Goal: Information Seeking & Learning: Check status

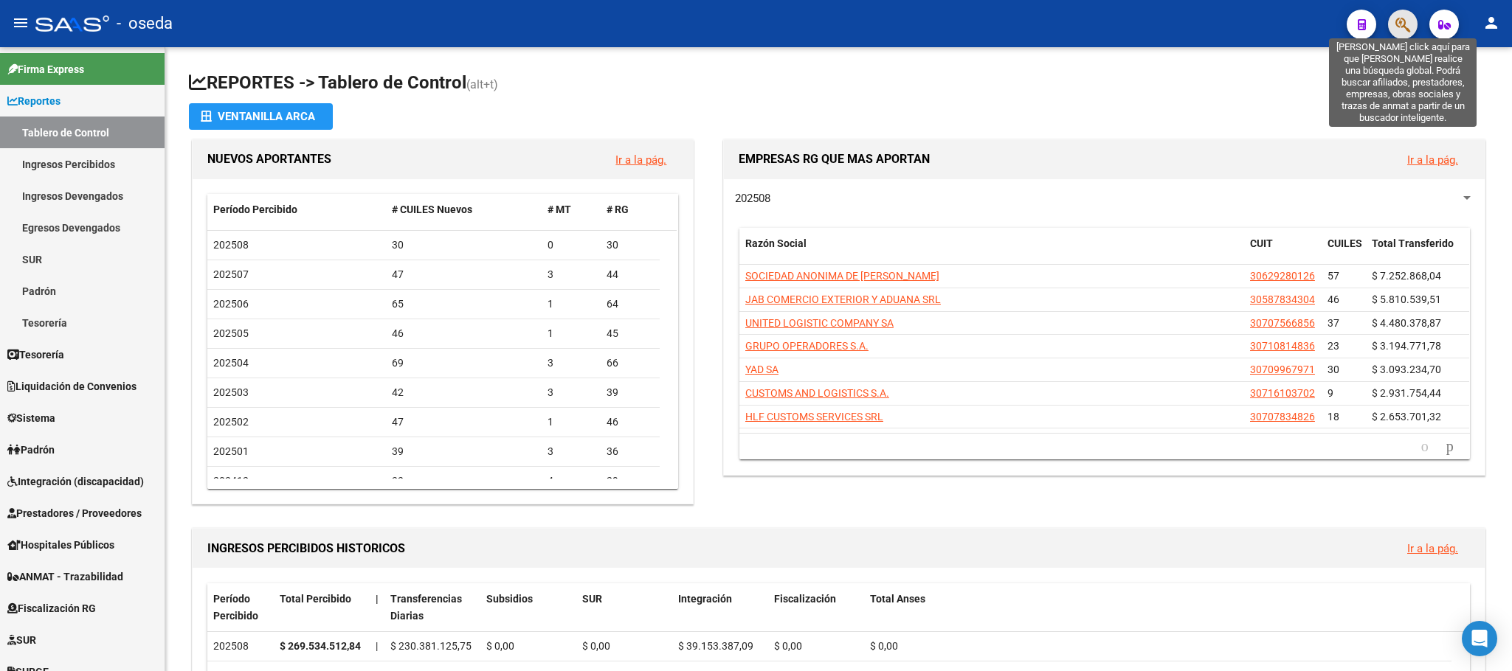
click at [1408, 16] on icon "button" at bounding box center [1402, 24] width 15 height 17
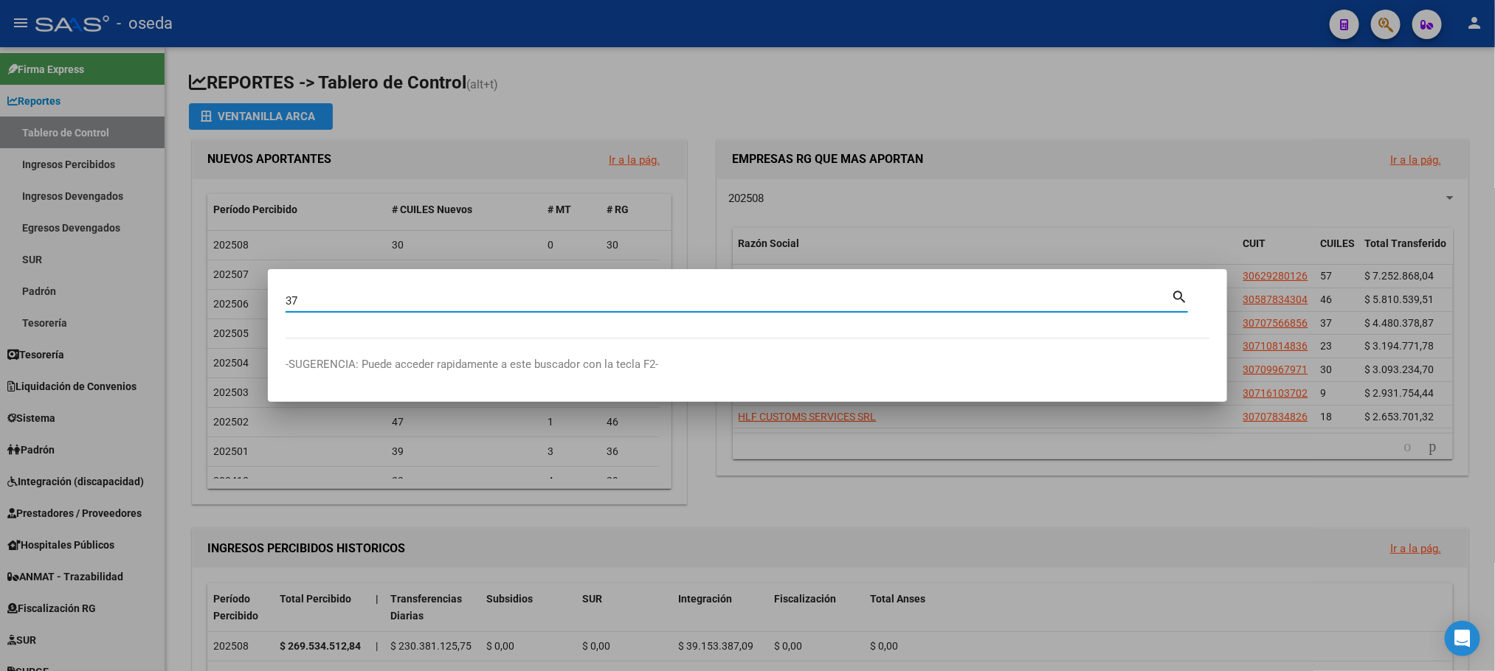
type input "3"
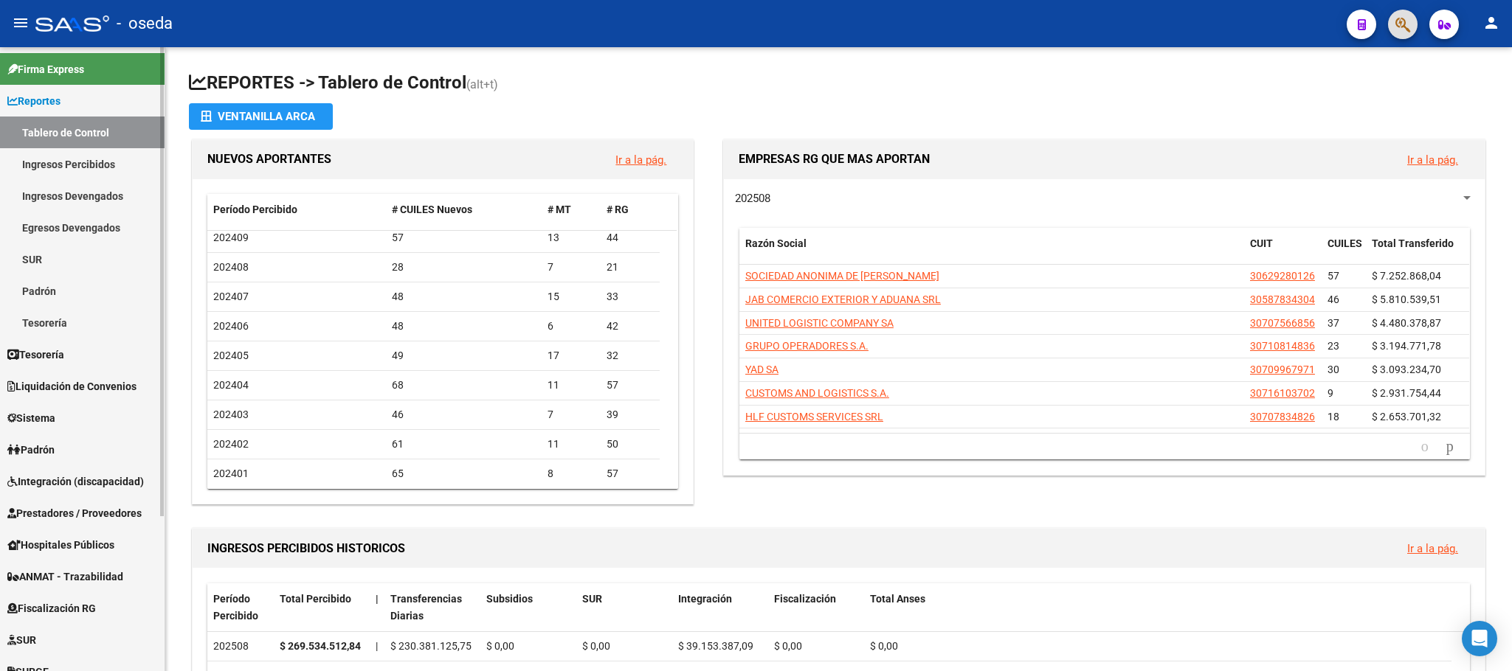
scroll to position [206, 0]
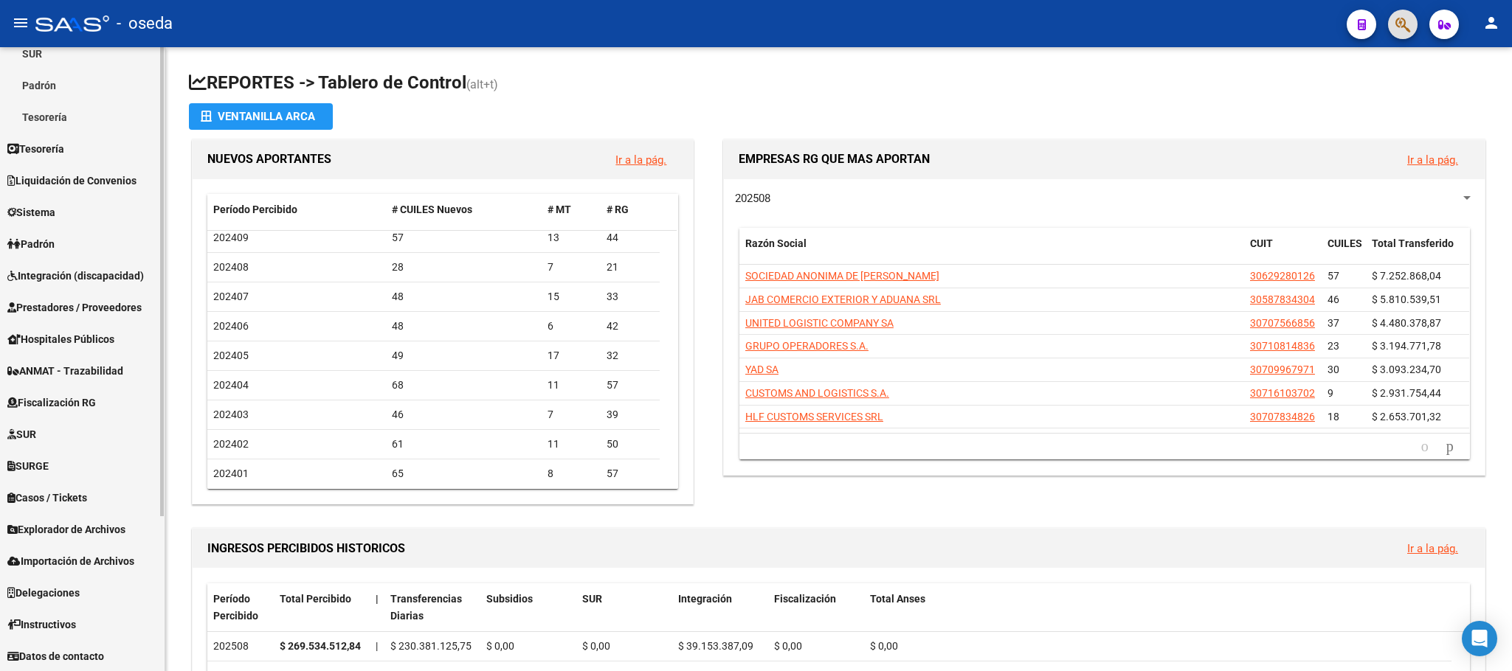
click at [60, 302] on span "Prestadores / Proveedores" at bounding box center [74, 308] width 134 height 16
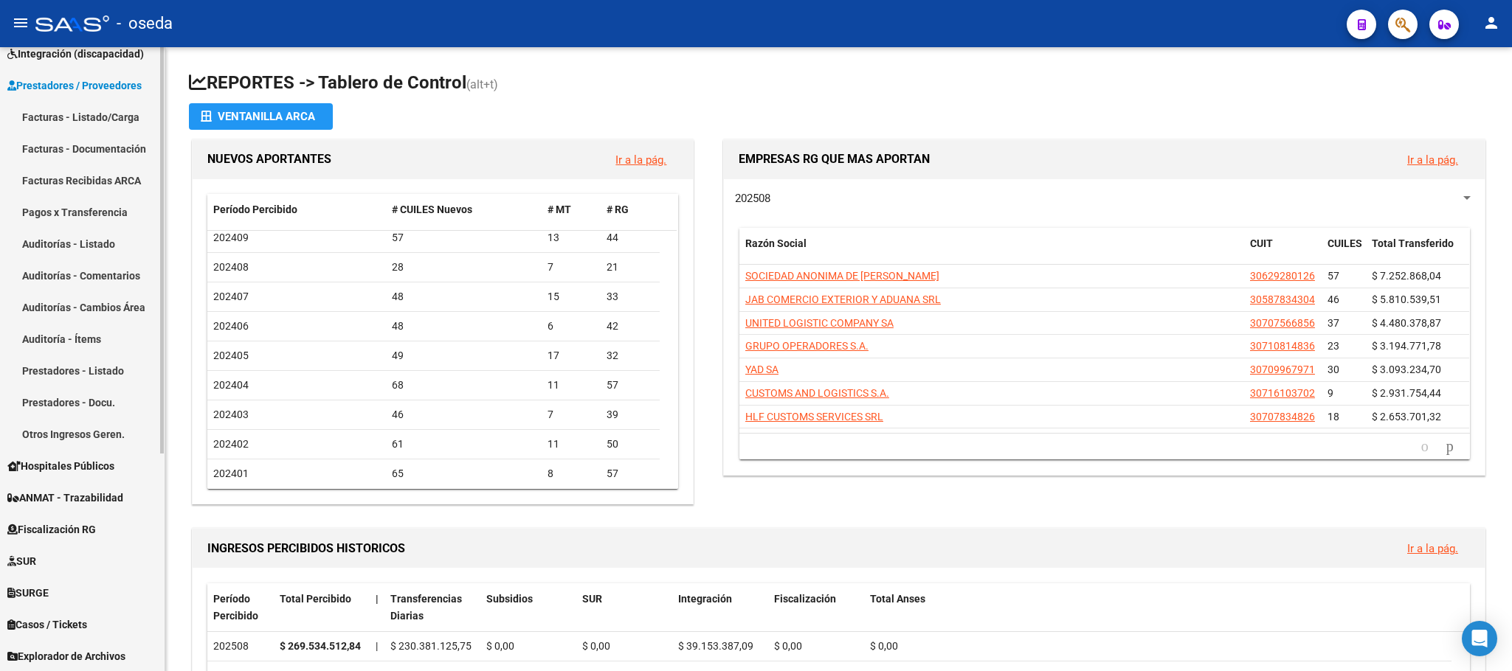
click at [73, 114] on link "Facturas - Listado/Carga" at bounding box center [82, 117] width 165 height 32
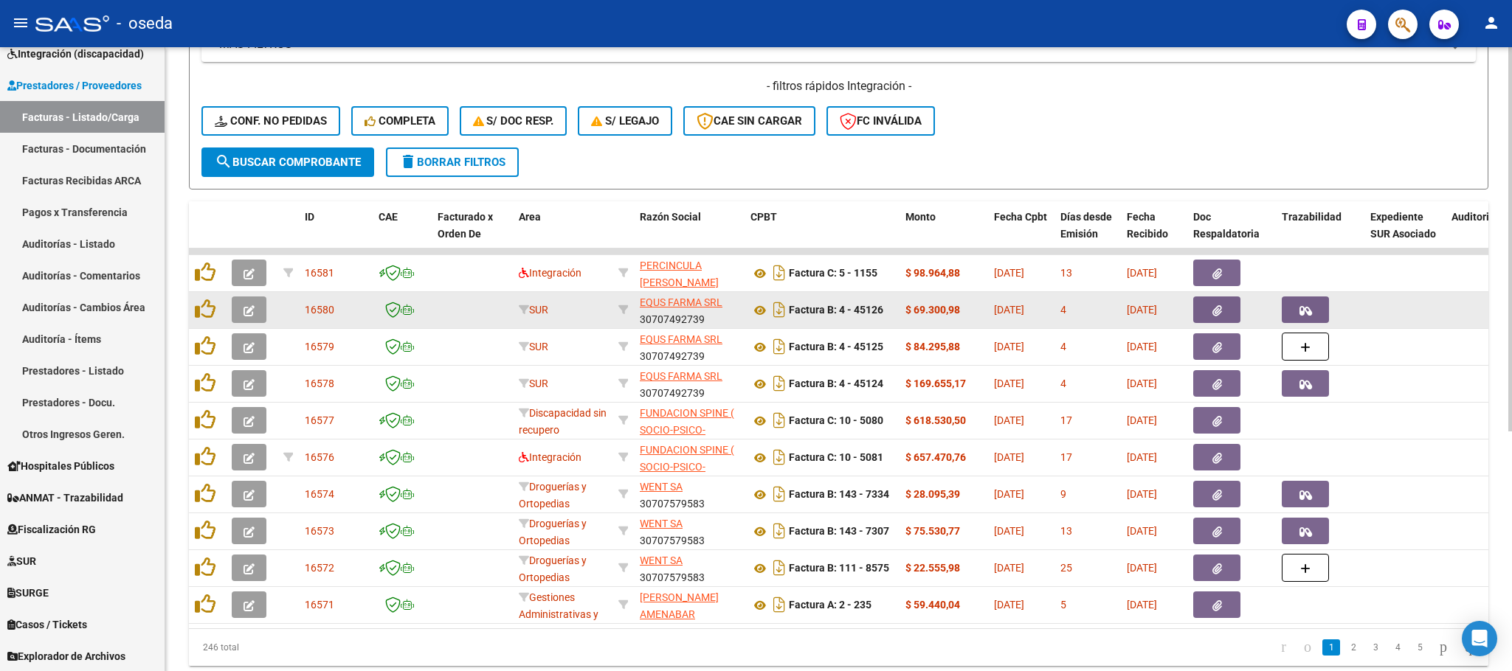
scroll to position [390, 0]
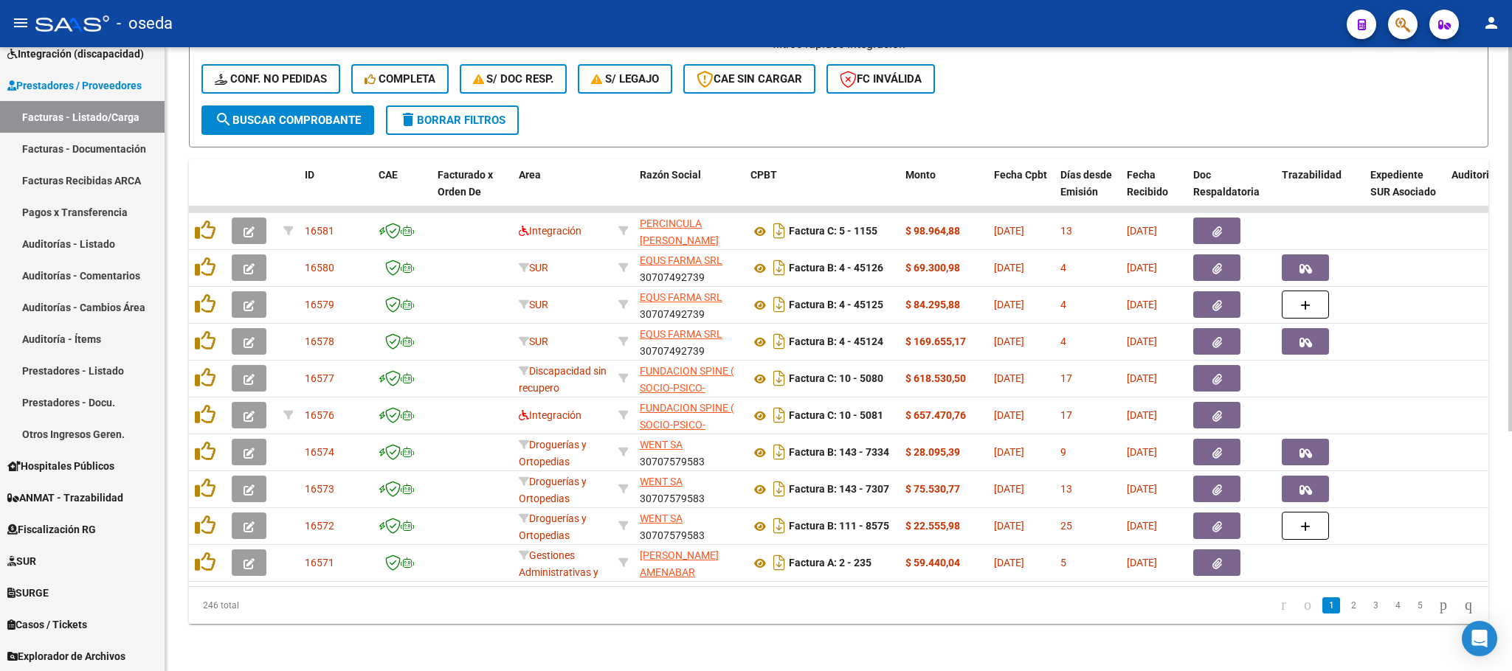
click at [488, 105] on button "delete Borrar Filtros" at bounding box center [452, 120] width 133 height 30
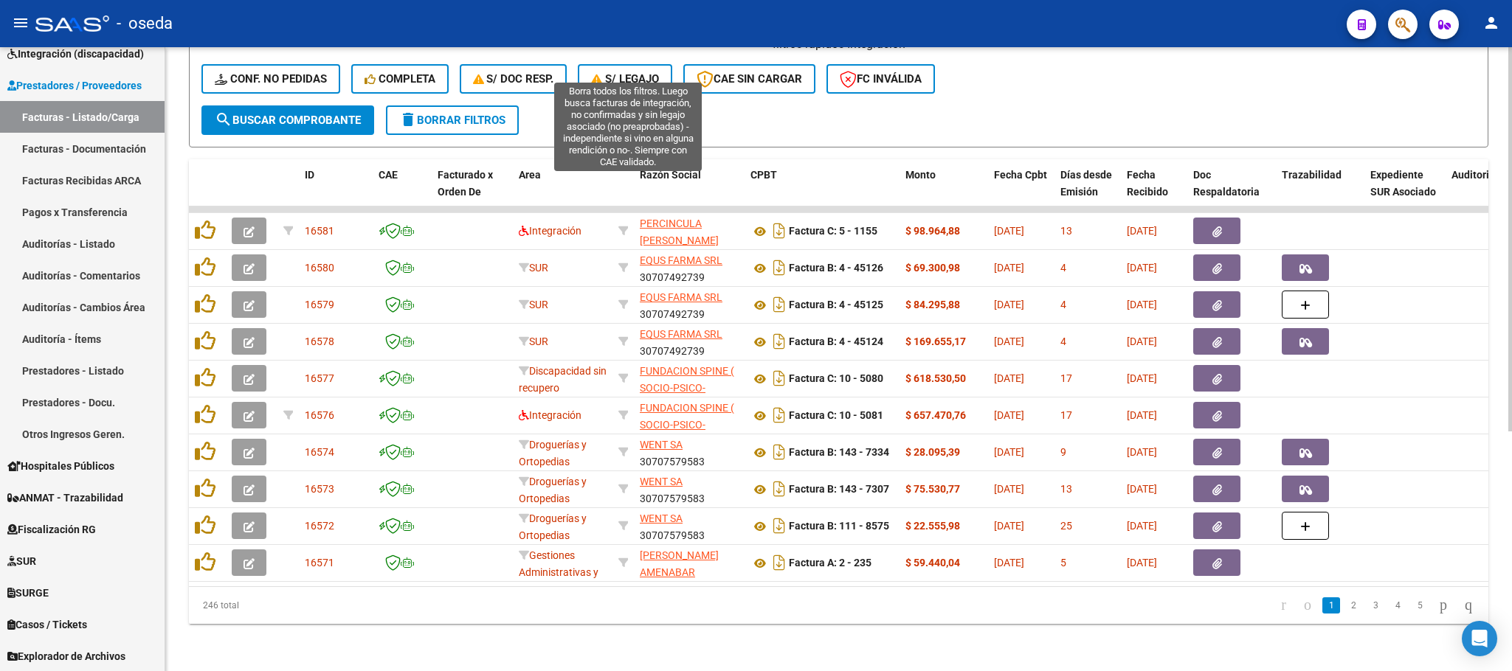
click at [603, 74] on icon "button" at bounding box center [598, 79] width 14 height 11
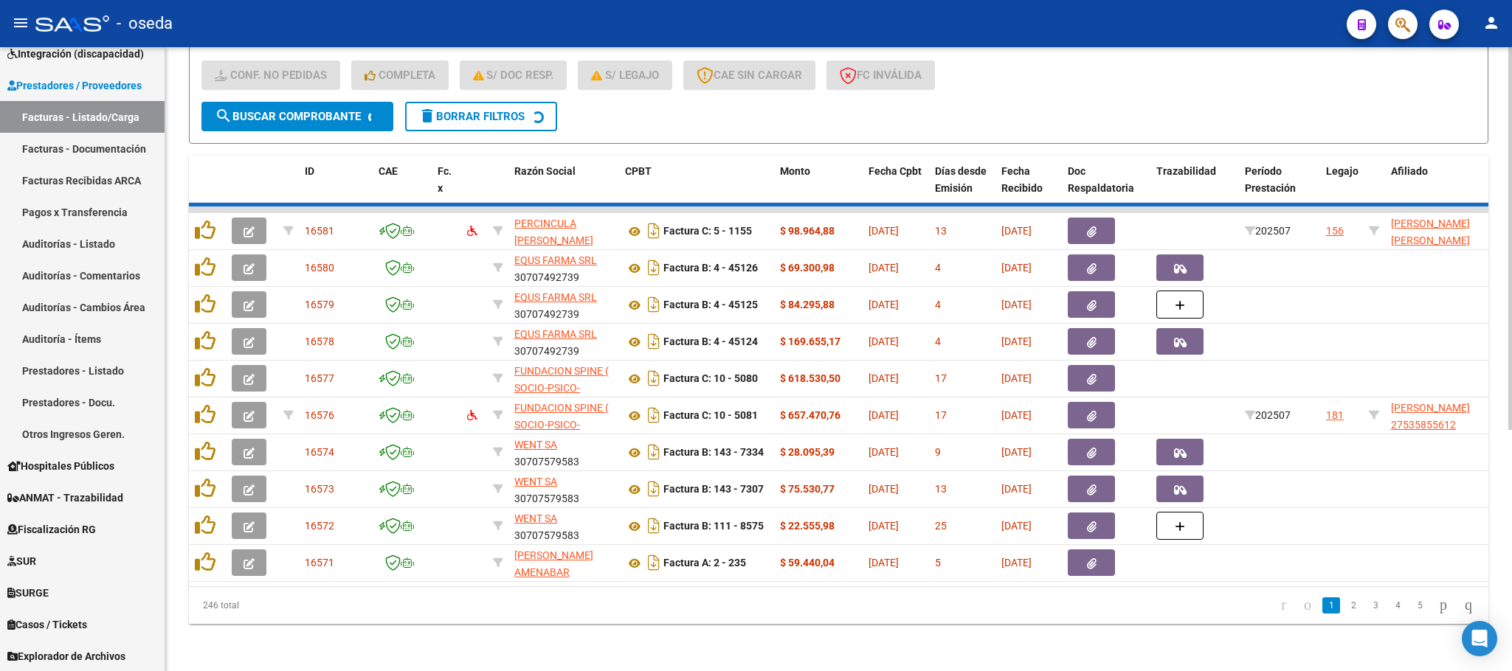
scroll to position [29, 0]
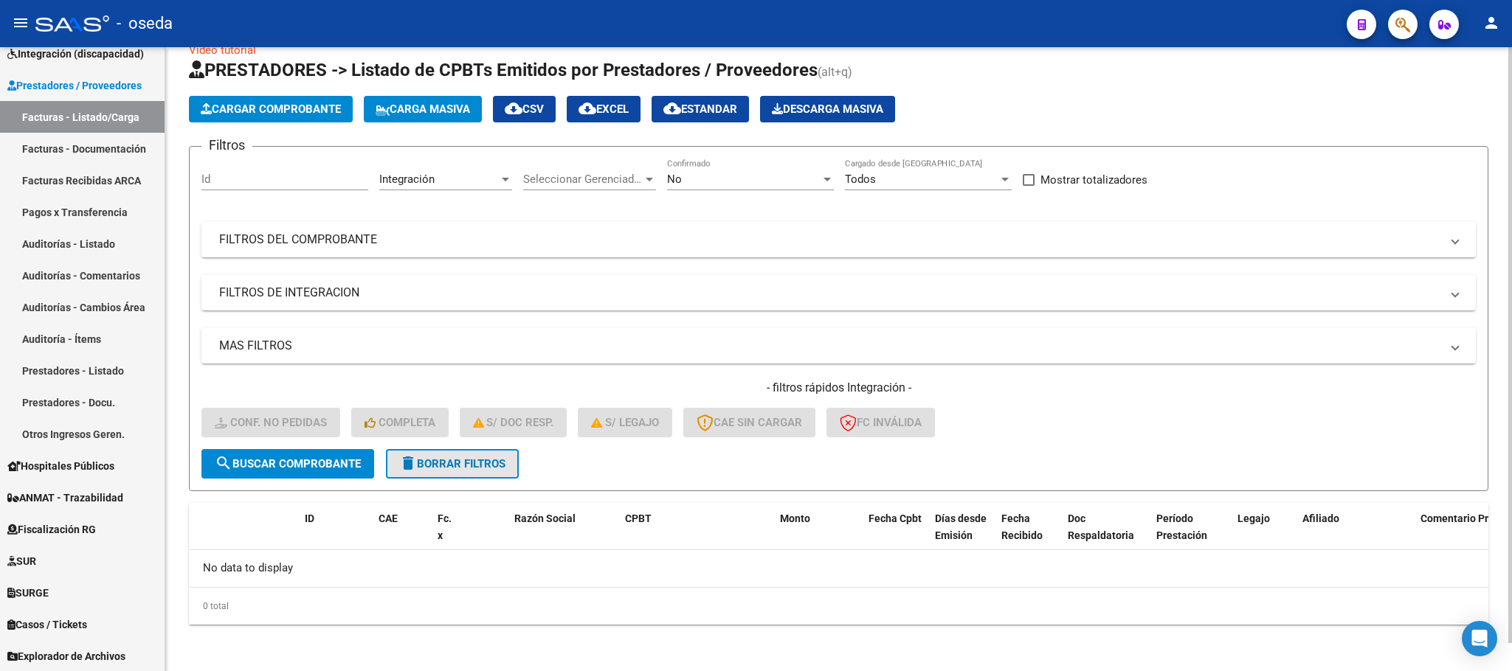
click at [459, 463] on span "delete Borrar Filtros" at bounding box center [452, 463] width 106 height 13
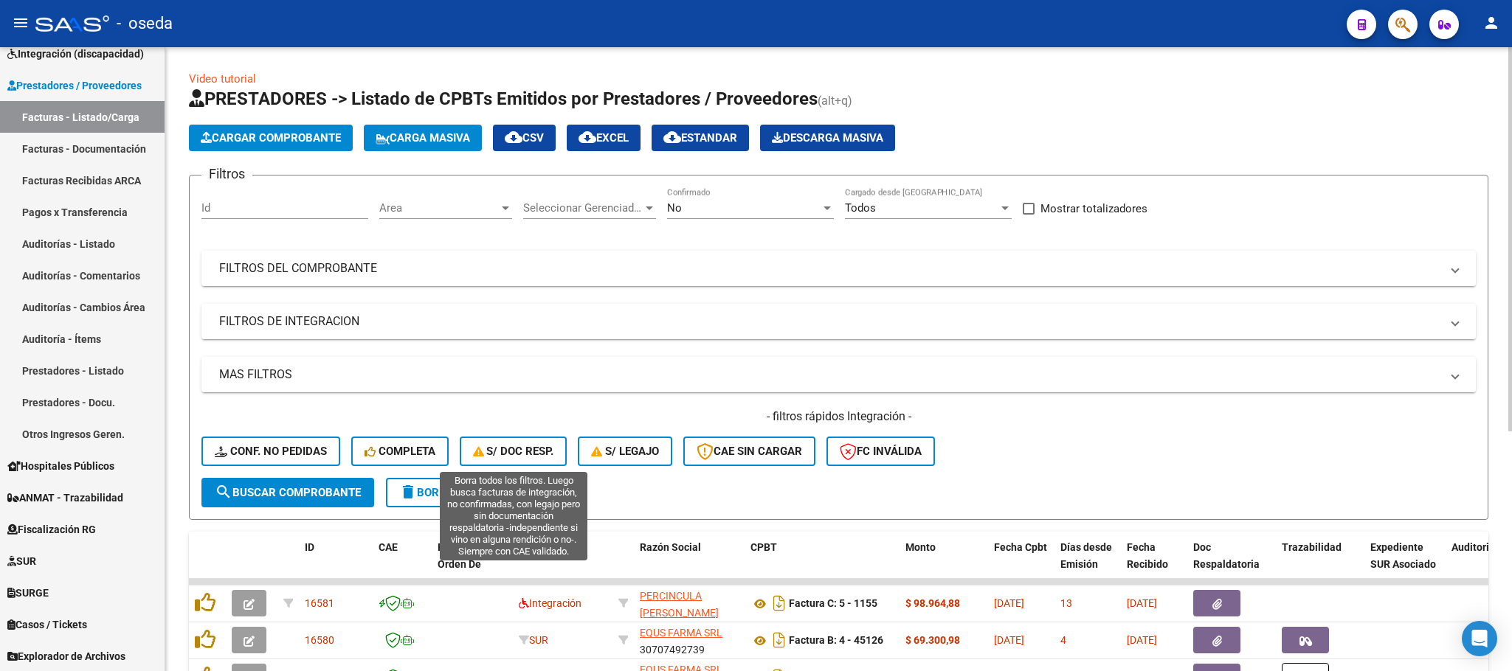
click at [474, 451] on icon "button" at bounding box center [480, 451] width 14 height 11
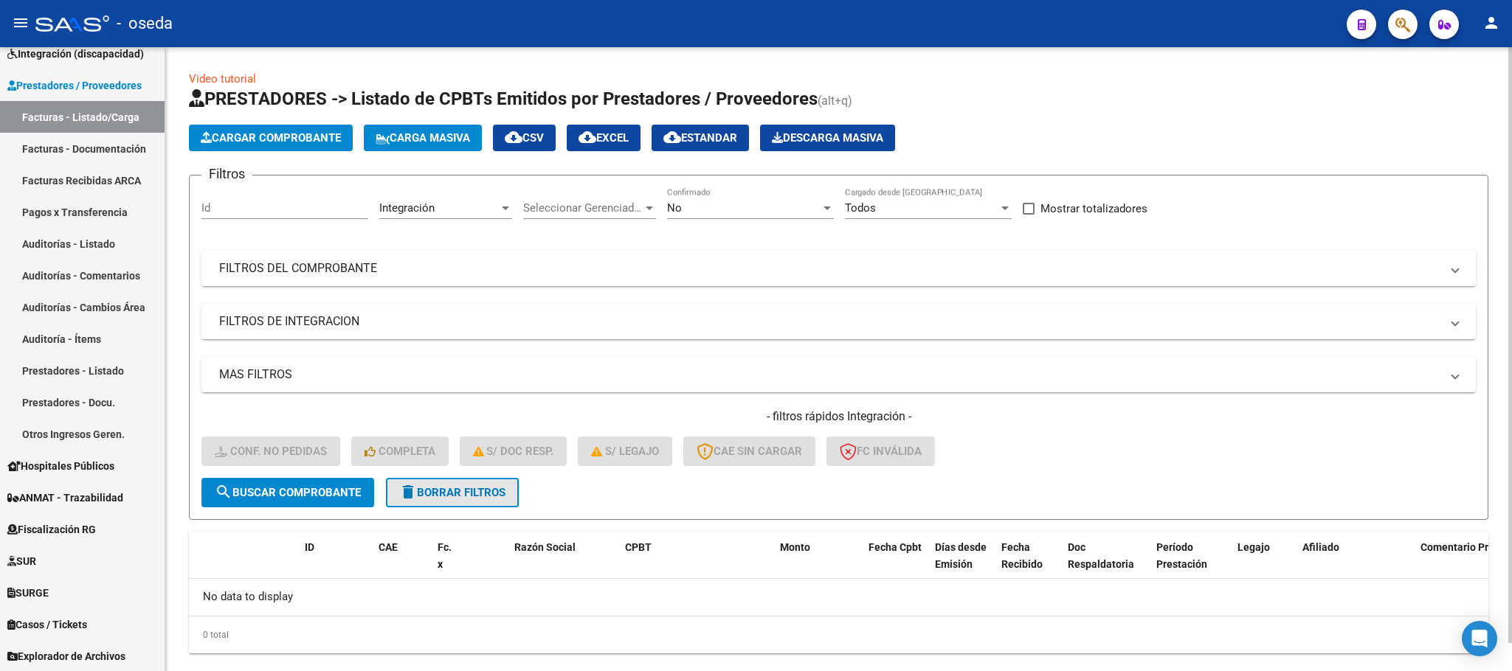
click at [443, 490] on span "delete Borrar Filtros" at bounding box center [452, 492] width 106 height 13
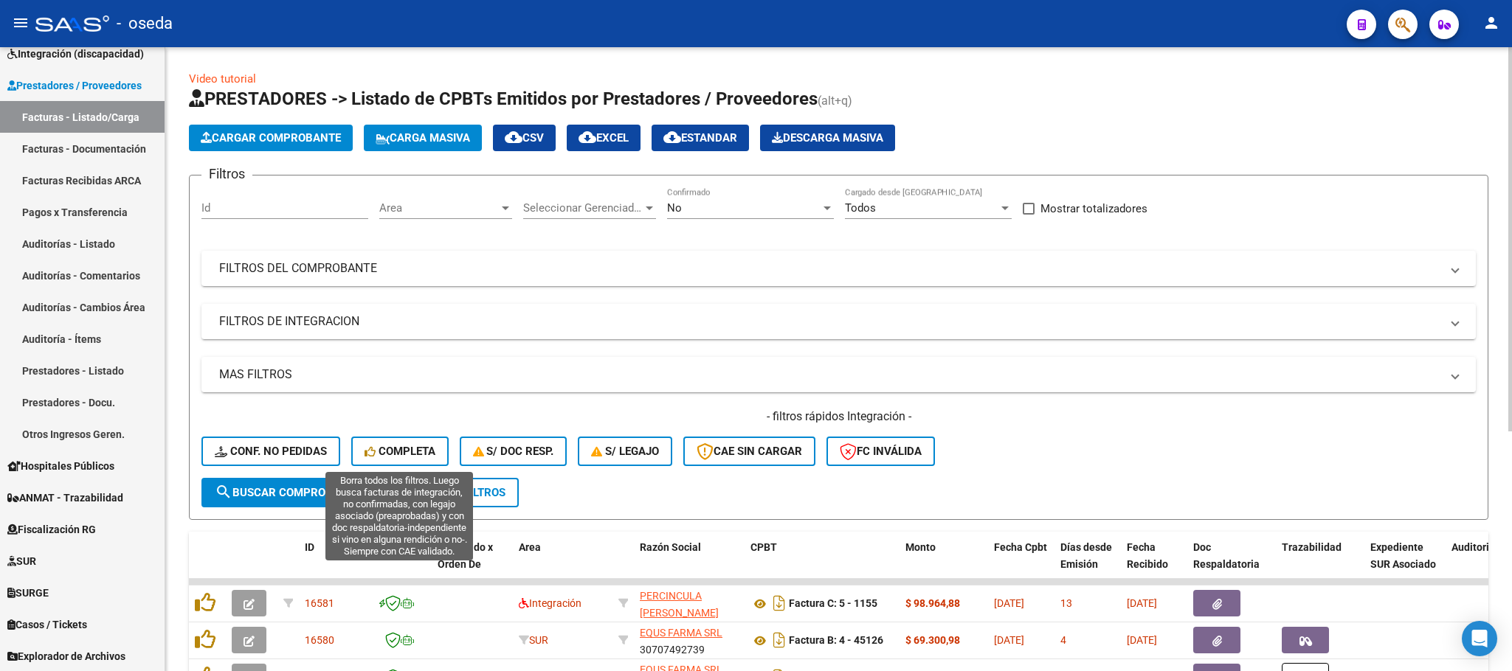
click at [403, 451] on span "Completa" at bounding box center [399, 451] width 71 height 13
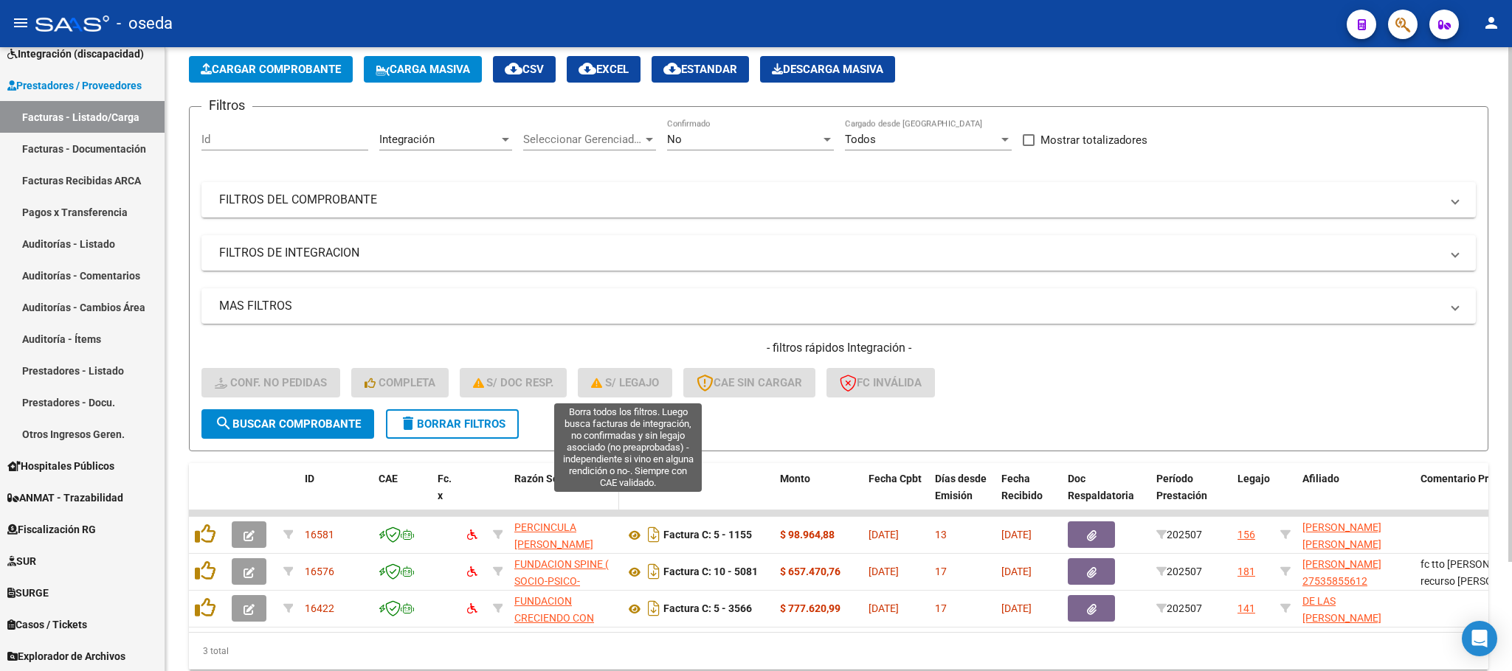
scroll to position [131, 0]
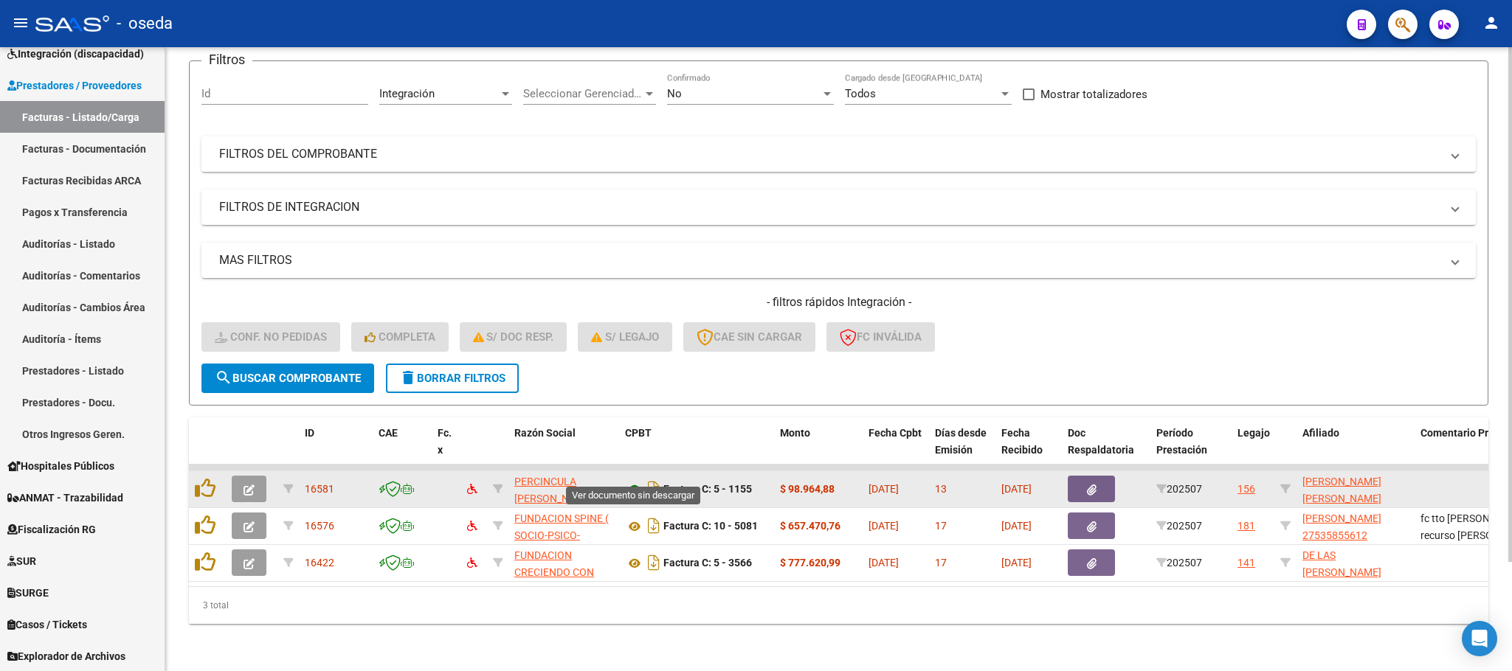
click at [637, 481] on icon at bounding box center [634, 490] width 19 height 18
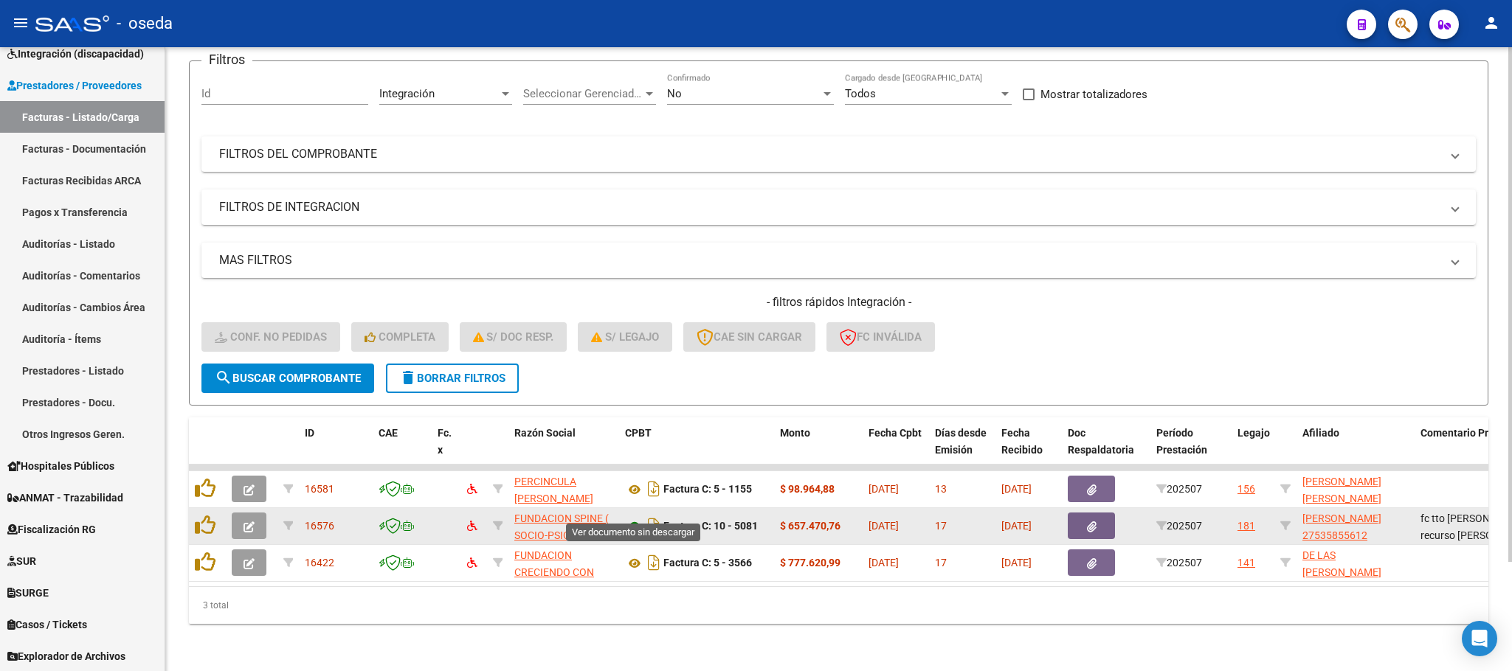
click at [626, 518] on icon at bounding box center [634, 527] width 19 height 18
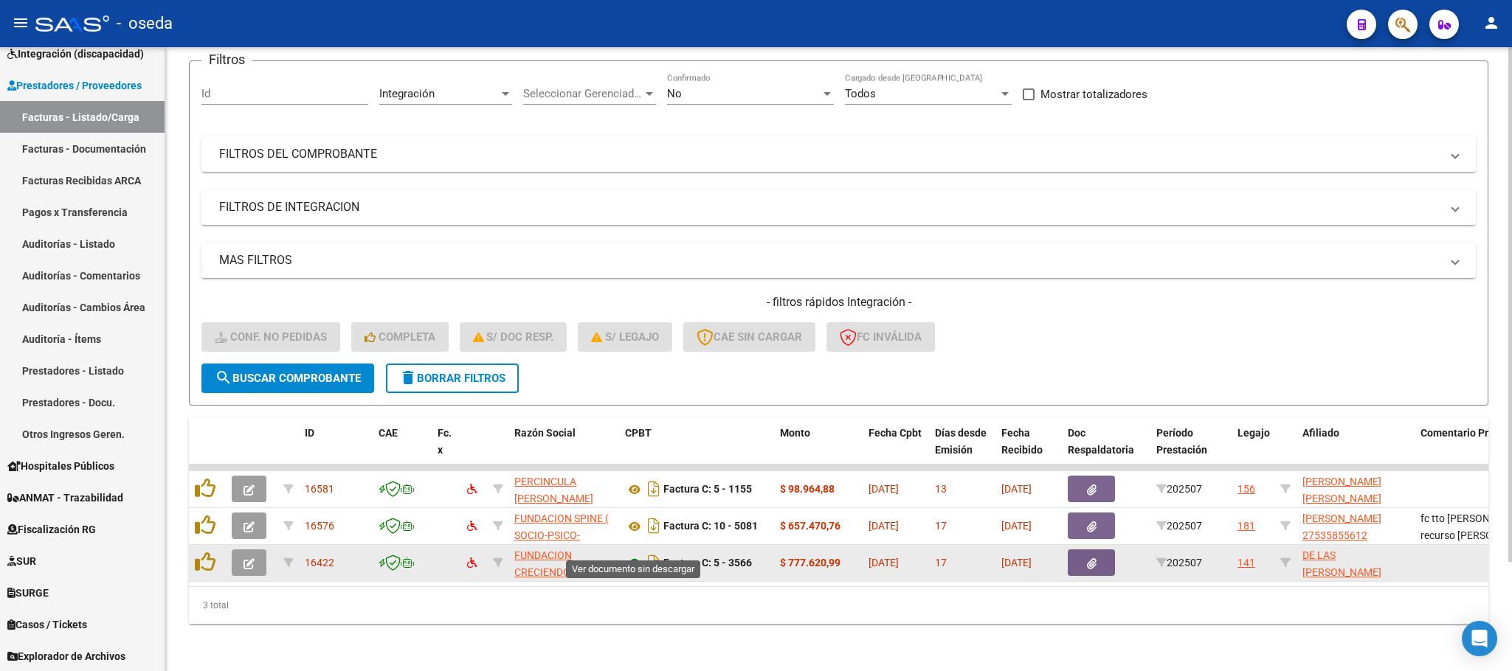
click at [629, 555] on icon at bounding box center [634, 564] width 19 height 18
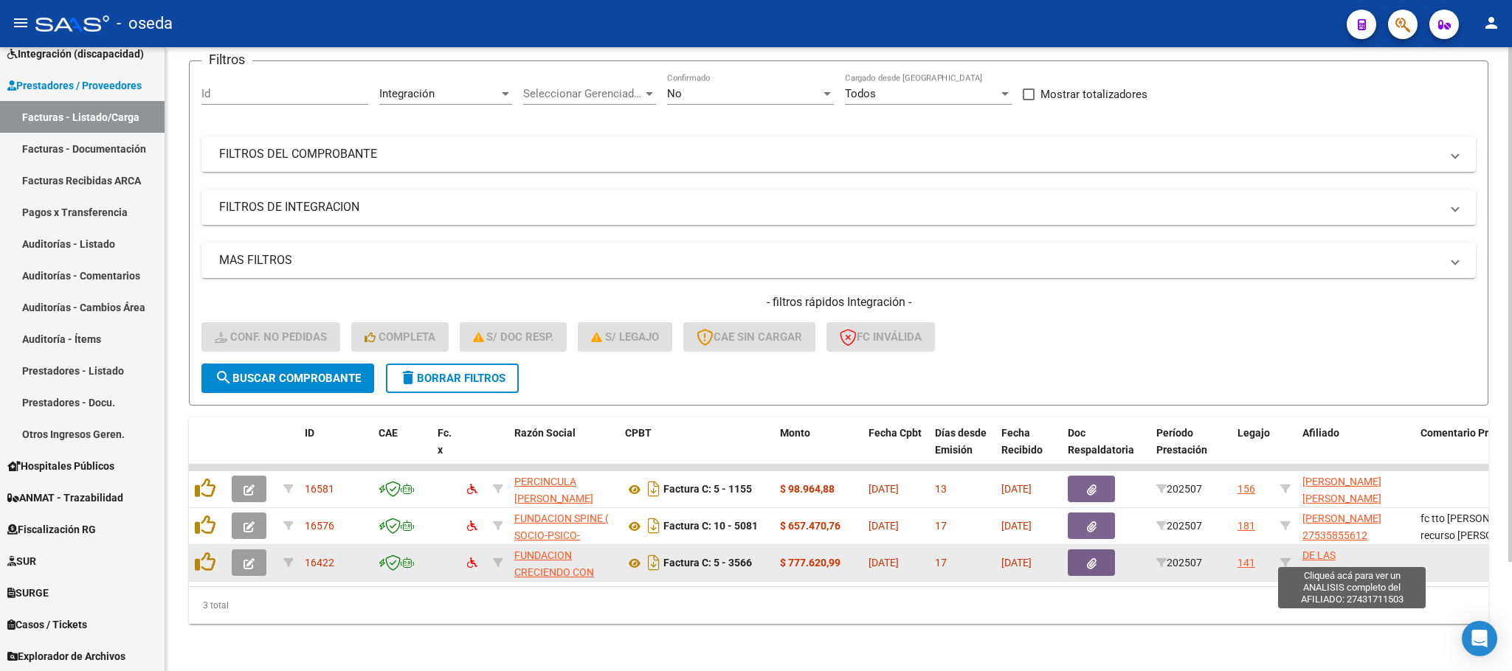
click at [1371, 550] on span "DE LAS CASAS ABRIL LUJAN 27431711503" at bounding box center [1341, 581] width 79 height 62
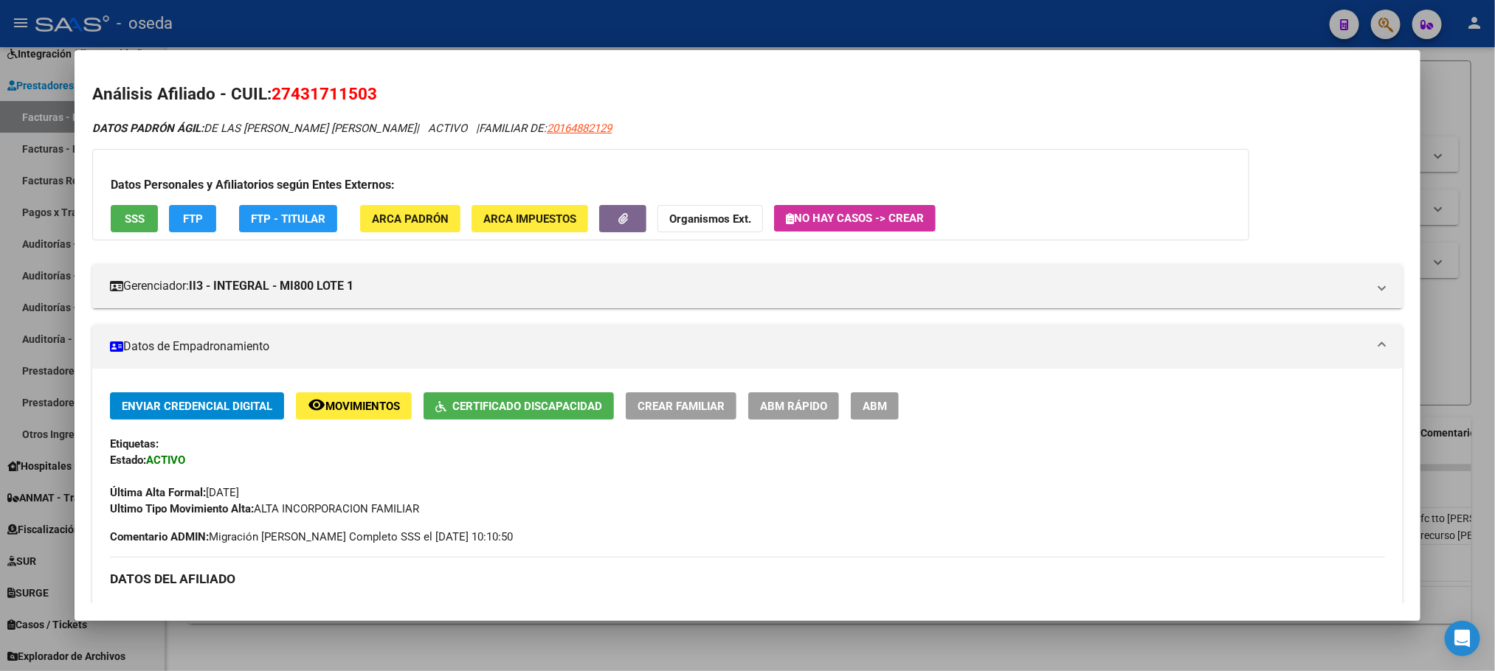
click at [126, 221] on span "SSS" at bounding box center [135, 218] width 20 height 13
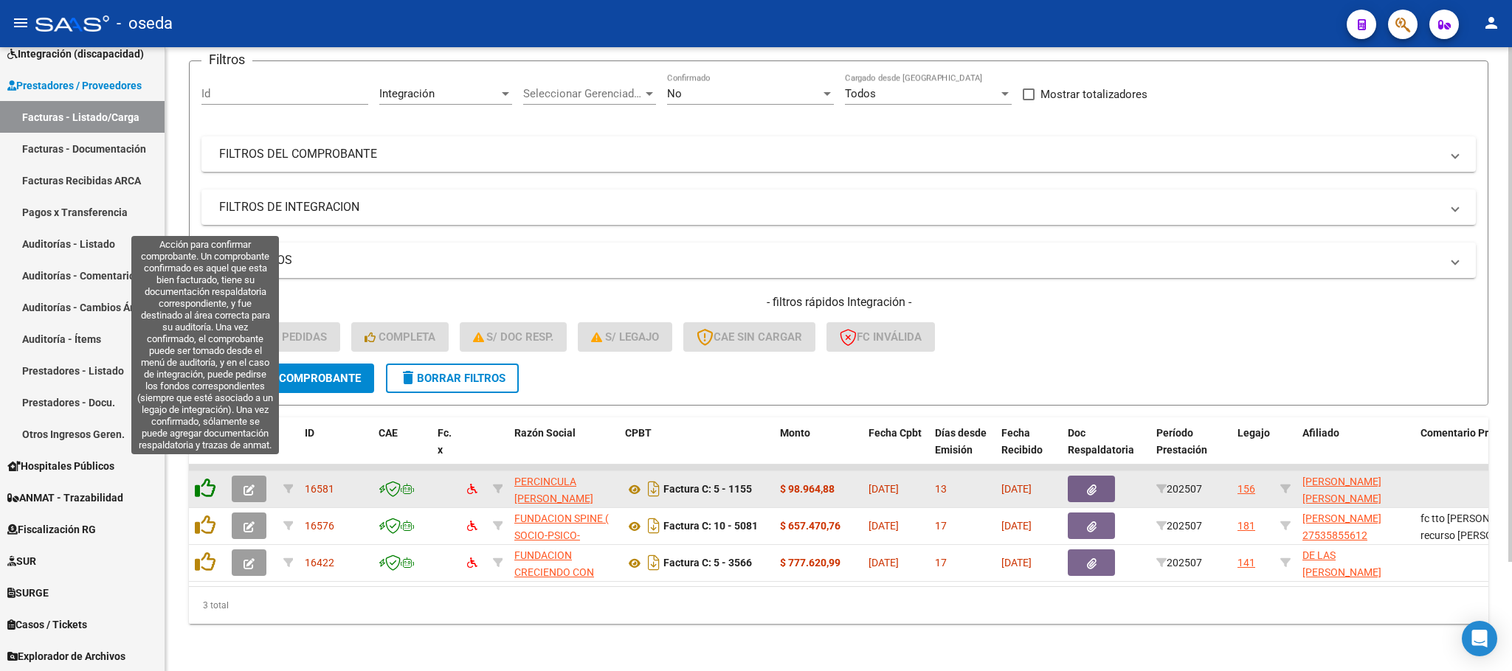
click at [204, 478] on icon at bounding box center [205, 488] width 21 height 21
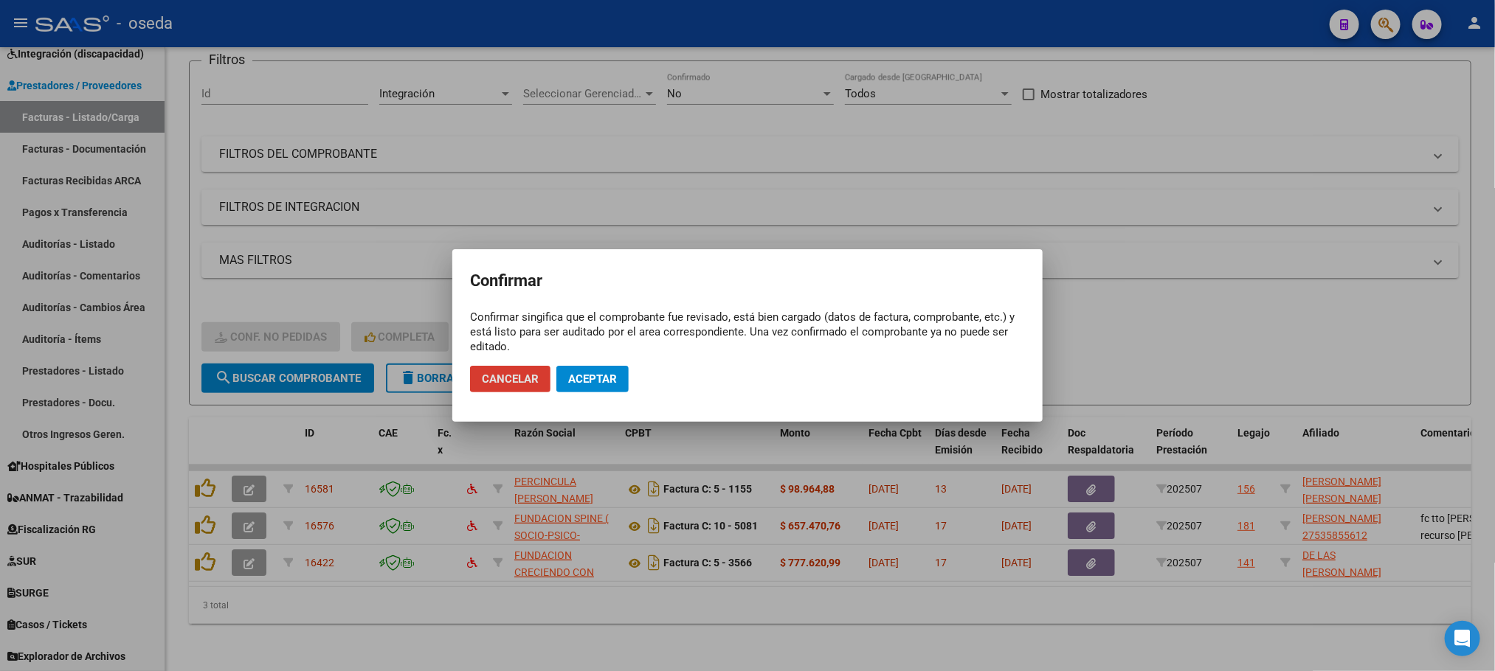
click at [614, 381] on span "Aceptar" at bounding box center [592, 379] width 49 height 13
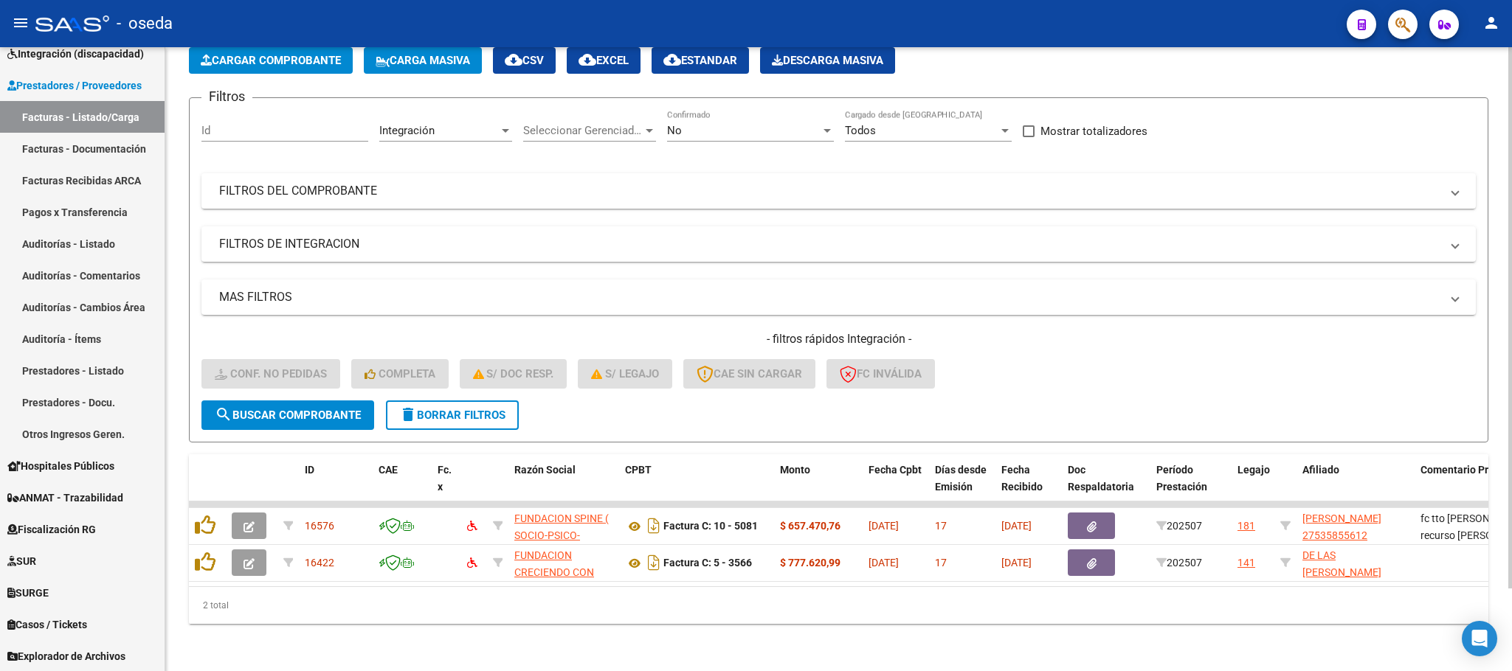
scroll to position [95, 0]
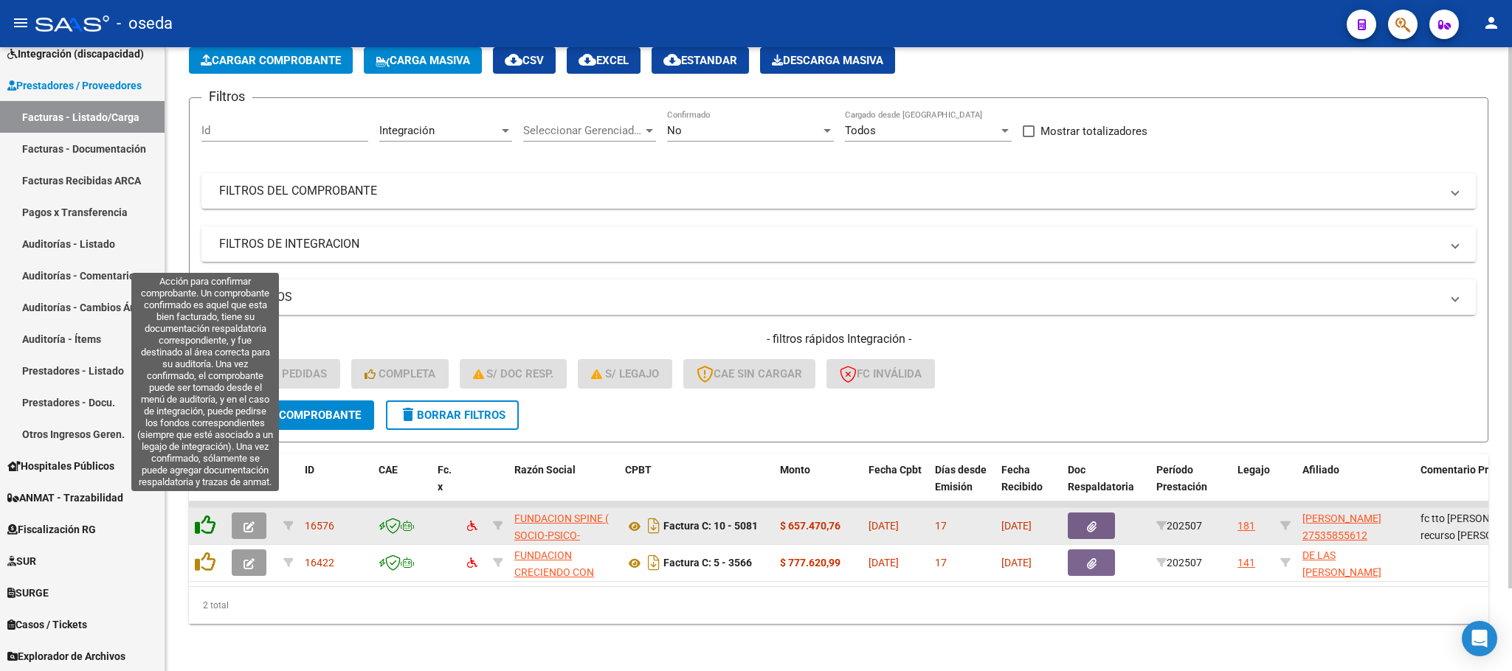
click at [201, 515] on icon at bounding box center [205, 525] width 21 height 21
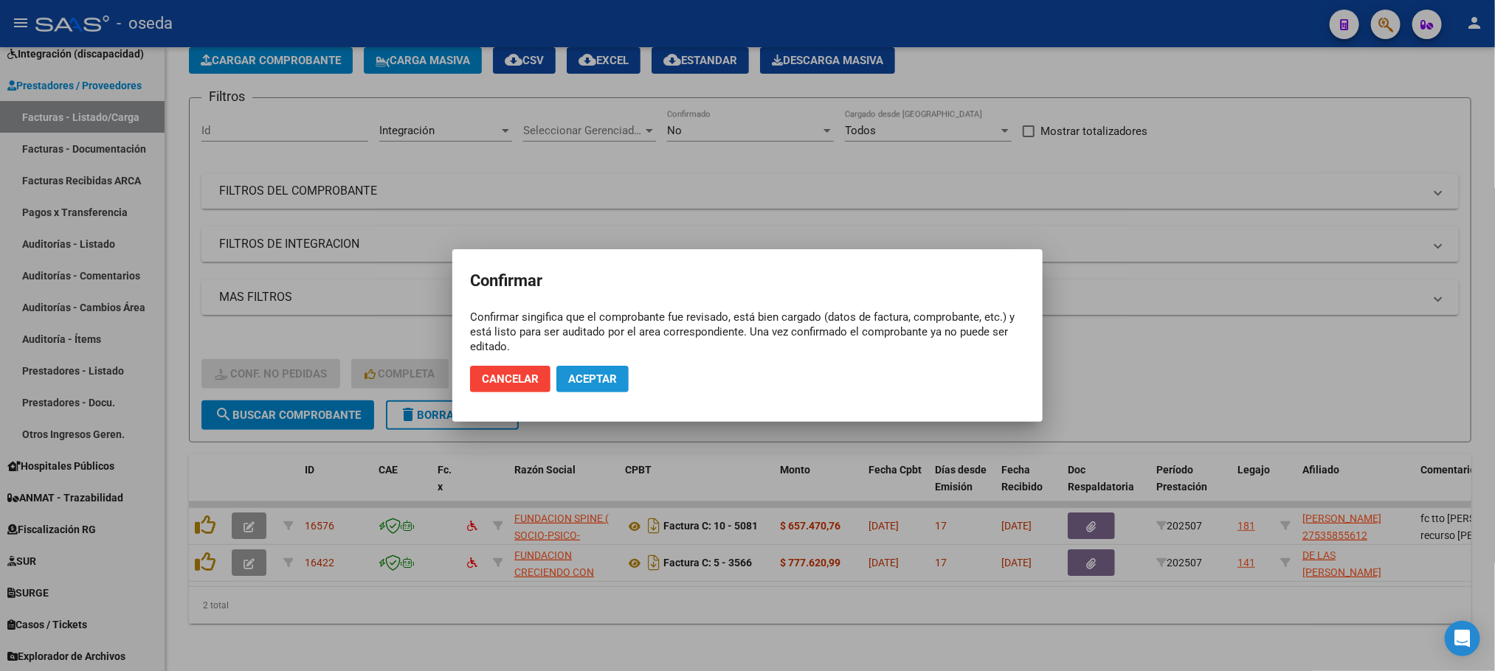
click at [572, 385] on span "Aceptar" at bounding box center [592, 379] width 49 height 13
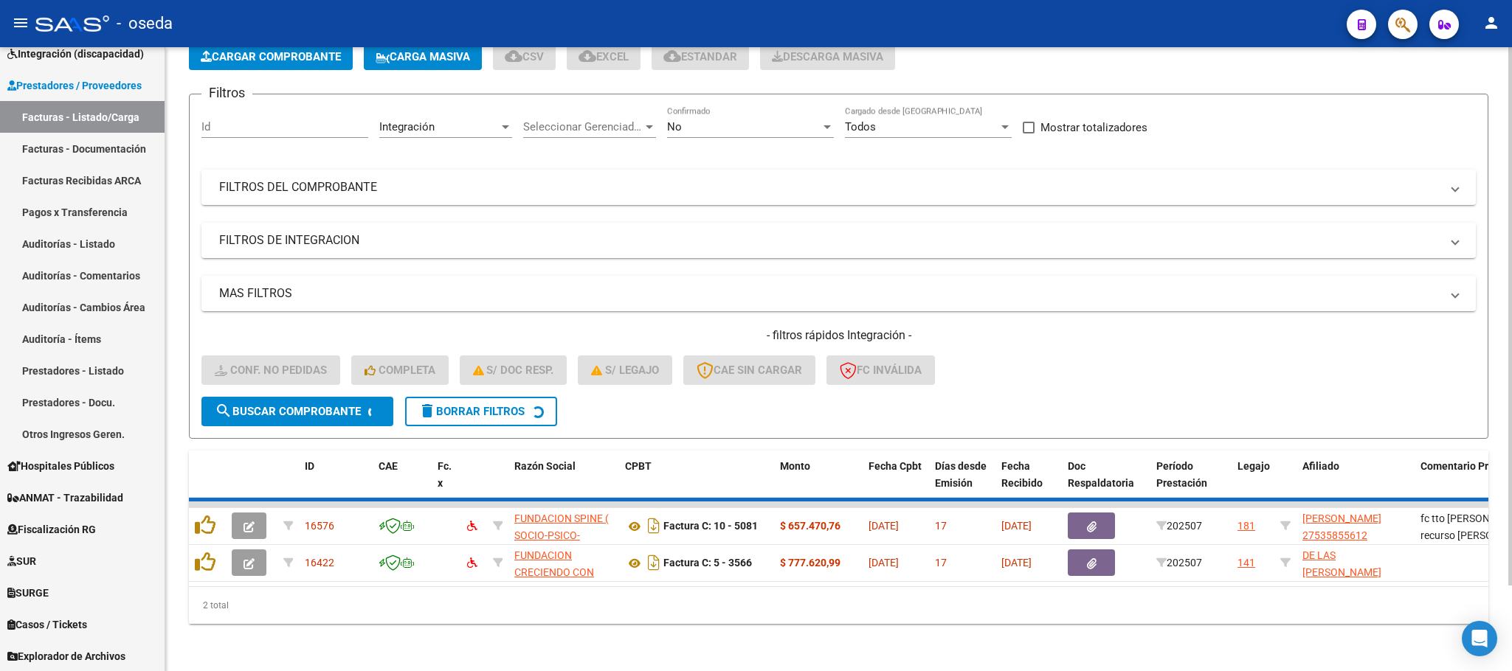
scroll to position [58, 0]
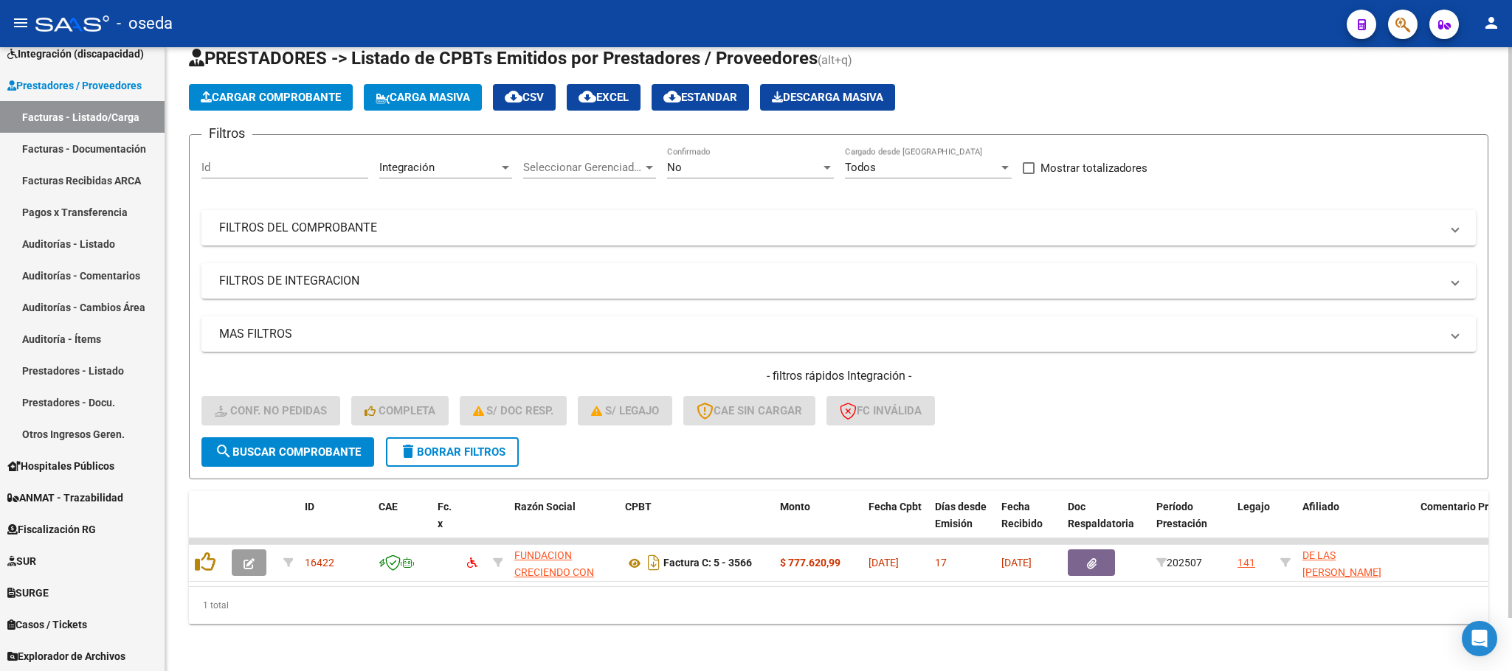
click at [465, 446] on span "delete Borrar Filtros" at bounding box center [452, 452] width 106 height 13
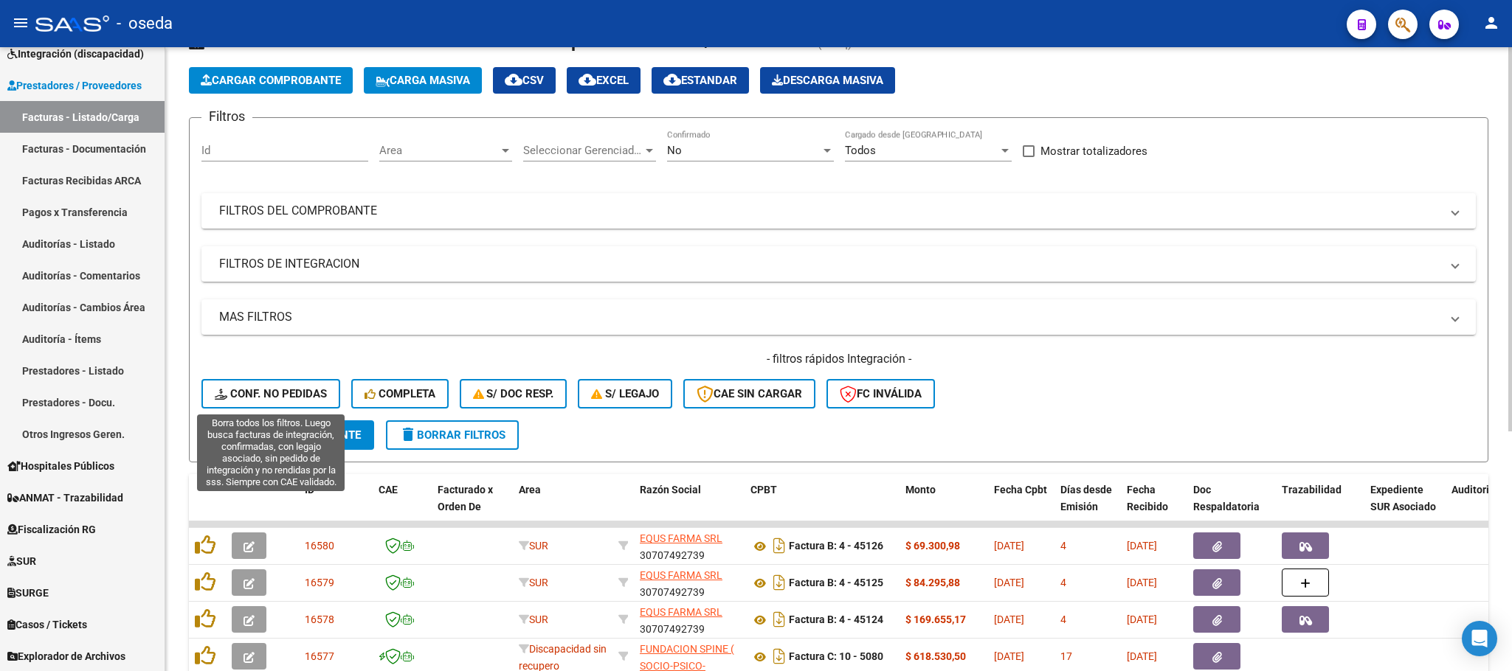
click at [313, 406] on button "Conf. no pedidas" at bounding box center [270, 394] width 139 height 30
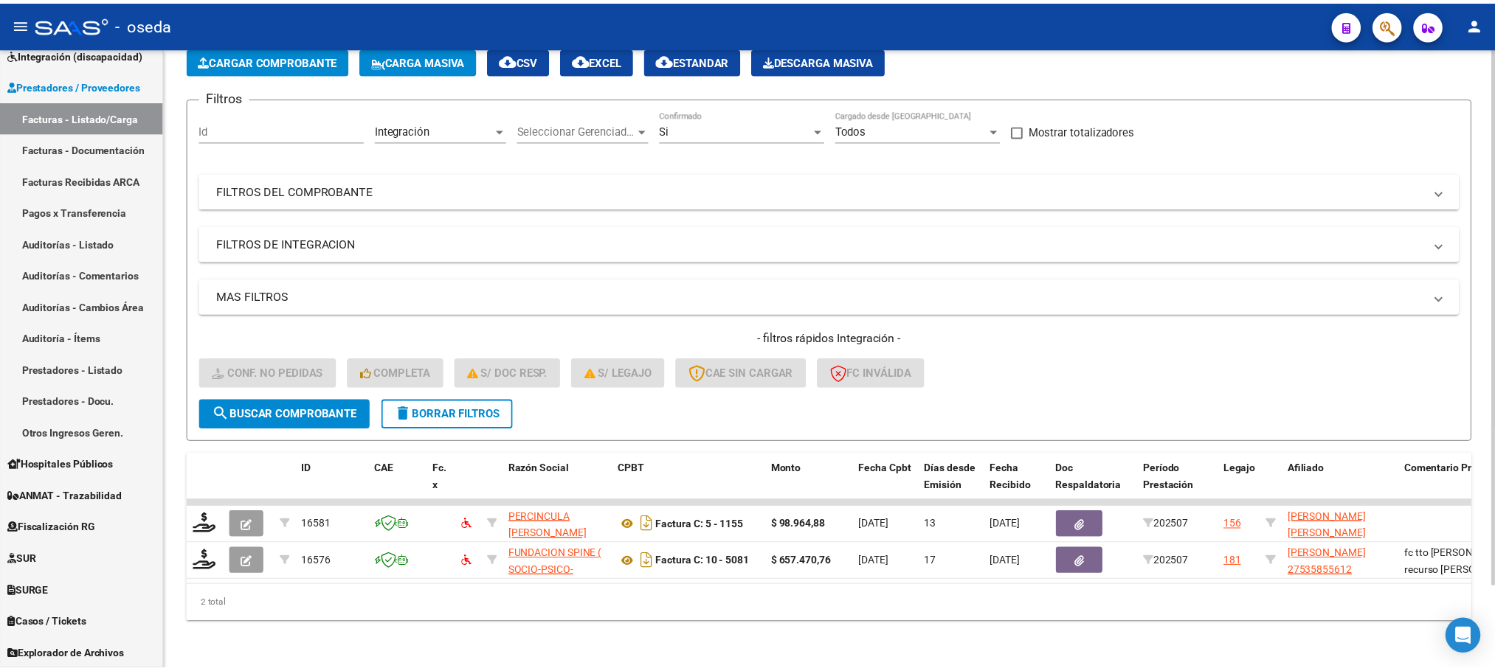
scroll to position [94, 0]
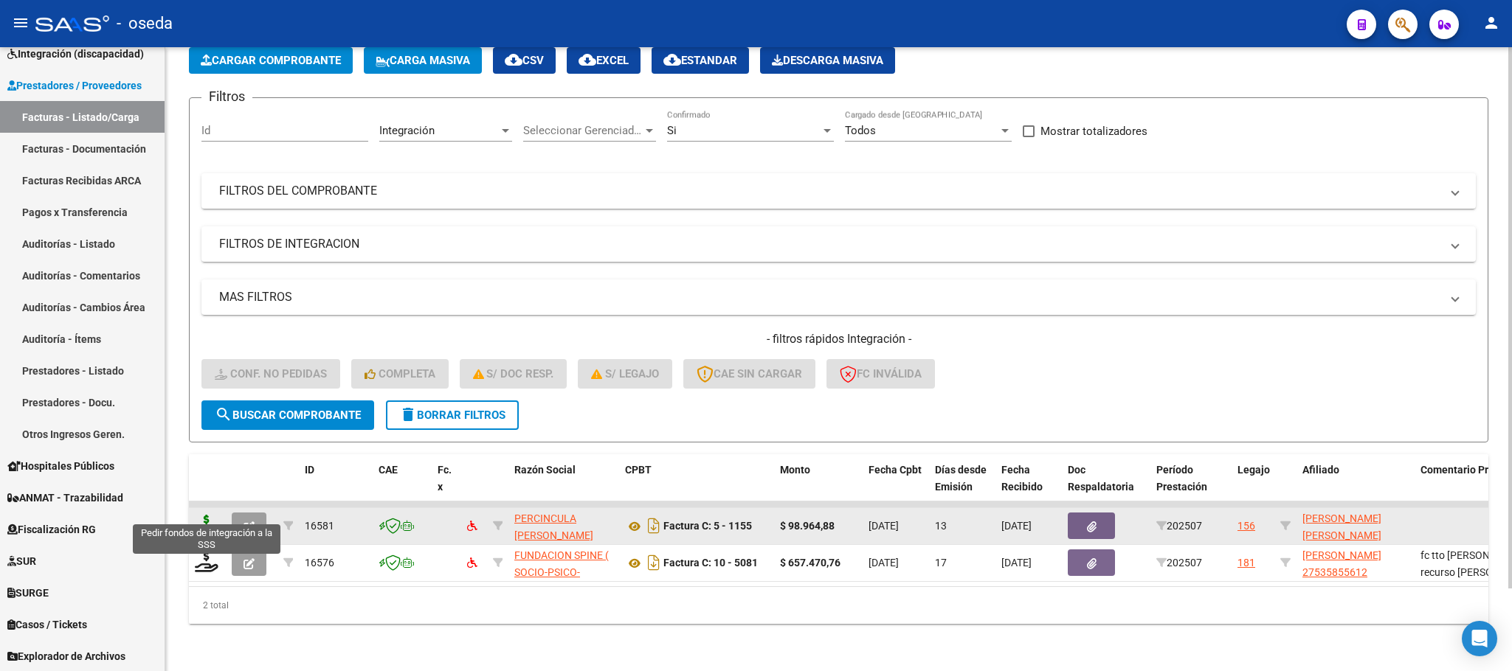
click at [202, 515] on icon at bounding box center [207, 525] width 24 height 21
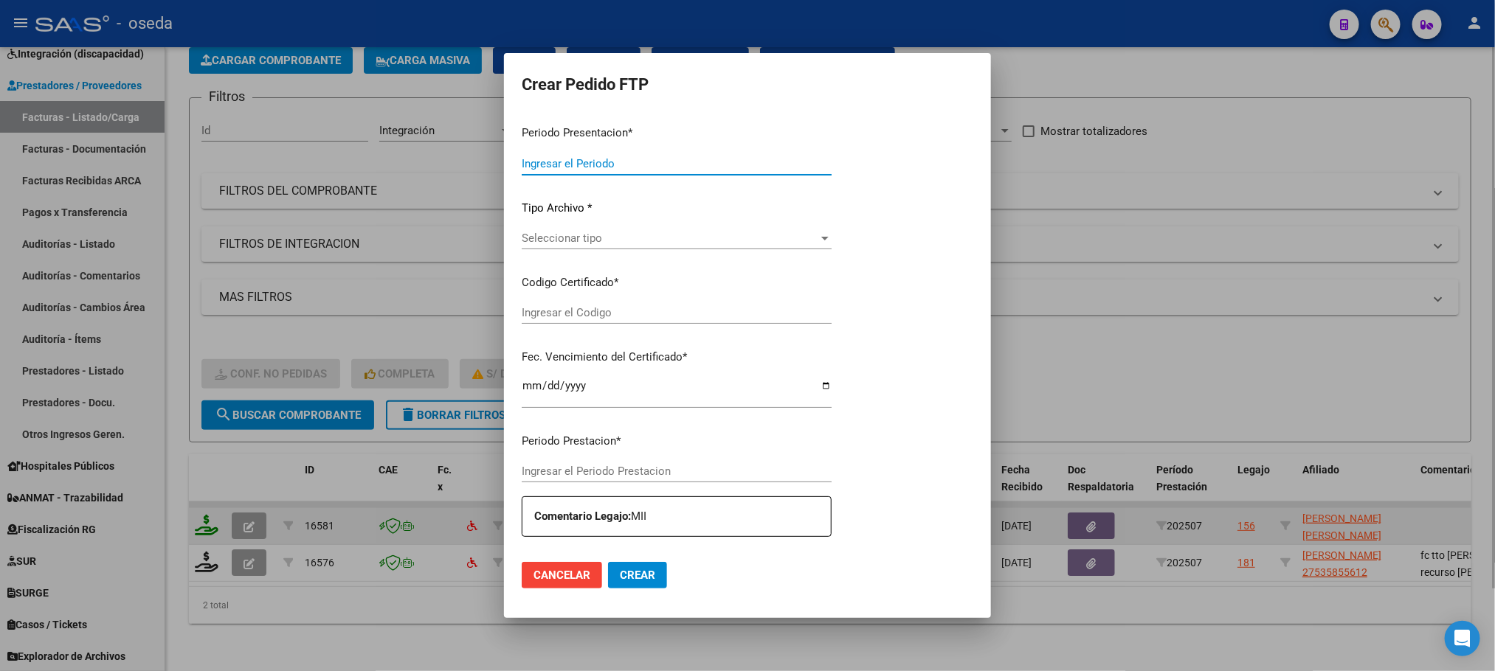
type input "202507"
type input "$ 98.964,88"
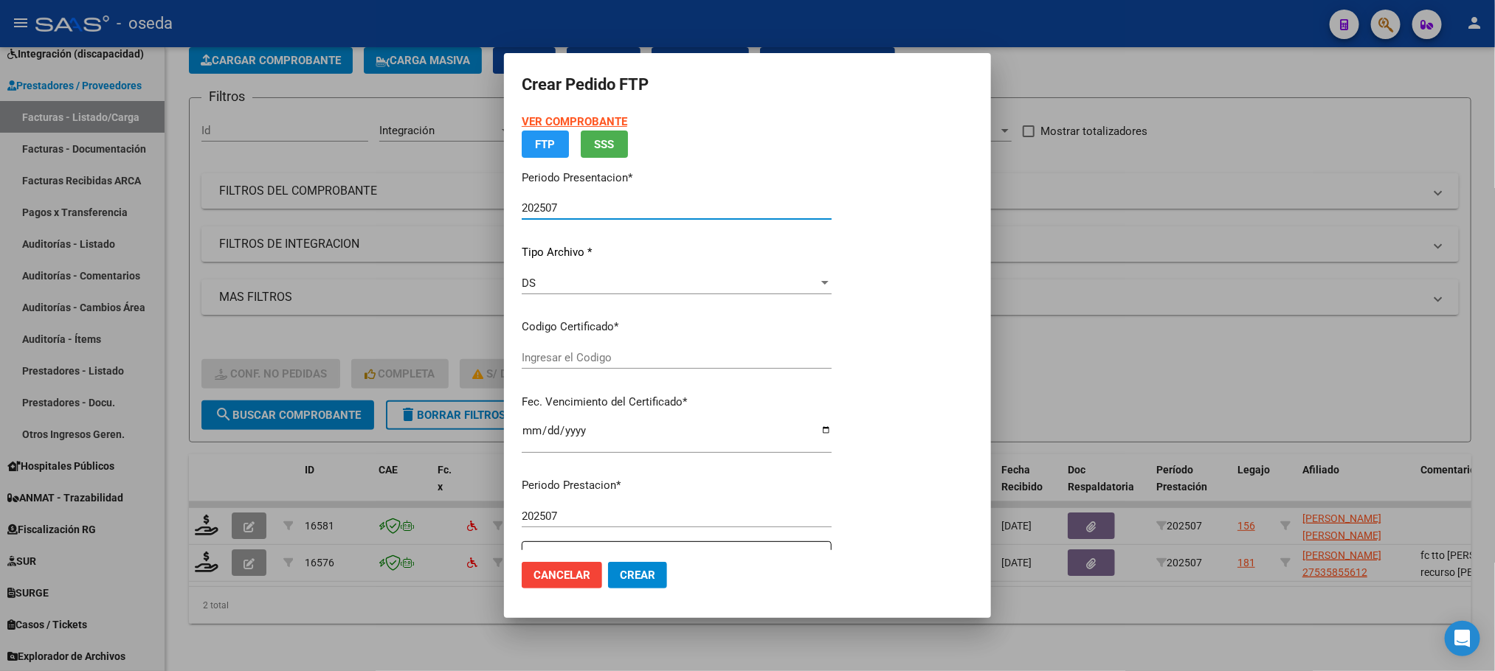
type input "ARG02000549600522023042620260426BS352"
type input "2026-04-26"
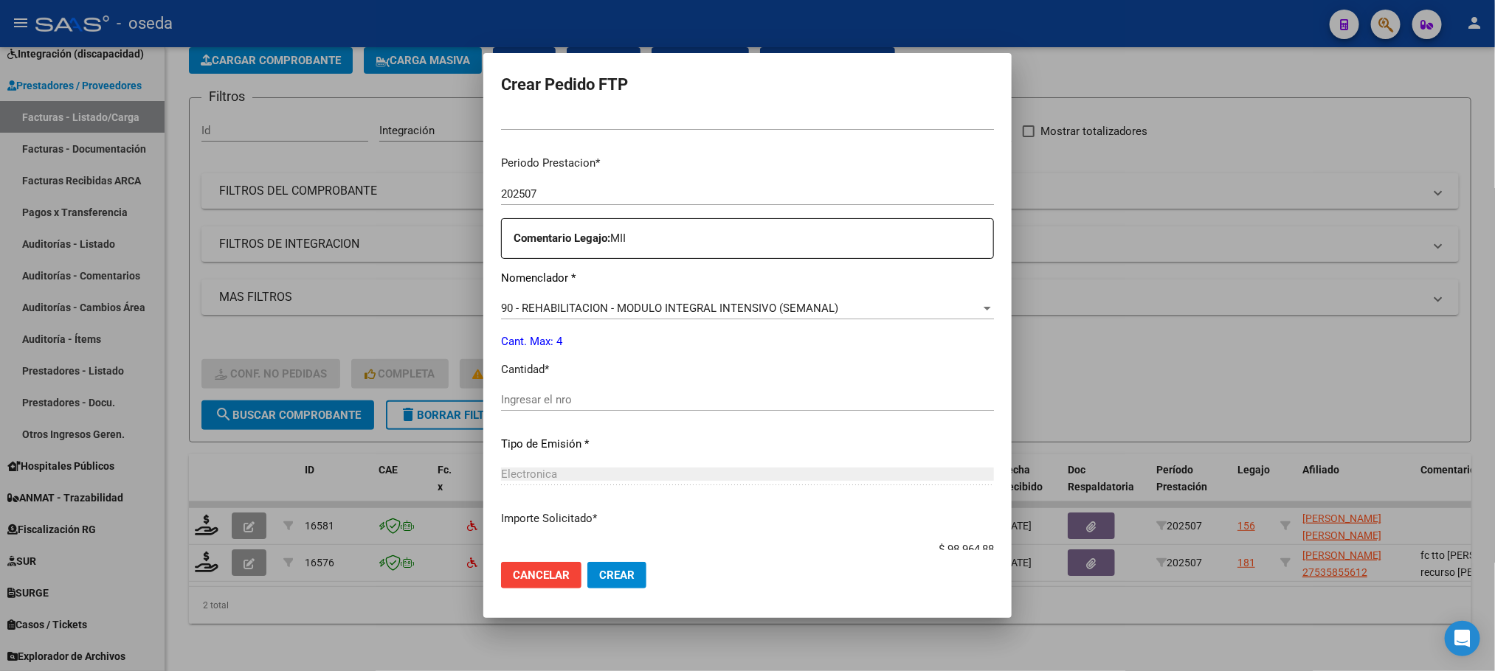
scroll to position [534, 0]
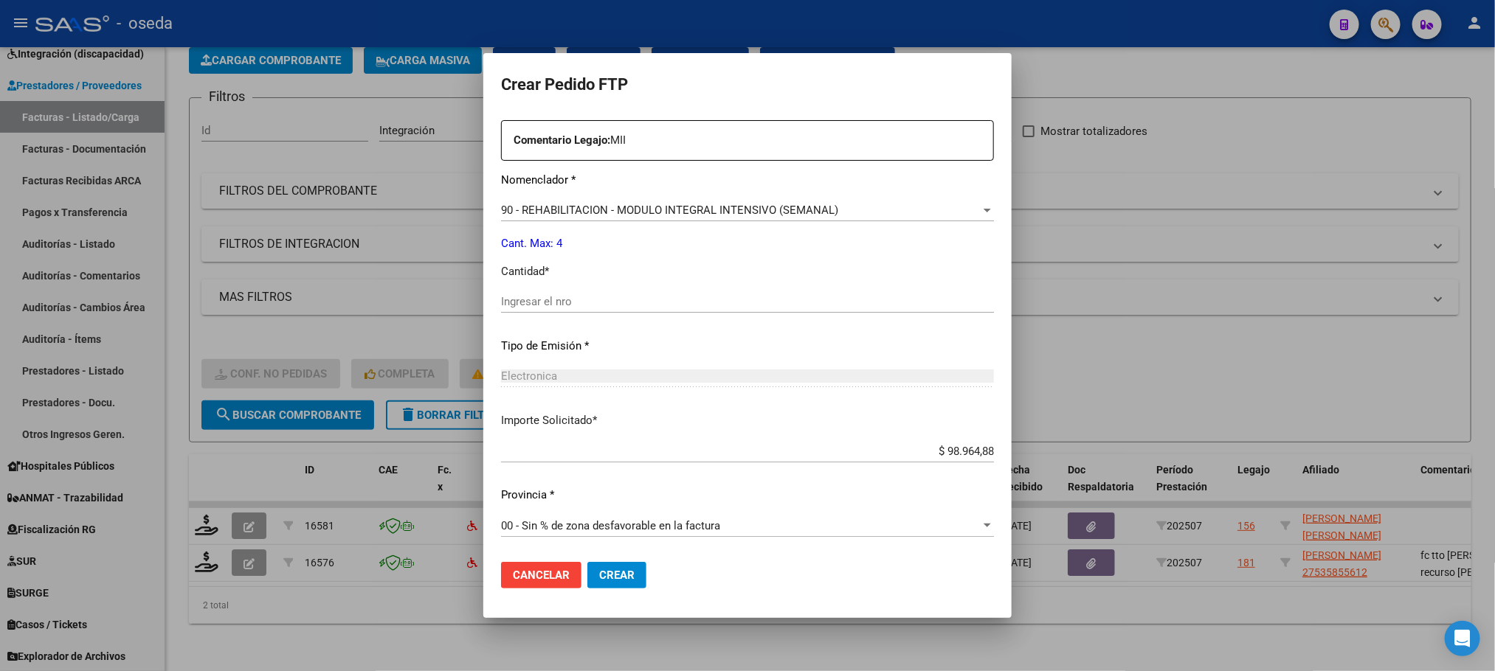
click at [664, 297] on input "Ingresar el nro" at bounding box center [747, 301] width 493 height 13
type input "4"
click at [587, 562] on button "Crear" at bounding box center [616, 575] width 59 height 27
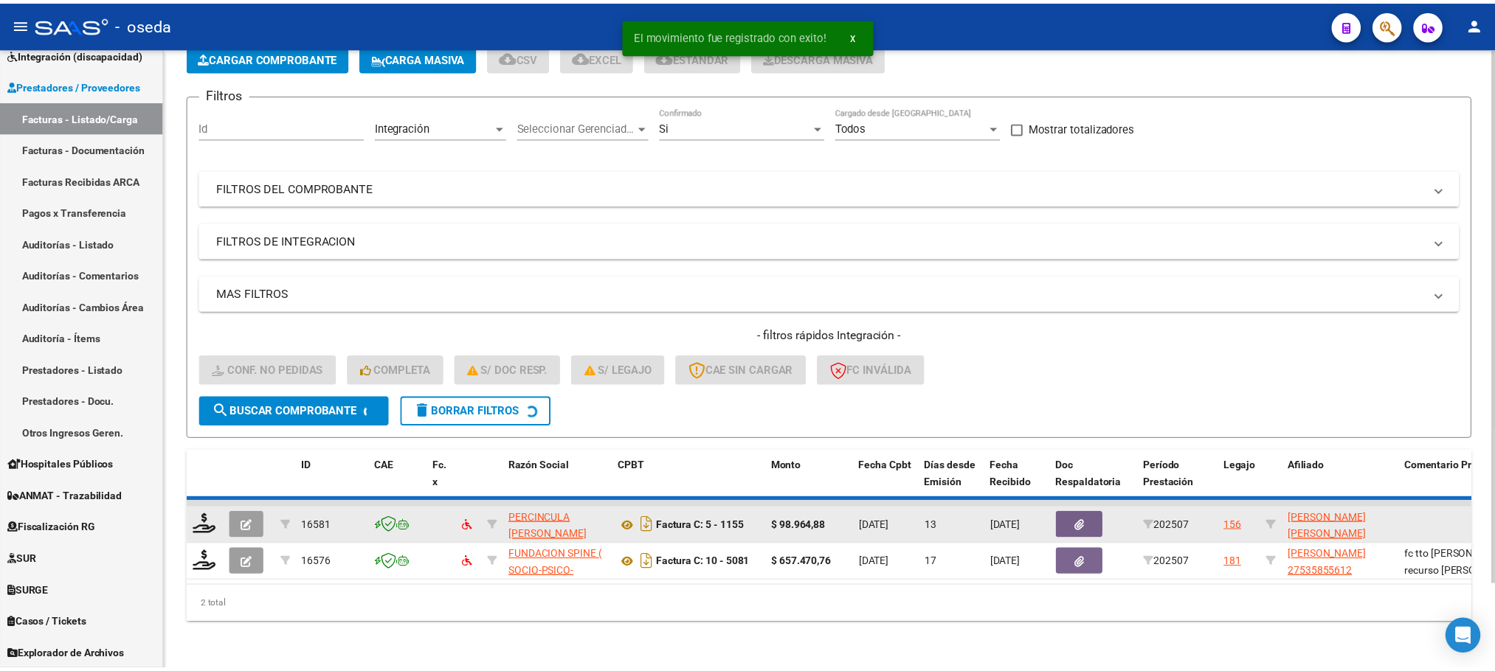
scroll to position [58, 0]
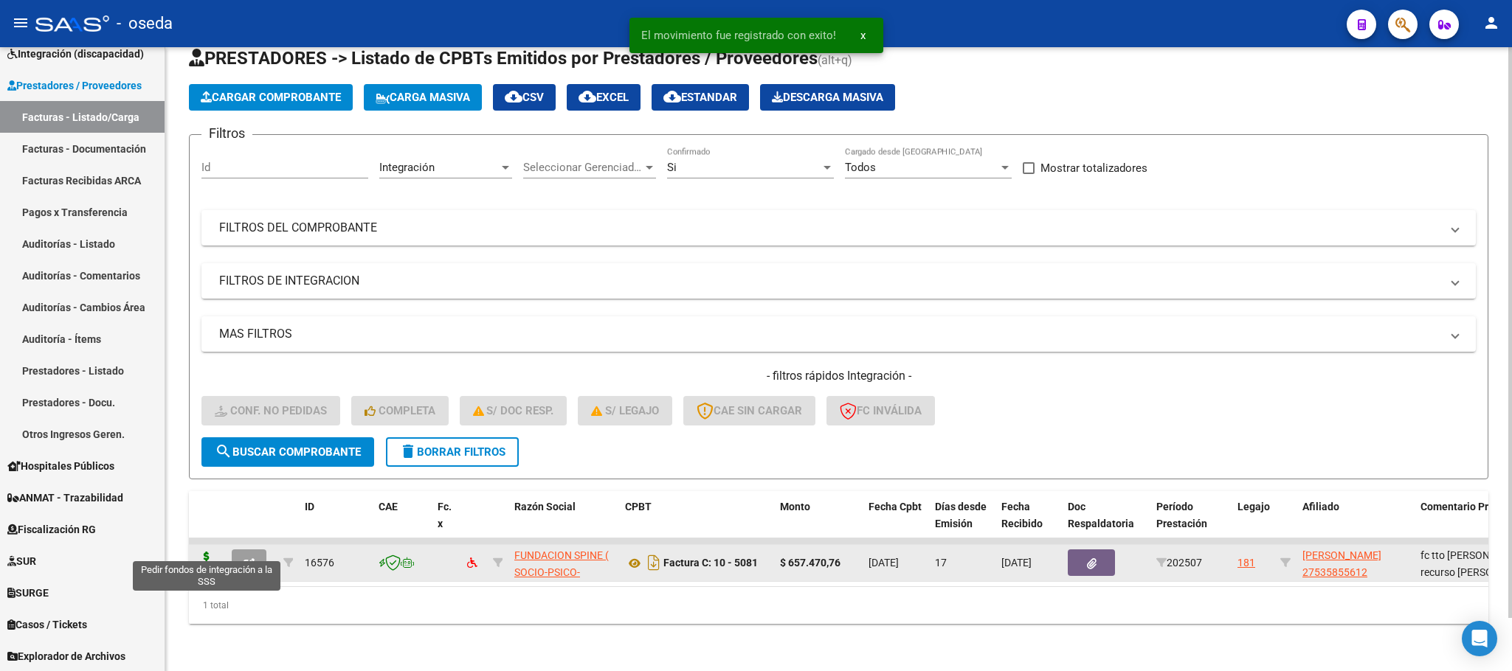
click at [211, 552] on icon at bounding box center [207, 562] width 24 height 21
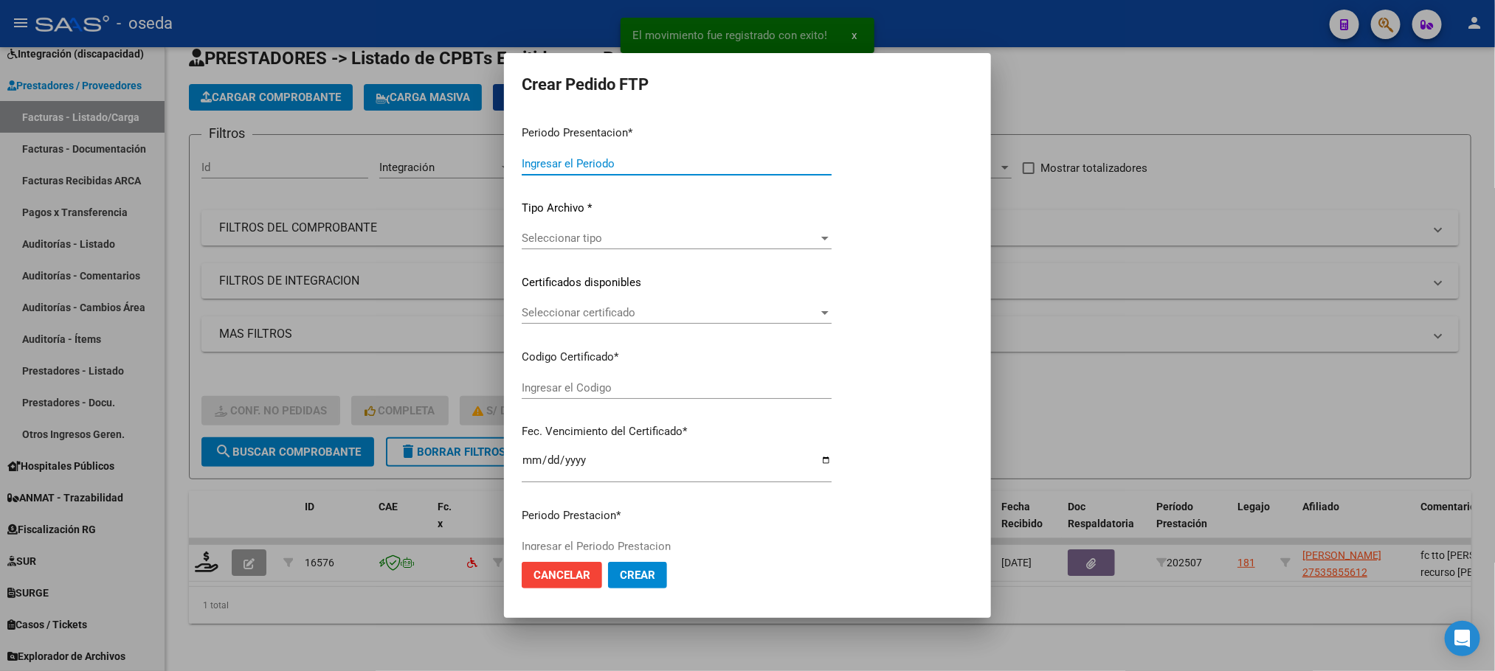
type input "202507"
type input "$ 657.470,76"
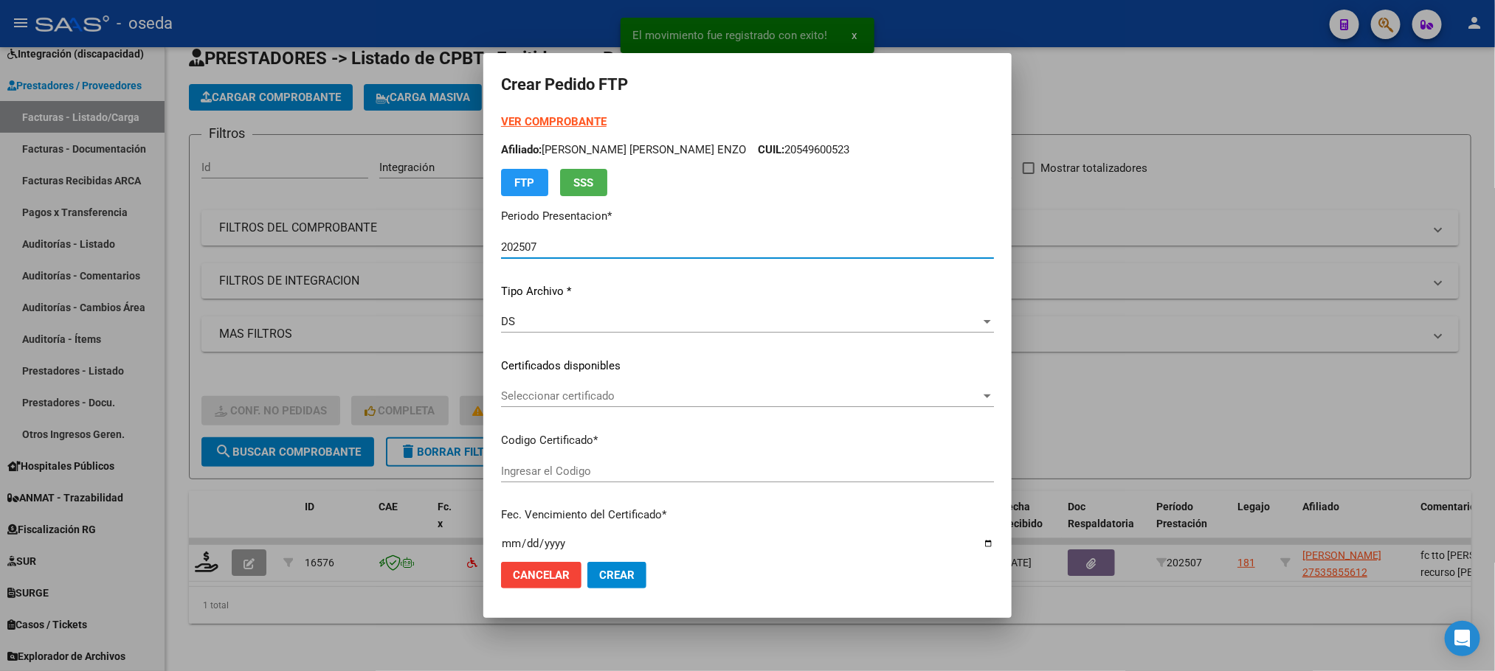
type input "ARG01000535855612025072420350724"
type input "2035-07-24"
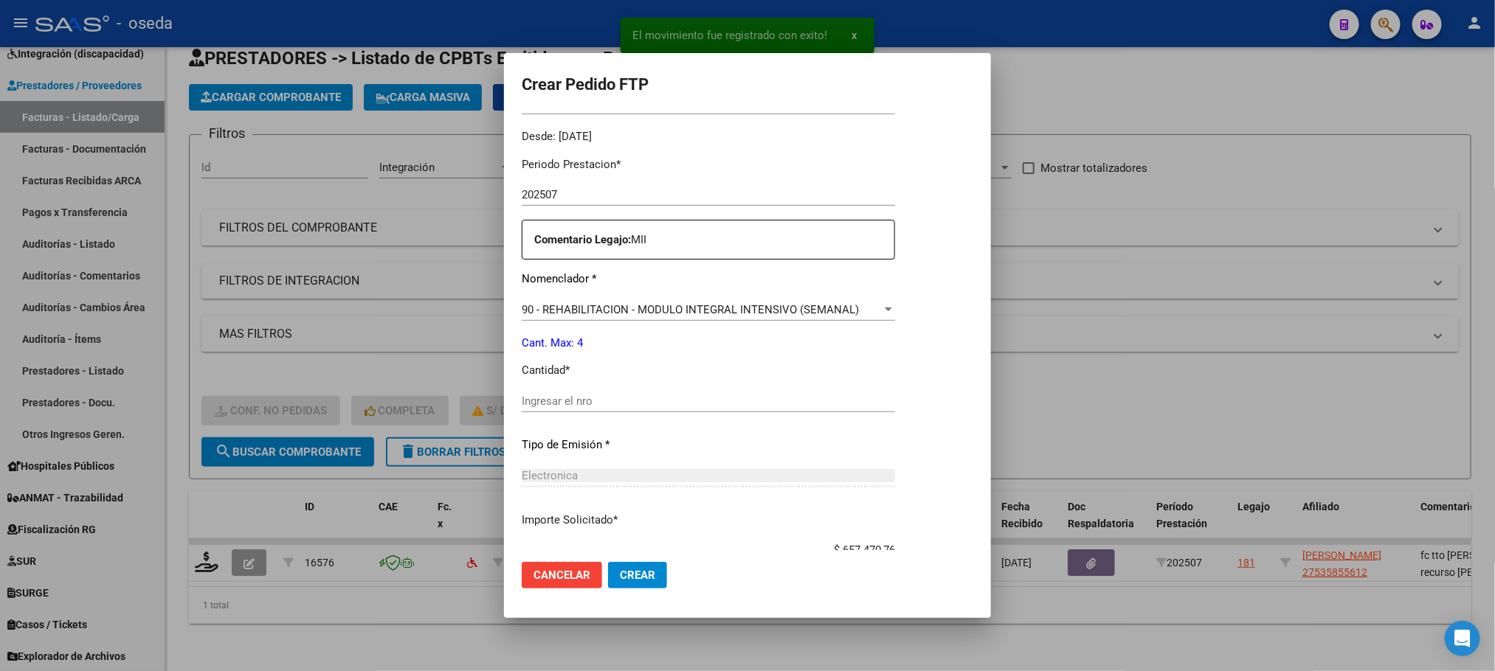
scroll to position [551, 0]
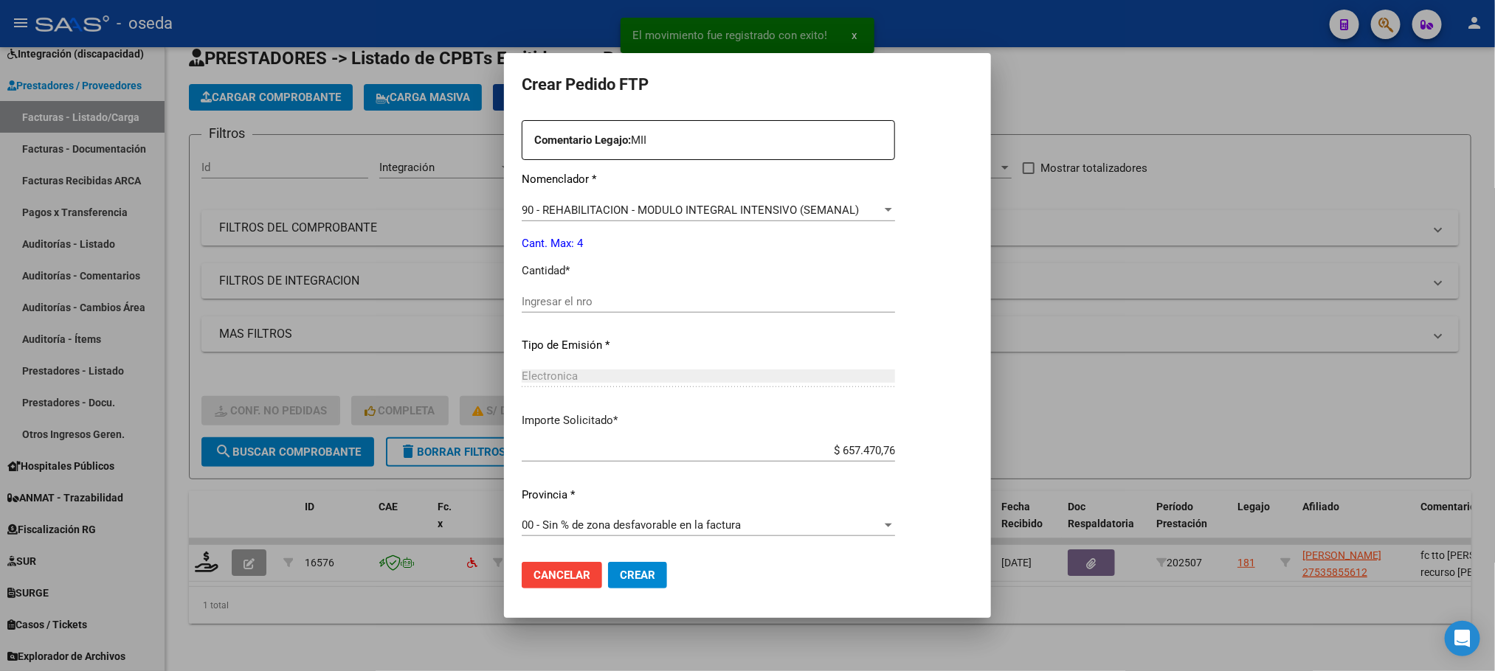
click at [768, 297] on input "Ingresar el nro" at bounding box center [708, 301] width 373 height 13
type input "4"
click at [608, 562] on button "Crear" at bounding box center [637, 575] width 59 height 27
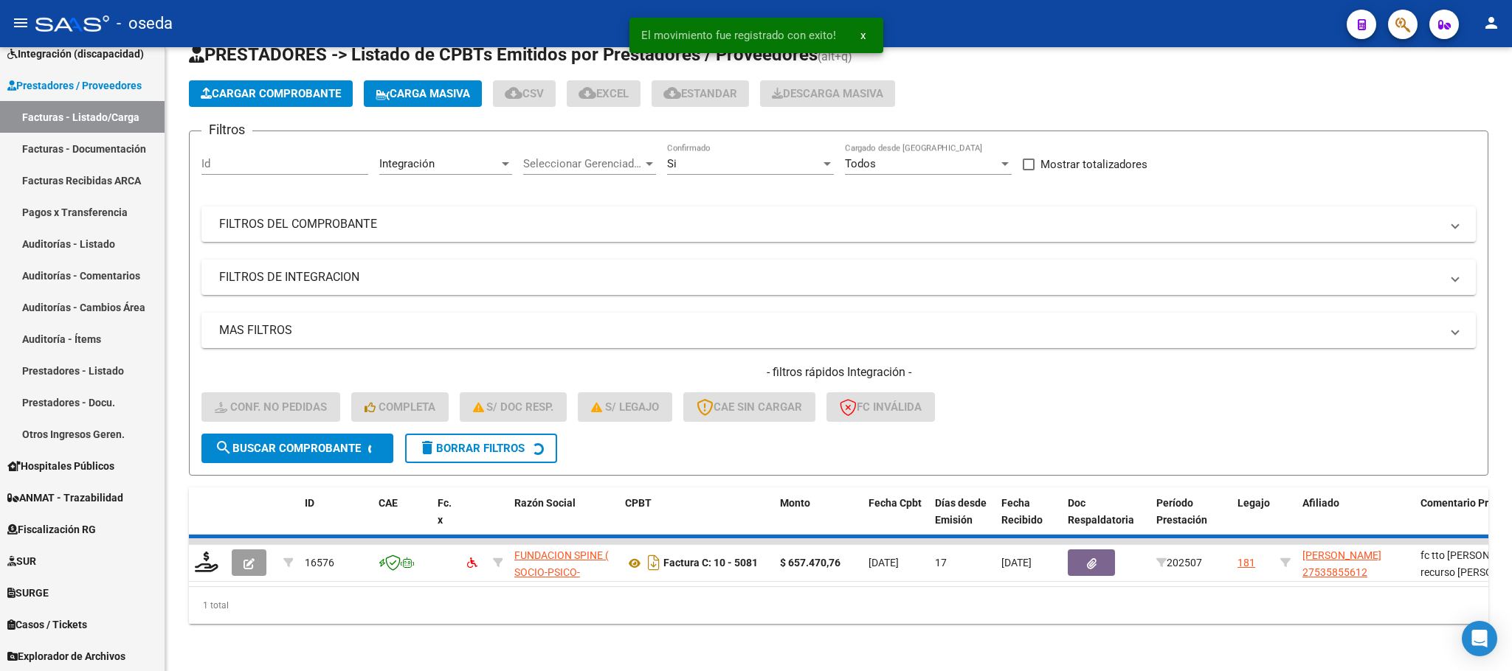
scroll to position [29, 0]
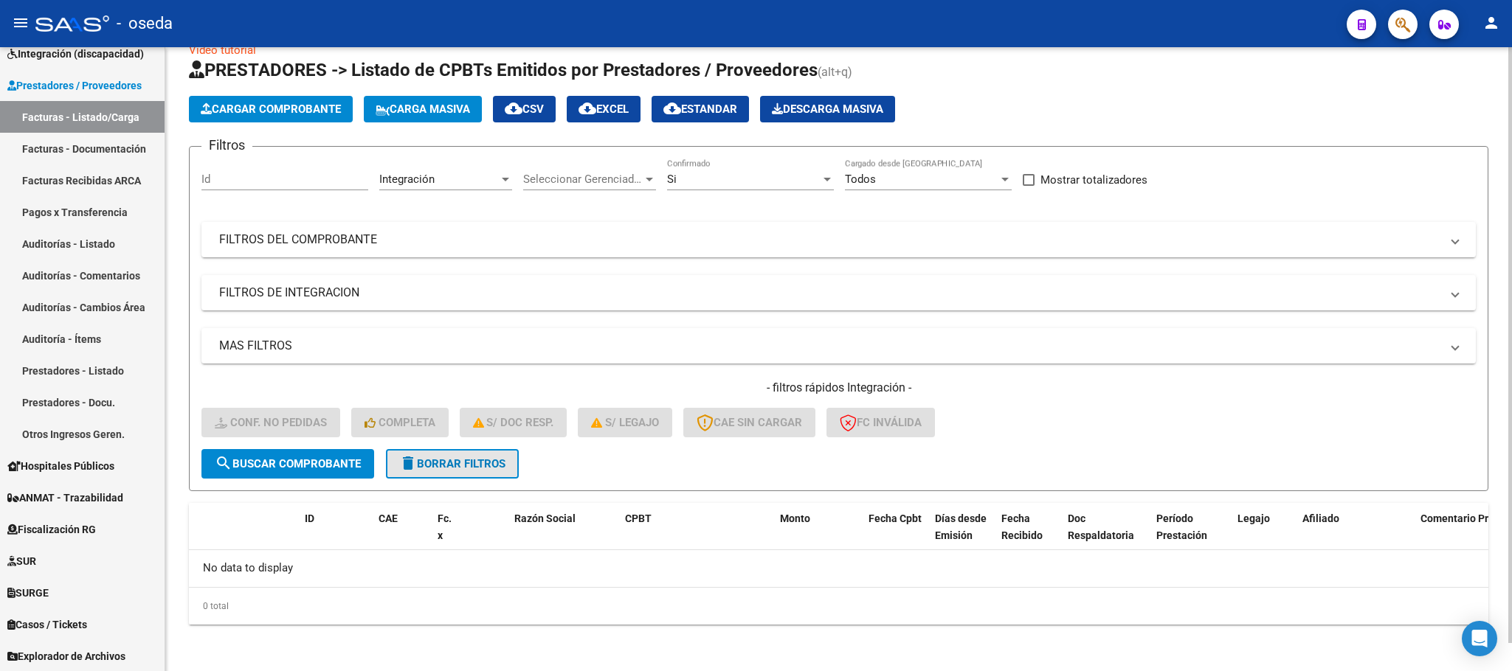
click at [460, 472] on button "delete Borrar Filtros" at bounding box center [452, 464] width 133 height 30
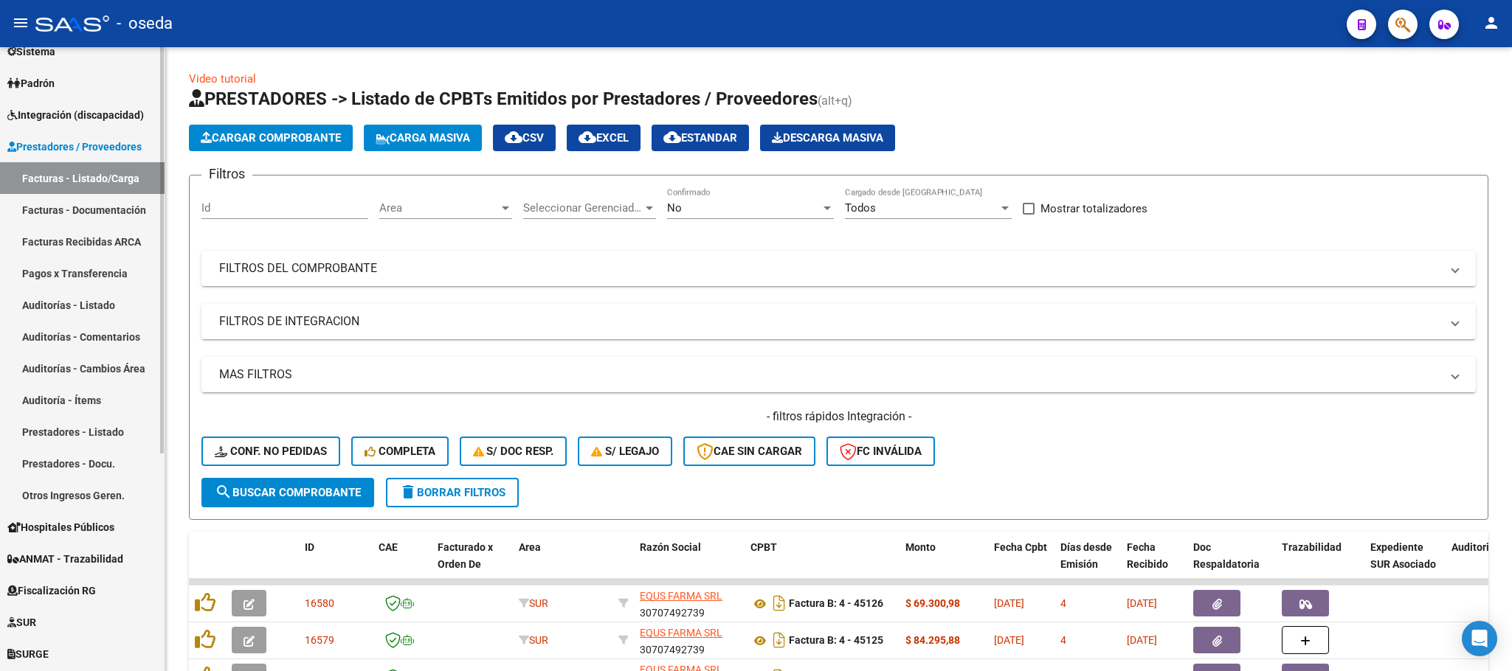
scroll to position [95, 0]
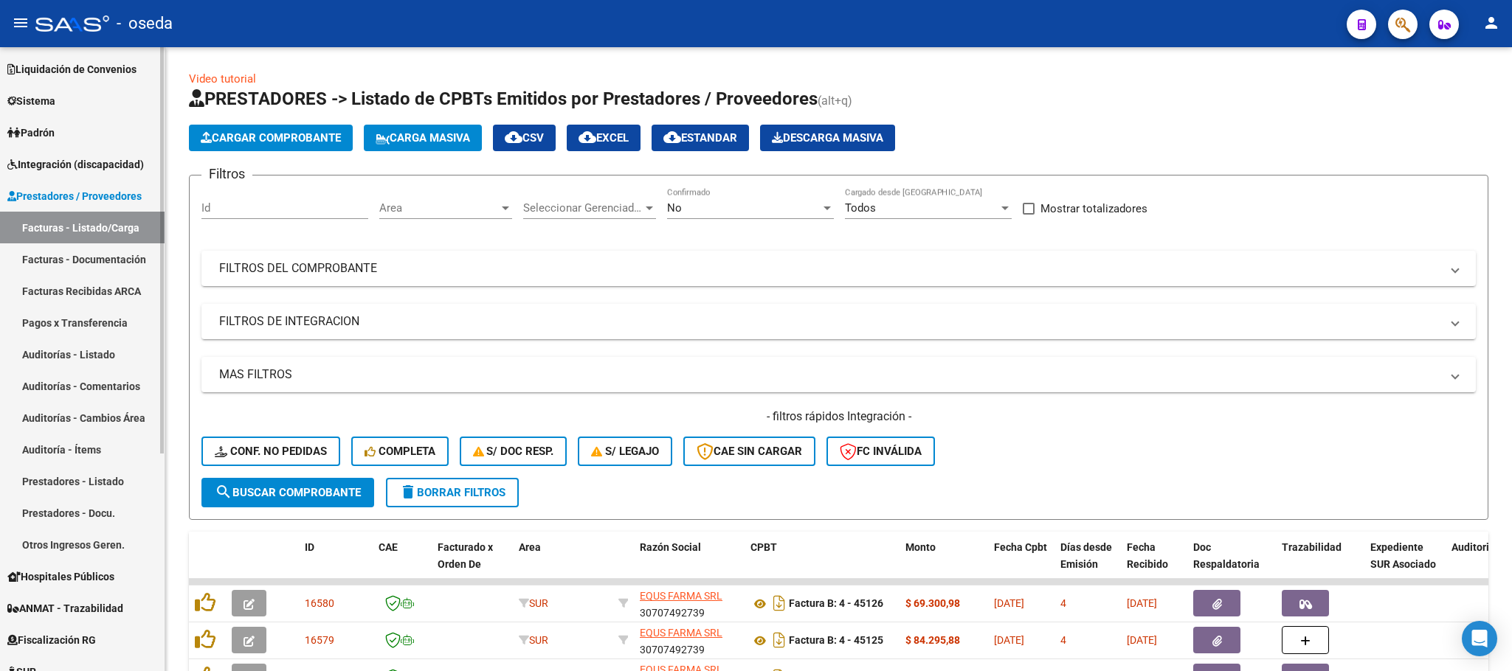
click at [102, 156] on span "Integración (discapacidad)" at bounding box center [75, 164] width 136 height 16
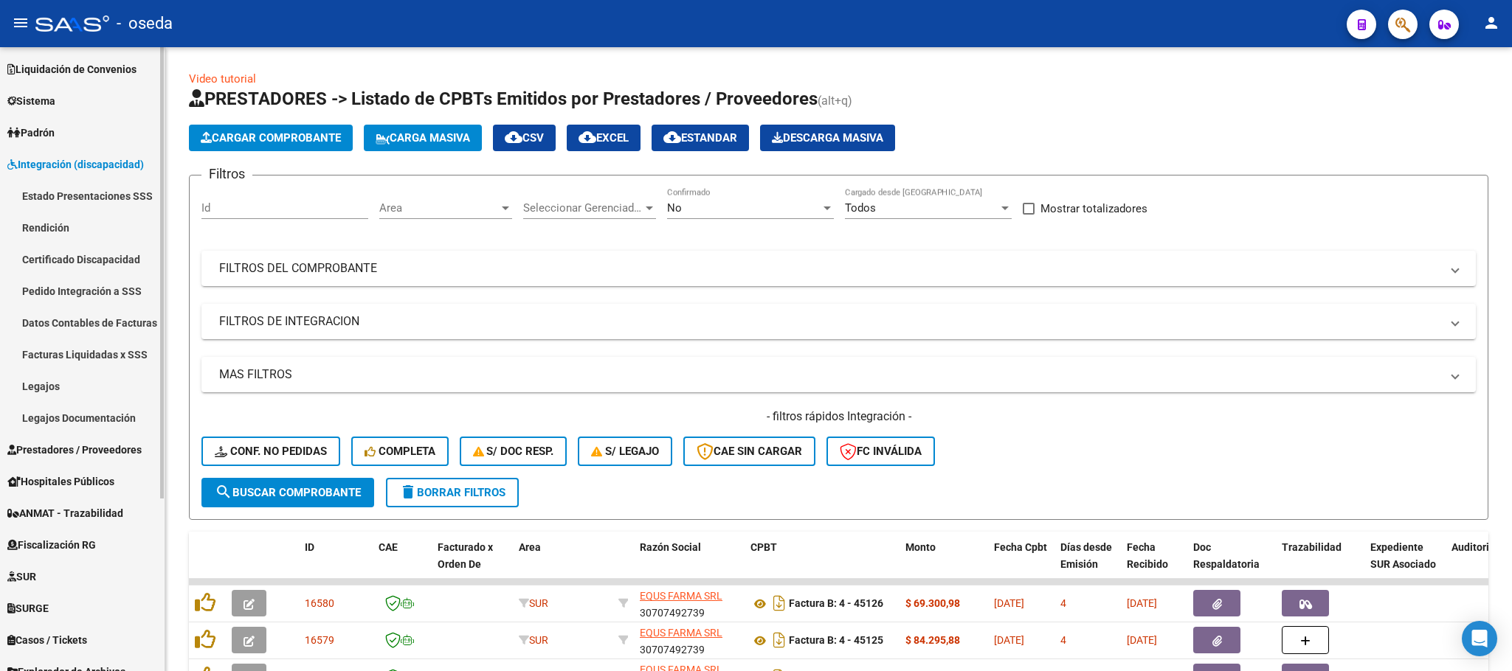
click at [109, 288] on link "Pedido Integración a SSS" at bounding box center [82, 291] width 165 height 32
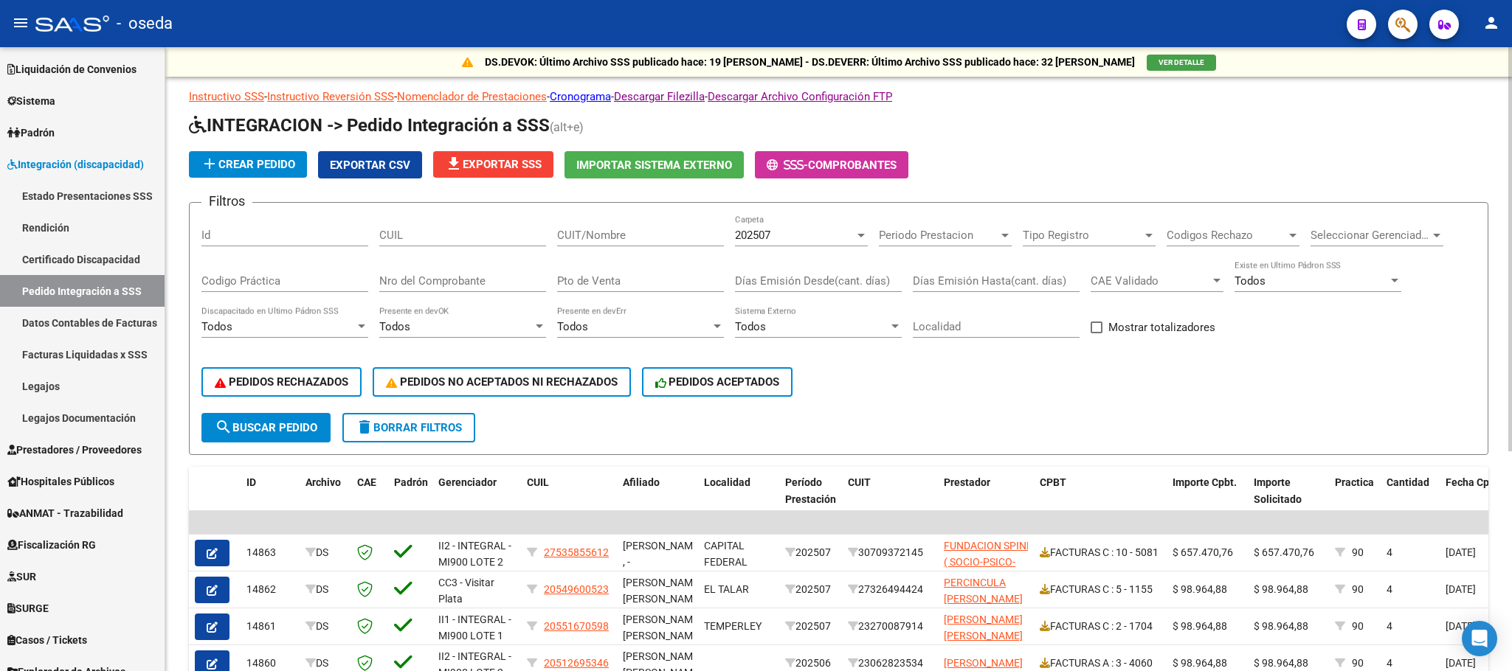
click at [522, 168] on span "file_download Exportar SSS" at bounding box center [493, 164] width 97 height 13
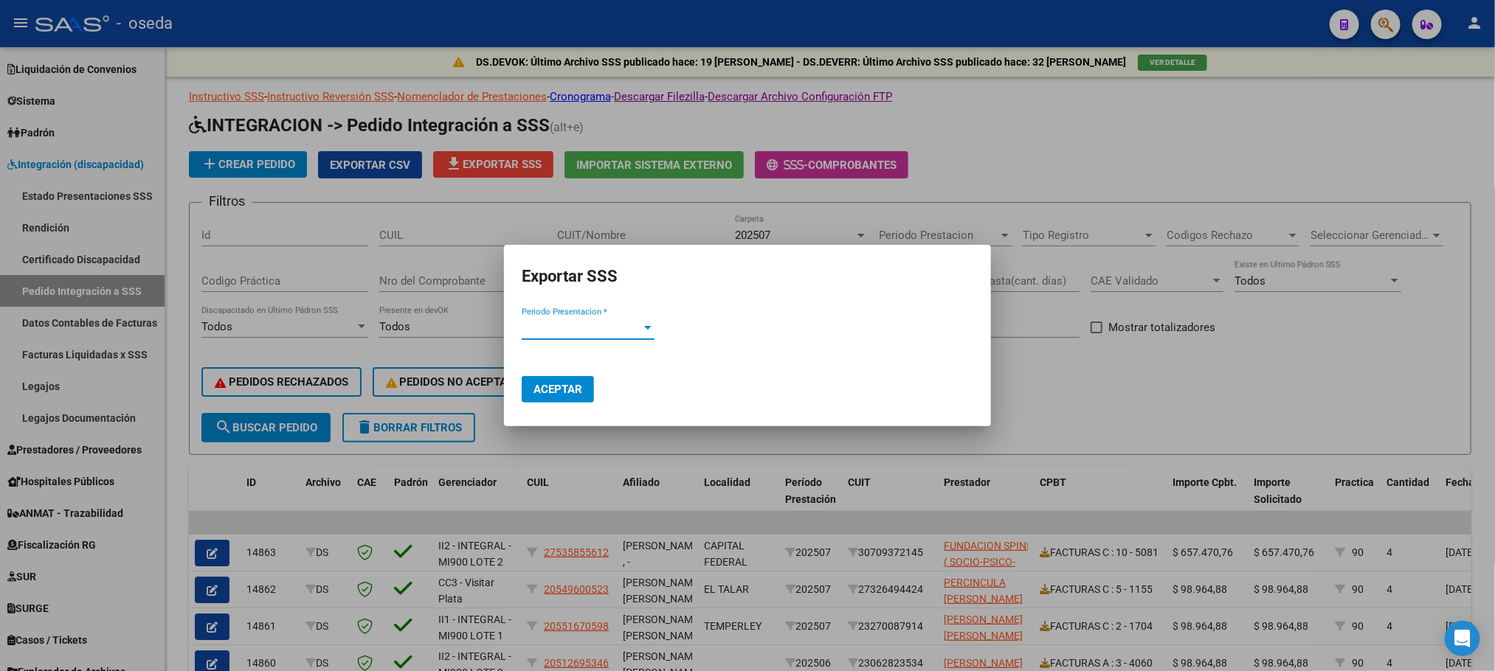
click at [618, 324] on span "Periodo Presentacion *" at bounding box center [582, 328] width 120 height 13
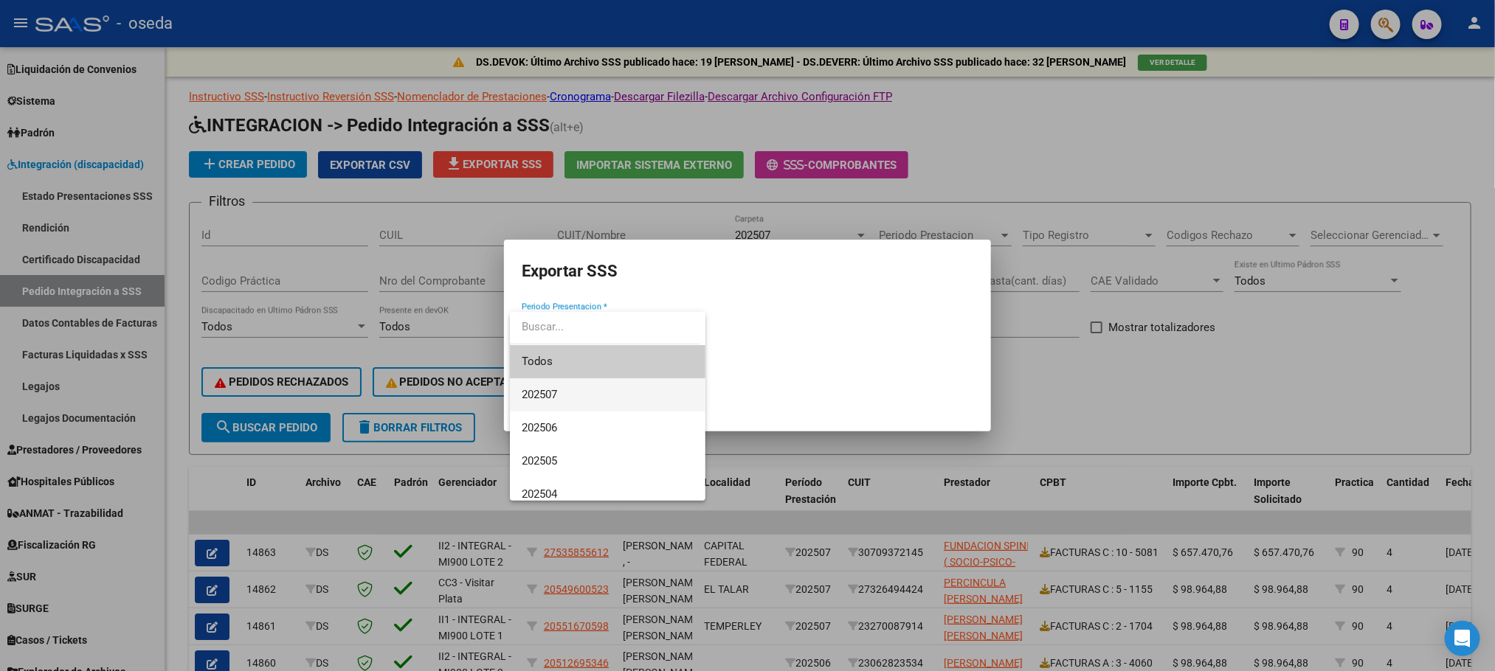
click at [614, 386] on span "202507" at bounding box center [608, 394] width 172 height 33
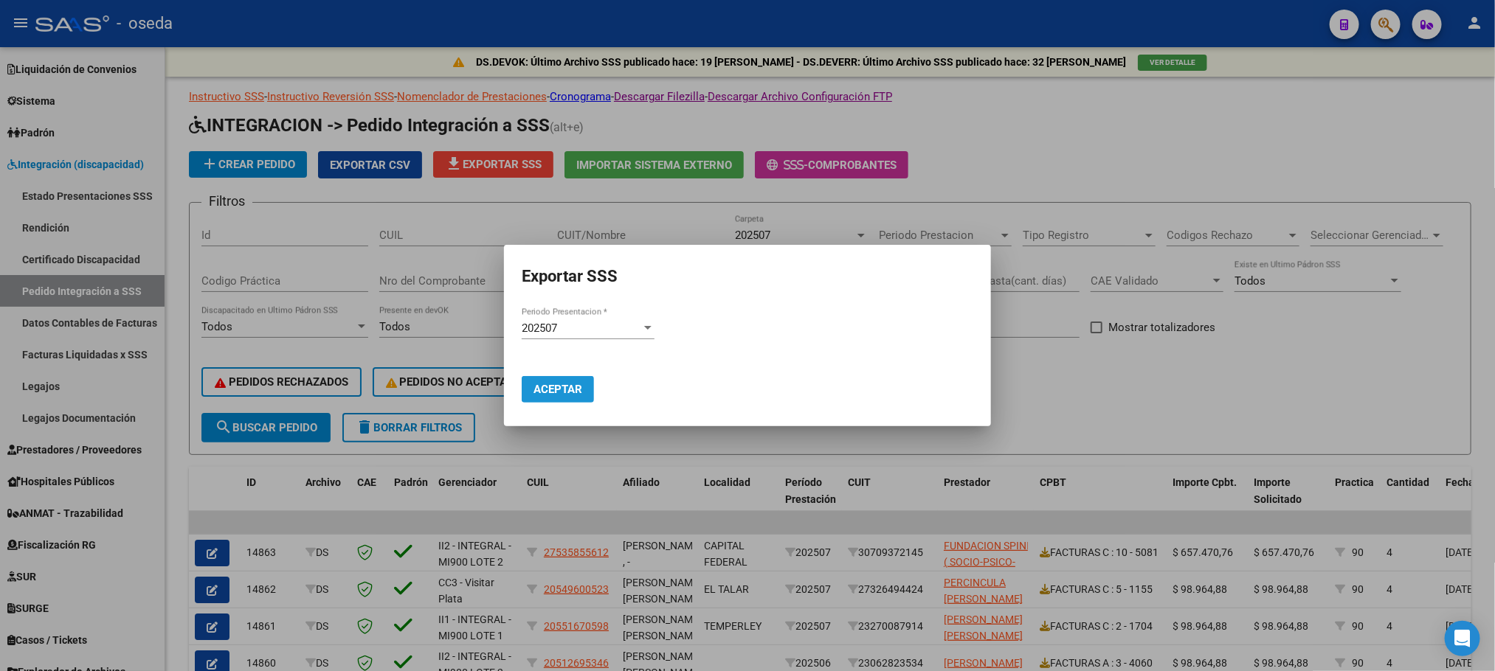
click at [571, 396] on span "Aceptar" at bounding box center [557, 389] width 49 height 13
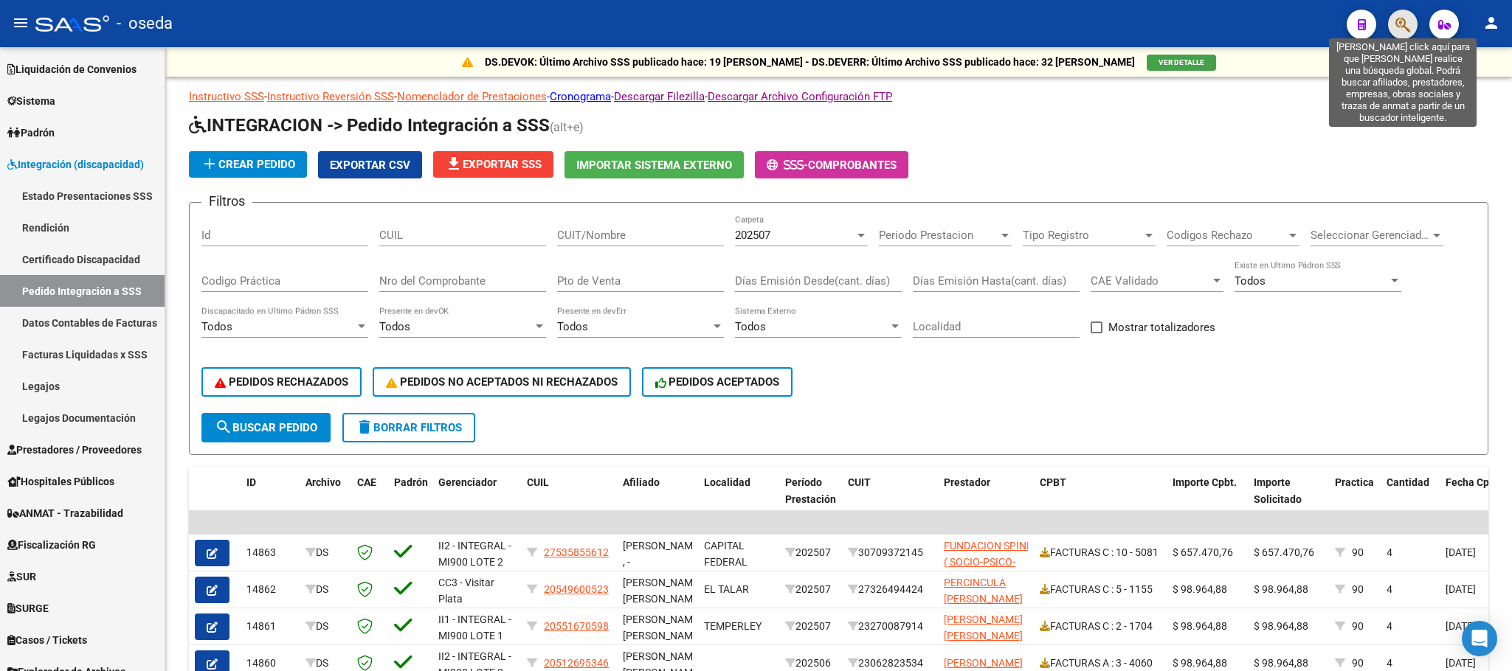
click at [1397, 32] on icon "button" at bounding box center [1402, 24] width 15 height 17
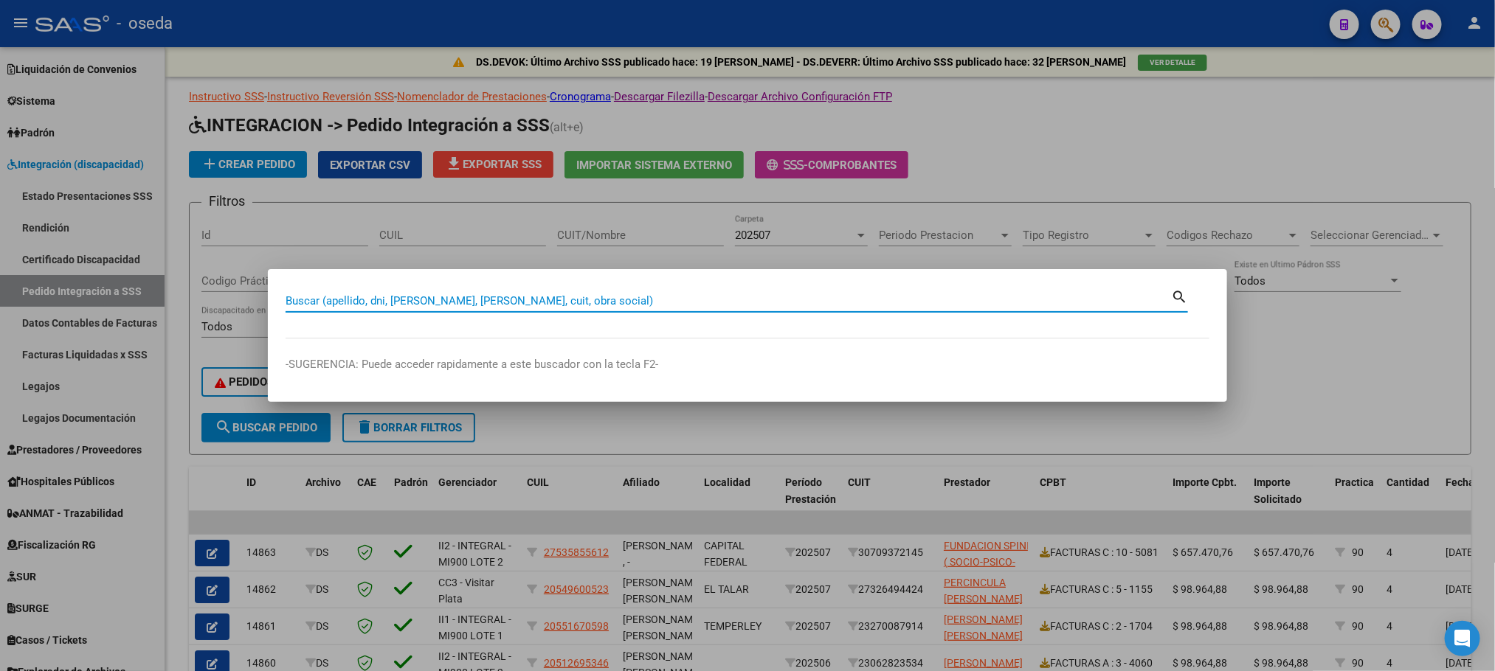
paste input "27535855612|"
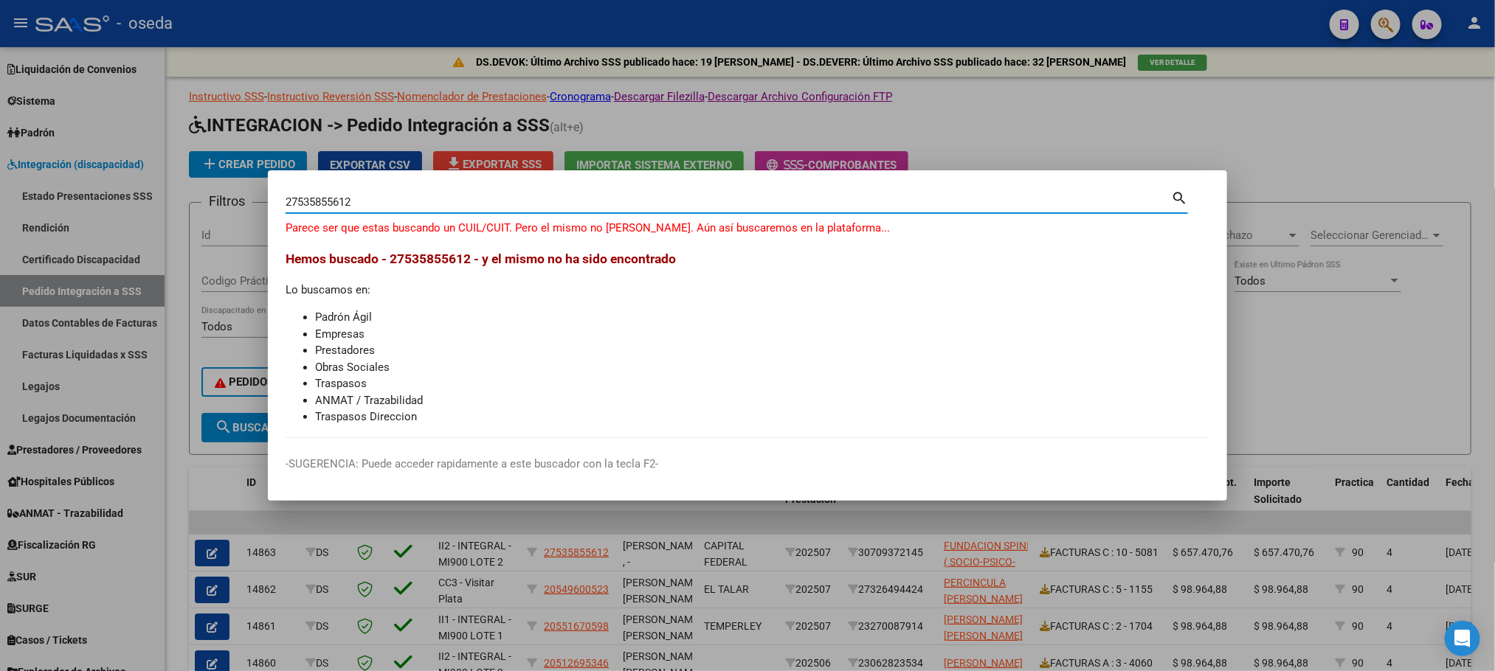
type input "27535855612"
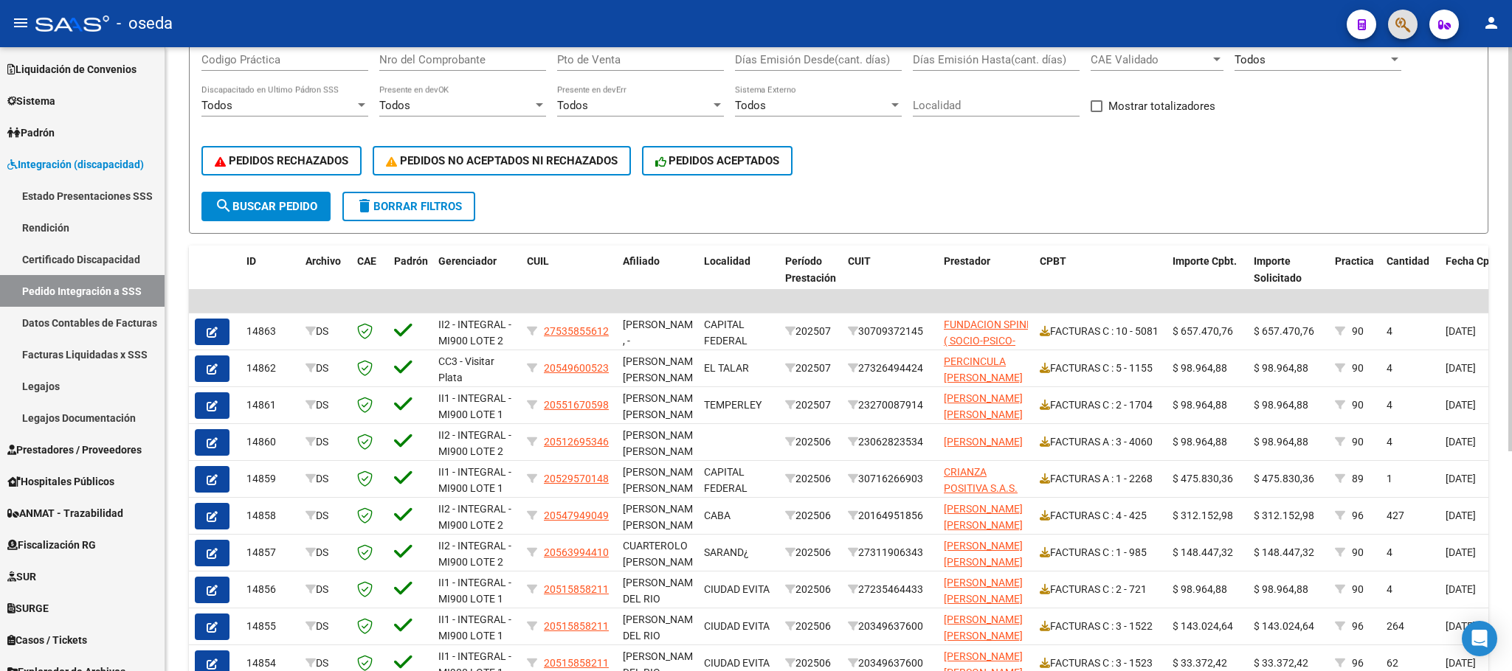
scroll to position [339, 0]
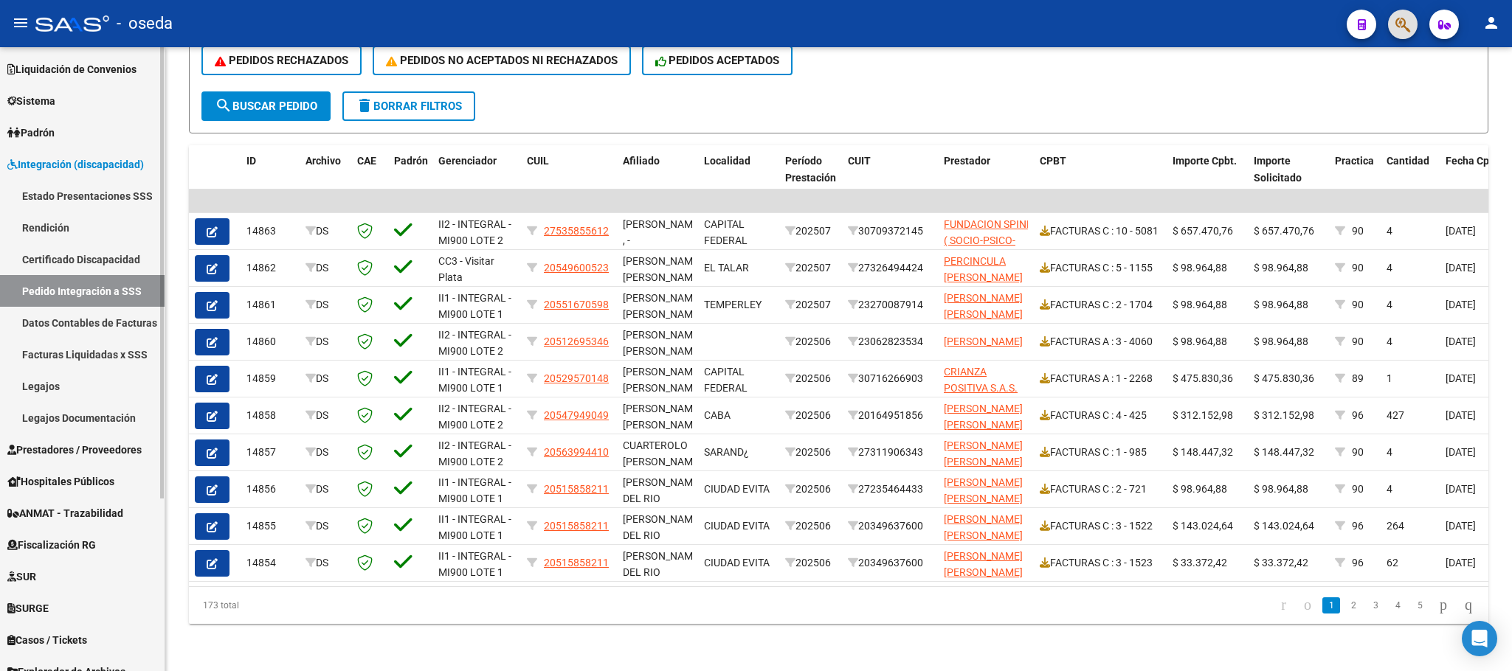
click at [85, 195] on link "Estado Presentaciones SSS" at bounding box center [82, 196] width 165 height 32
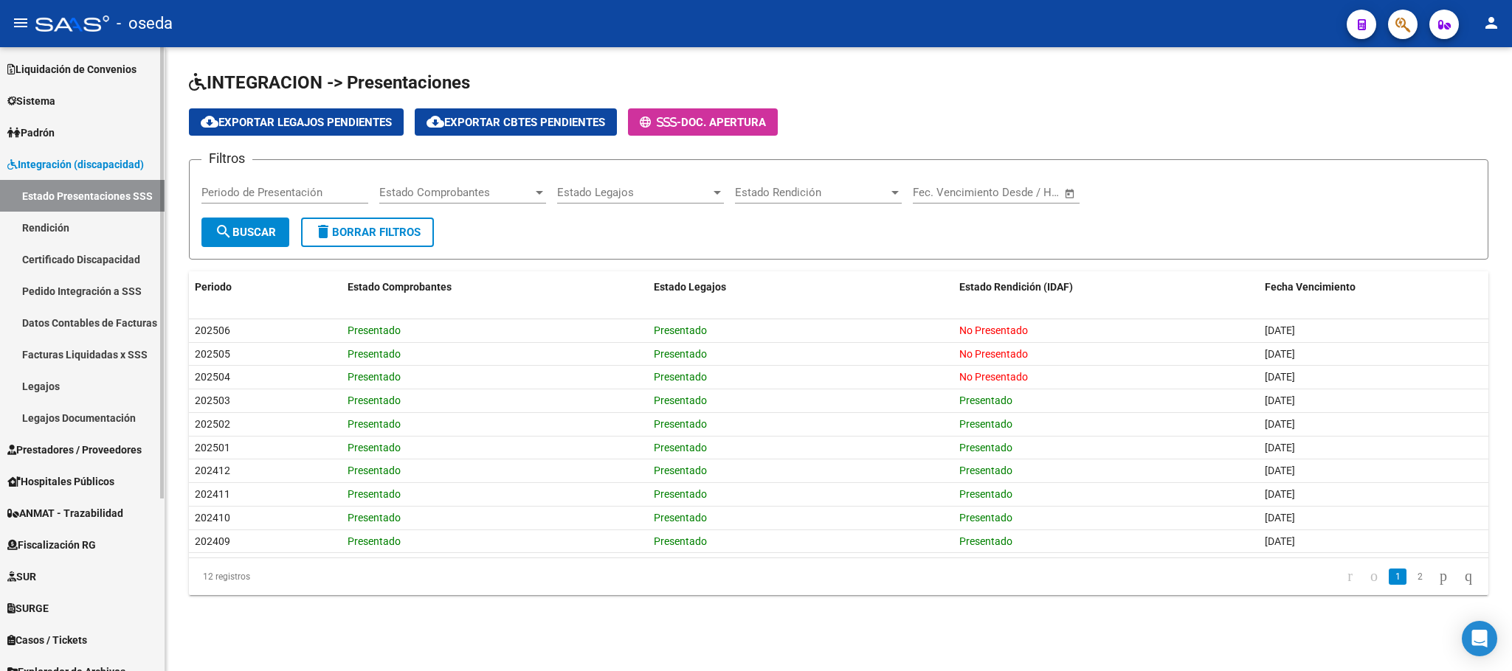
click at [27, 280] on link "Pedido Integración a SSS" at bounding box center [82, 291] width 165 height 32
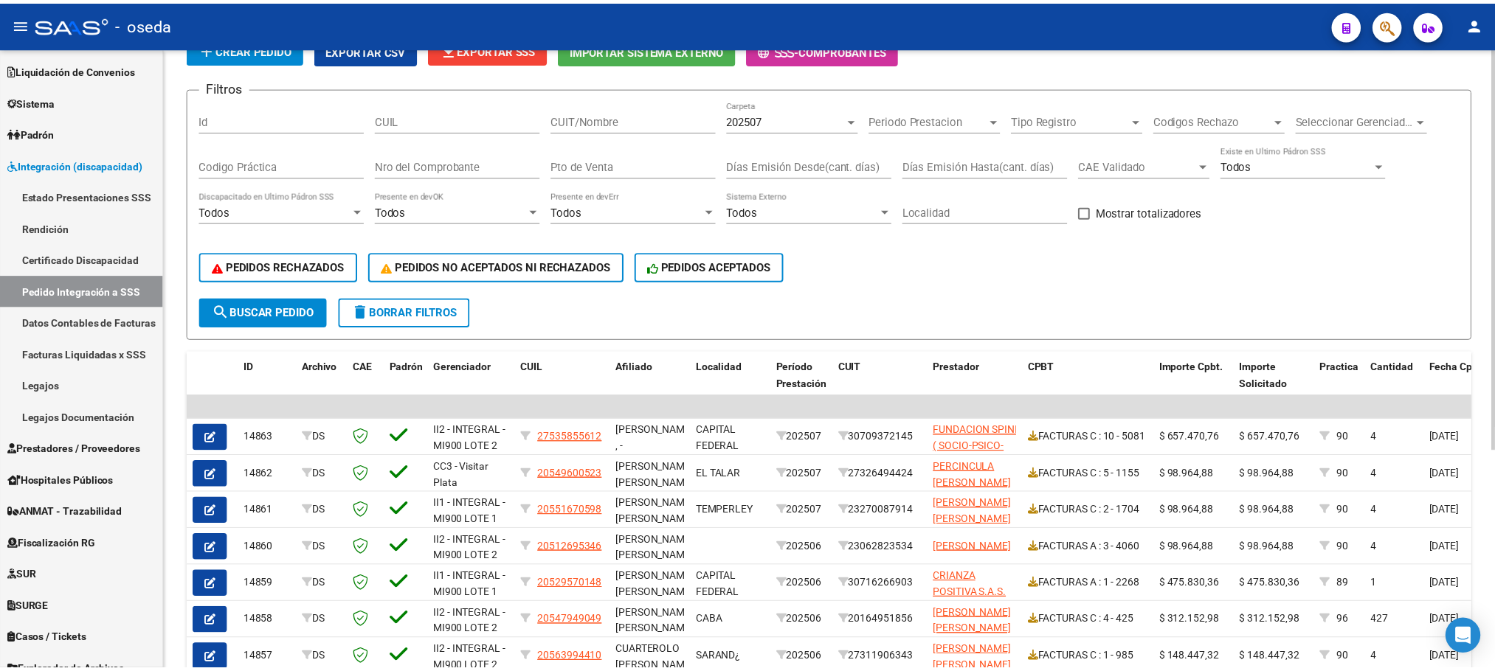
scroll to position [332, 0]
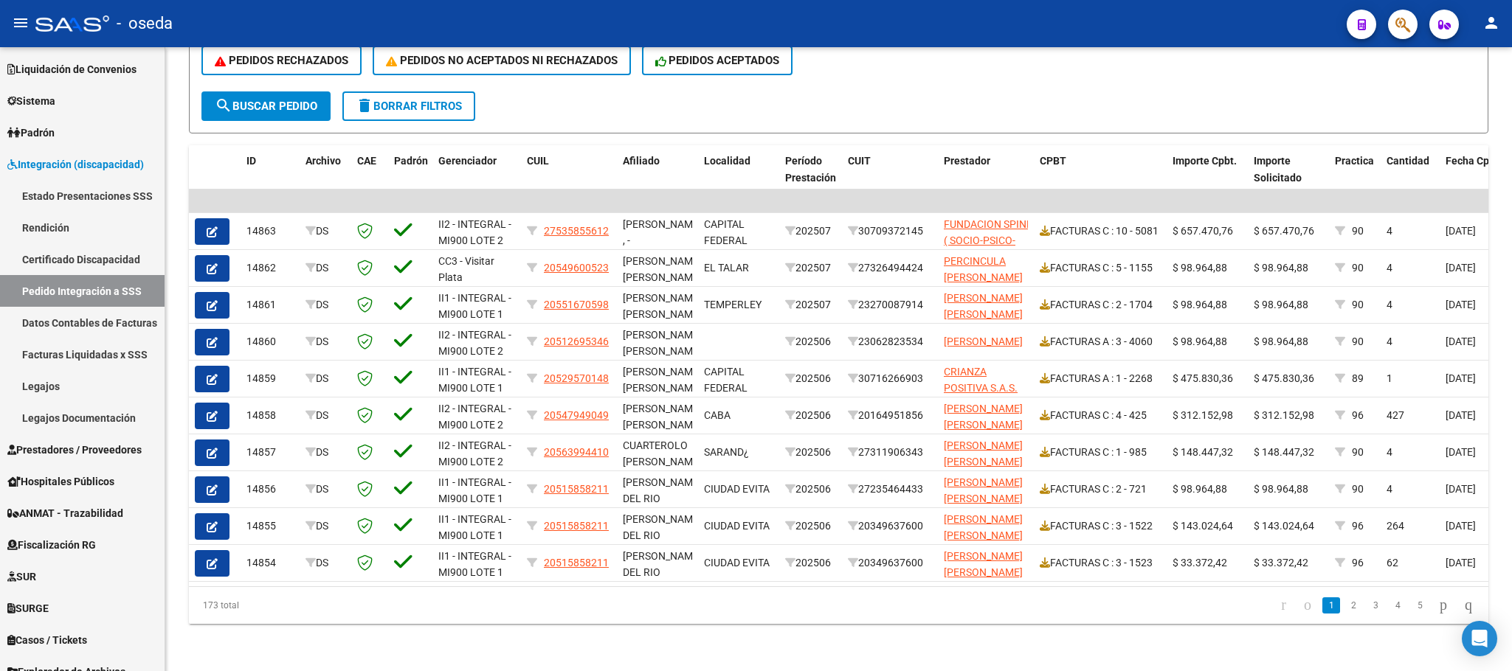
click at [1403, 22] on icon "button" at bounding box center [1402, 24] width 15 height 17
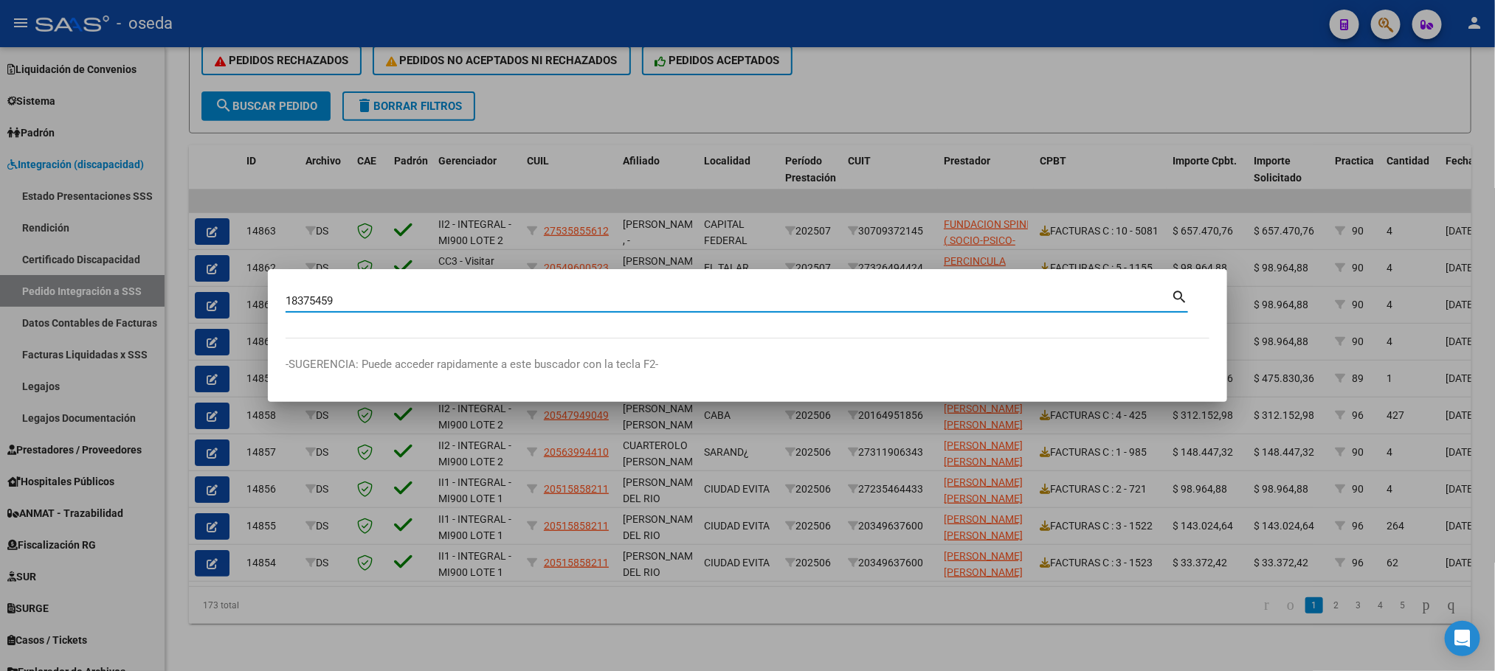
type input "18375459"
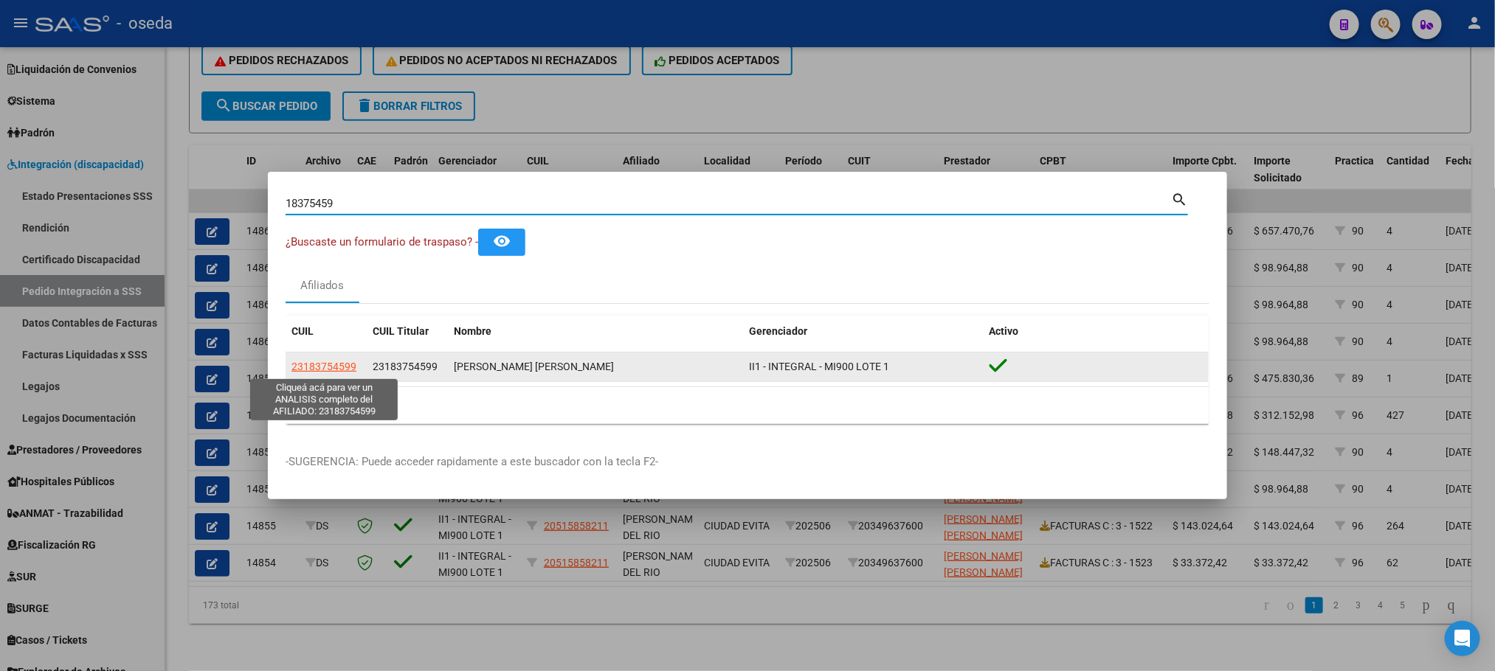
click at [346, 365] on span "23183754599" at bounding box center [323, 367] width 65 height 12
type textarea "23183754599"
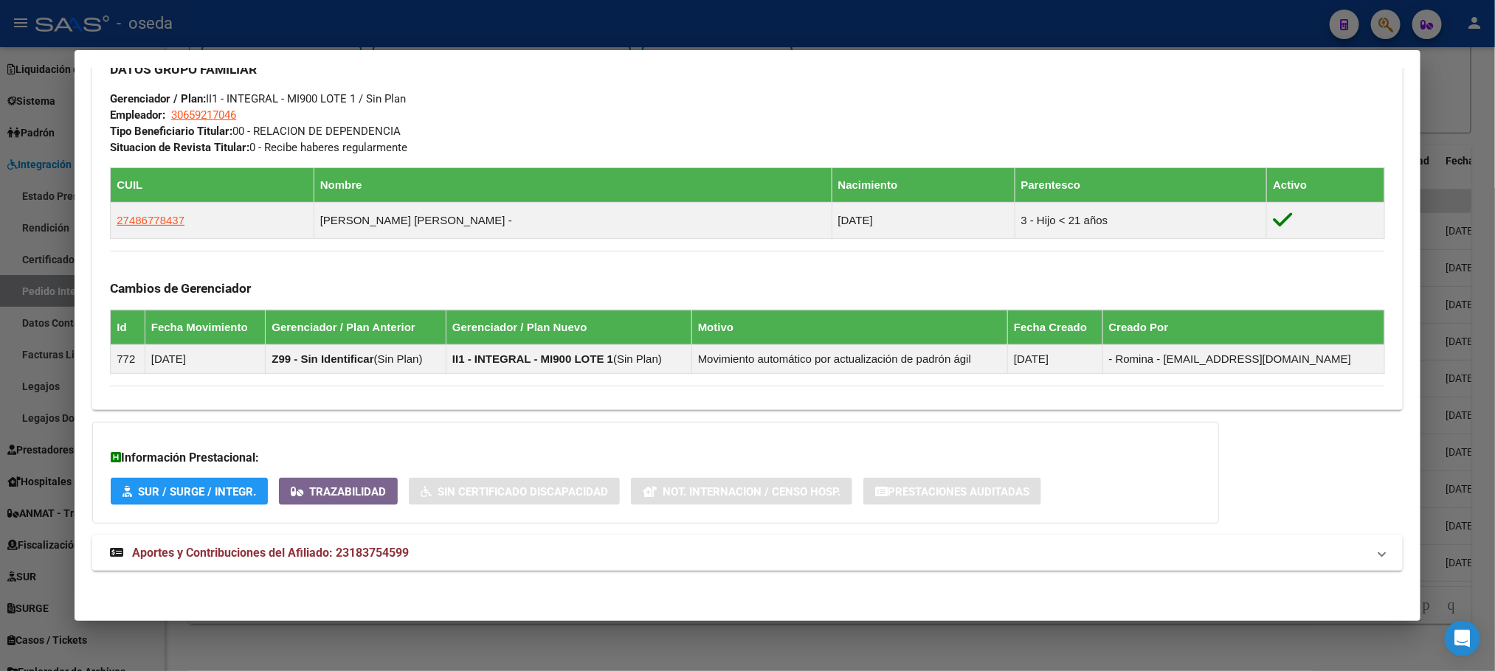
scroll to position [731, 0]
click at [359, 547] on span "Aportes y Contribuciones del Afiliado: 23183754599" at bounding box center [270, 553] width 277 height 14
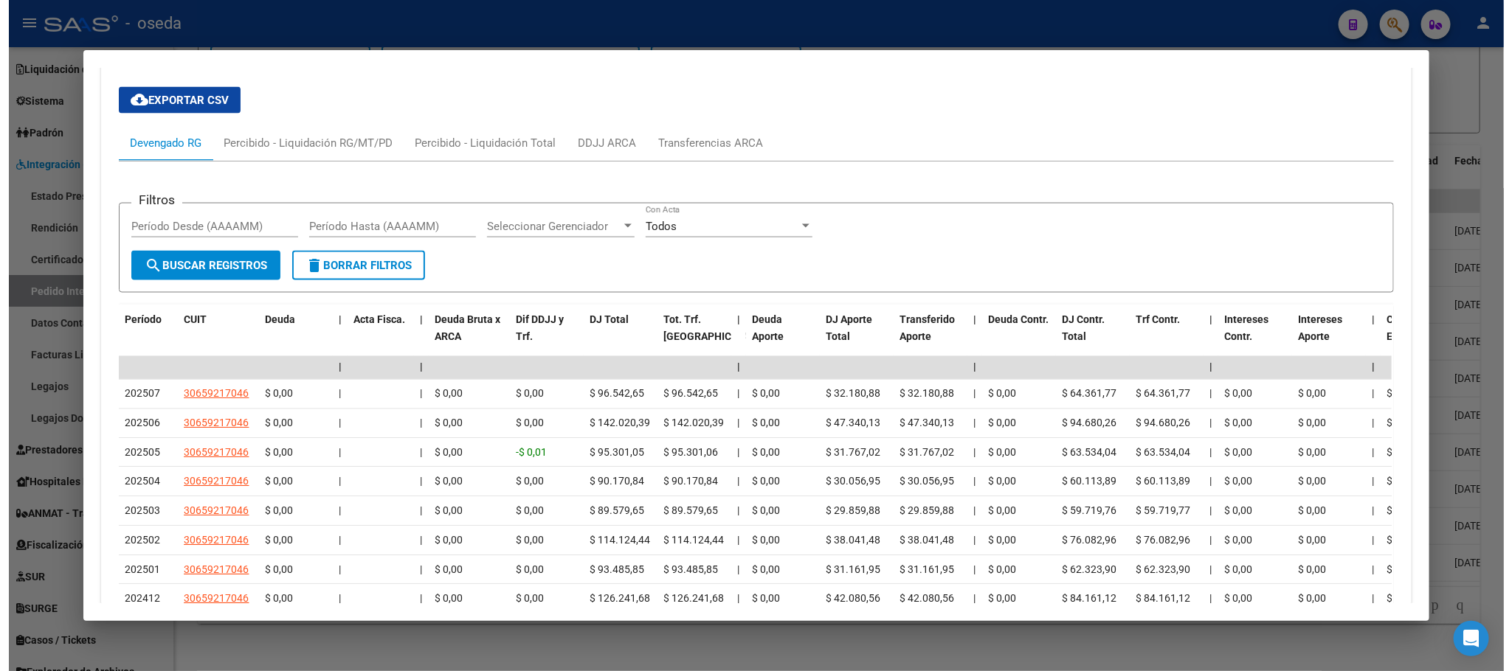
scroll to position [1461, 0]
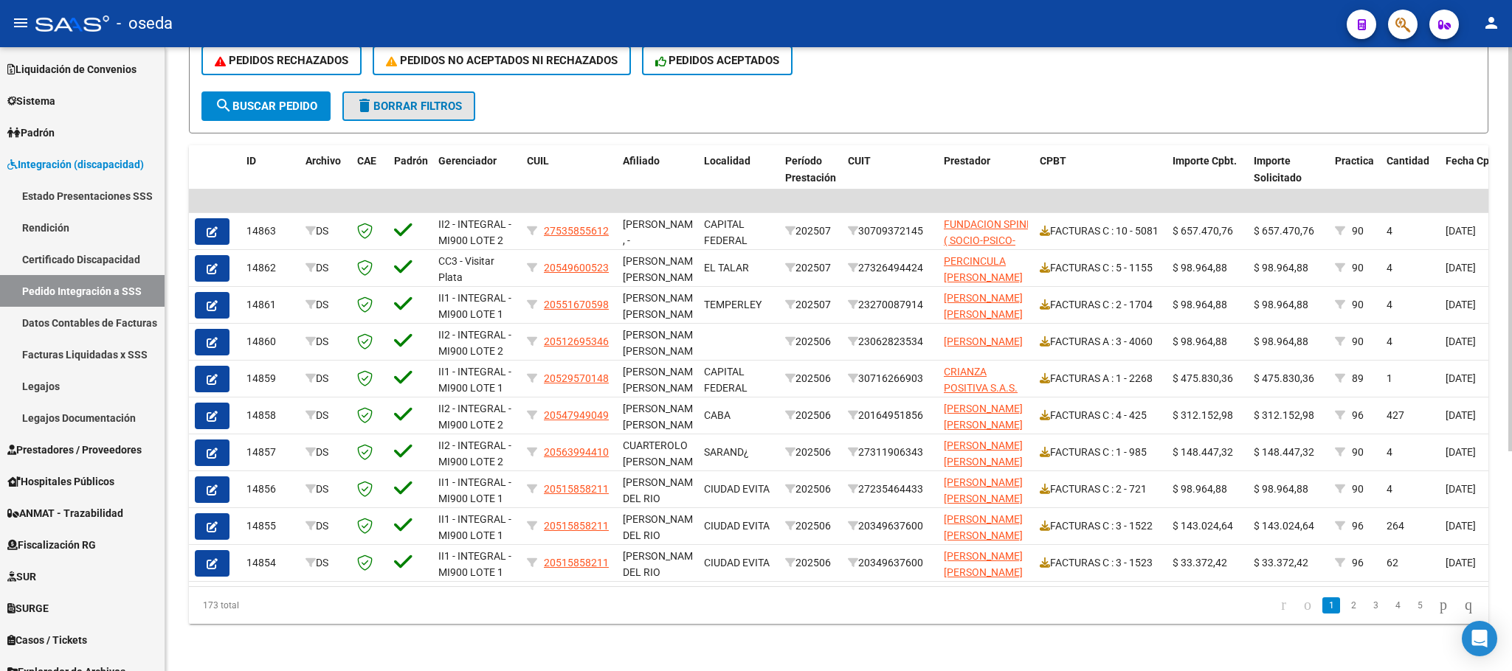
click at [401, 100] on span "delete Borrar Filtros" at bounding box center [409, 106] width 106 height 13
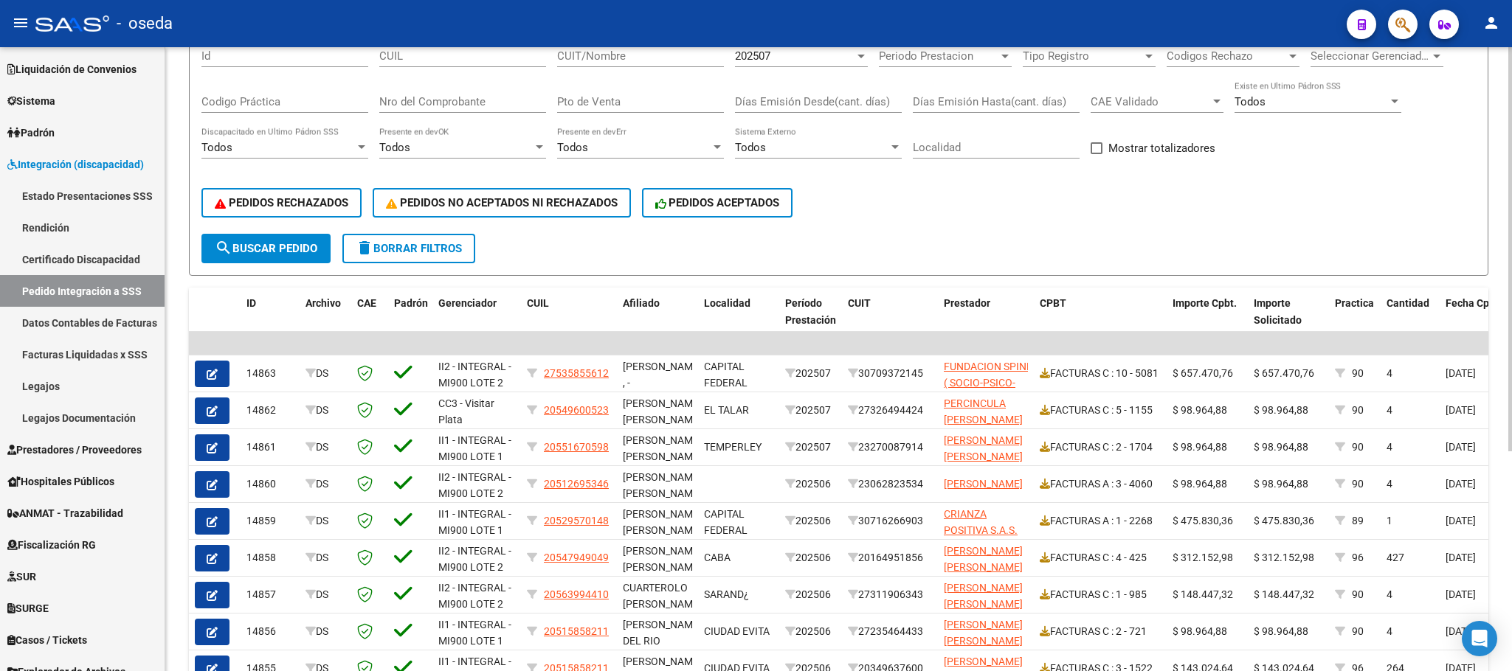
scroll to position [0, 0]
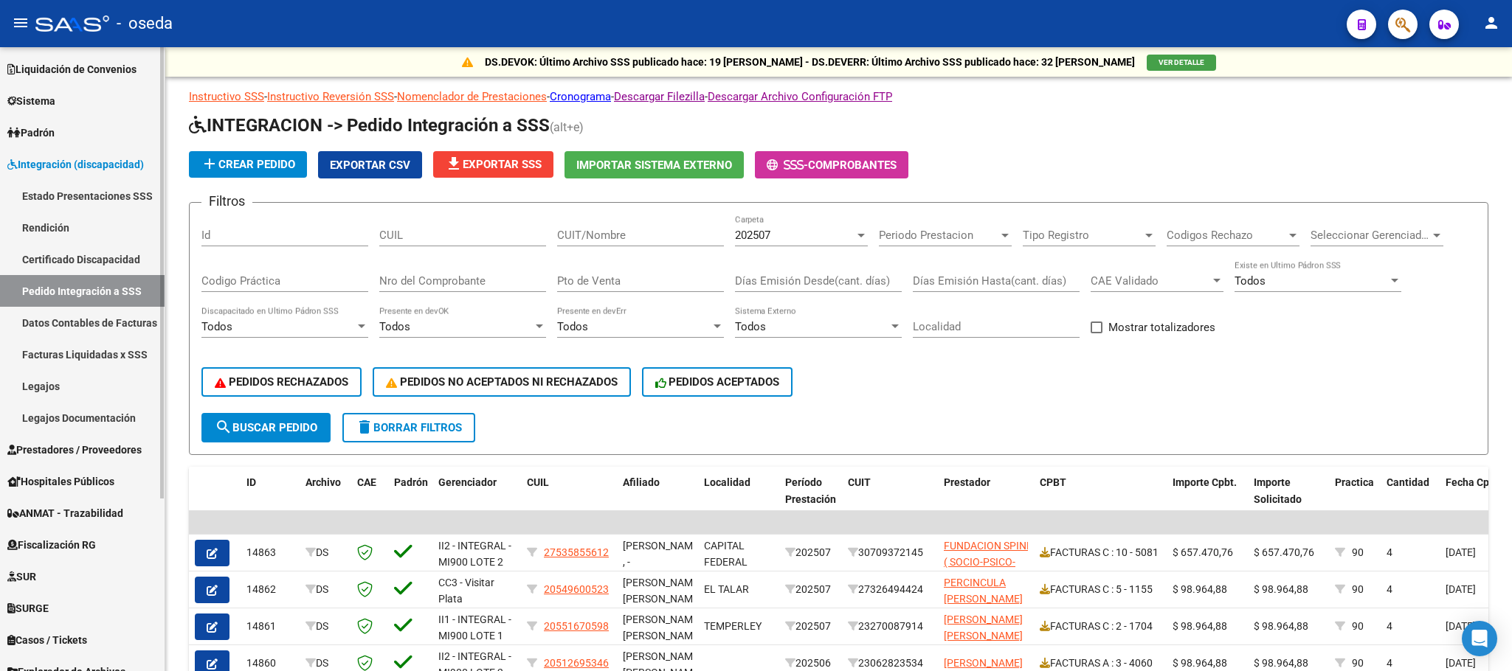
click at [89, 446] on span "Prestadores / Proveedores" at bounding box center [74, 450] width 134 height 16
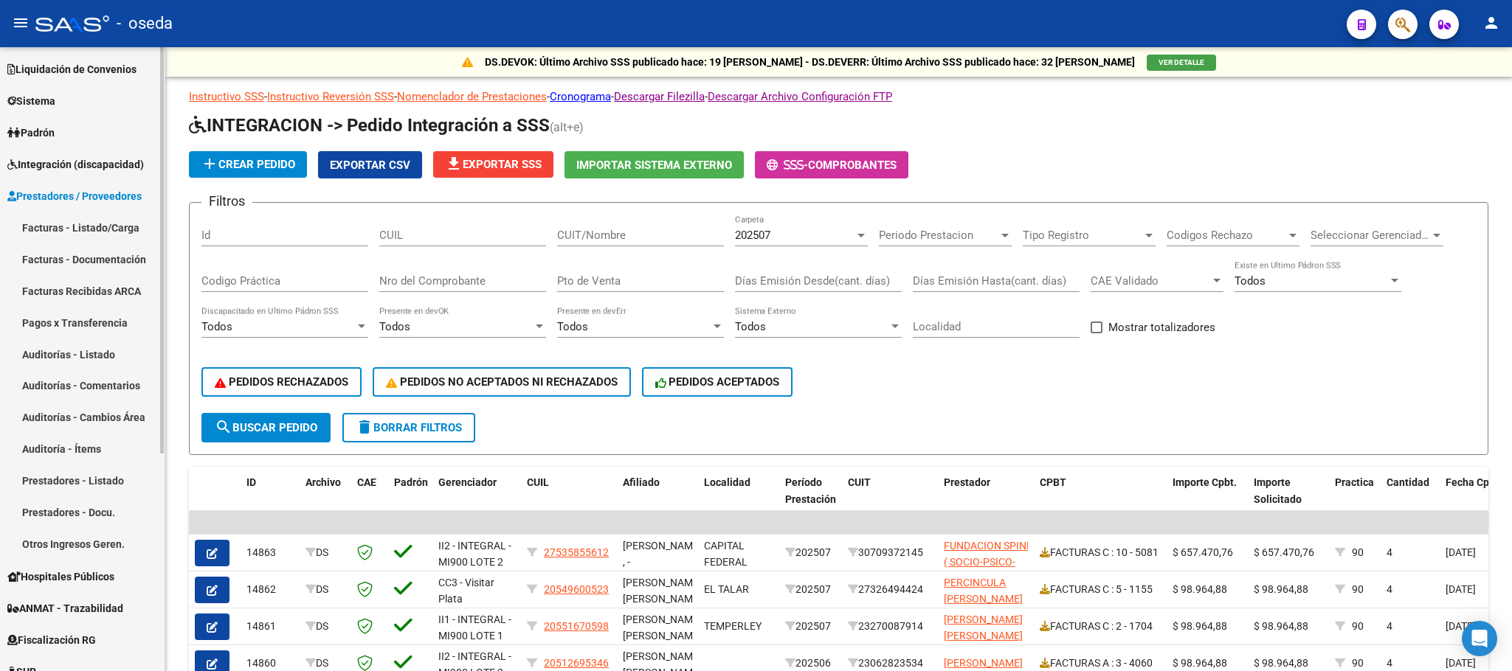
click at [77, 229] on link "Facturas - Listado/Carga" at bounding box center [82, 228] width 165 height 32
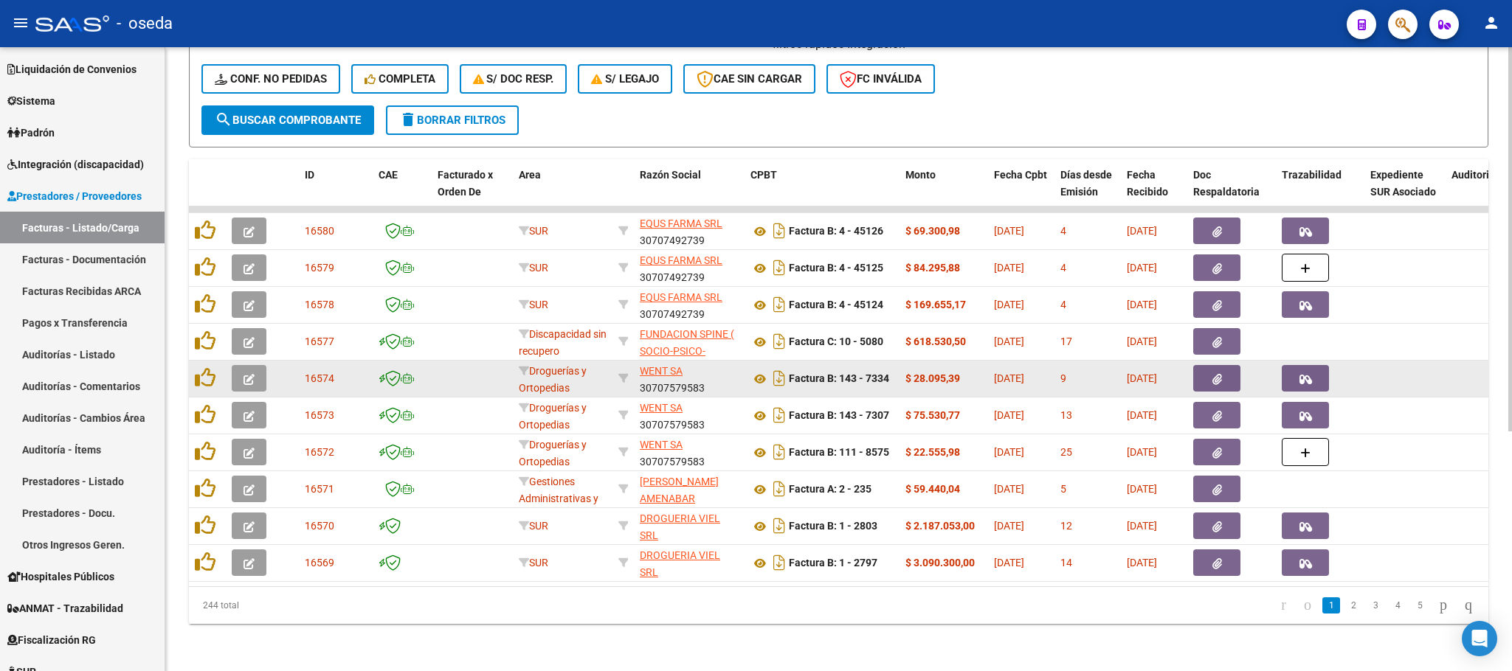
scroll to position [2, 0]
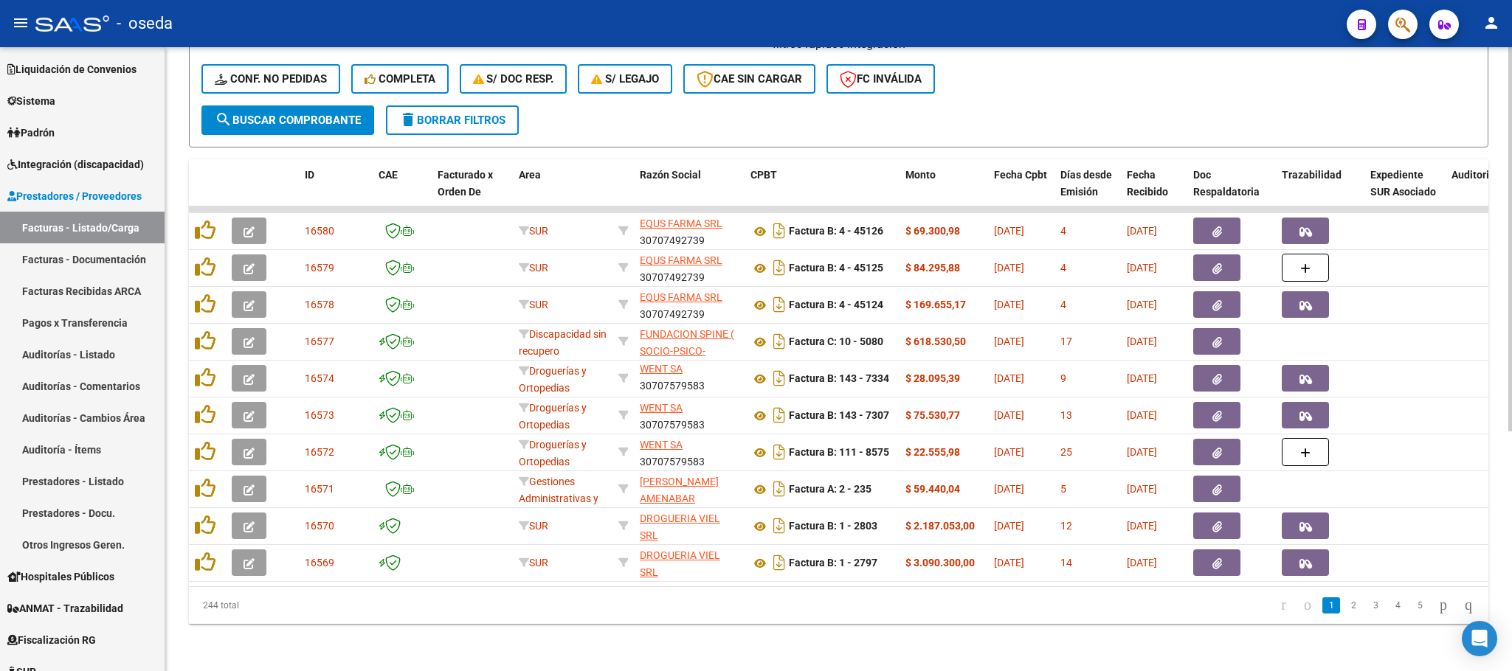
drag, startPoint x: 89, startPoint y: 438, endPoint x: 305, endPoint y: 622, distance: 283.7
click at [305, 622] on div "244 total" at bounding box center [317, 605] width 257 height 37
click at [80, 165] on span "Integración (discapacidad)" at bounding box center [75, 164] width 136 height 16
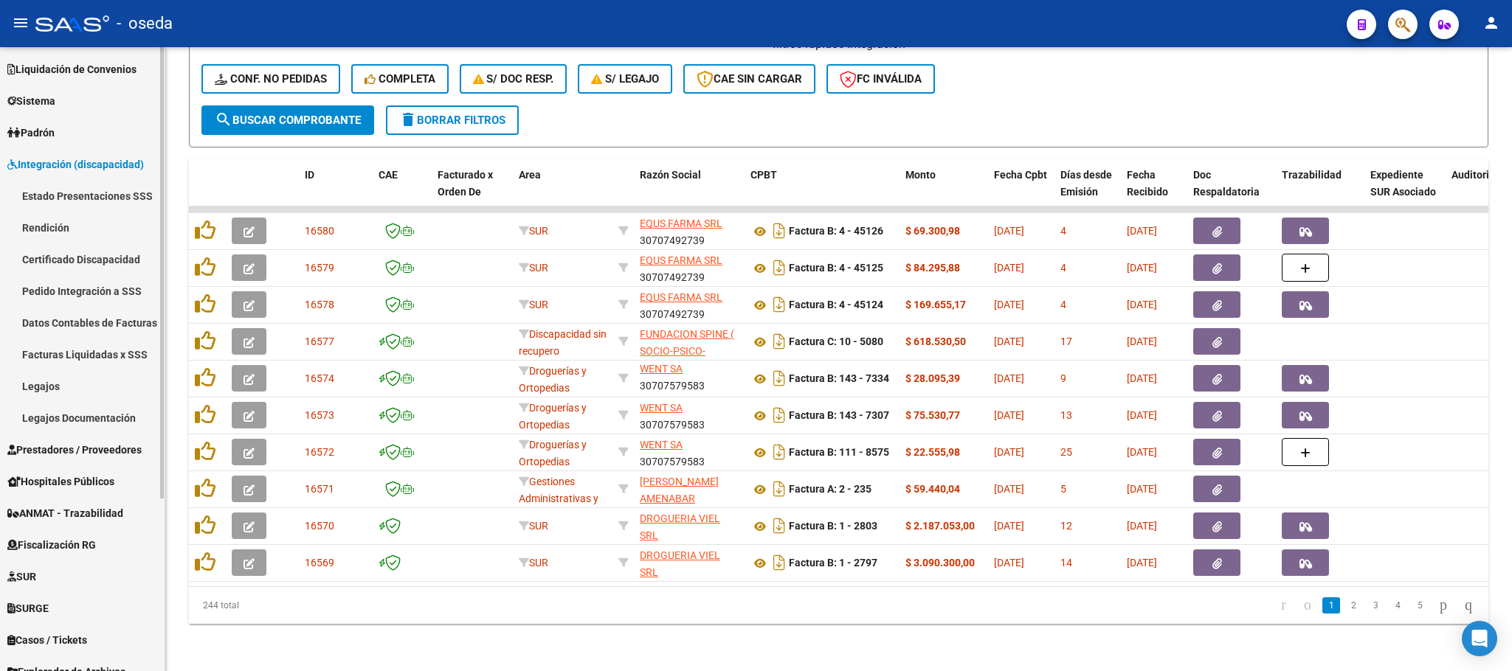
scroll to position [0, 0]
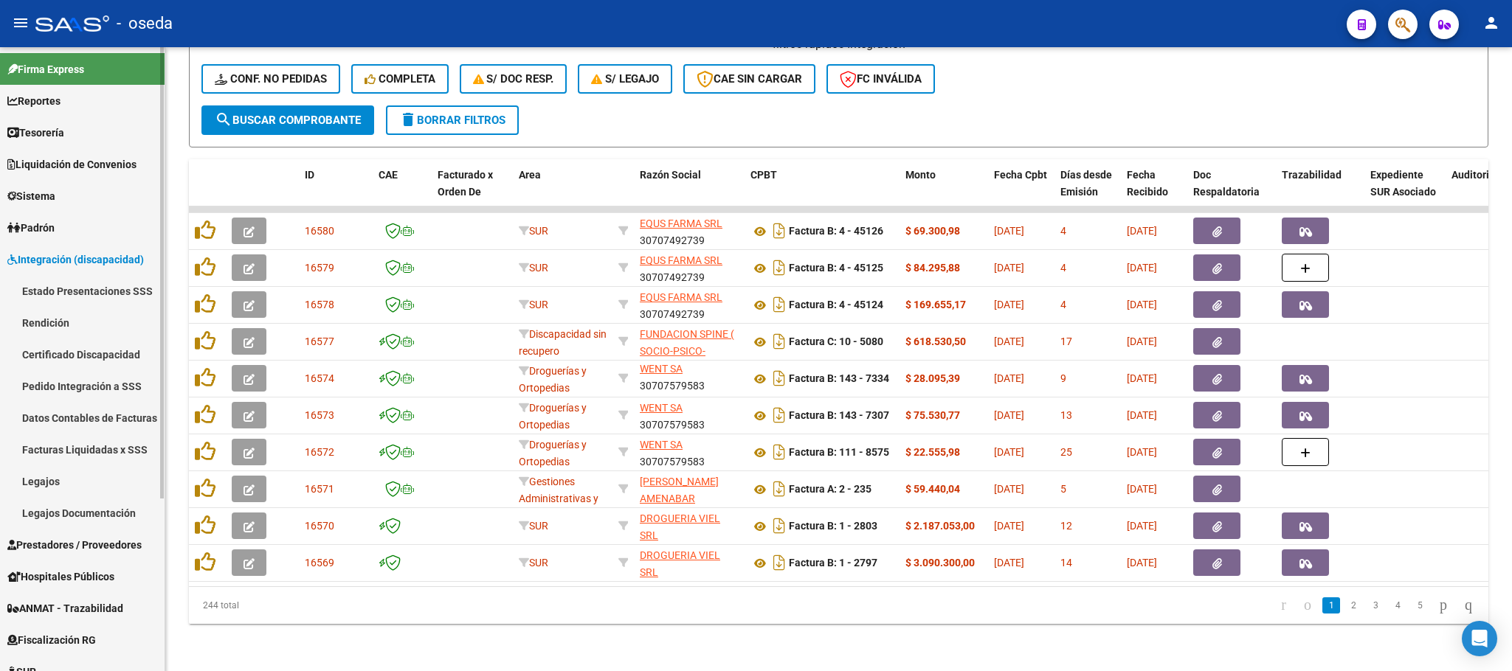
click at [53, 226] on span "Padrón" at bounding box center [30, 228] width 47 height 16
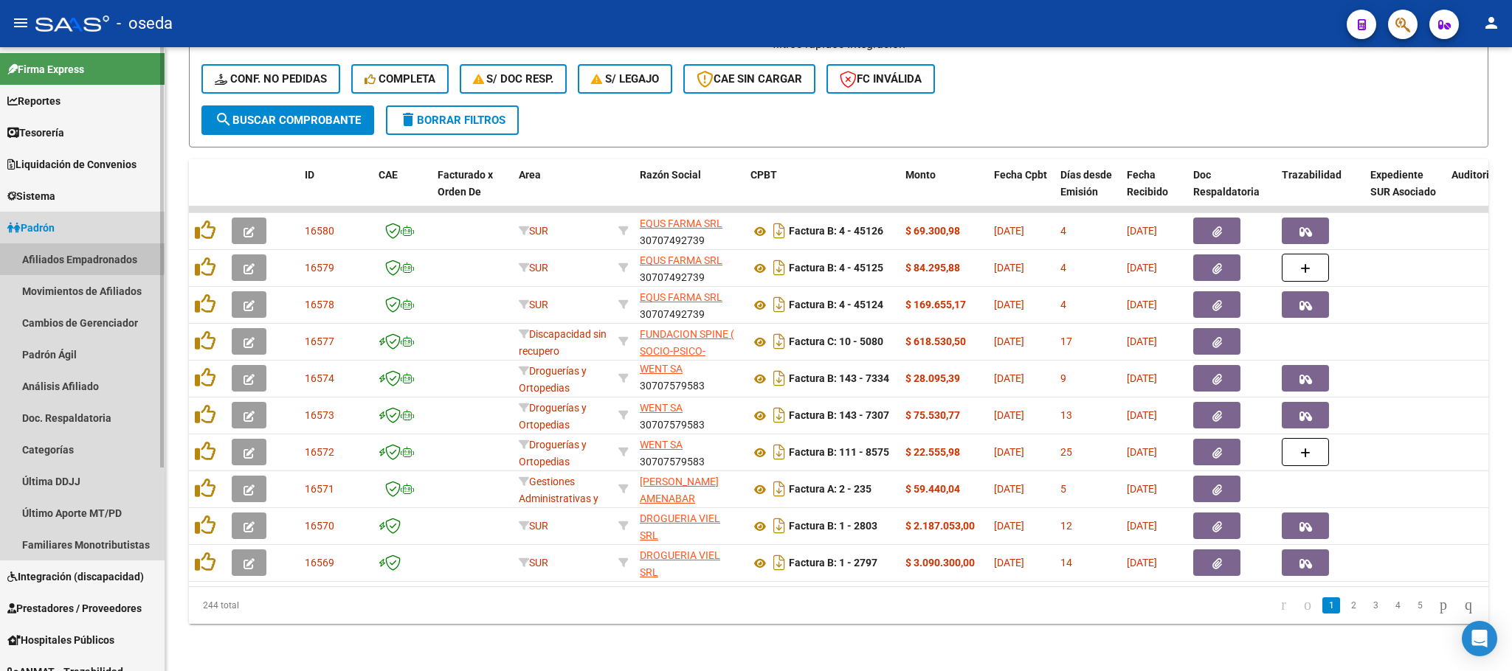
click at [62, 246] on link "Afiliados Empadronados" at bounding box center [82, 259] width 165 height 32
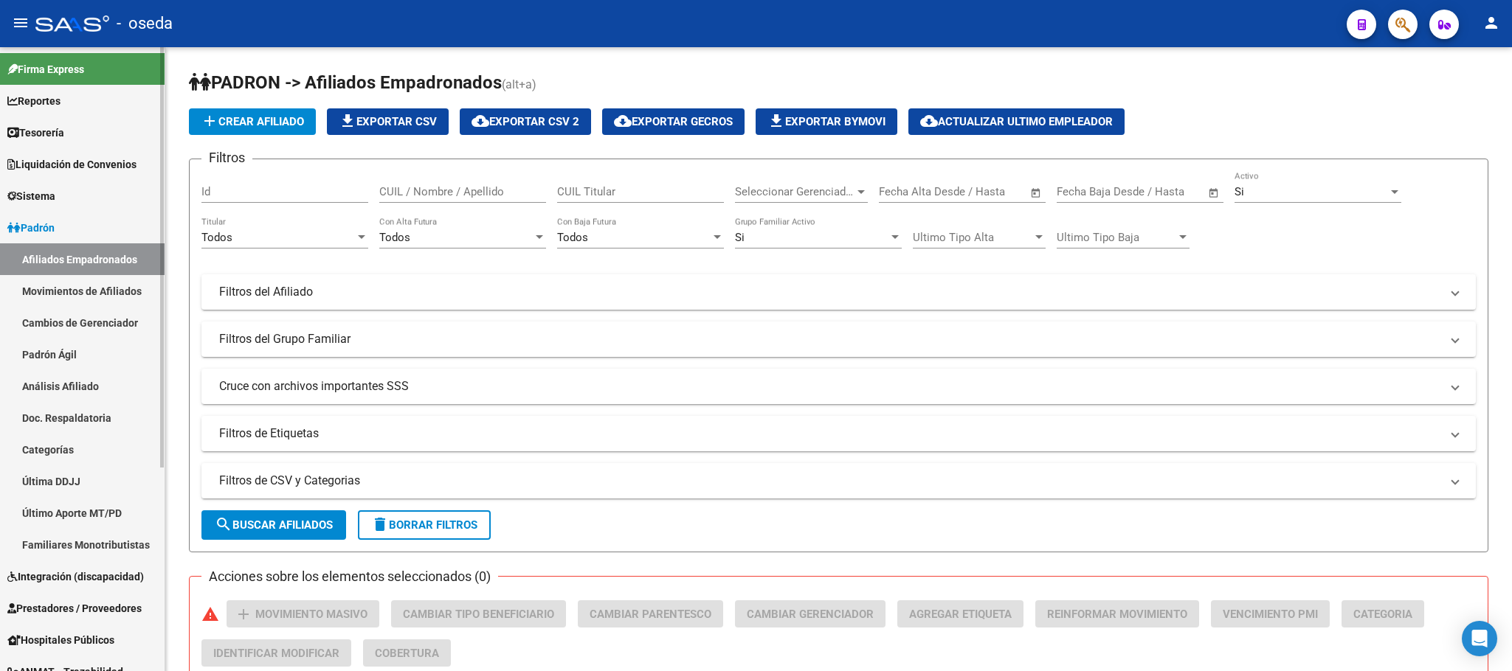
click at [111, 292] on link "Movimientos de Afiliados" at bounding box center [82, 291] width 165 height 32
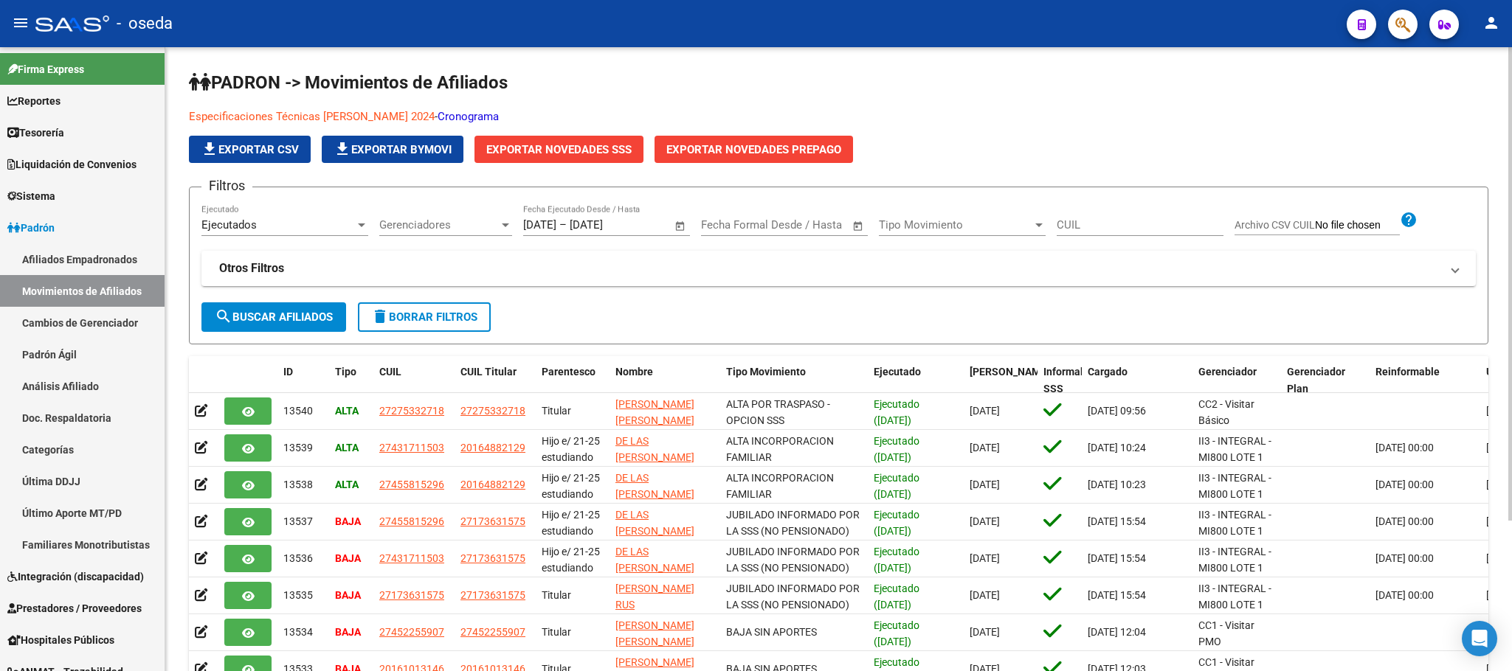
click at [474, 114] on link "Cronograma" at bounding box center [467, 116] width 61 height 13
click at [40, 231] on span "Padrón" at bounding box center [30, 228] width 47 height 16
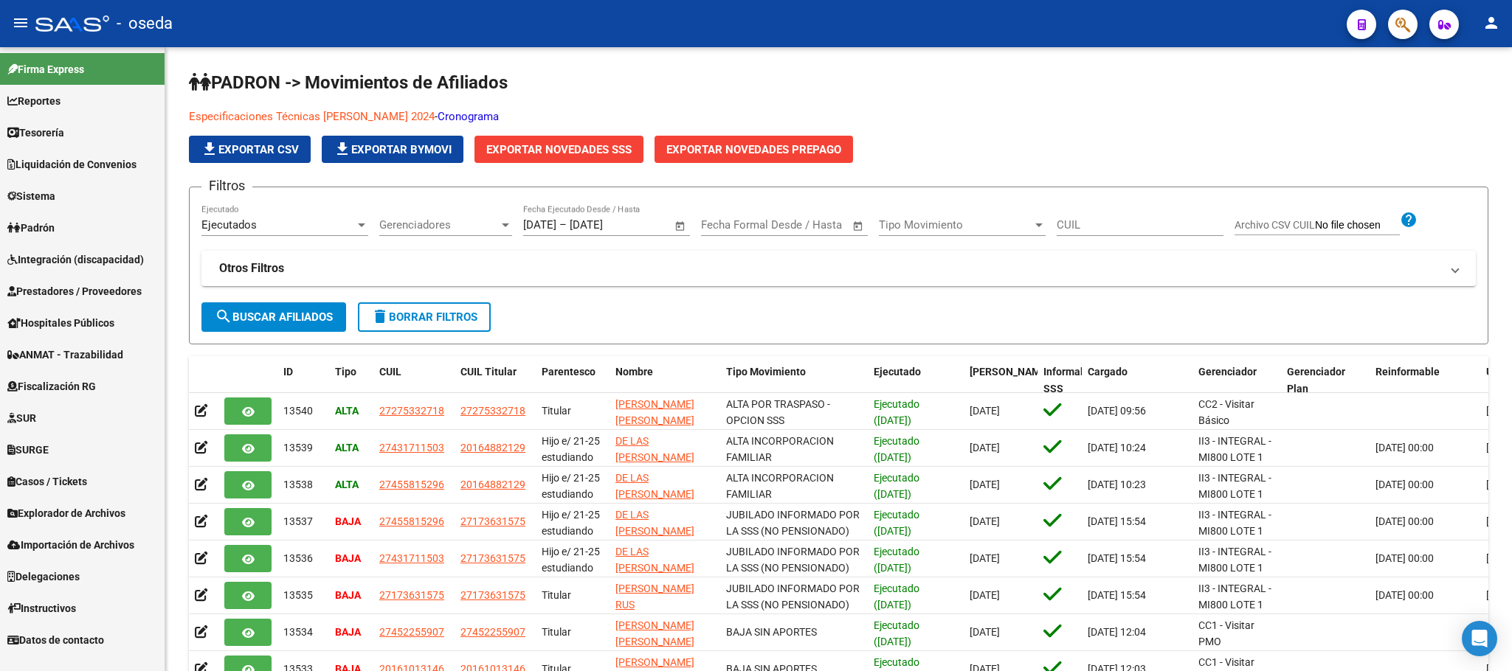
click at [40, 231] on span "Padrón" at bounding box center [30, 228] width 47 height 16
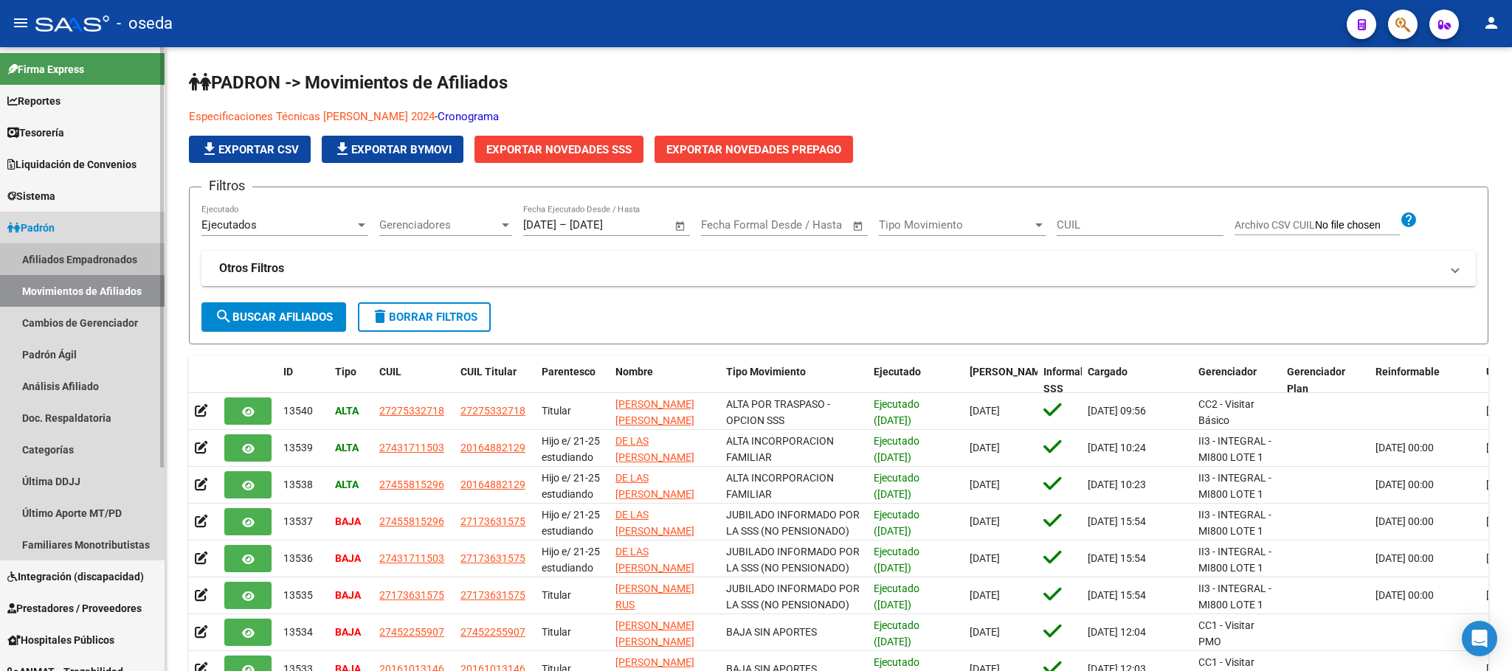
click at [47, 255] on link "Afiliados Empadronados" at bounding box center [82, 259] width 165 height 32
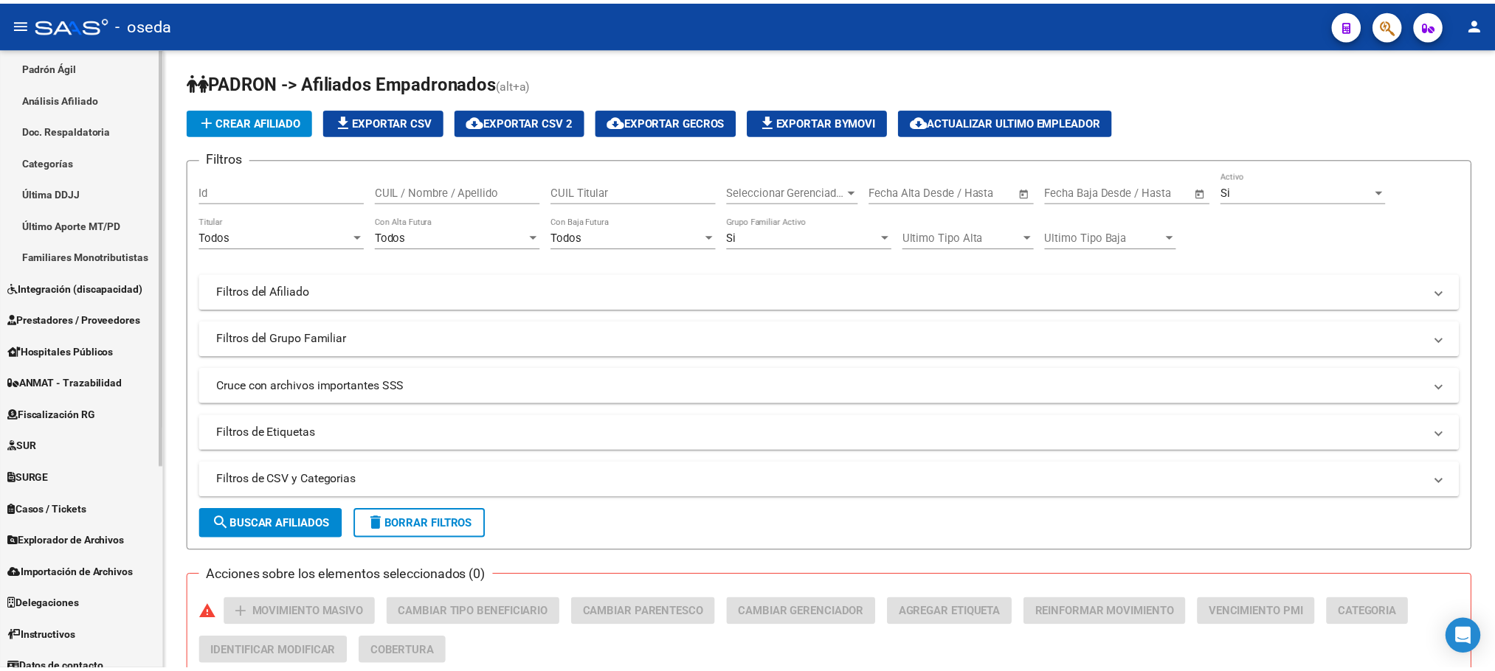
scroll to position [301, 0]
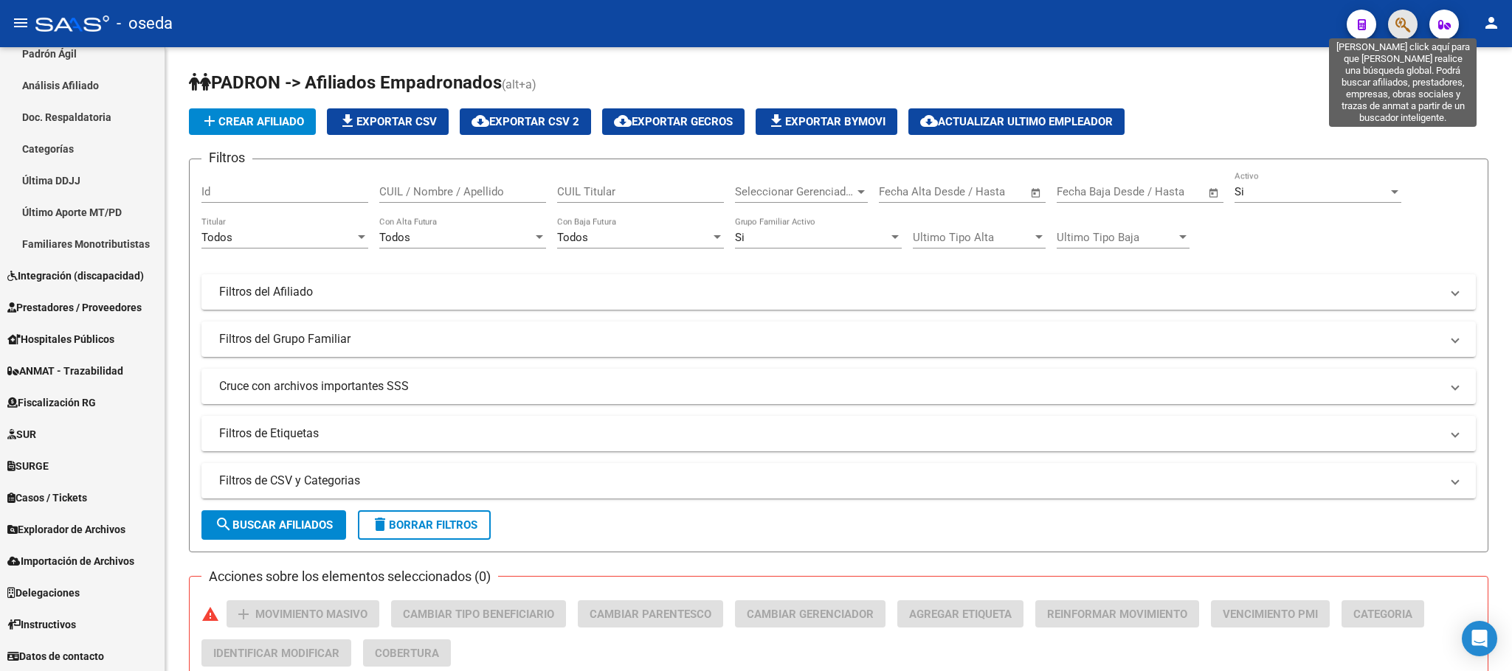
click at [1397, 30] on icon "button" at bounding box center [1402, 24] width 15 height 17
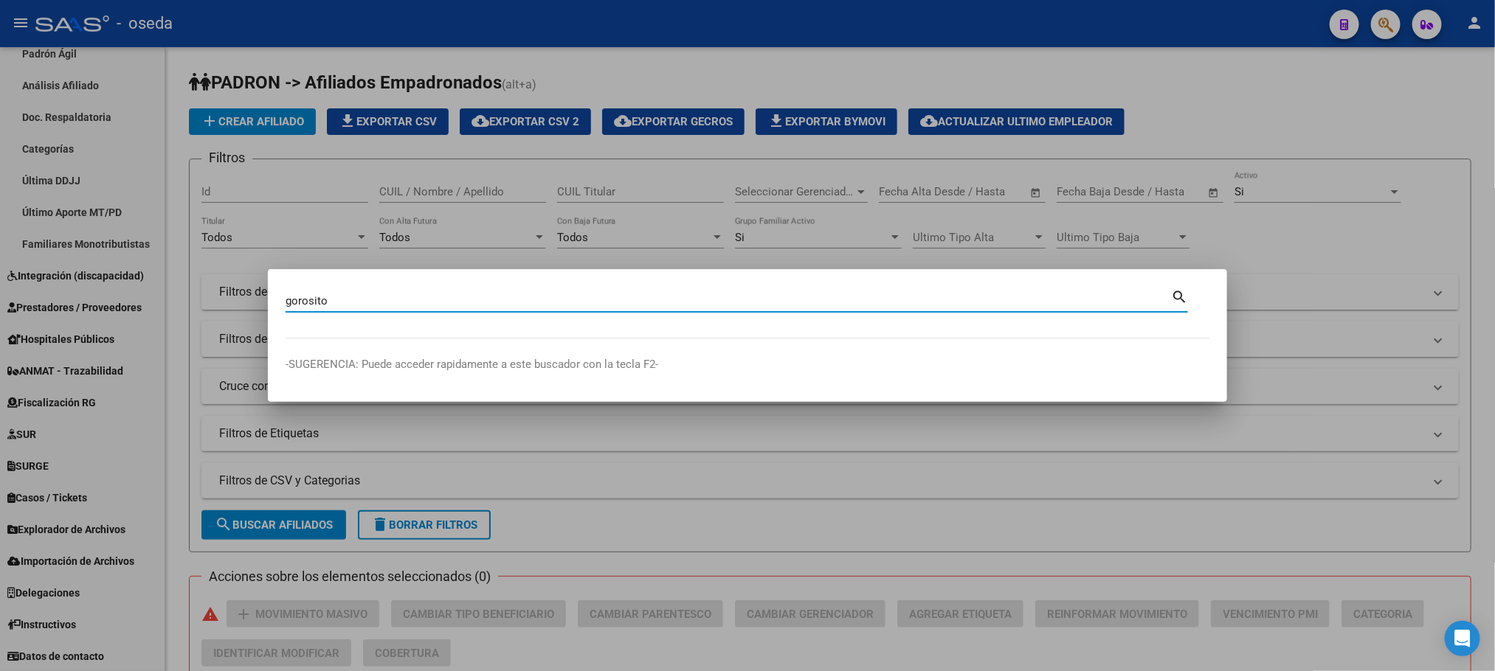
type input "gorosito"
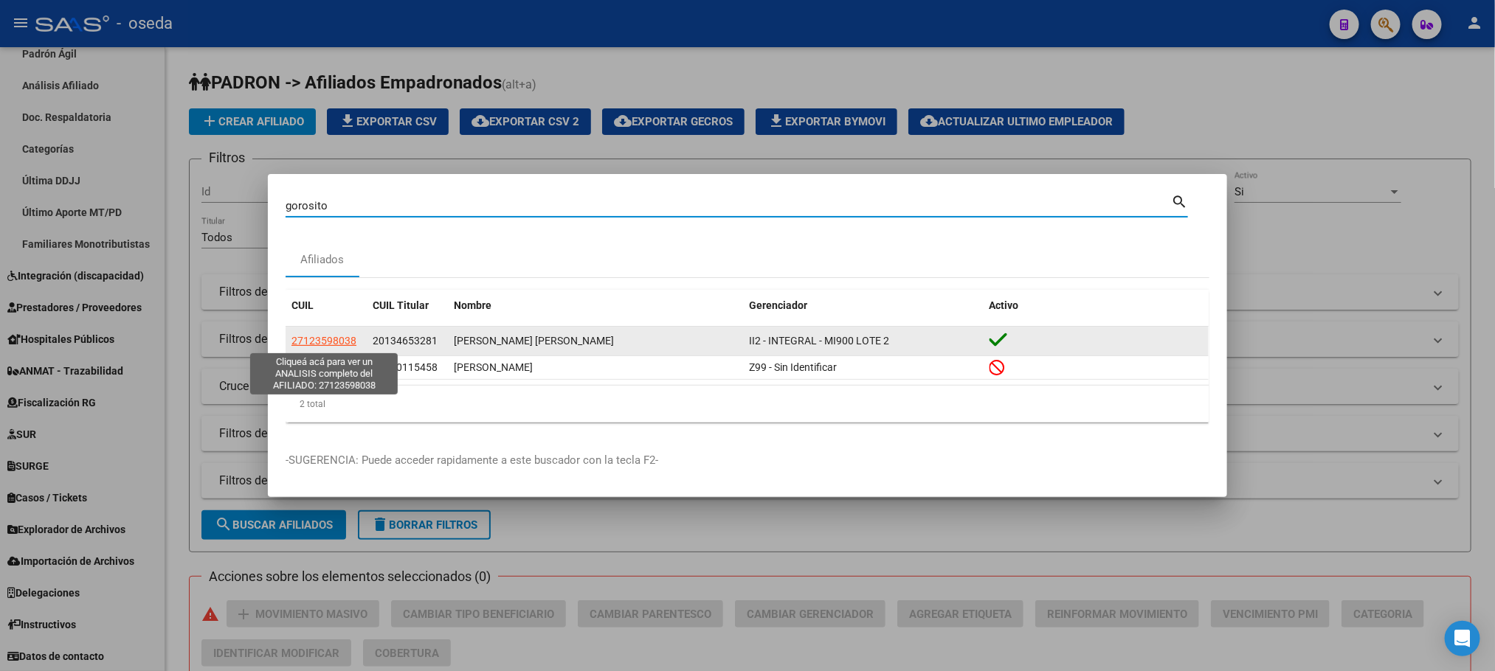
click at [305, 337] on span "27123598038" at bounding box center [323, 341] width 65 height 12
type textarea "27123598038"
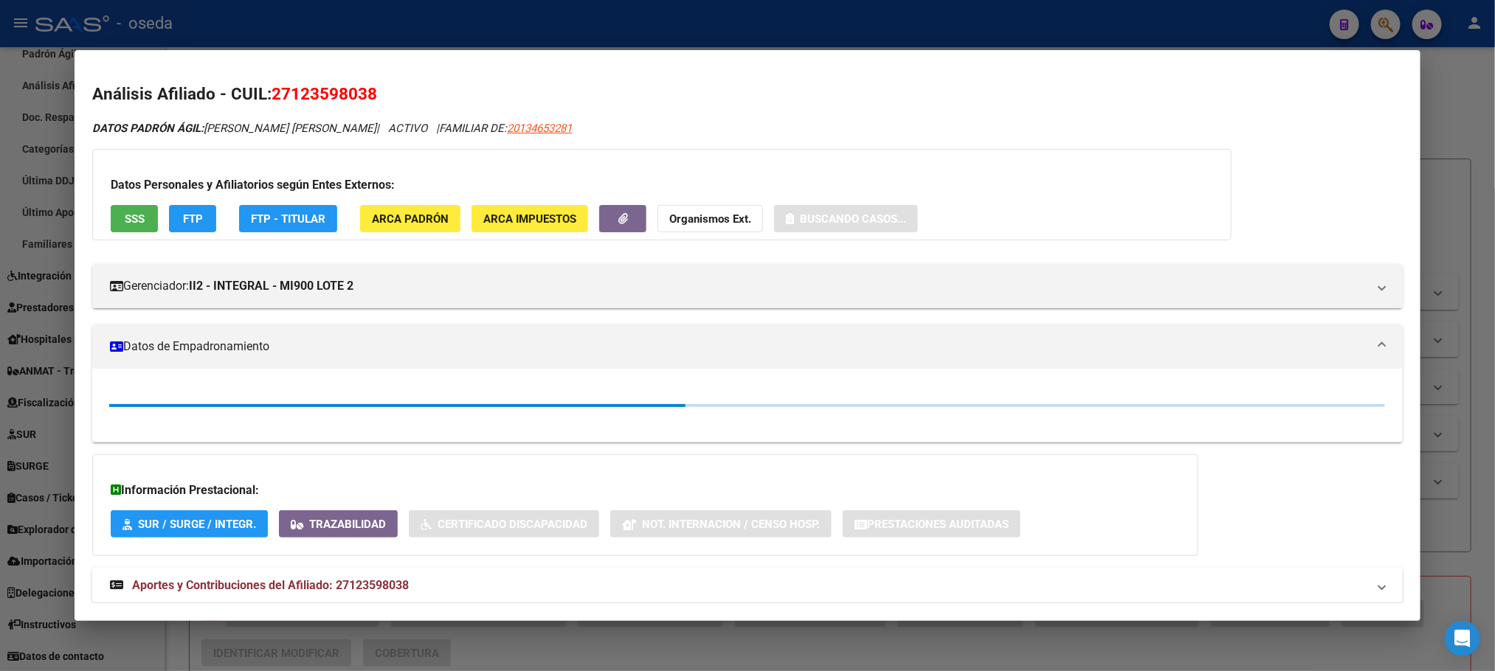
click at [127, 221] on span "SSS" at bounding box center [135, 218] width 20 height 13
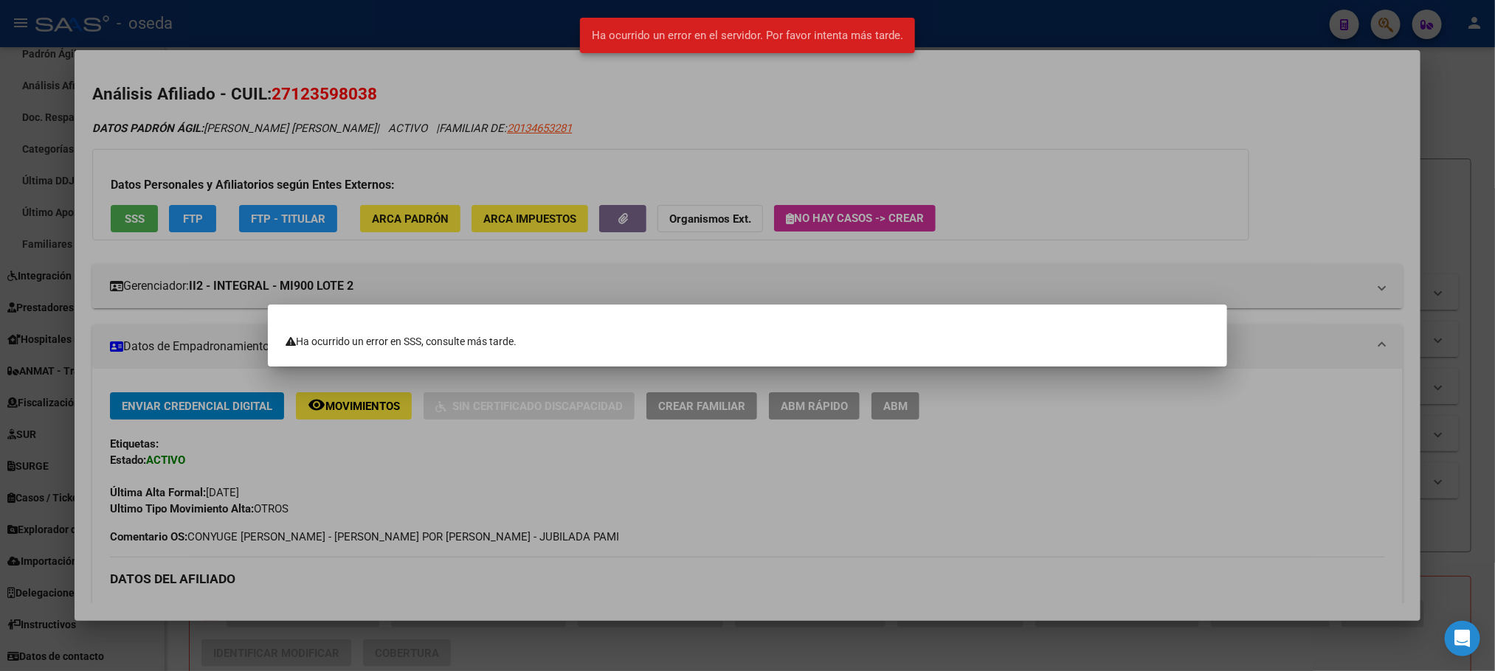
click at [120, 211] on div at bounding box center [747, 335] width 1495 height 671
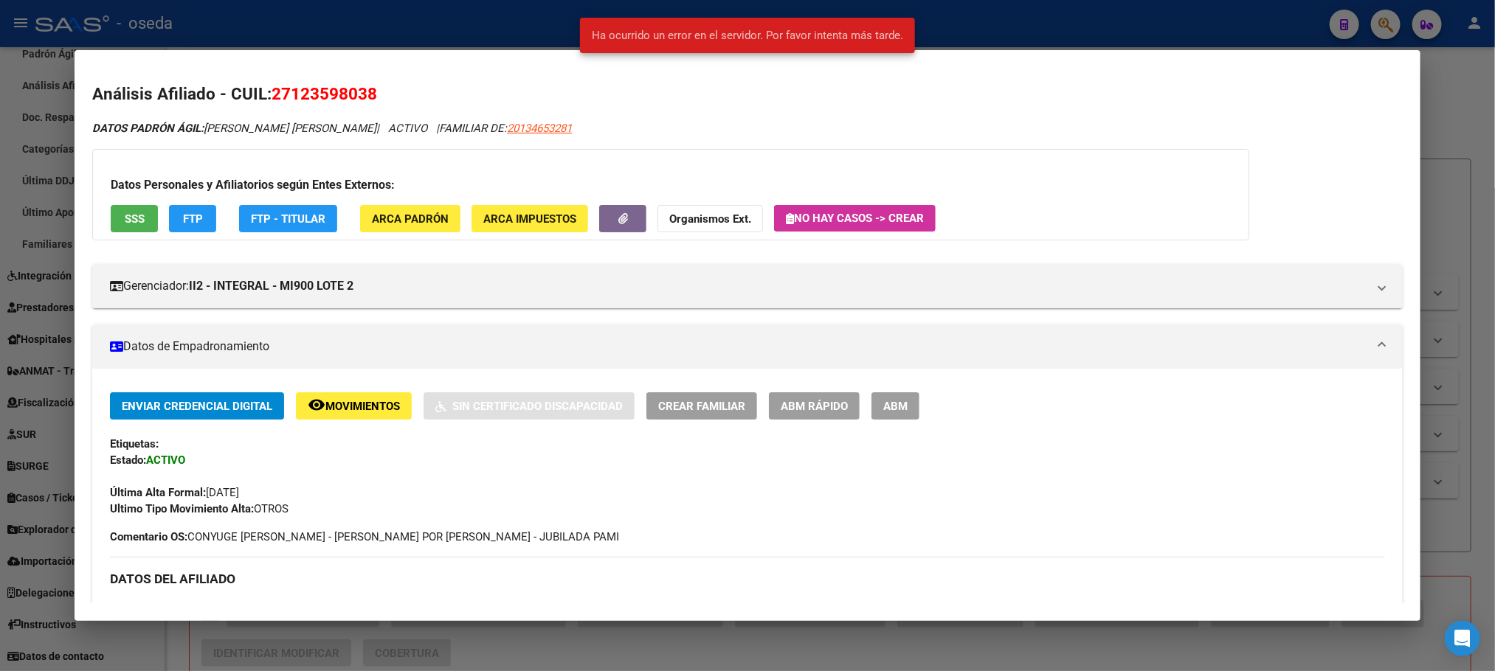
click at [129, 224] on span "SSS" at bounding box center [135, 218] width 20 height 13
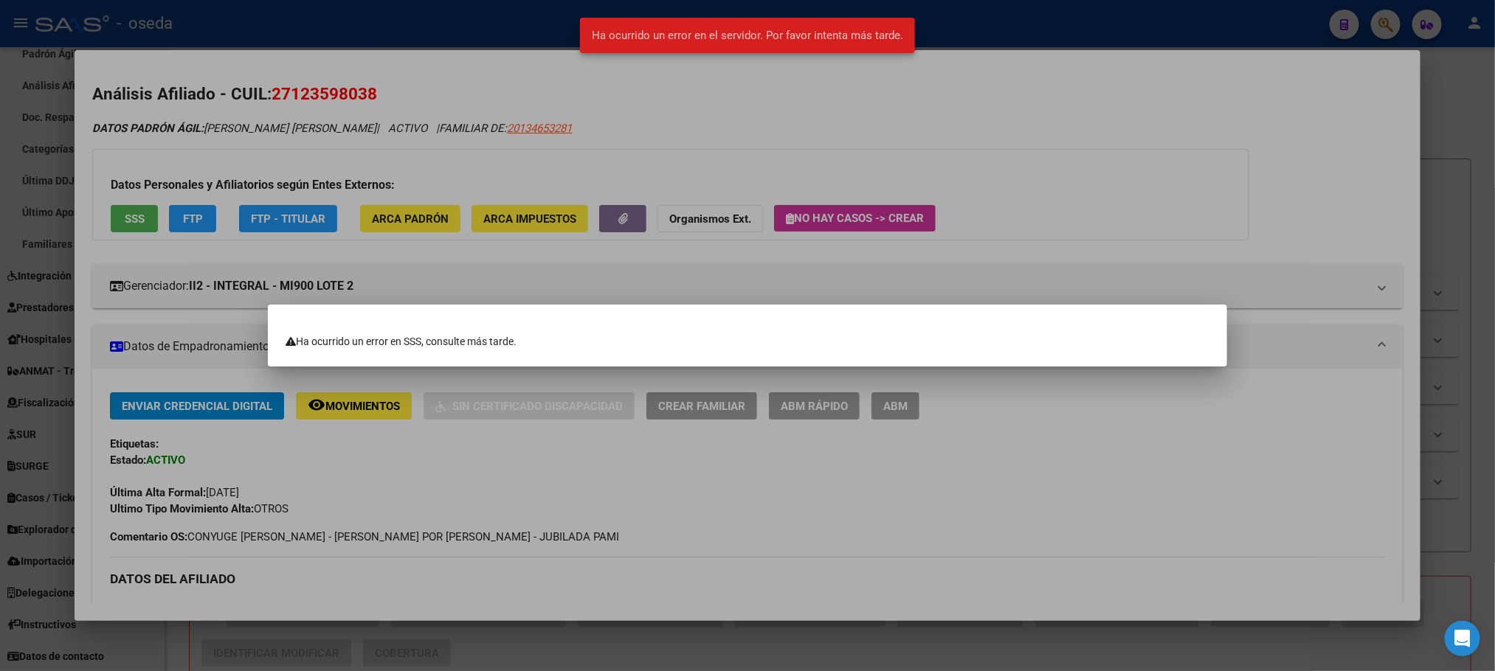
click at [129, 224] on div at bounding box center [747, 335] width 1495 height 671
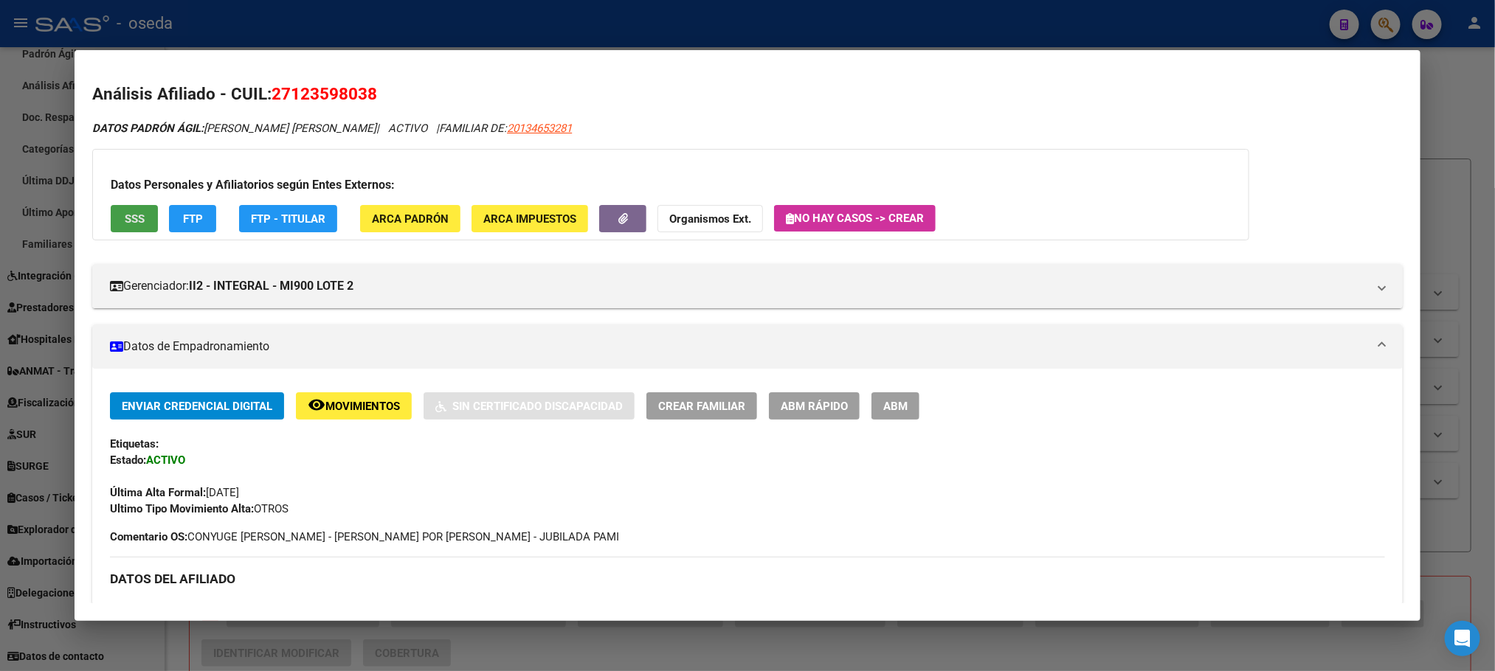
click at [124, 226] on button "SSS" at bounding box center [134, 218] width 47 height 27
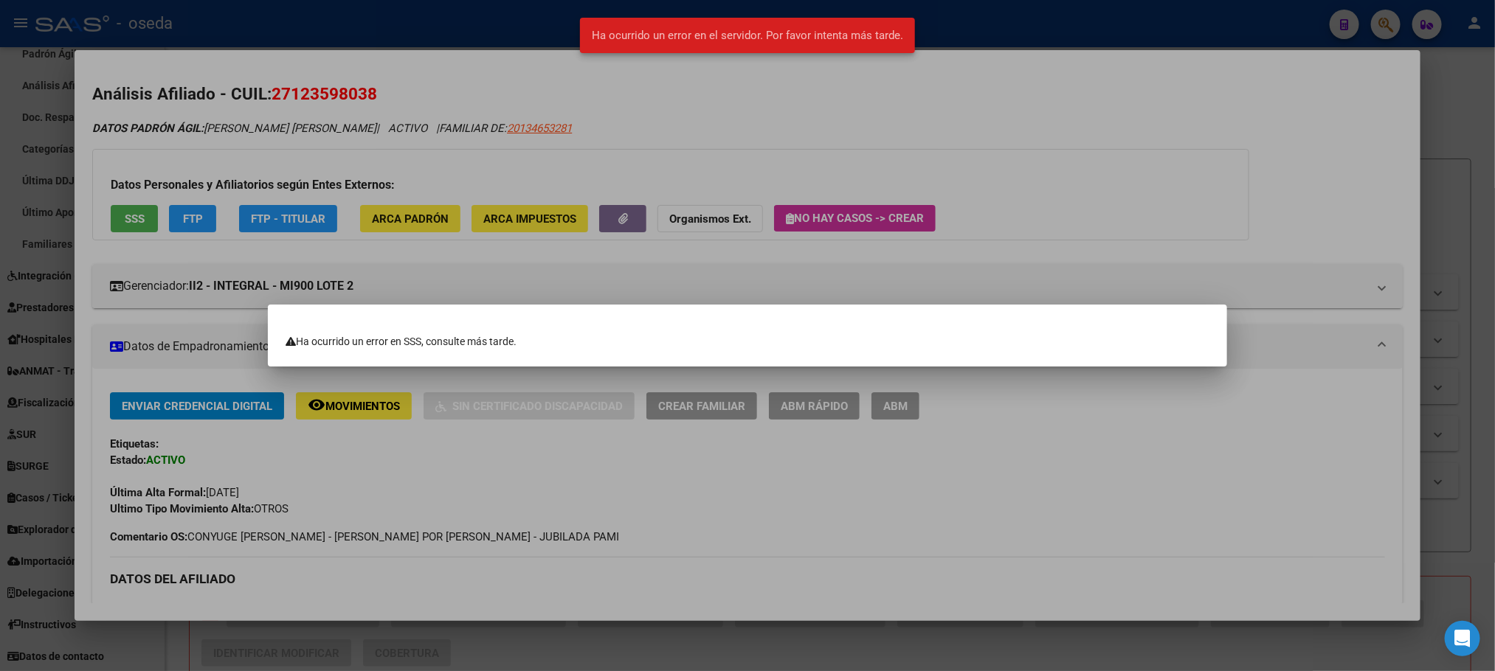
click at [317, 73] on div at bounding box center [747, 335] width 1495 height 671
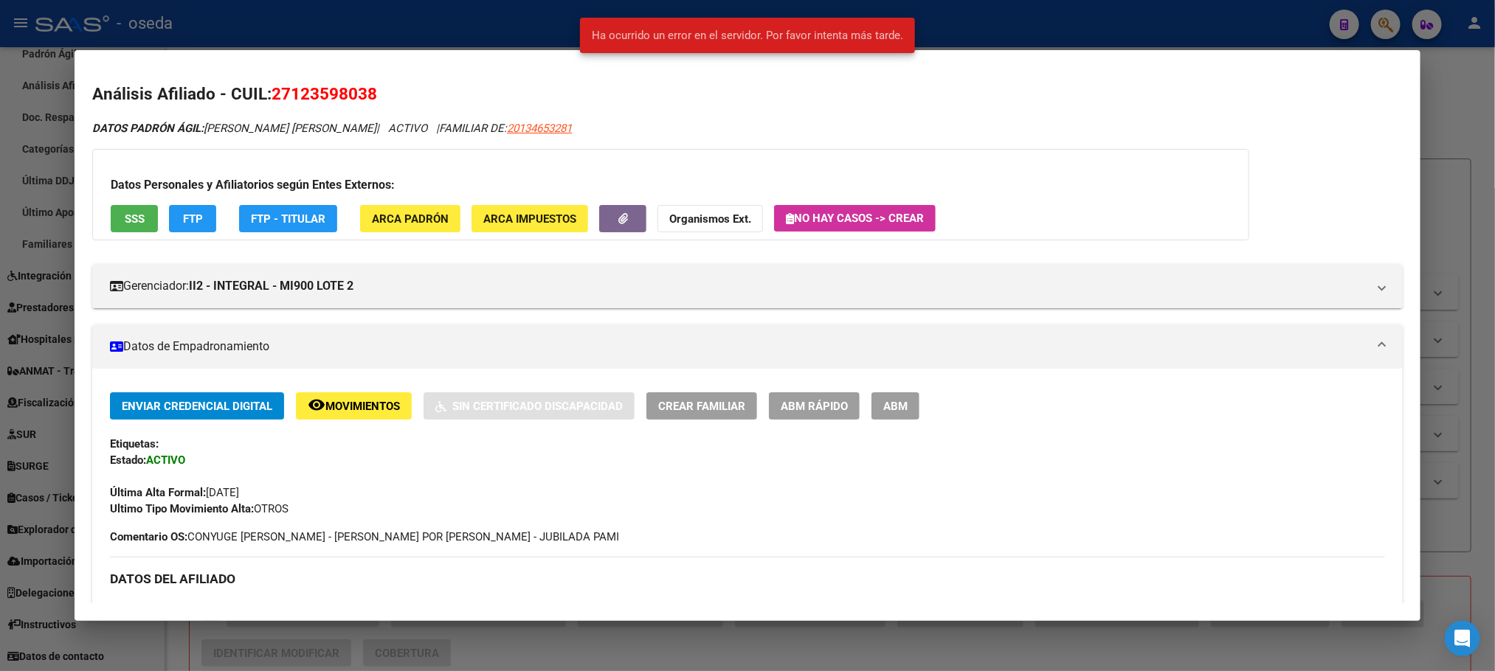
click at [331, 87] on span "27123598038" at bounding box center [323, 93] width 105 height 19
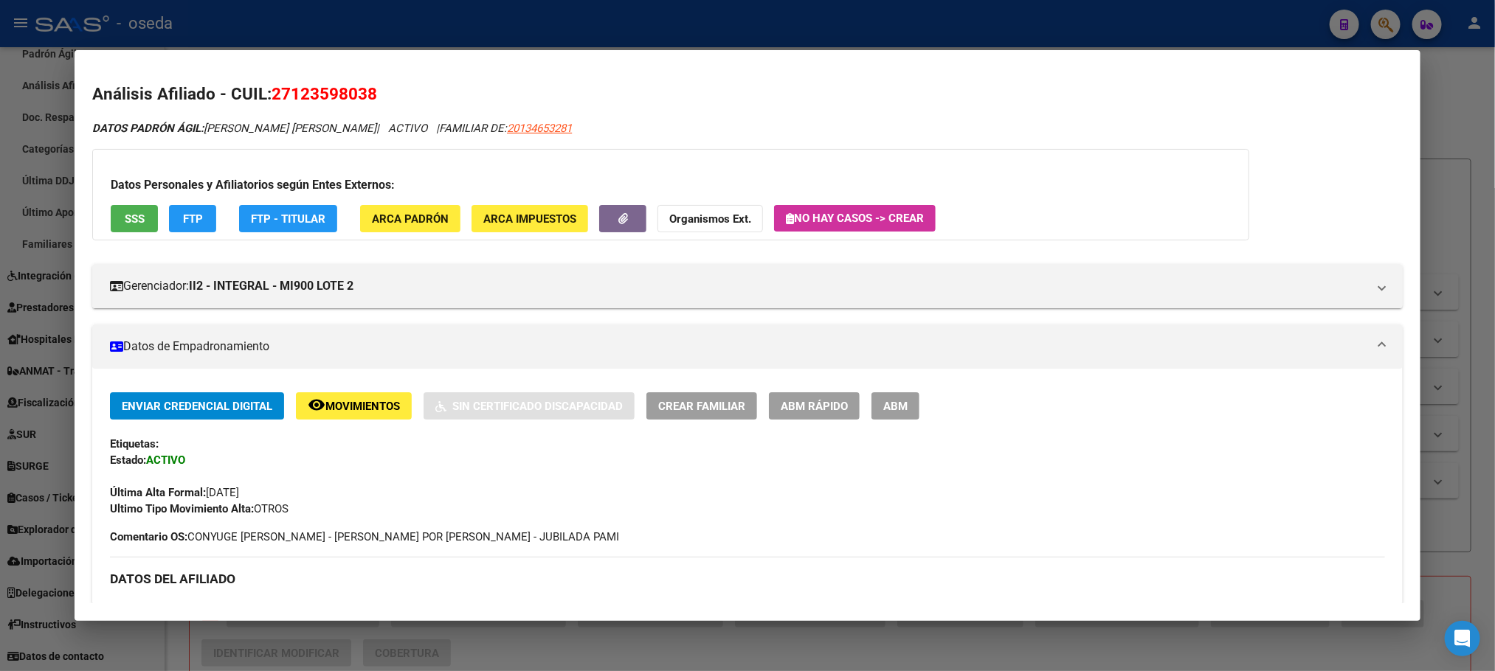
copy span "27123598038"
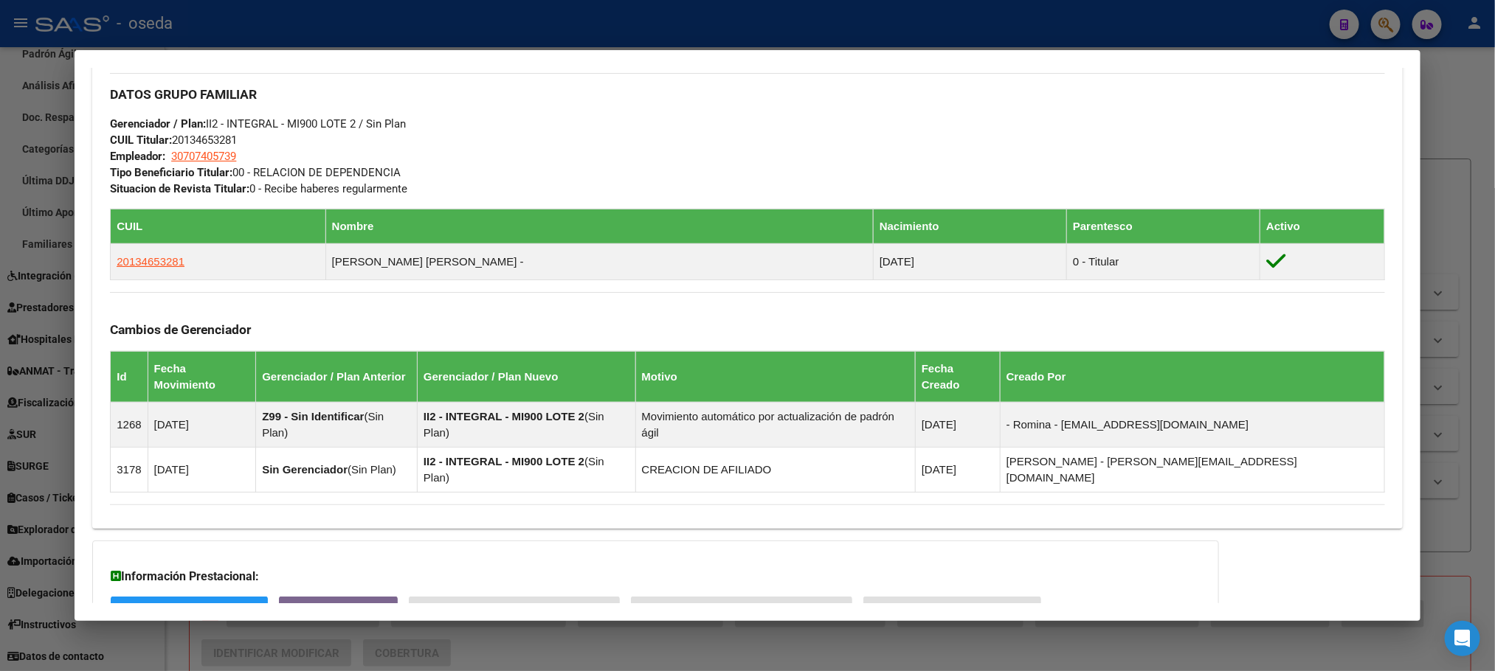
scroll to position [259, 0]
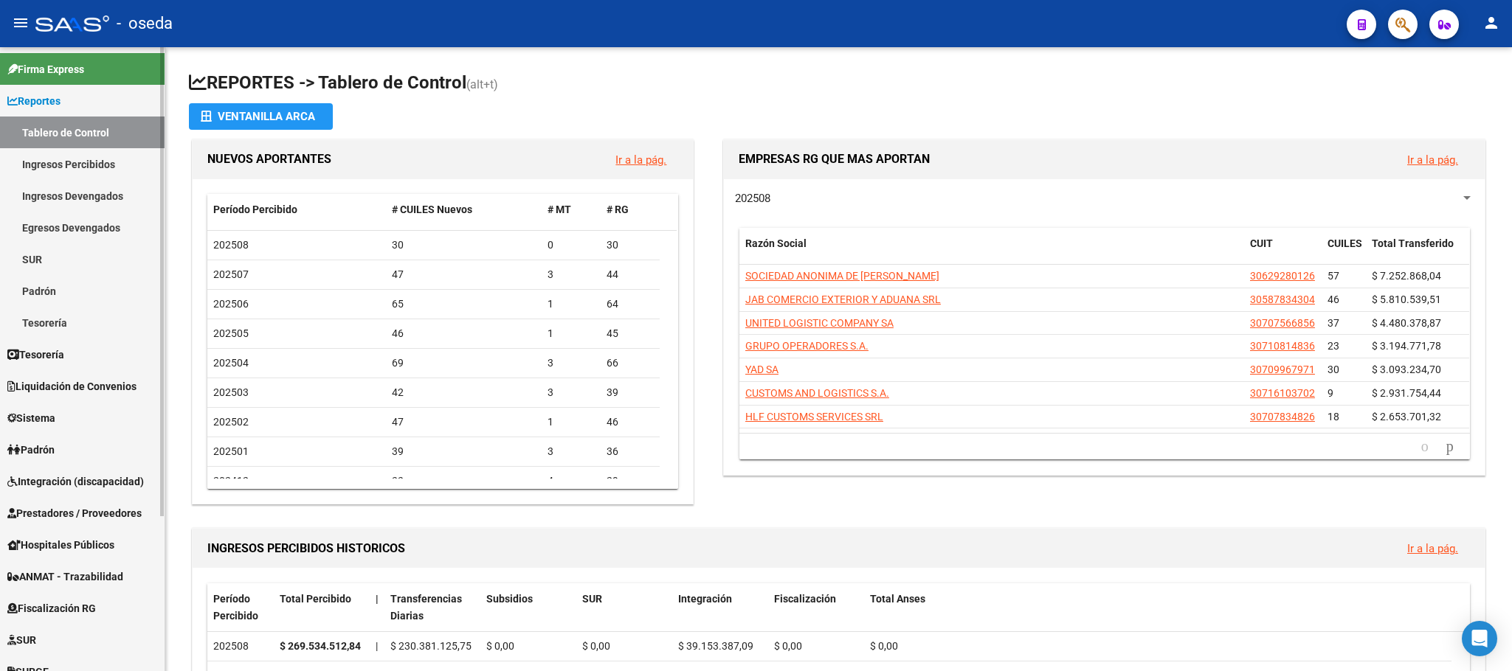
click at [78, 509] on span "Prestadores / Proveedores" at bounding box center [74, 513] width 134 height 16
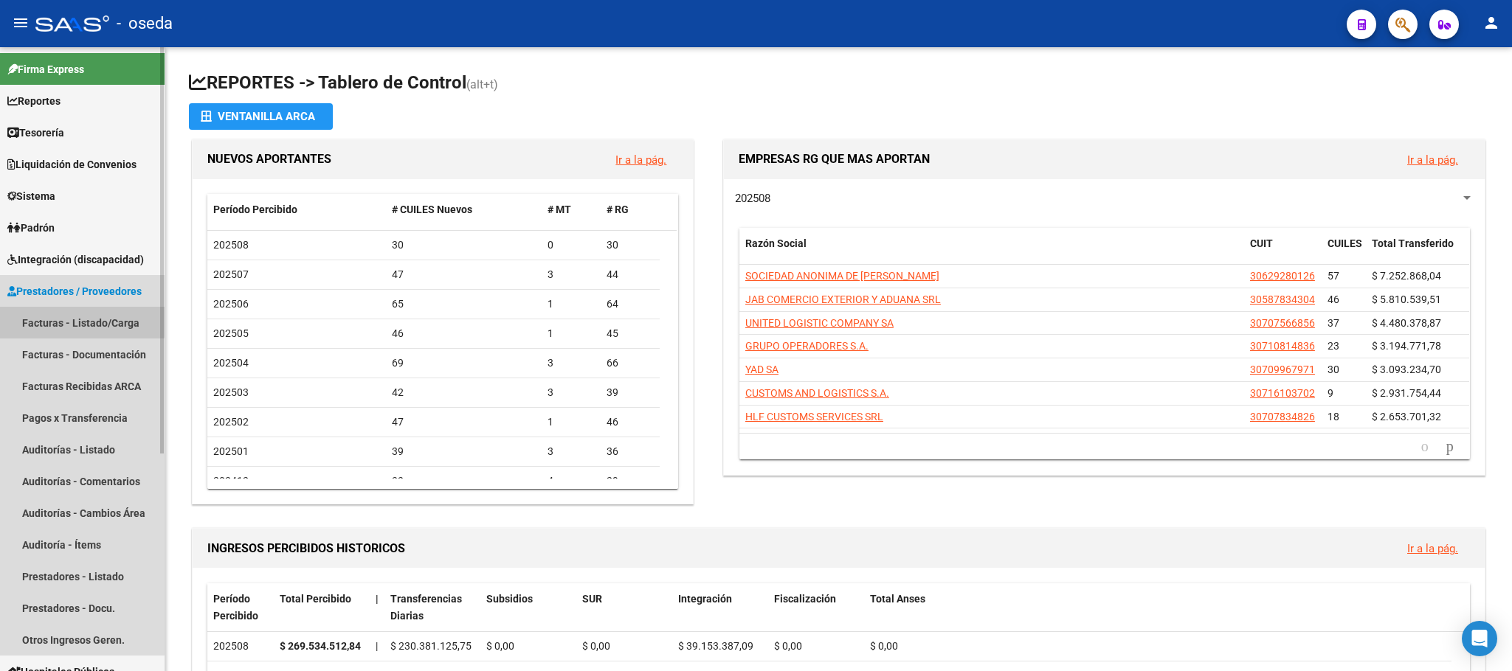
click at [44, 319] on link "Facturas - Listado/Carga" at bounding box center [82, 323] width 165 height 32
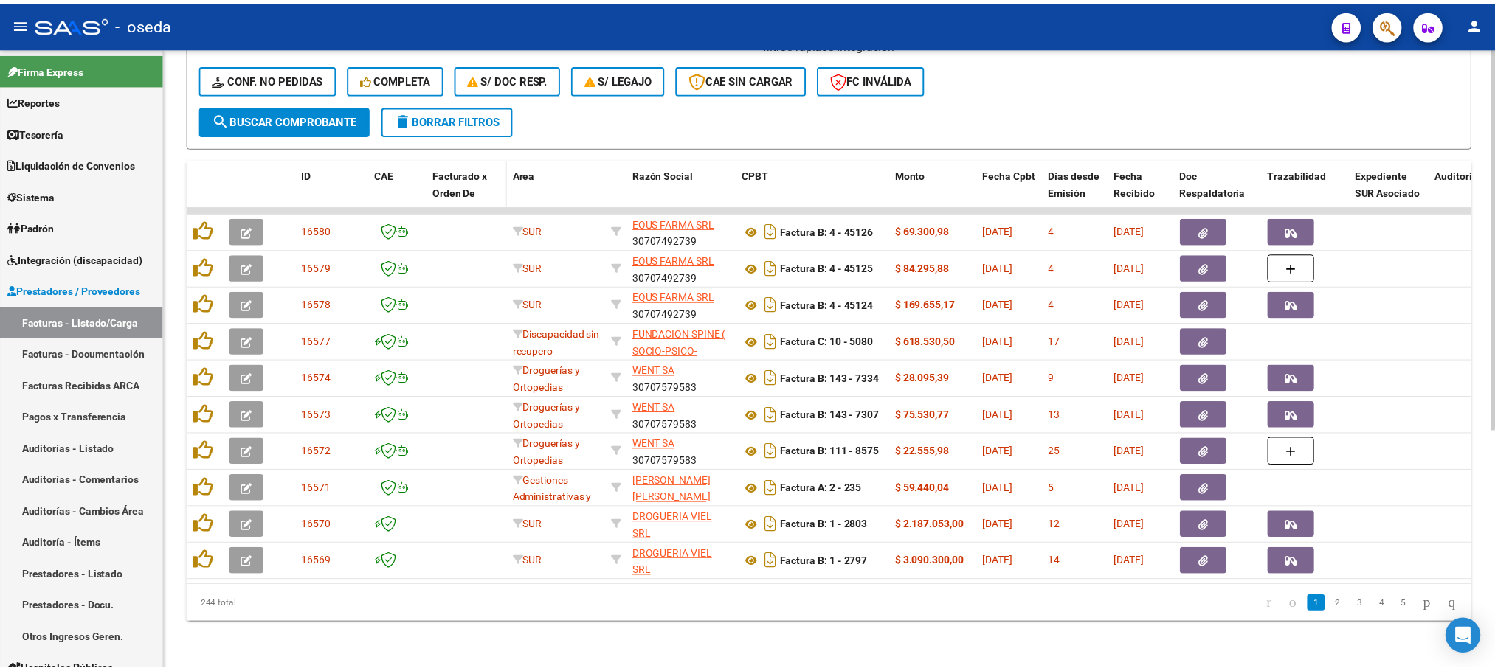
scroll to position [390, 0]
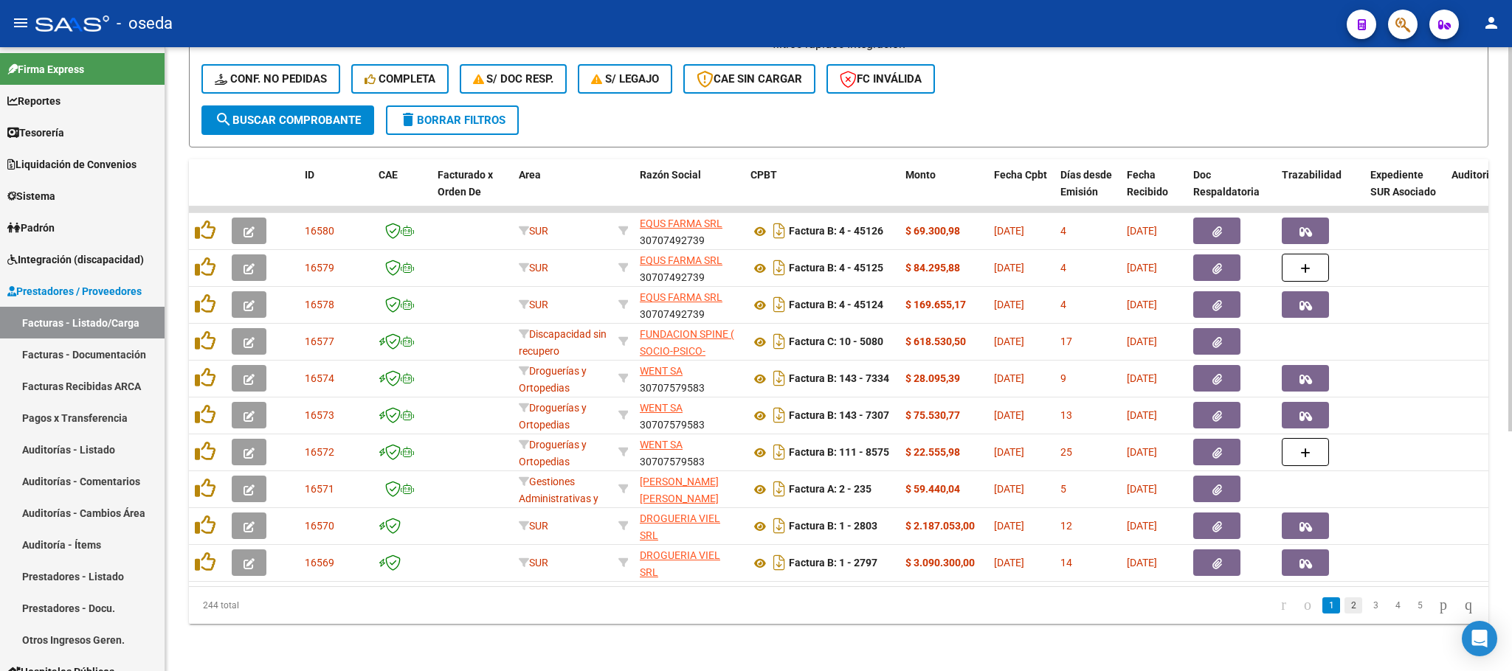
click at [1344, 606] on link "2" at bounding box center [1353, 606] width 18 height 16
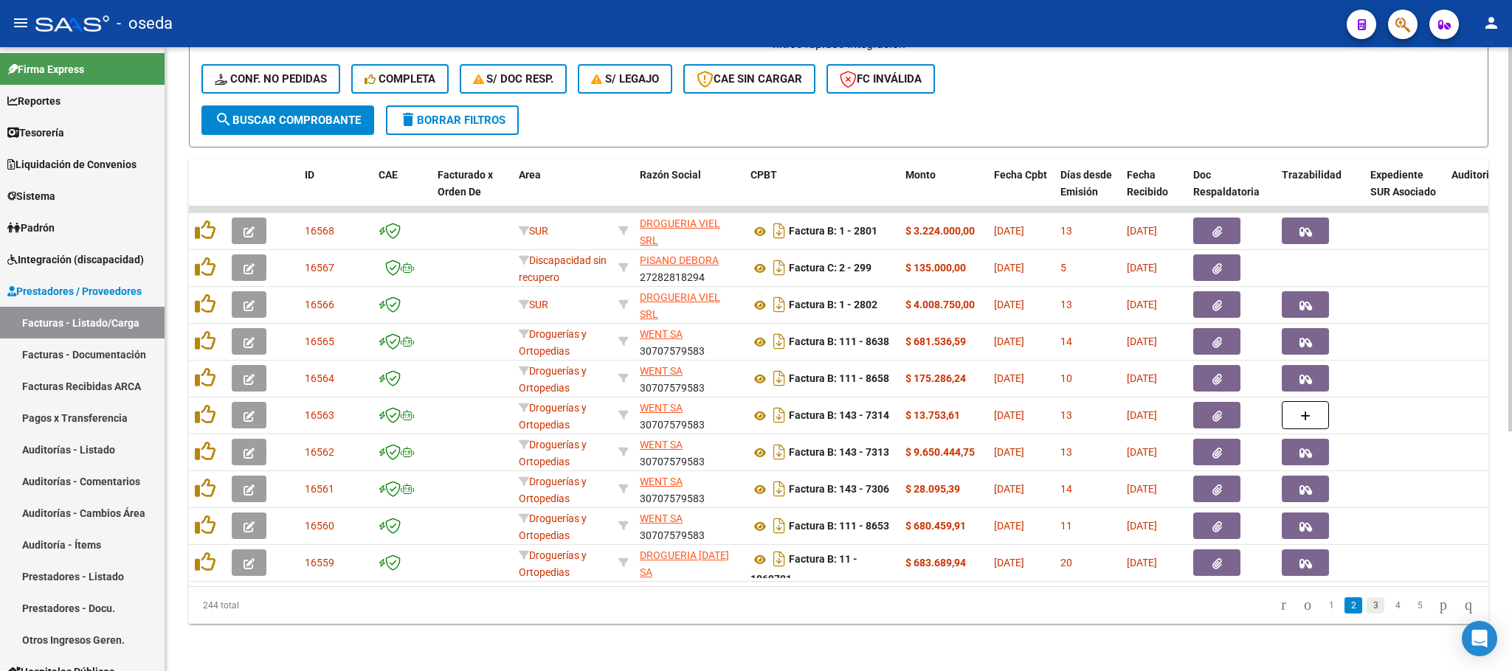
click at [1366, 612] on link "3" at bounding box center [1375, 606] width 18 height 16
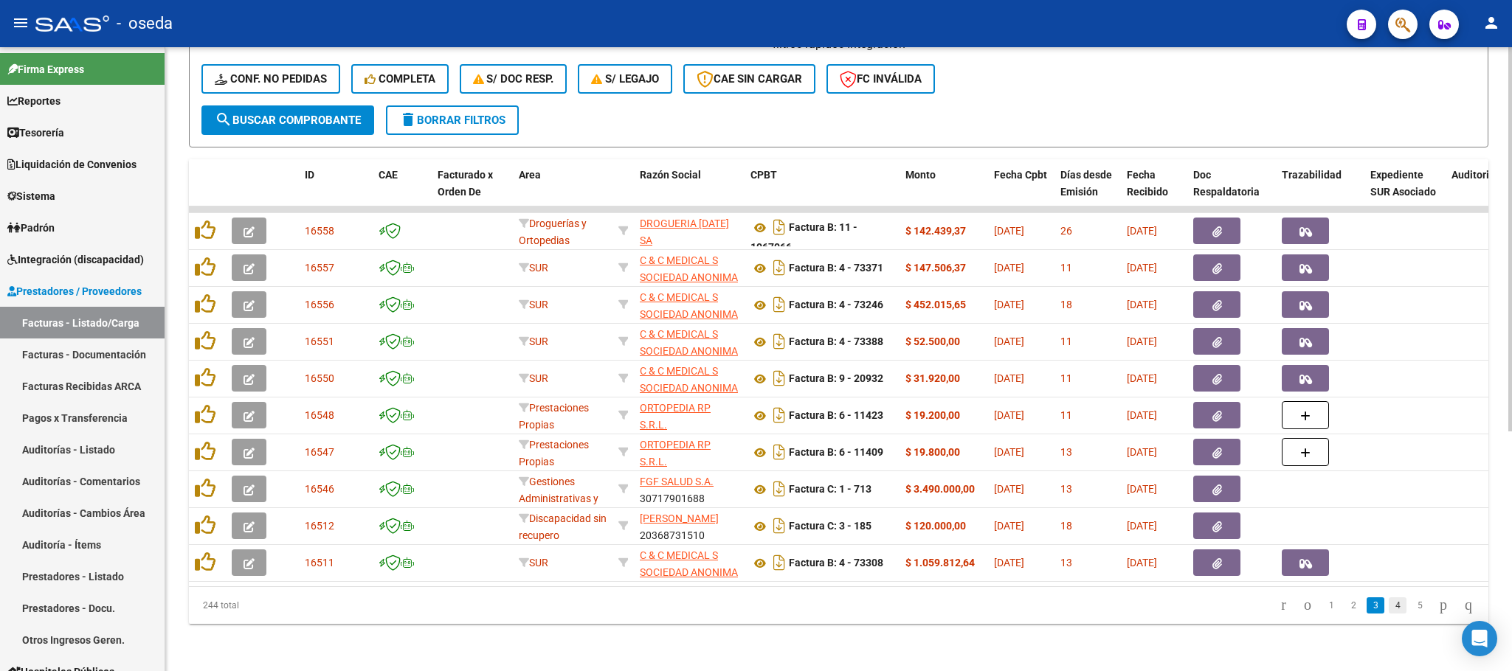
click at [1388, 609] on link "4" at bounding box center [1397, 606] width 18 height 16
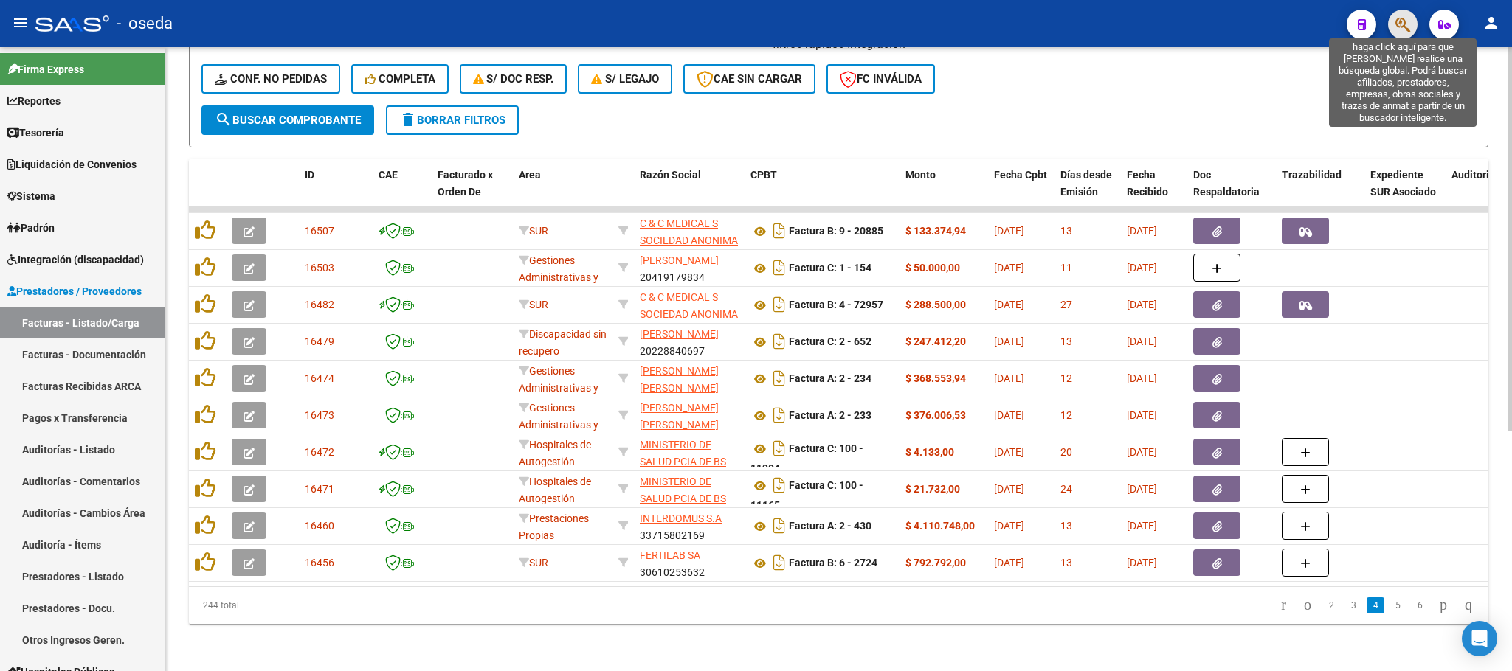
click at [1401, 16] on icon "button" at bounding box center [1402, 24] width 15 height 17
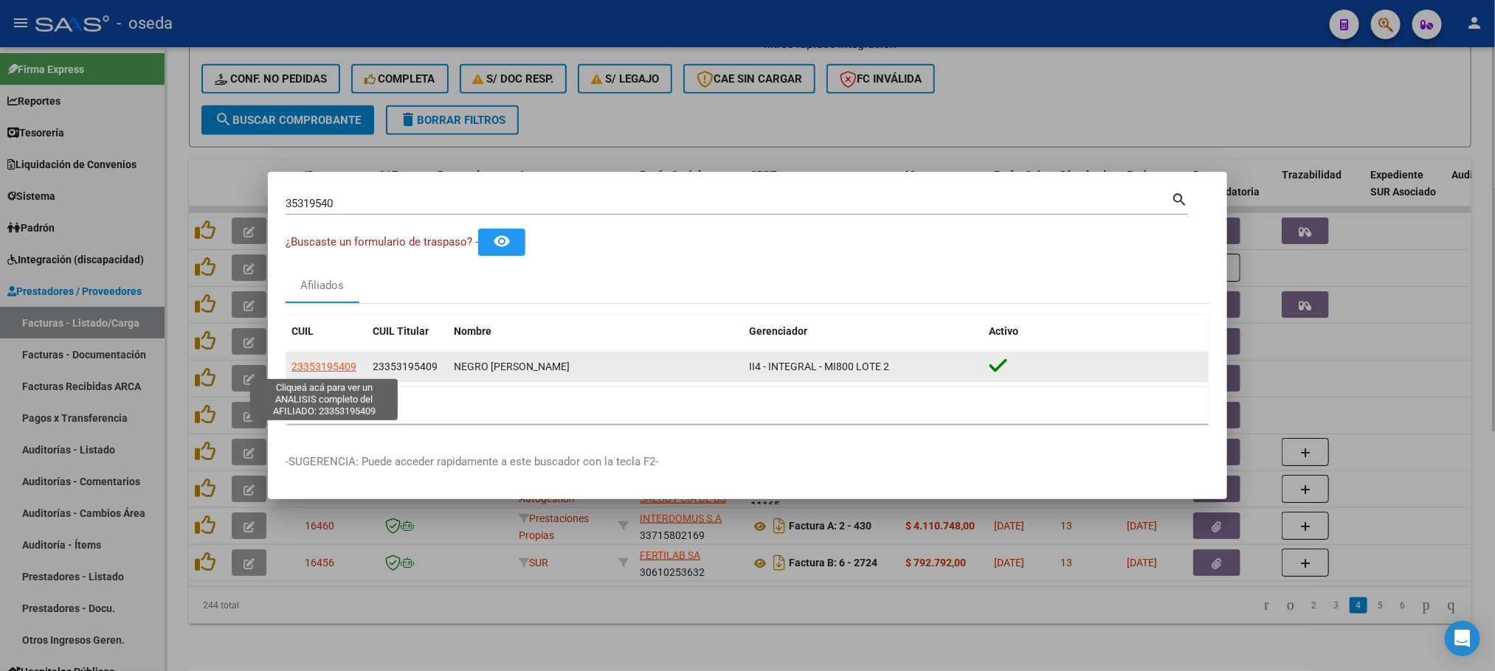
click at [324, 368] on span "23353195409" at bounding box center [323, 367] width 65 height 12
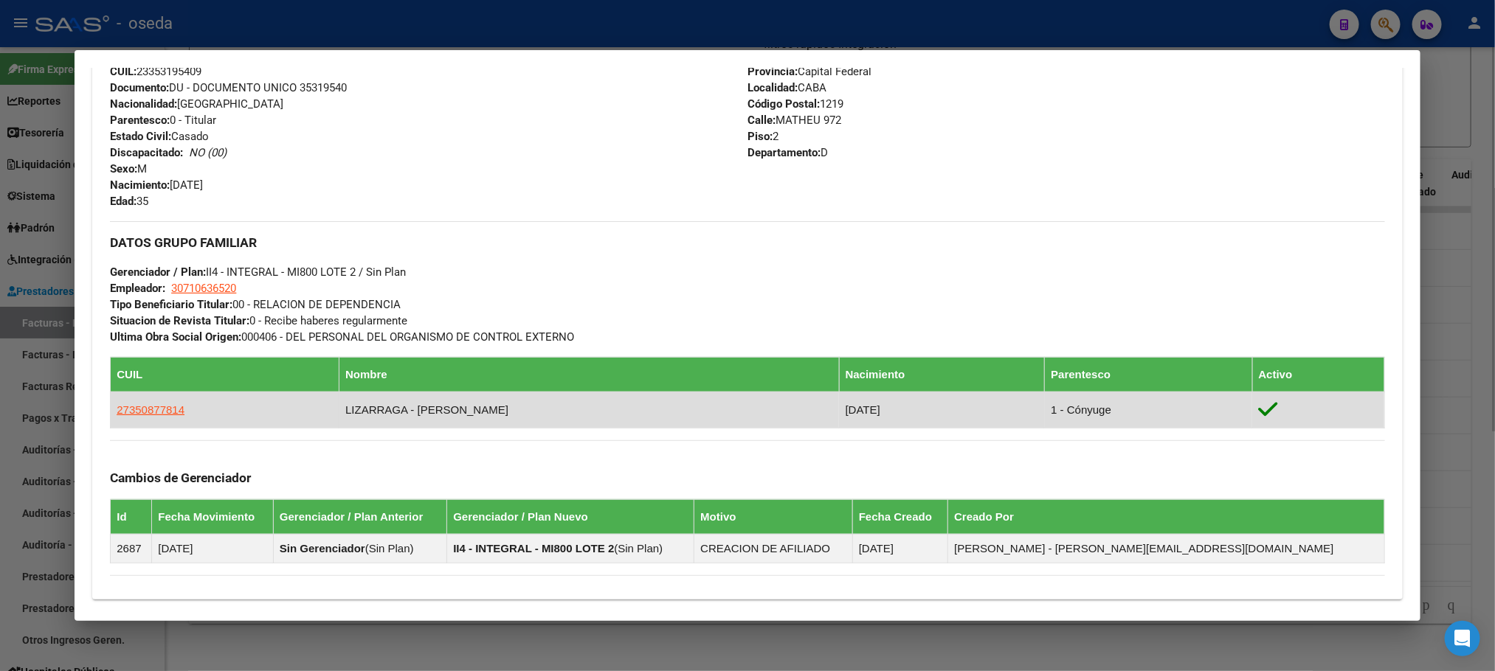
scroll to position [748, 0]
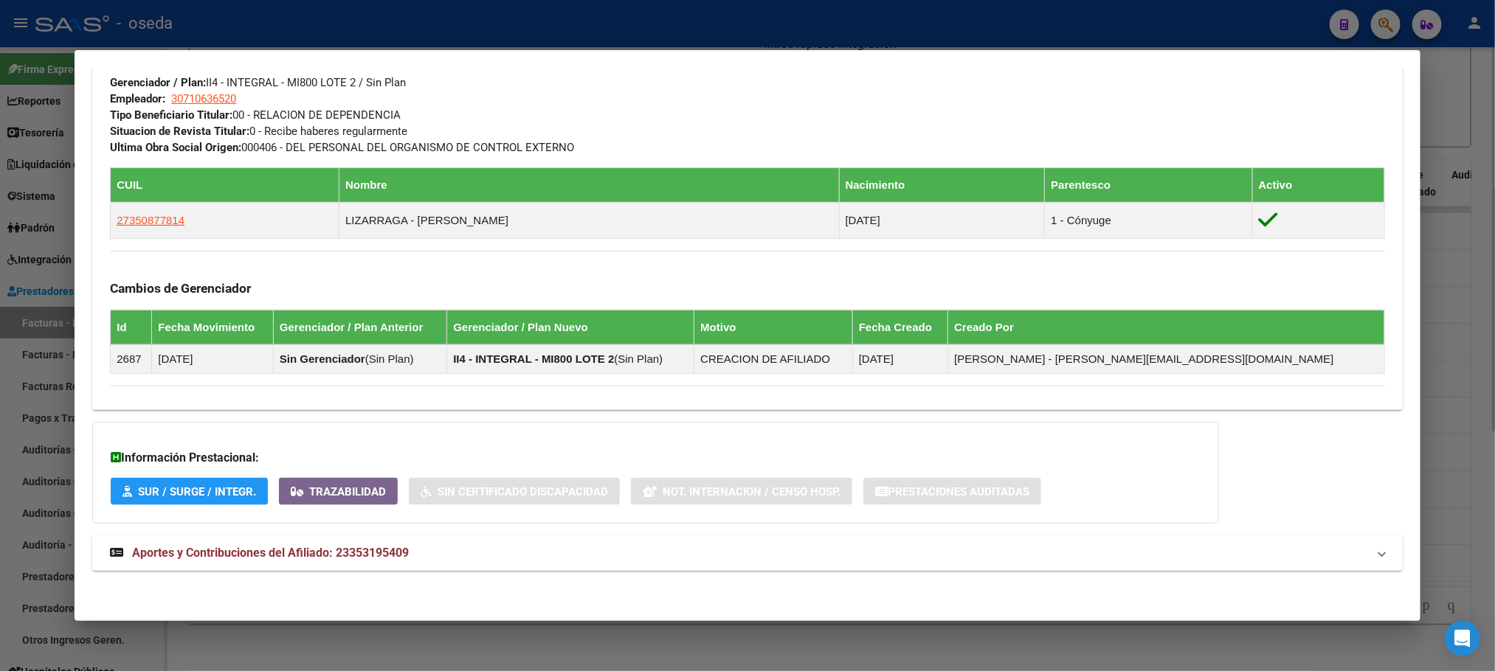
click at [274, 556] on span "Aportes y Contribuciones del Afiliado: 23353195409" at bounding box center [270, 553] width 277 height 14
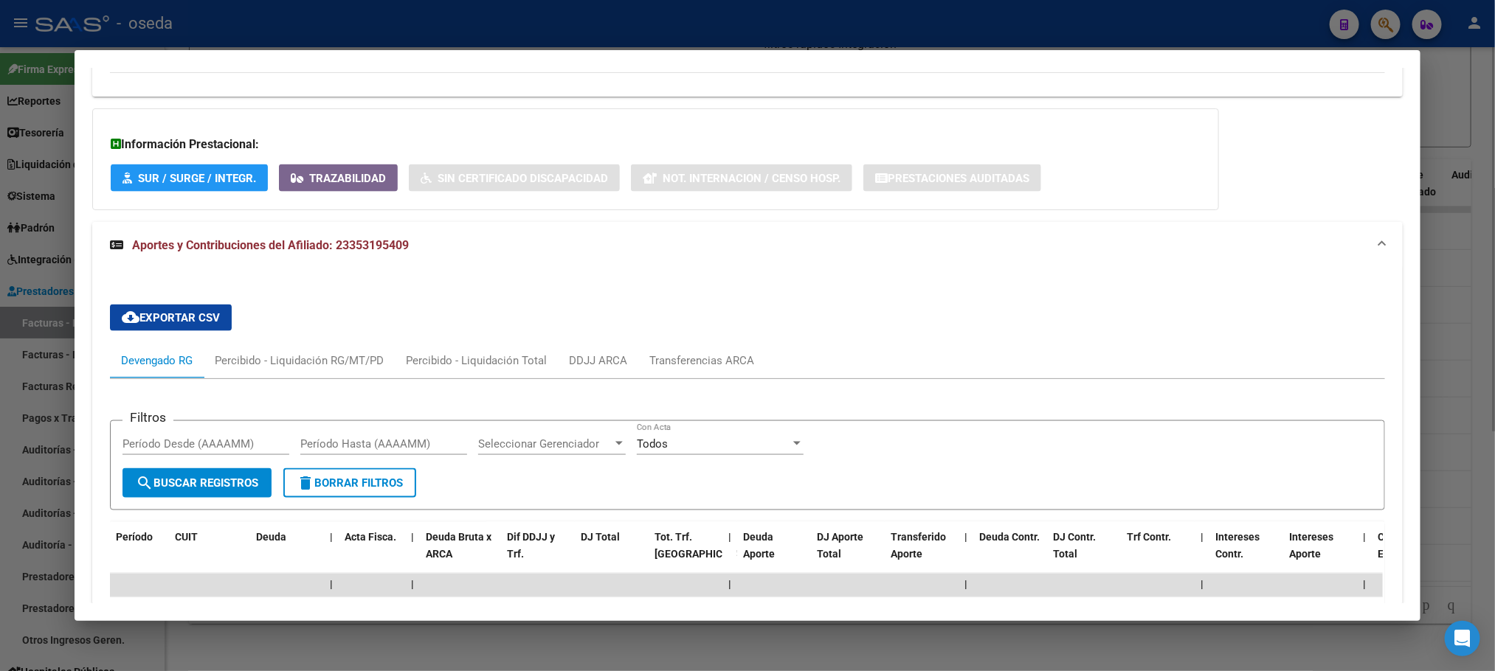
scroll to position [1477, 0]
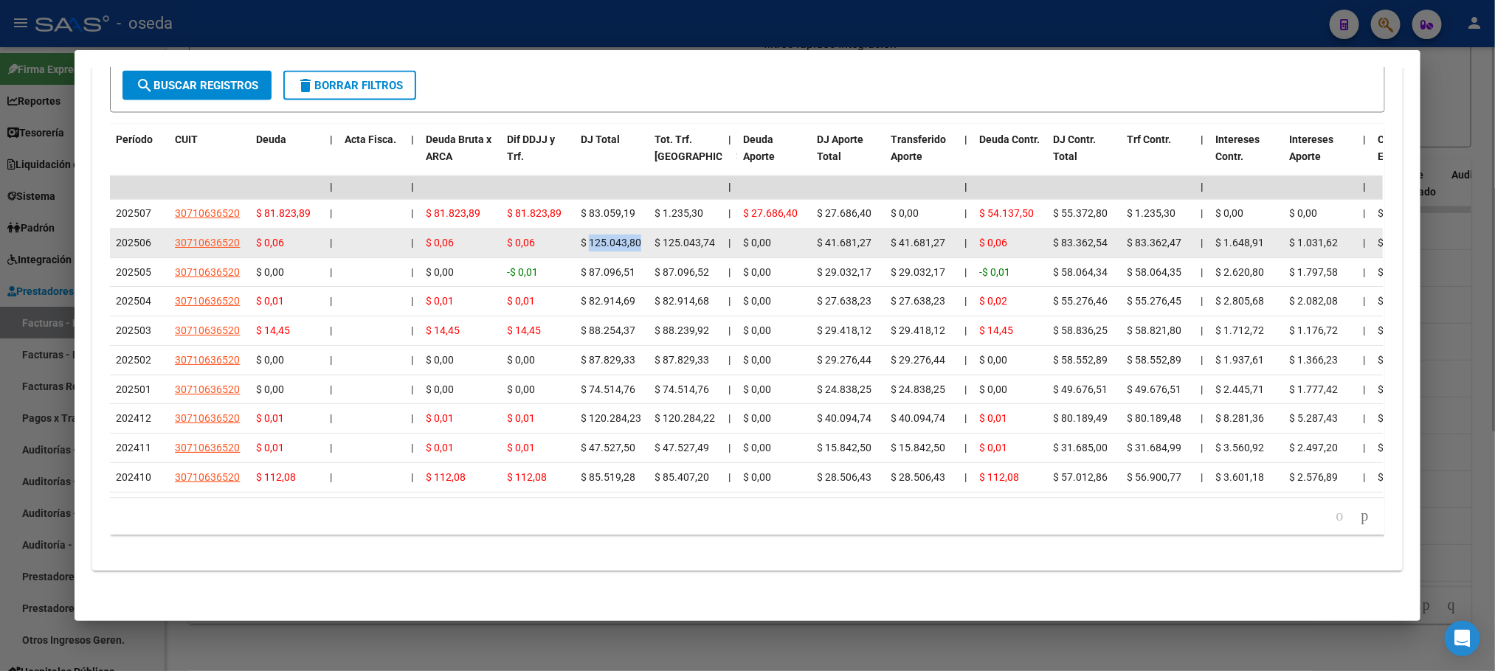
drag, startPoint x: 581, startPoint y: 226, endPoint x: 631, endPoint y: 226, distance: 50.2
click at [631, 238] on span "$ 125.043,80" at bounding box center [611, 244] width 60 height 12
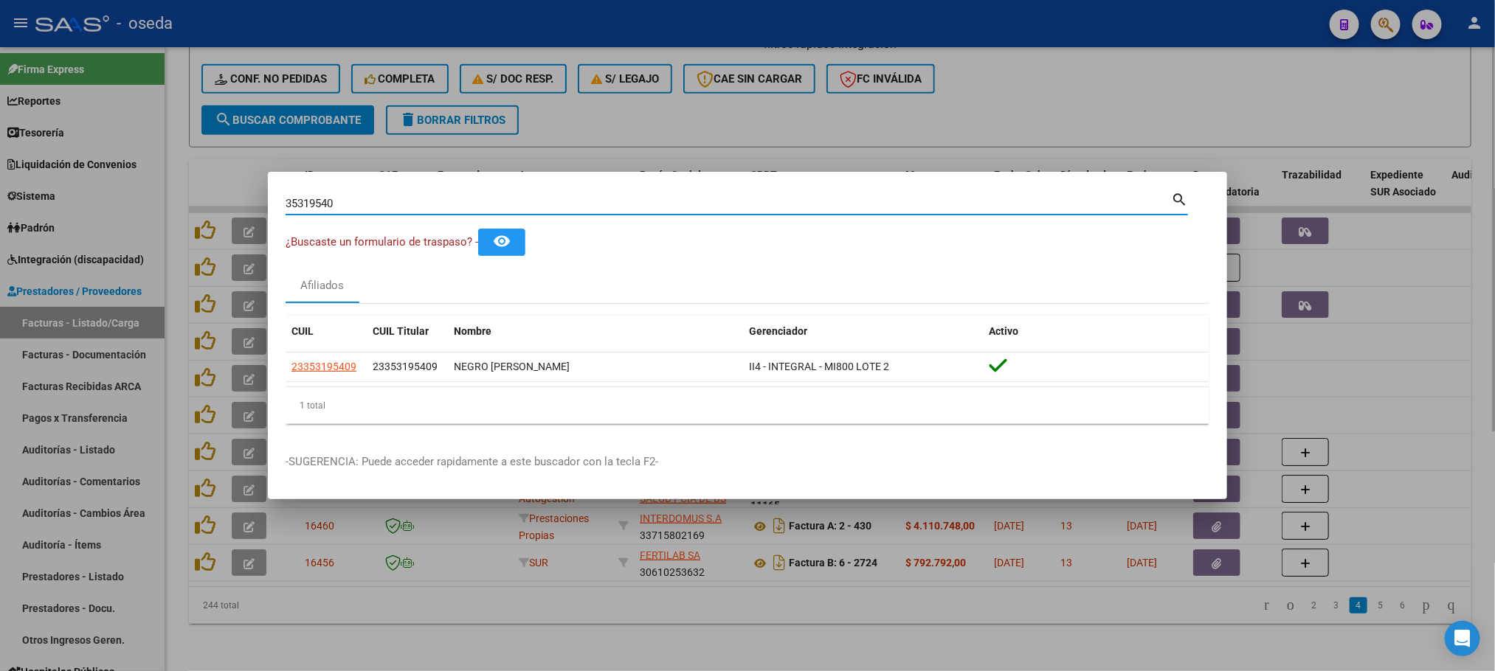
drag, startPoint x: 365, startPoint y: 206, endPoint x: 0, endPoint y: 184, distance: 365.9
click at [0, 184] on div "35319540 Buscar (apellido, dni, cuil, nro traspaso, cuit, obra social) search ¿…" at bounding box center [747, 335] width 1495 height 671
type input "c & c"
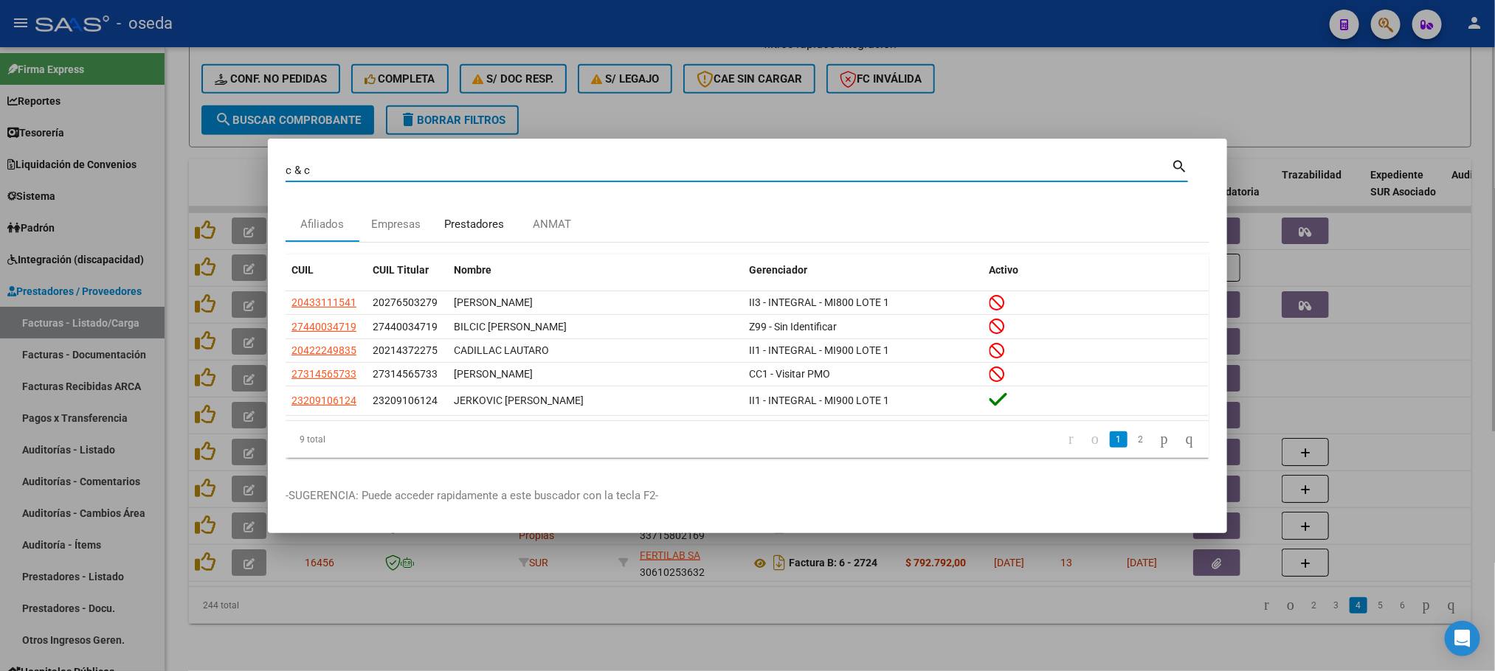
click at [485, 220] on div "Prestadores" at bounding box center [474, 224] width 60 height 17
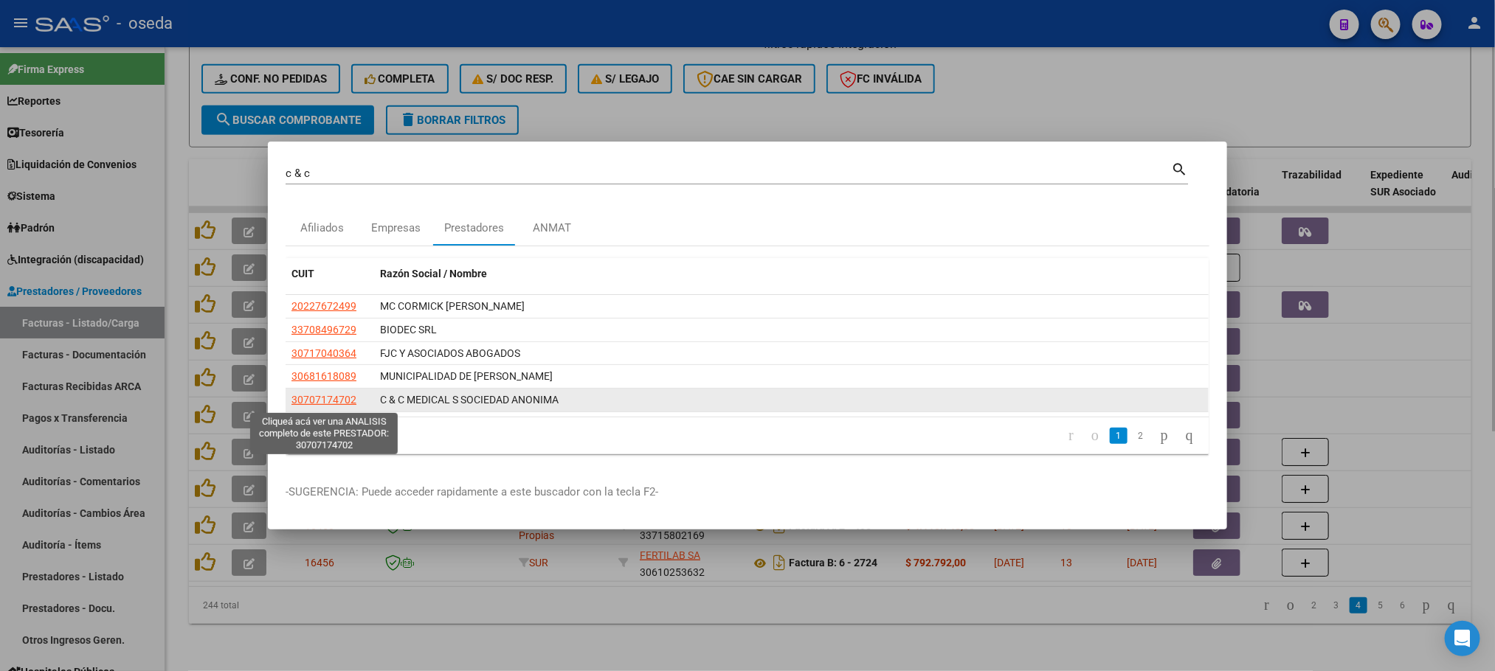
click at [322, 401] on span "30707174702" at bounding box center [323, 400] width 65 height 12
type textarea "30707174702"
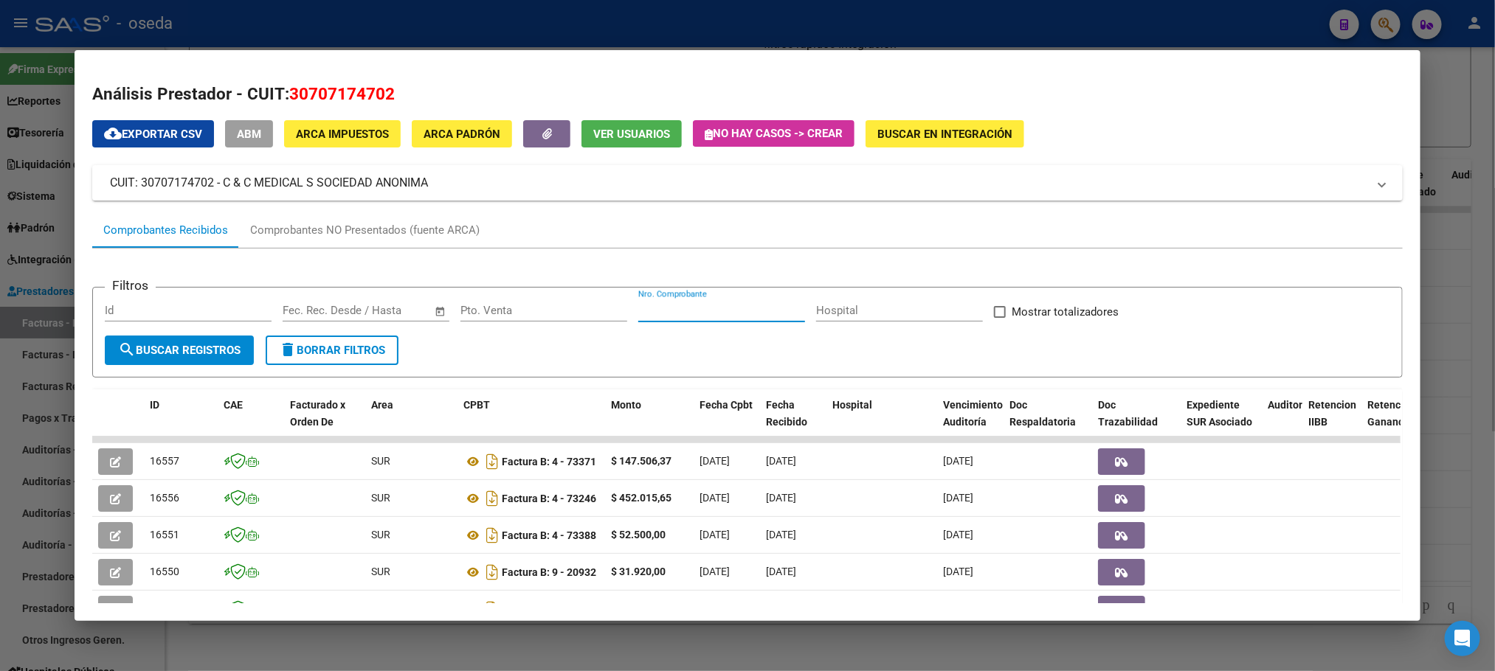
click at [726, 311] on input "Nro. Comprobante" at bounding box center [721, 310] width 167 height 13
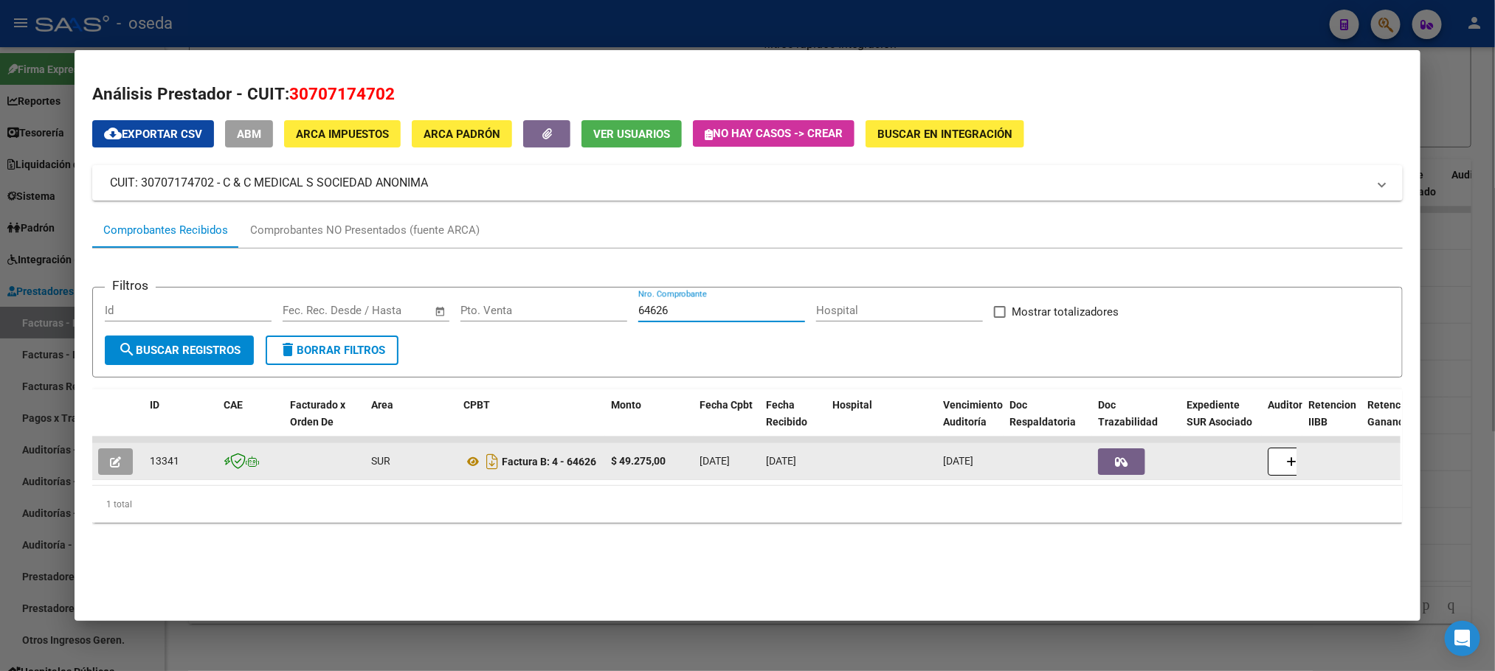
type input "64626"
click at [111, 459] on icon "button" at bounding box center [115, 462] width 11 height 11
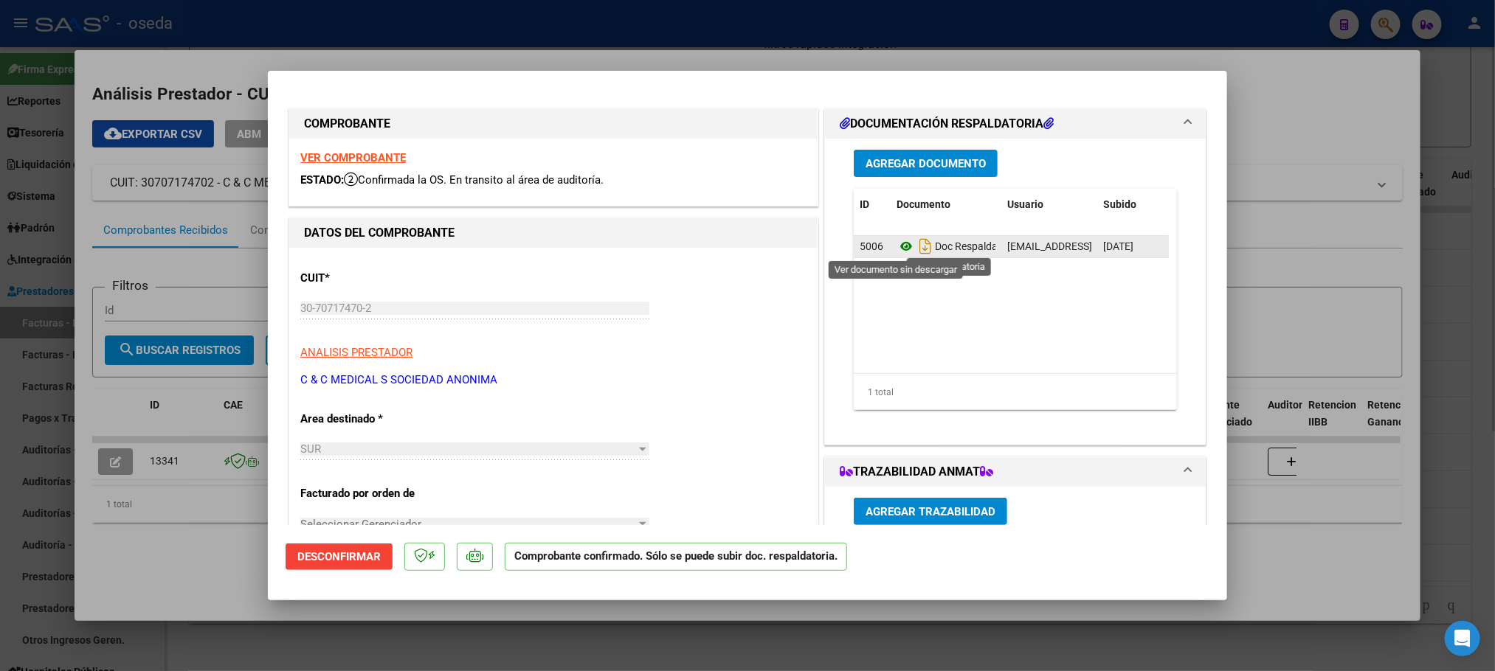
click at [896, 246] on icon at bounding box center [905, 247] width 19 height 18
type input "$ 0,00"
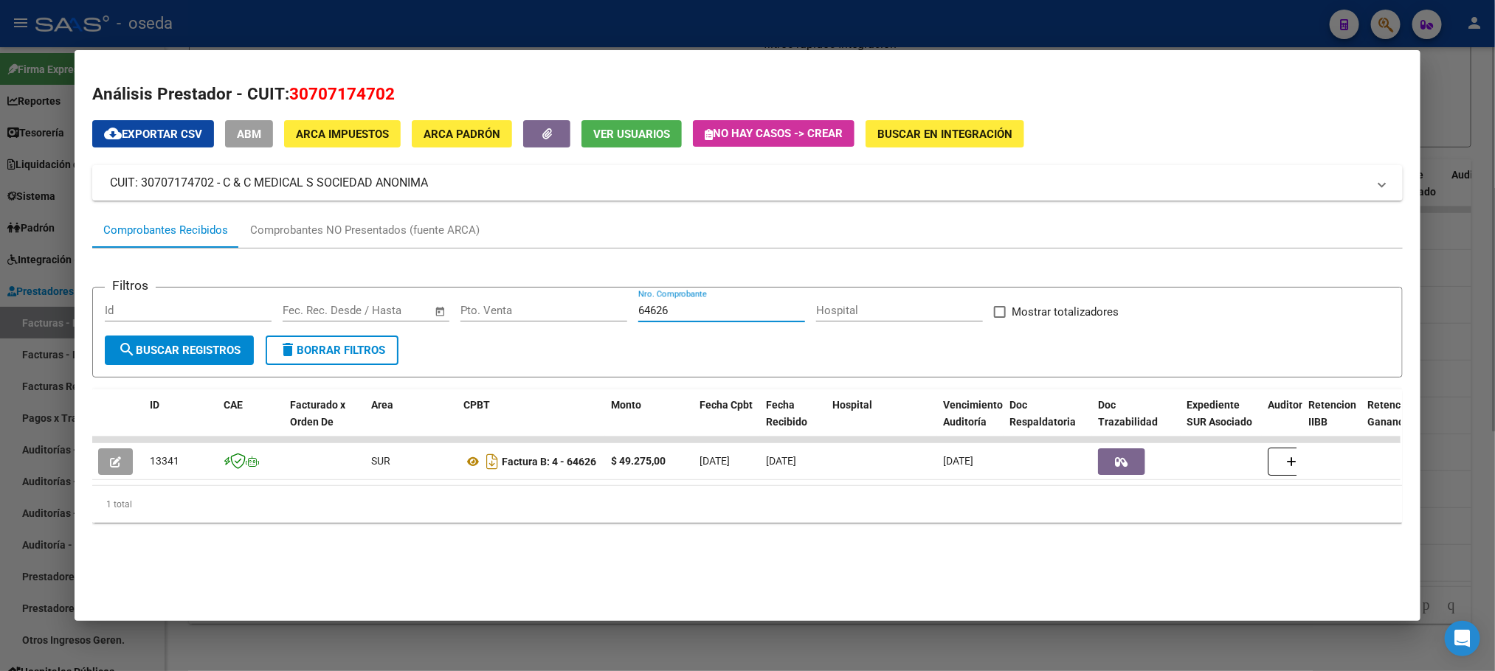
drag, startPoint x: 711, startPoint y: 314, endPoint x: 514, endPoint y: 306, distance: 197.1
click at [514, 306] on div "Filtros Id Start date – End date Fec. Rec. Desde / Hasta Pto. Venta 64626 Nro. …" at bounding box center [747, 318] width 1284 height 36
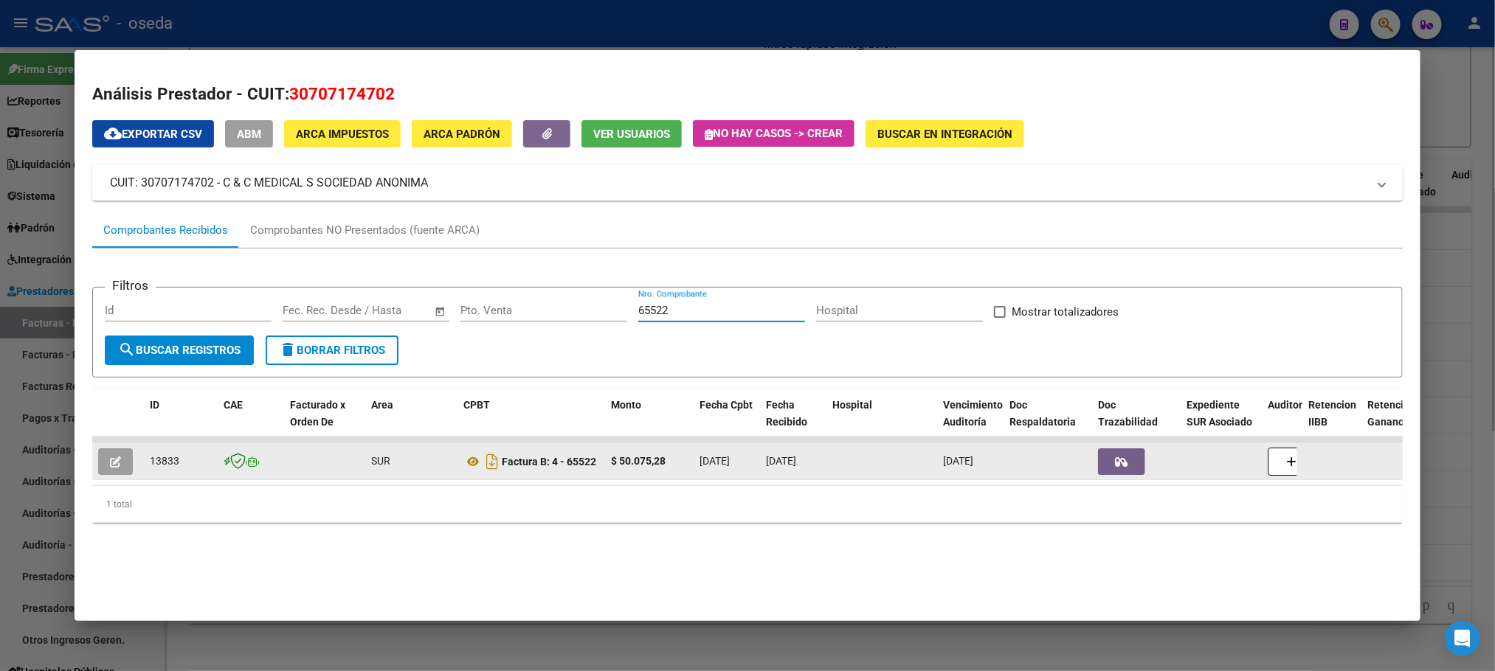
type input "65522"
click at [122, 463] on button "button" at bounding box center [115, 462] width 35 height 27
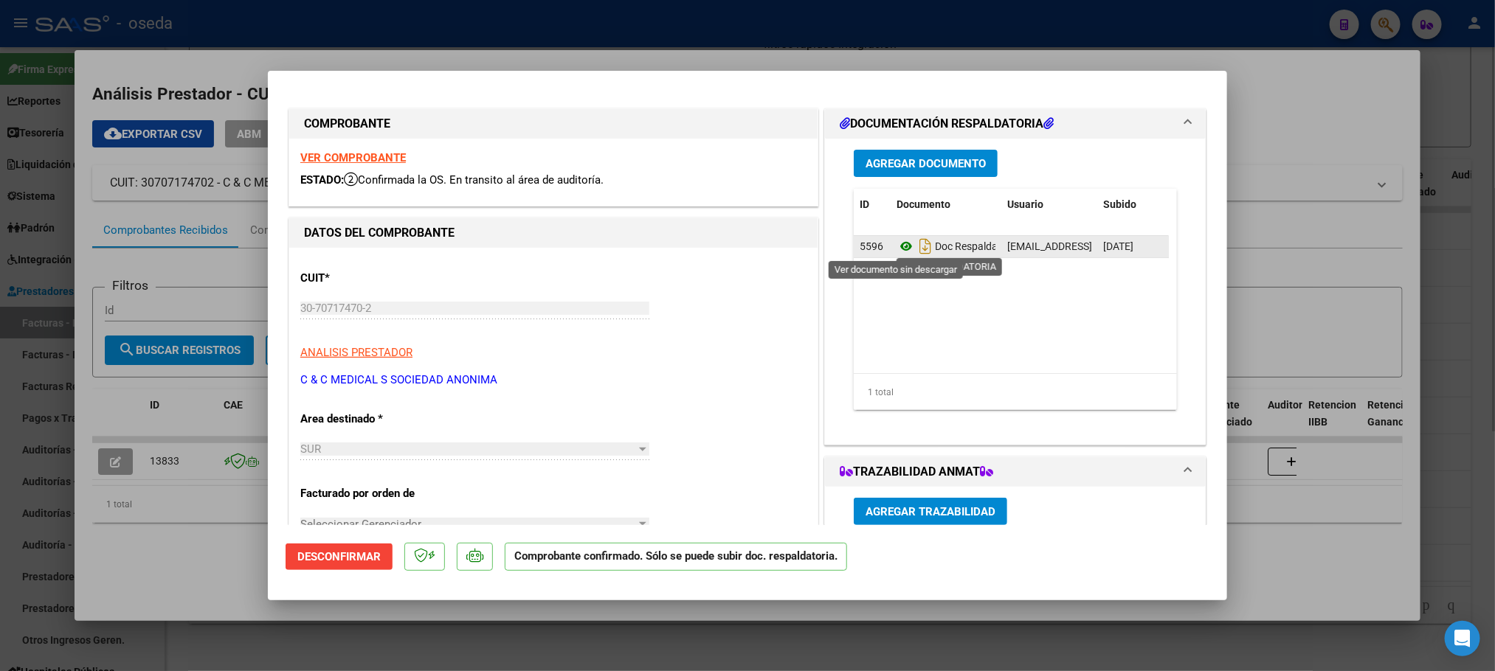
click at [896, 246] on icon at bounding box center [905, 247] width 19 height 18
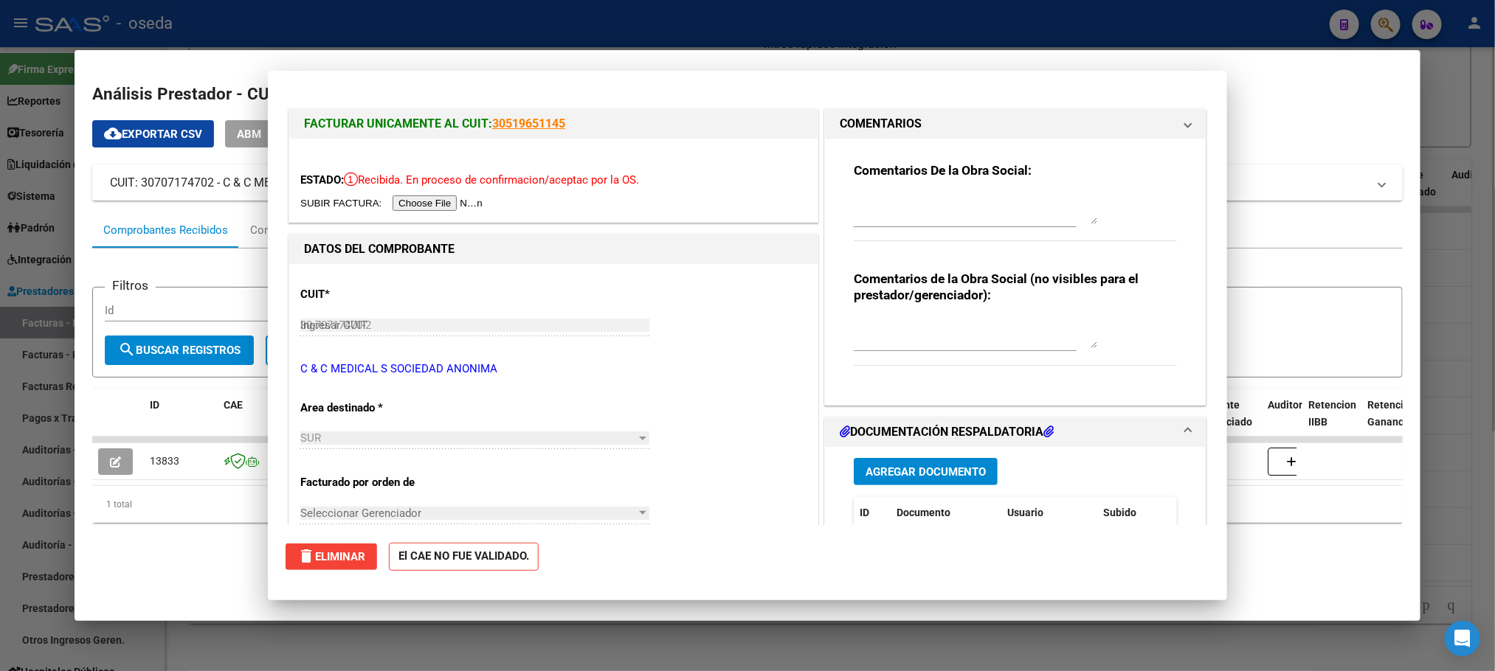
type input "$ 0,00"
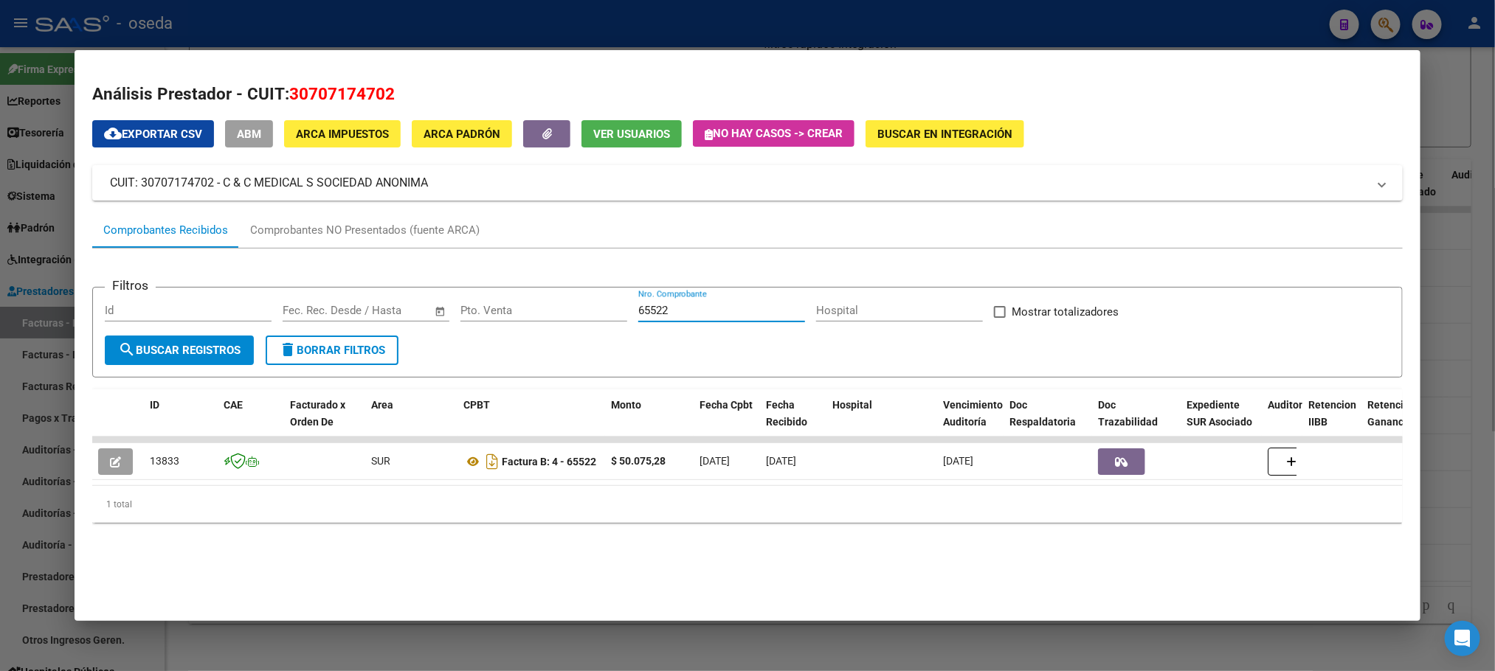
drag, startPoint x: 687, startPoint y: 311, endPoint x: 538, endPoint y: 299, distance: 149.5
click at [538, 299] on form "Filtros Id Start date – End date Fec. Rec. Desde / Hasta Pto. Venta 65522 Nro. …" at bounding box center [746, 332] width 1309 height 91
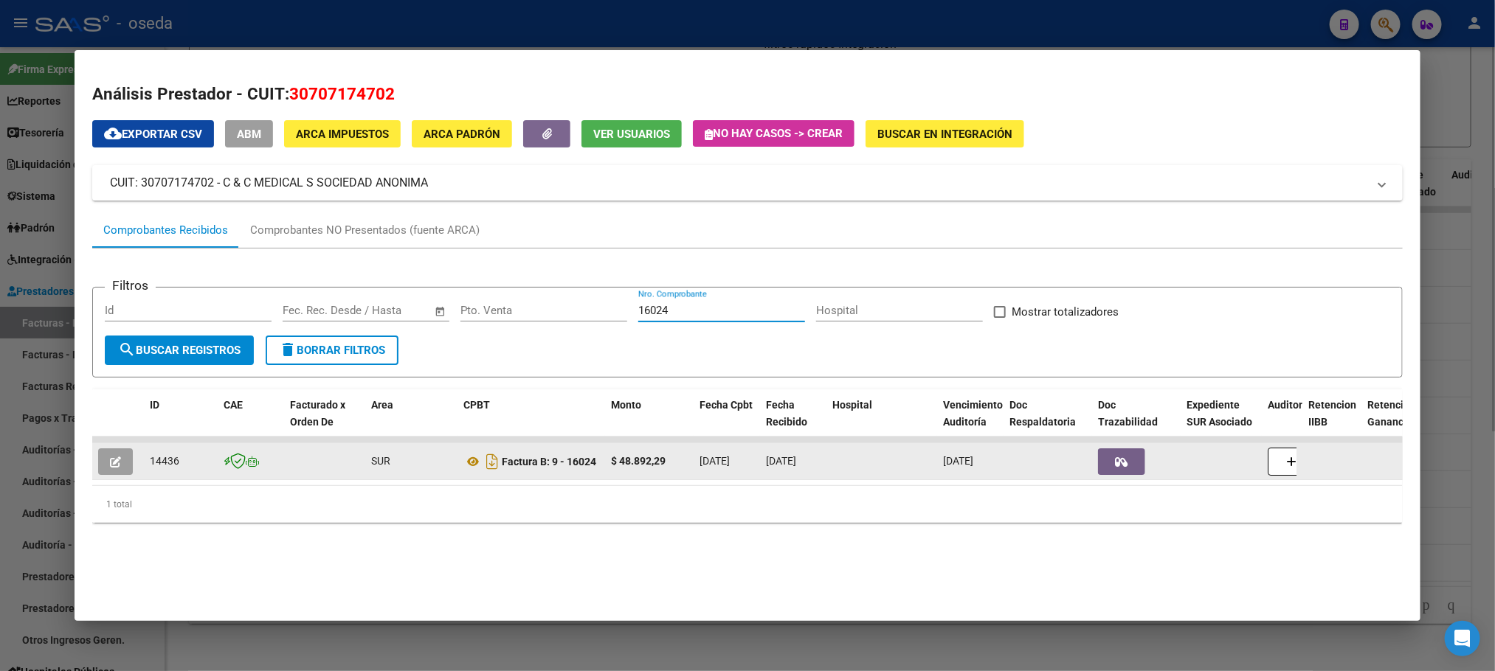
type input "16024"
click at [110, 467] on icon "button" at bounding box center [115, 462] width 11 height 11
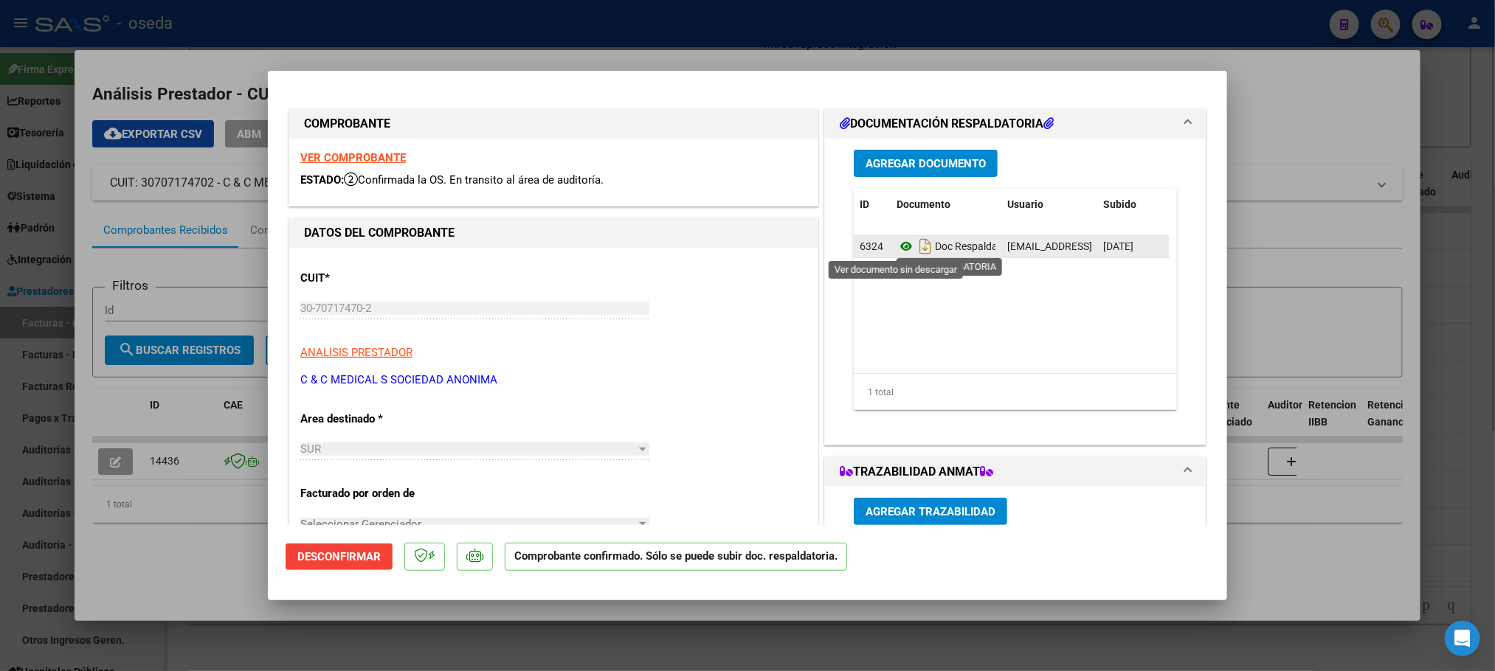
click at [896, 249] on icon at bounding box center [905, 247] width 19 height 18
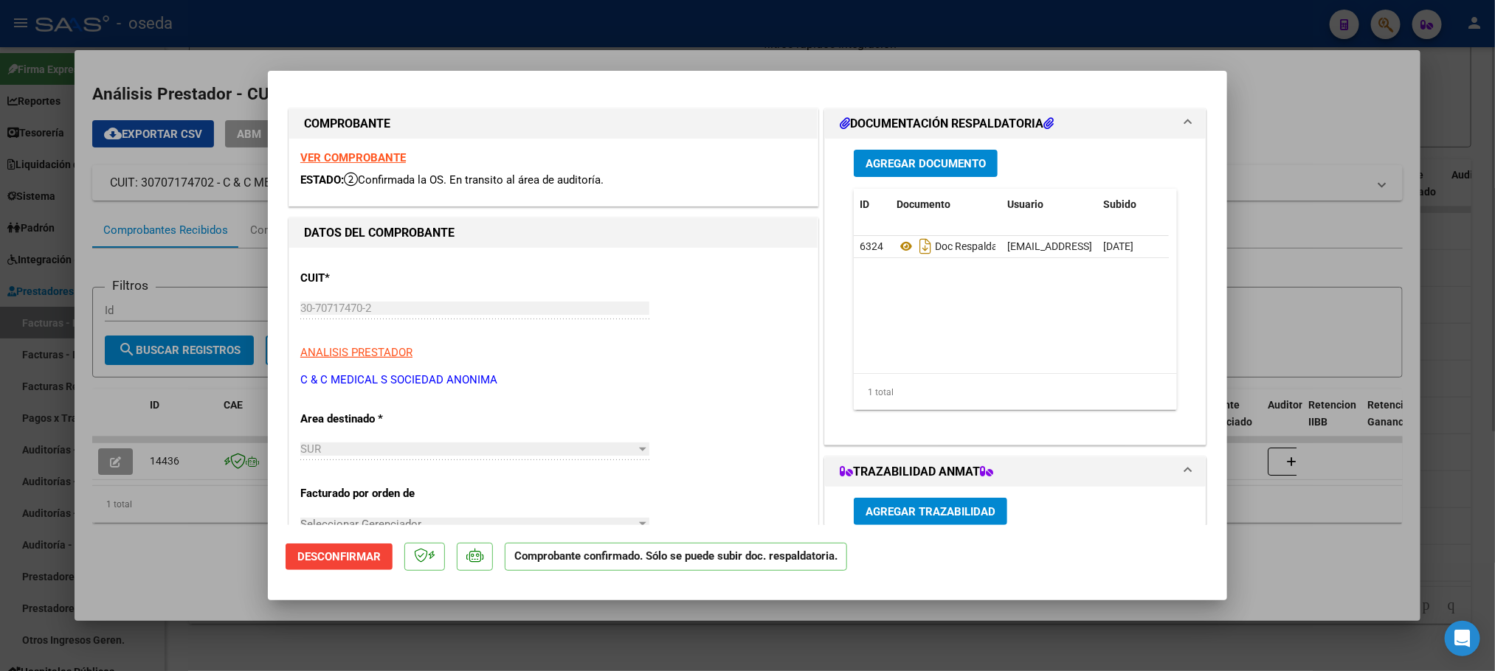
type input "$ 0,00"
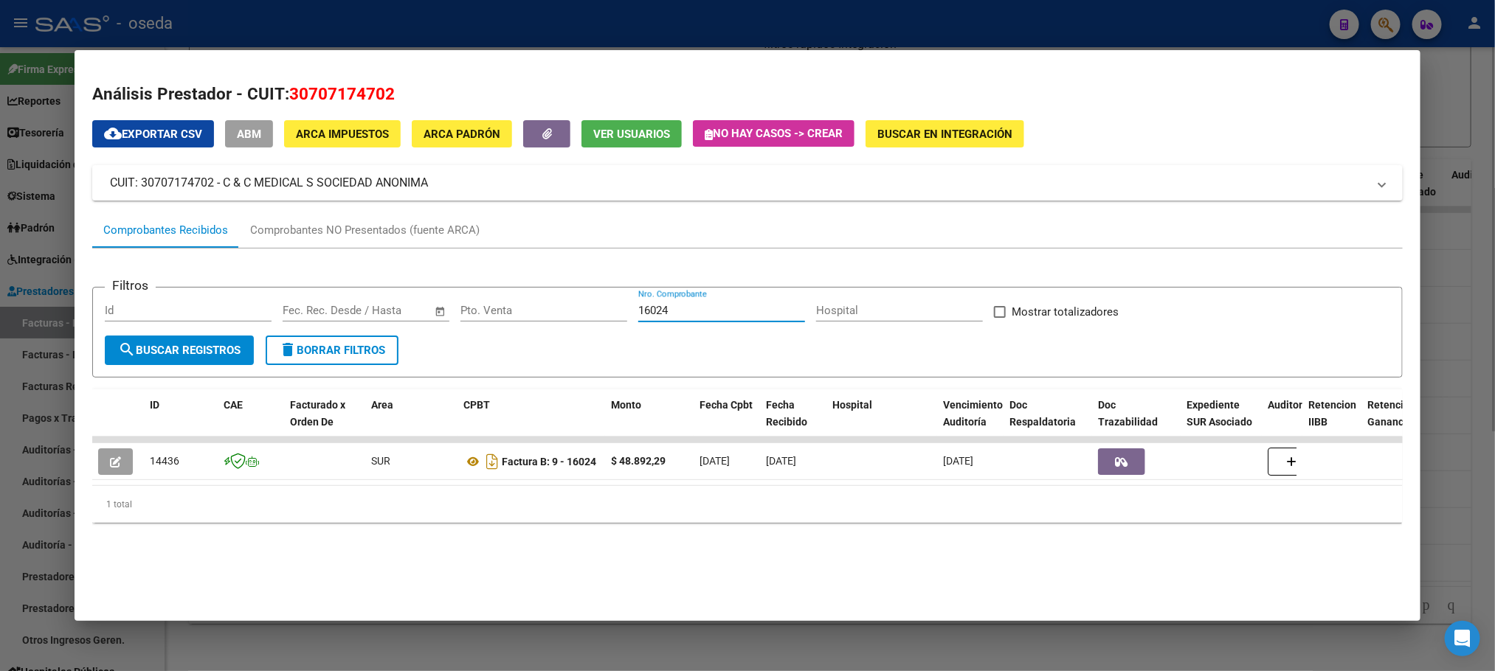
drag, startPoint x: 722, startPoint y: 312, endPoint x: 551, endPoint y: 316, distance: 170.5
click at [551, 316] on div "Filtros Id Start date – End date Fec. Rec. Desde / Hasta Pto. Venta 16024 Nro. …" at bounding box center [747, 318] width 1284 height 36
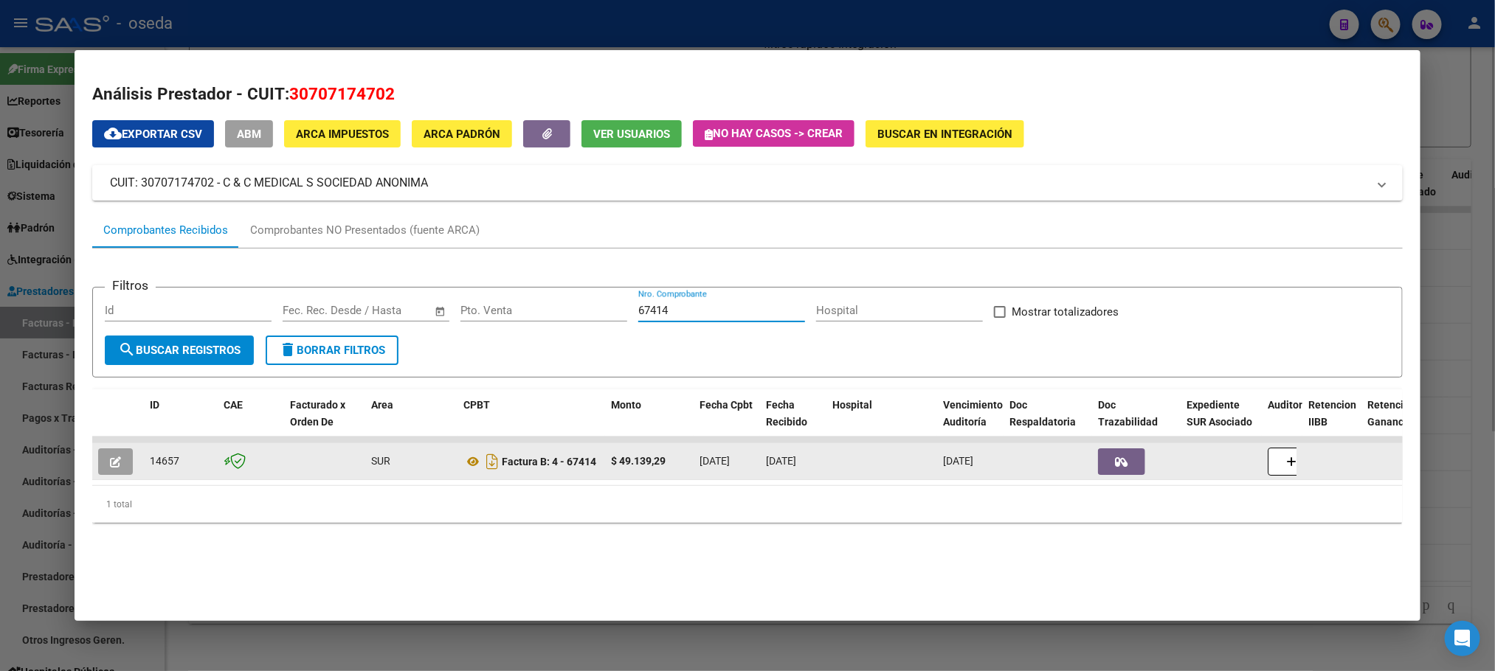
type input "67414"
click at [110, 457] on icon "button" at bounding box center [115, 462] width 11 height 11
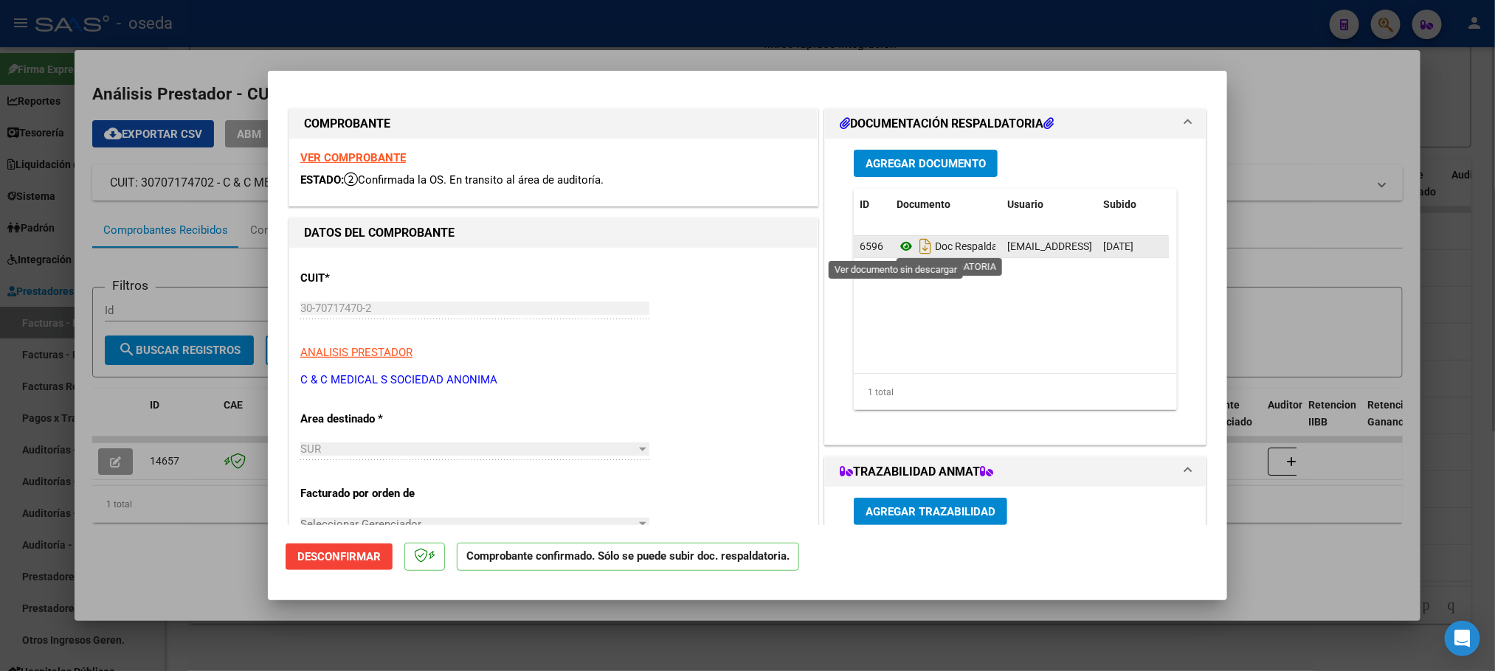
click at [896, 250] on icon at bounding box center [905, 247] width 19 height 18
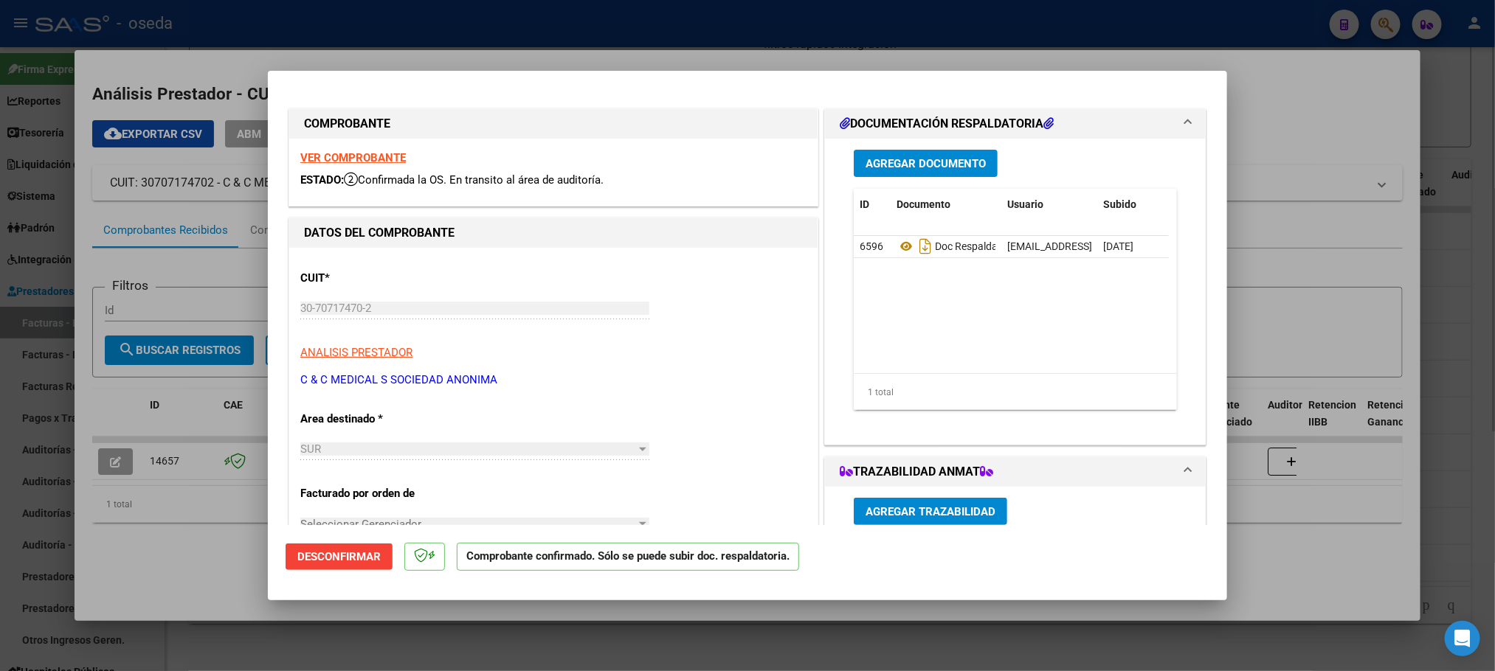
type input "$ 0,00"
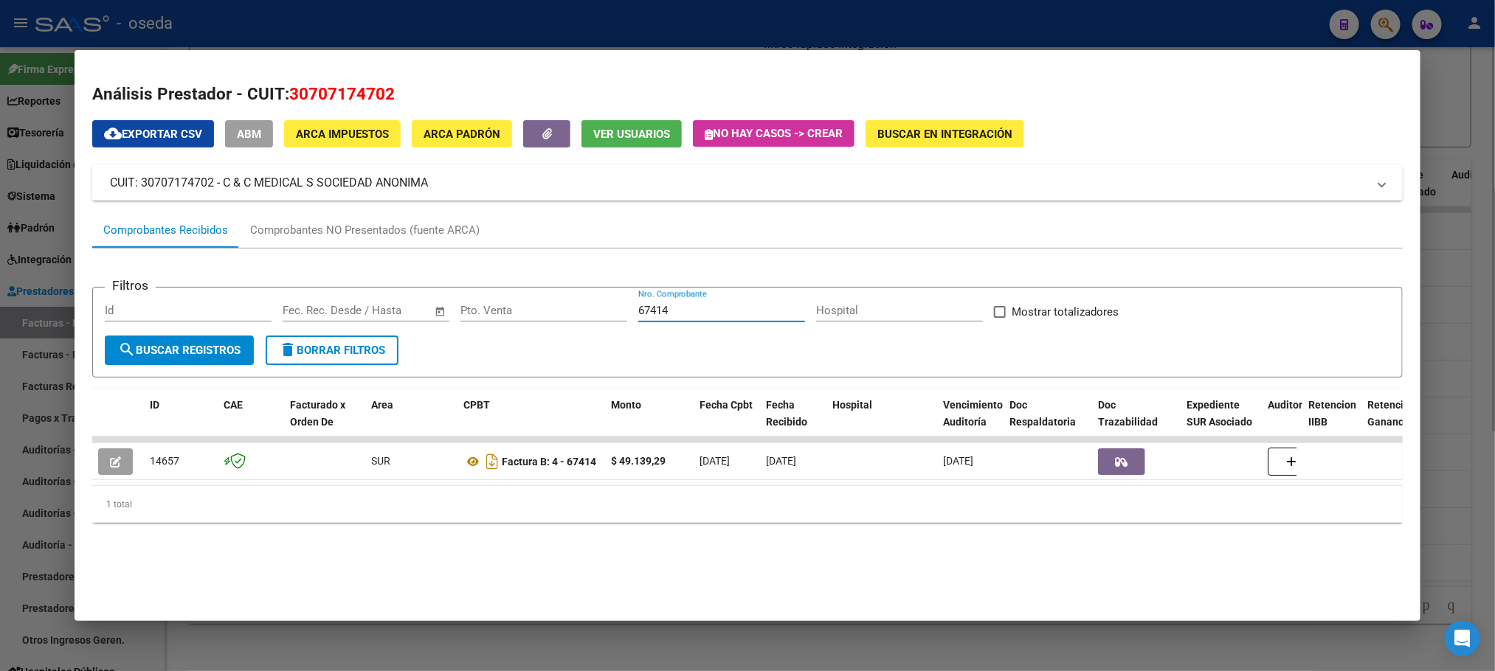
drag, startPoint x: 682, startPoint y: 317, endPoint x: 430, endPoint y: 288, distance: 253.2
click at [430, 288] on form "Filtros Id Start date – End date Fec. Rec. Desde / Hasta Pto. Venta 67414 Nro. …" at bounding box center [746, 332] width 1309 height 91
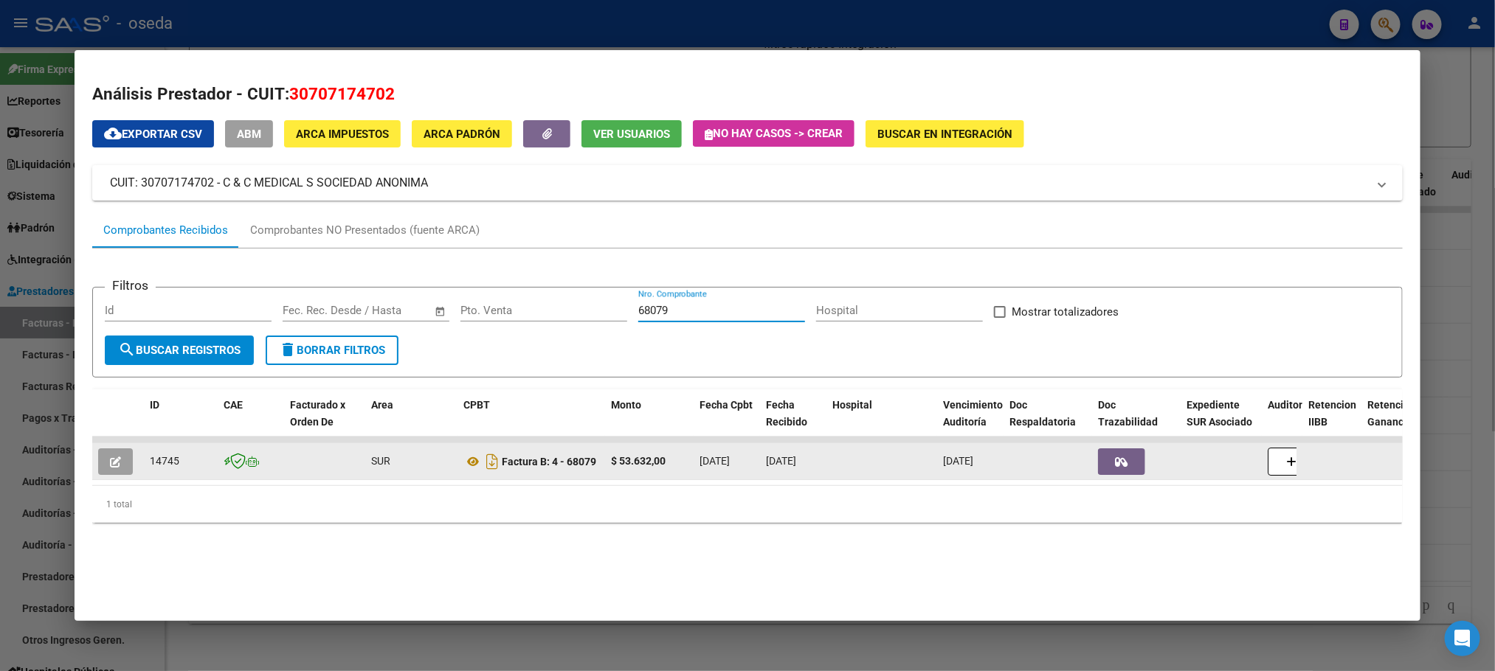
type input "68079"
click at [100, 457] on button "button" at bounding box center [115, 462] width 35 height 27
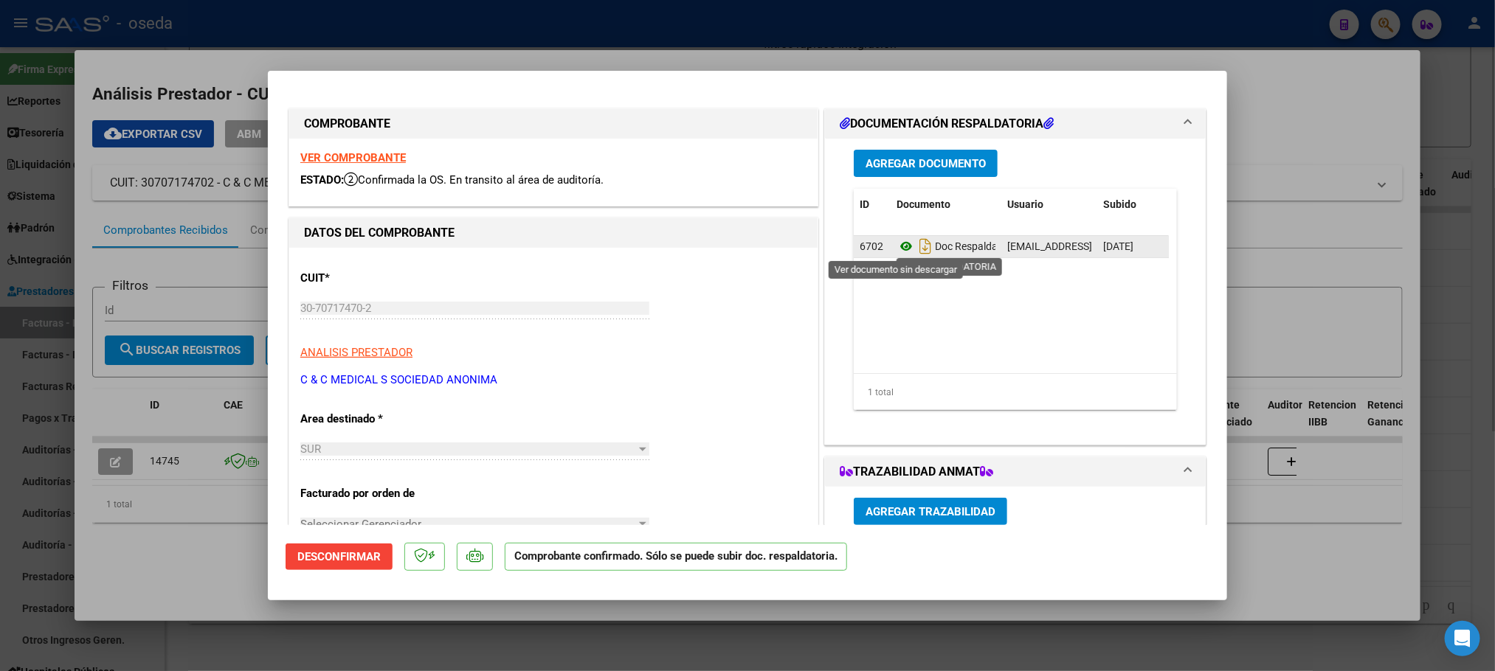
click at [896, 246] on icon at bounding box center [905, 247] width 19 height 18
type input "$ 0,00"
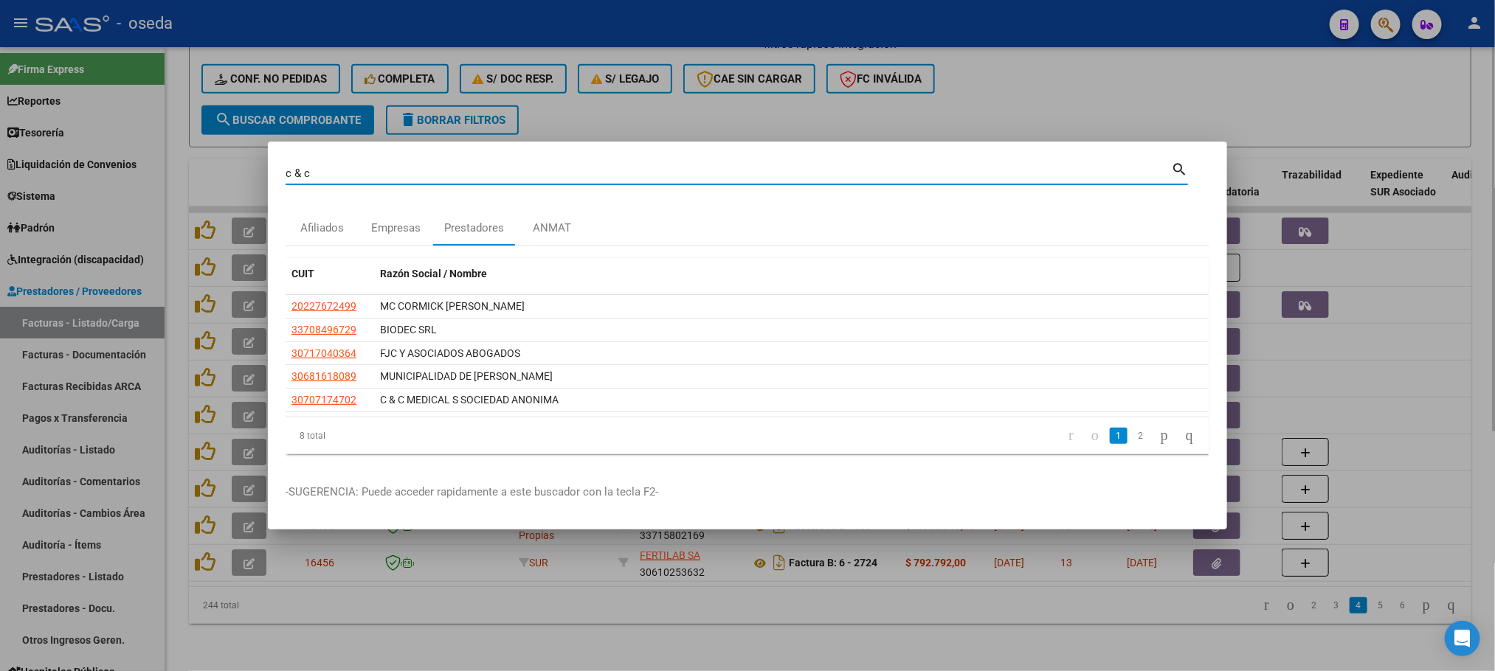
drag, startPoint x: 417, startPoint y: 166, endPoint x: 0, endPoint y: 137, distance: 417.8
click at [0, 137] on div "c & c Buscar (apellido, dni, cuil, nro traspaso, cuit, obra social) search Afil…" at bounding box center [747, 335] width 1495 height 671
type input "WENT"
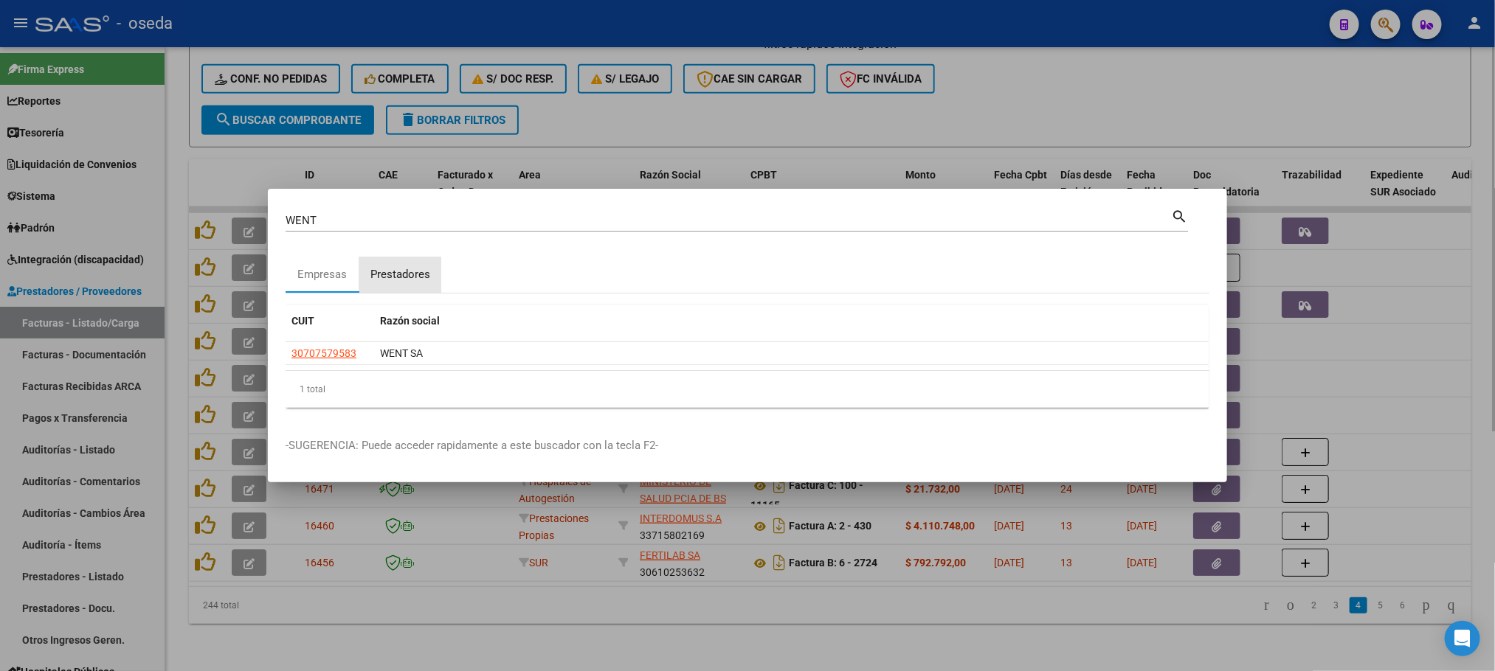
click at [386, 262] on div "Prestadores" at bounding box center [400, 274] width 82 height 35
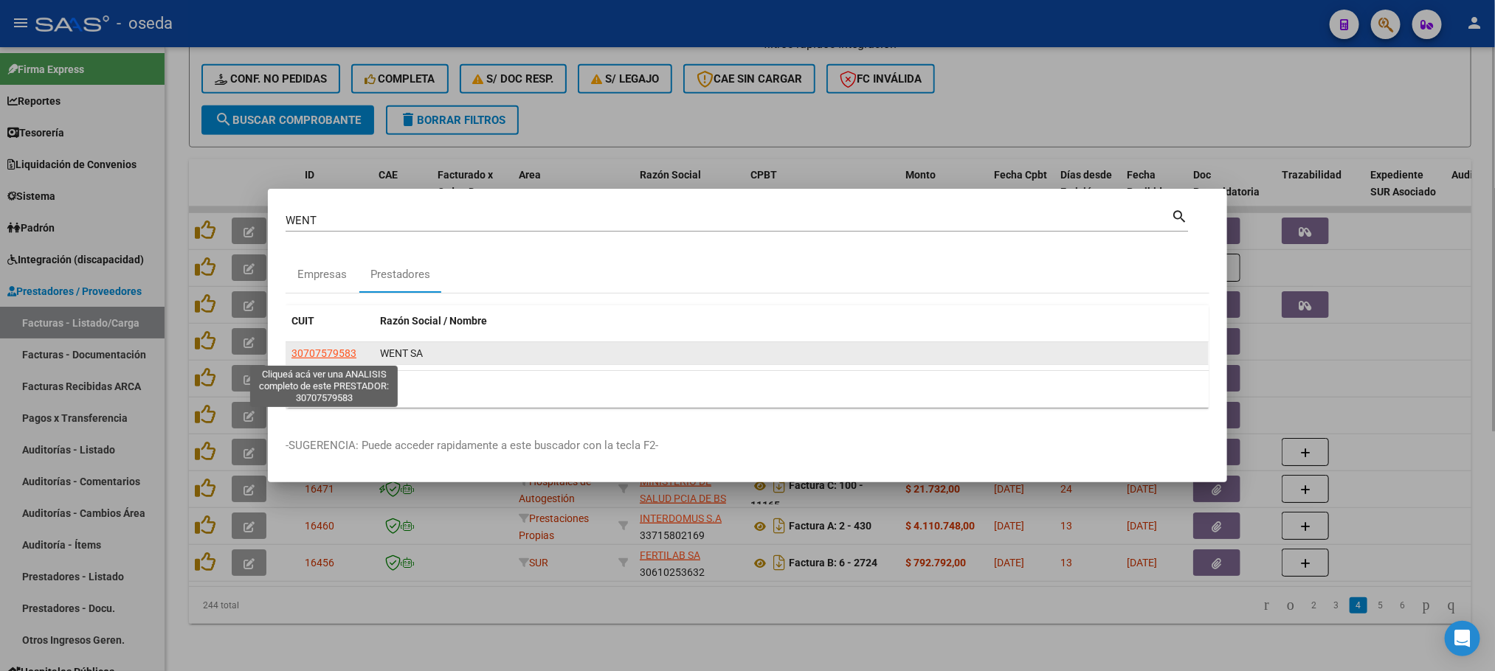
click at [297, 354] on span "30707579583" at bounding box center [323, 353] width 65 height 12
type textarea "30707579583"
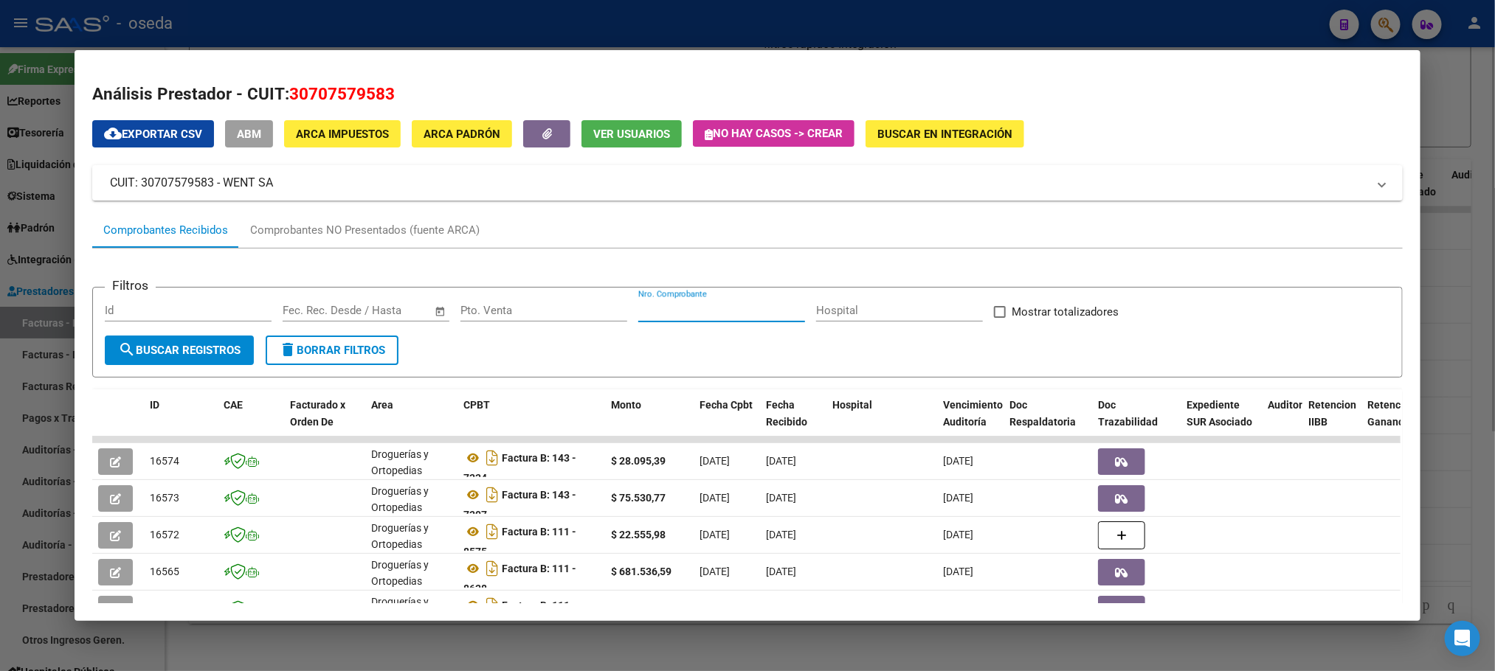
click at [649, 311] on input "Nro. Comprobante" at bounding box center [721, 310] width 167 height 13
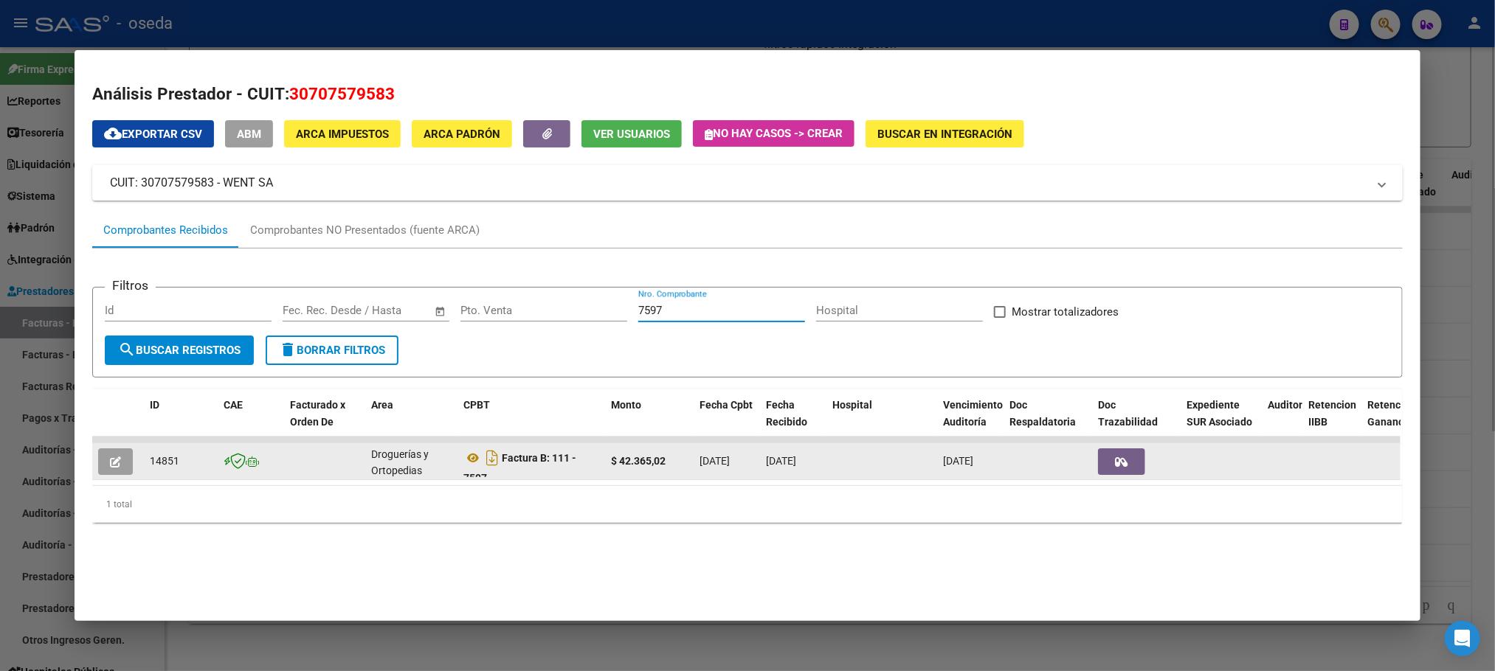
type input "7597"
click at [114, 459] on icon "button" at bounding box center [115, 462] width 11 height 11
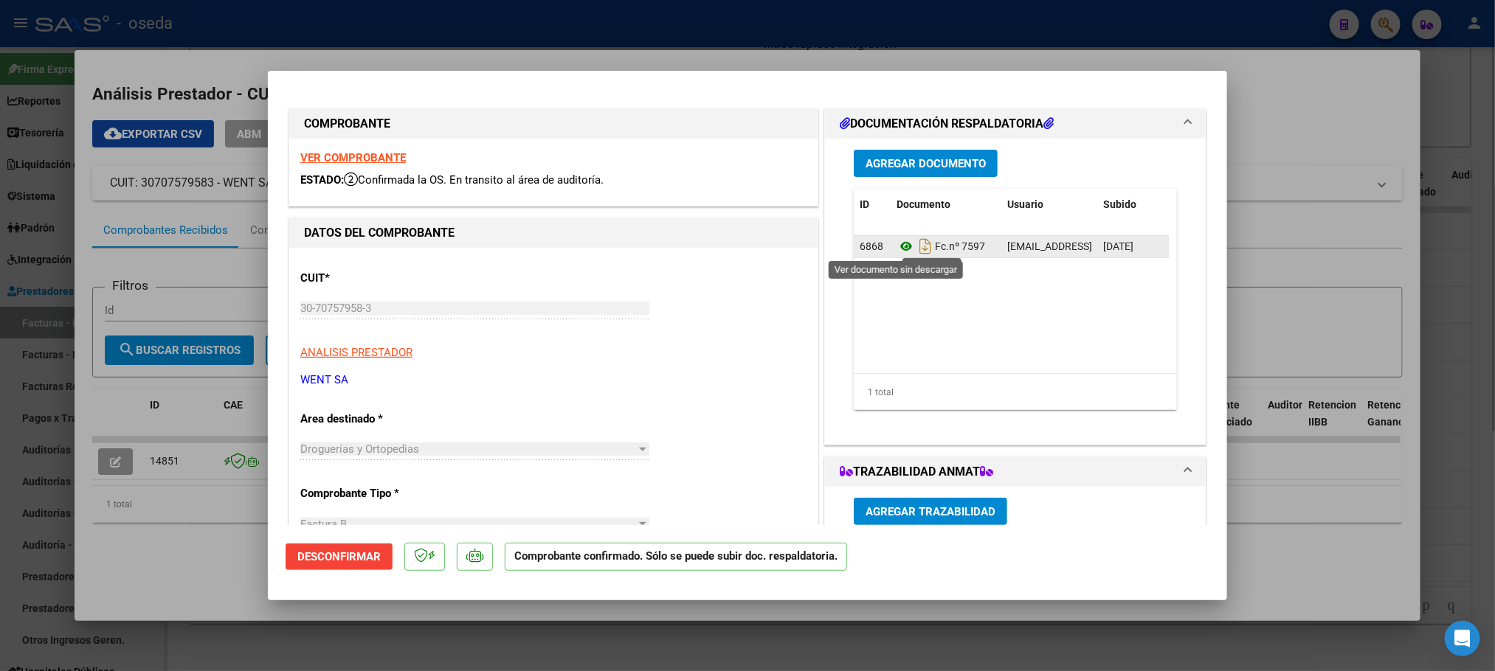
click at [896, 248] on icon at bounding box center [905, 247] width 19 height 18
type input "$ 0,00"
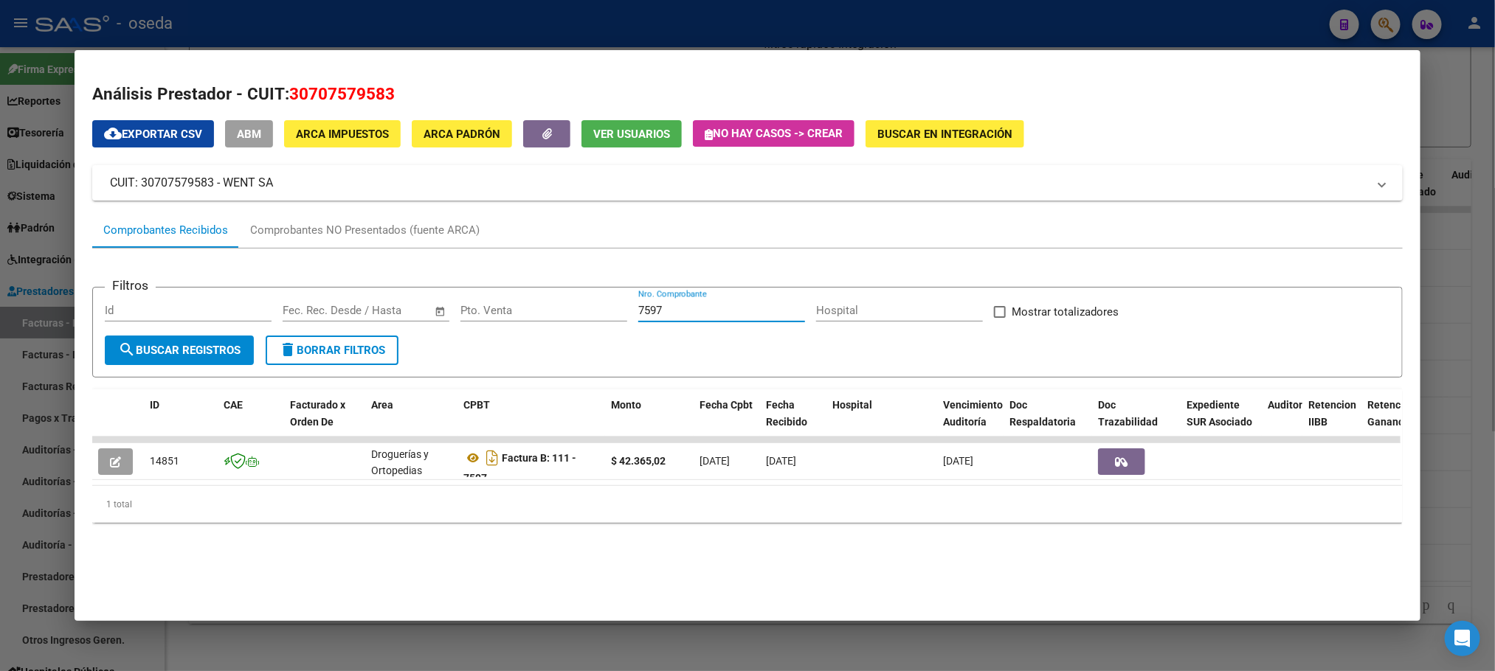
drag, startPoint x: 671, startPoint y: 315, endPoint x: 593, endPoint y: 317, distance: 78.2
click at [602, 321] on div "Filtros Id Start date – End date Fec. Rec. Desde / Hasta Pto. Venta 7597 Nro. C…" at bounding box center [747, 318] width 1284 height 36
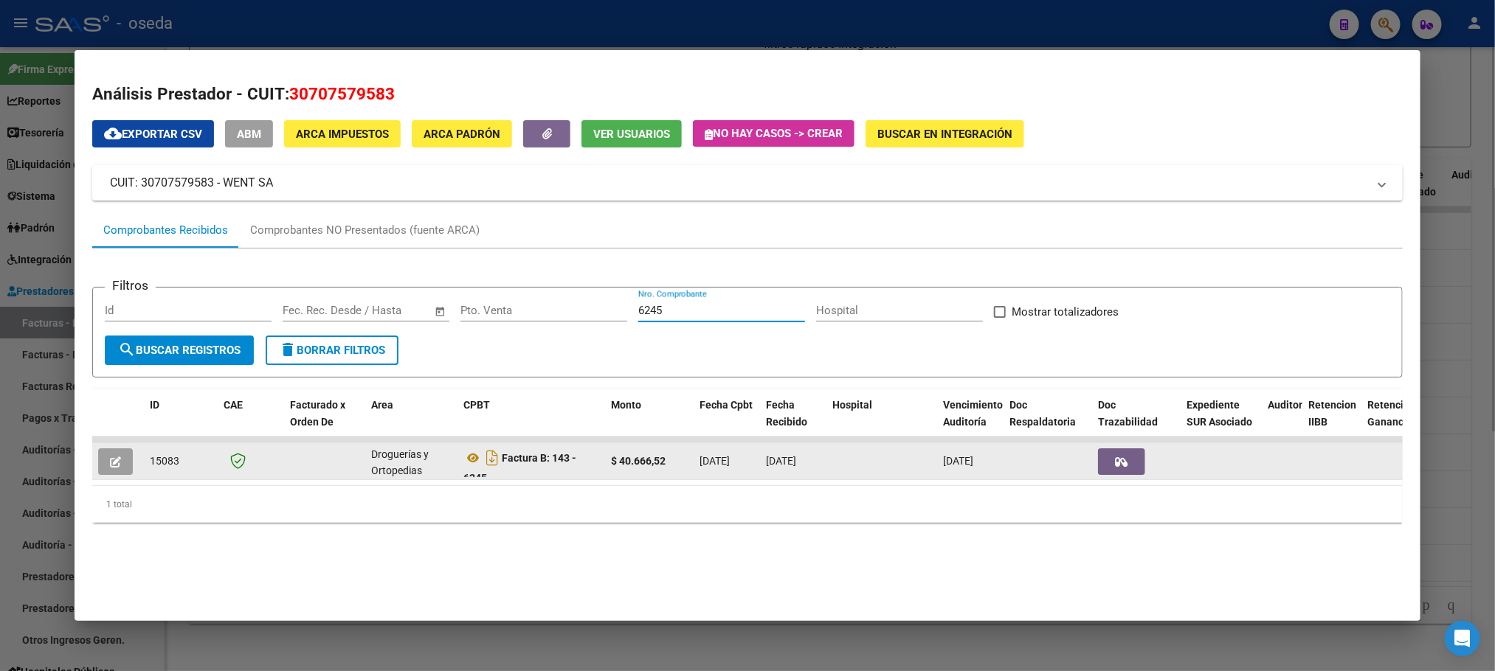
type input "6245"
click at [110, 463] on icon "button" at bounding box center [115, 462] width 11 height 11
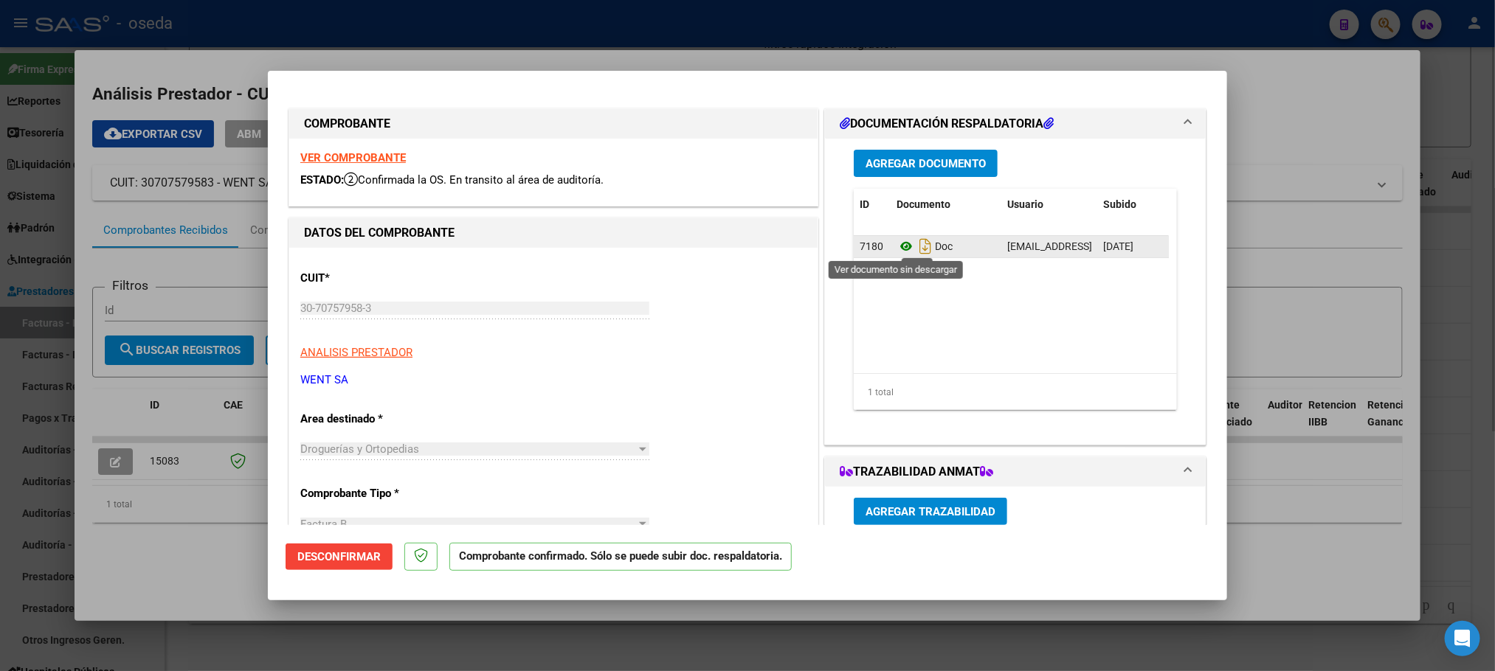
click at [896, 246] on icon at bounding box center [905, 247] width 19 height 18
type input "$ 0,00"
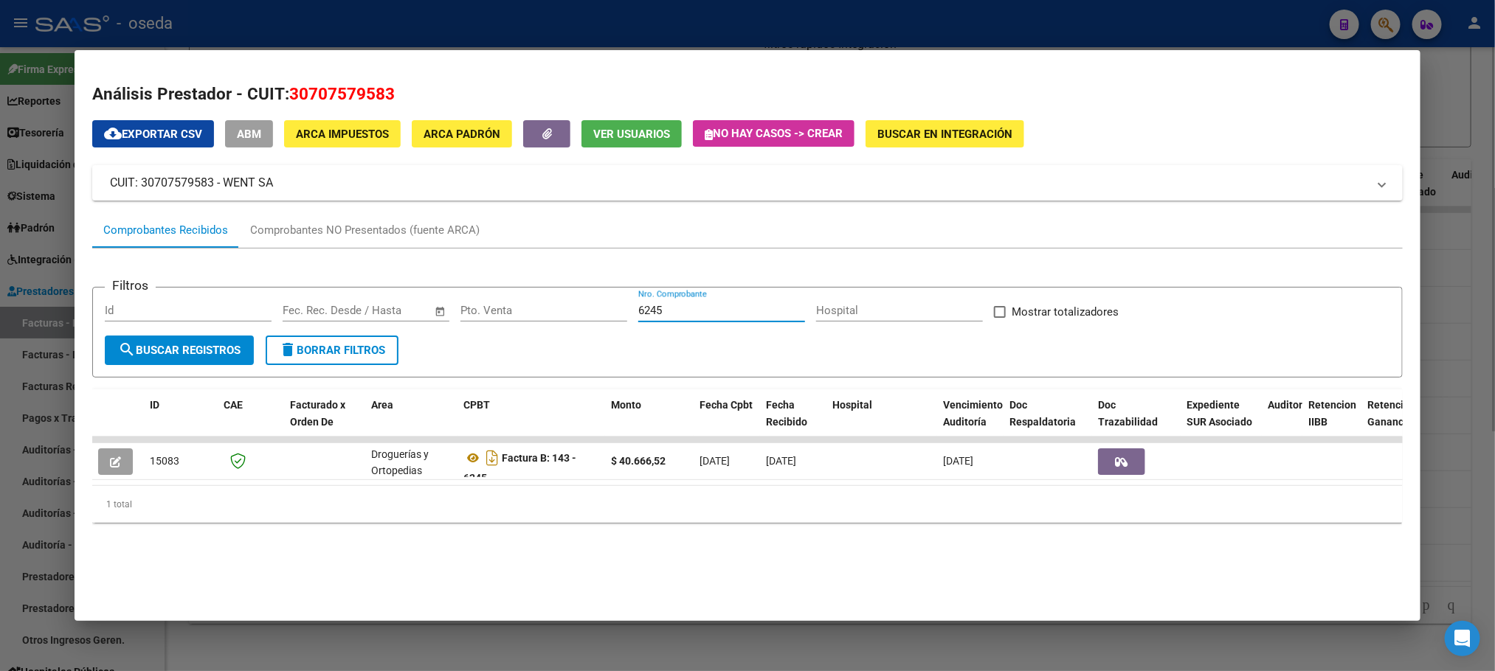
drag, startPoint x: 669, startPoint y: 312, endPoint x: 434, endPoint y: 301, distance: 235.6
click at [434, 301] on div "Filtros Id Start date – End date Fec. Rec. Desde / Hasta Pto. Venta 6245 Nro. C…" at bounding box center [747, 318] width 1284 height 36
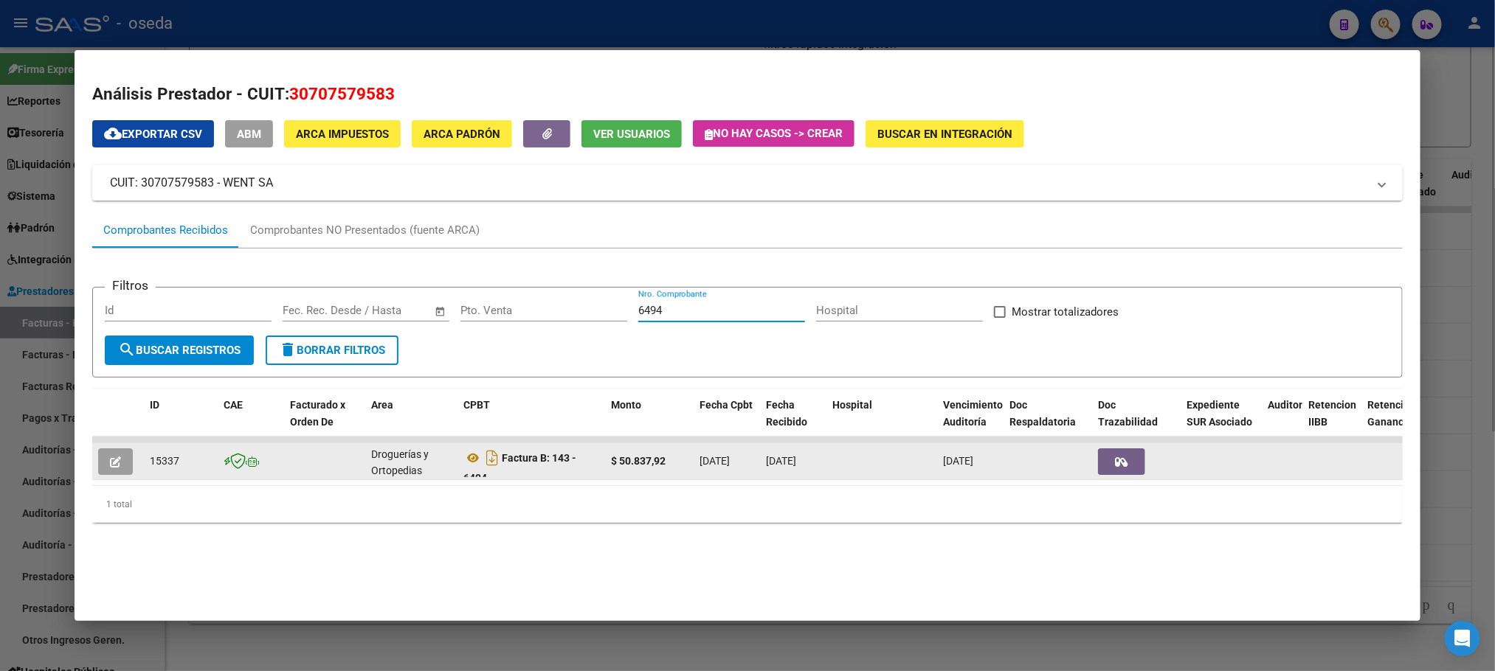
type input "6494"
click at [110, 461] on icon "button" at bounding box center [115, 462] width 11 height 11
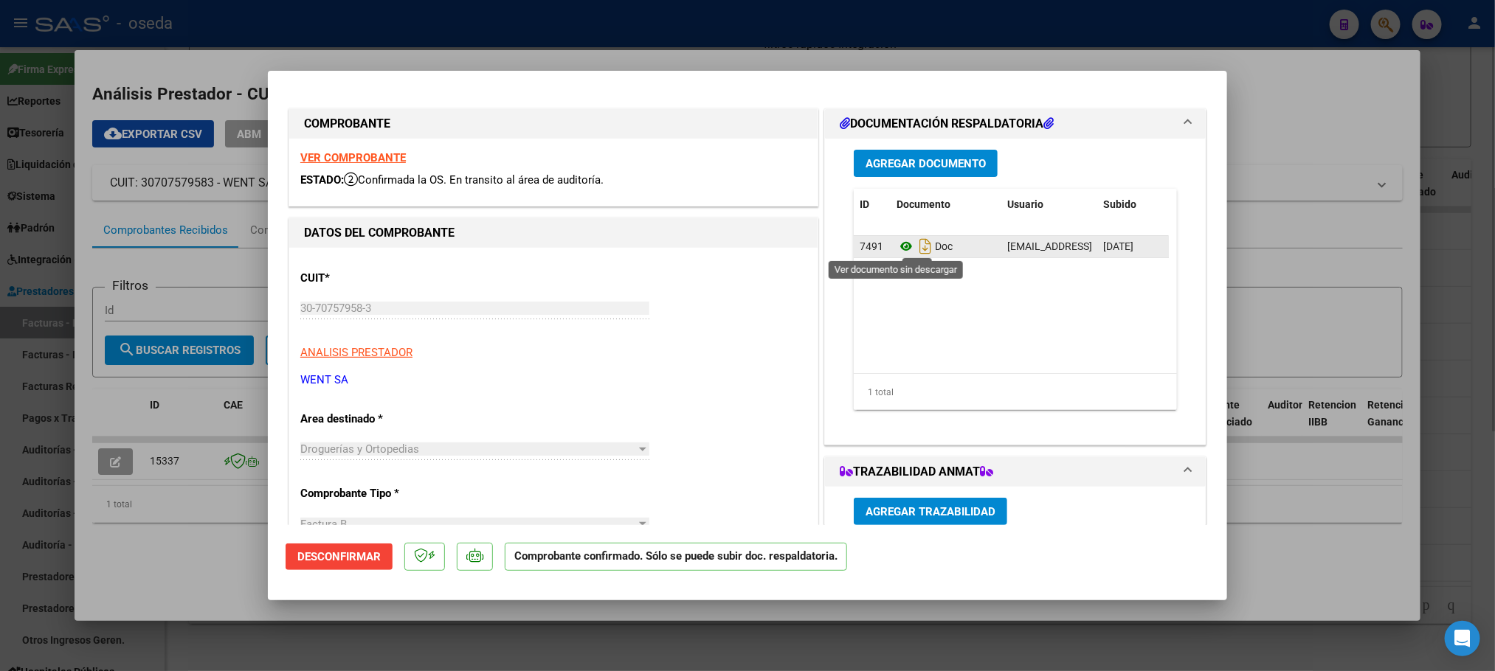
click at [896, 249] on icon at bounding box center [905, 247] width 19 height 18
type input "$ 0,00"
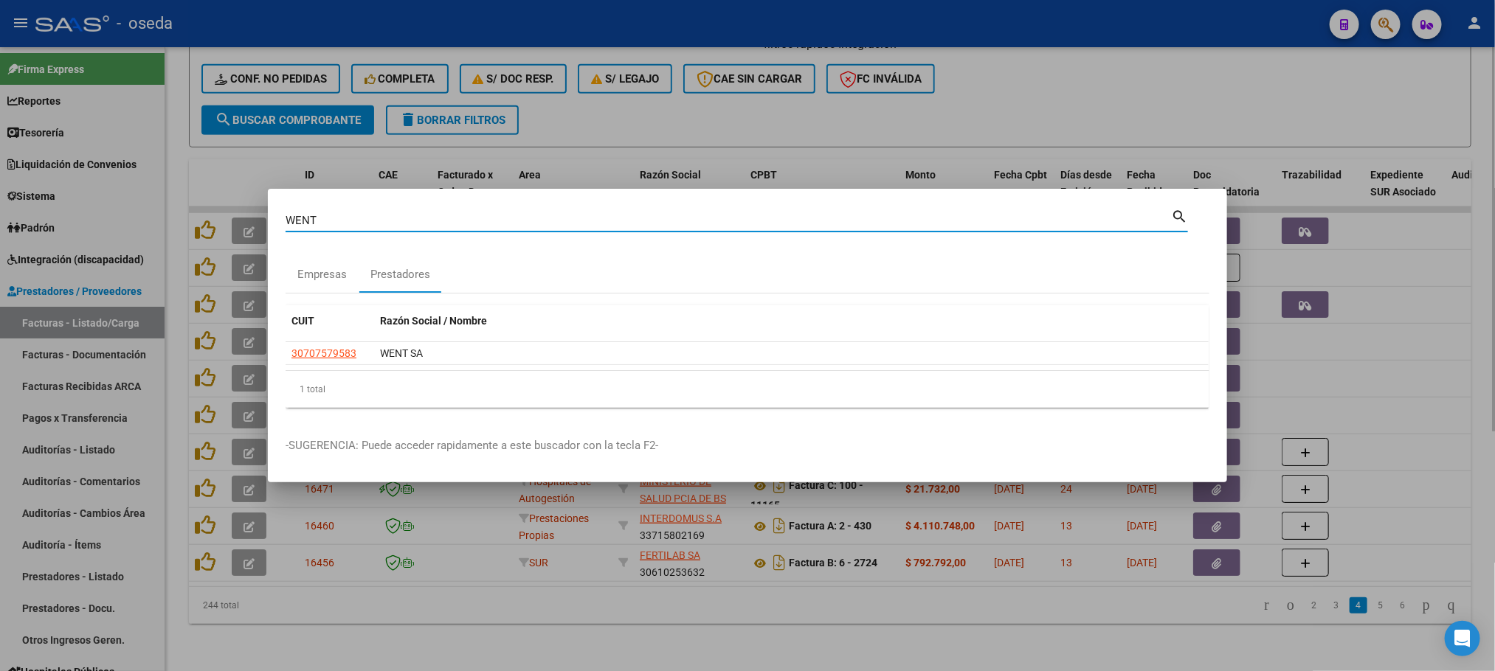
drag, startPoint x: 538, startPoint y: 215, endPoint x: 0, endPoint y: 184, distance: 538.7
click at [0, 184] on div "WENT Buscar (apellido, dni, cuil, nro traspaso, cuit, obra social) search Empre…" at bounding box center [747, 335] width 1495 height 671
type input "EQUS"
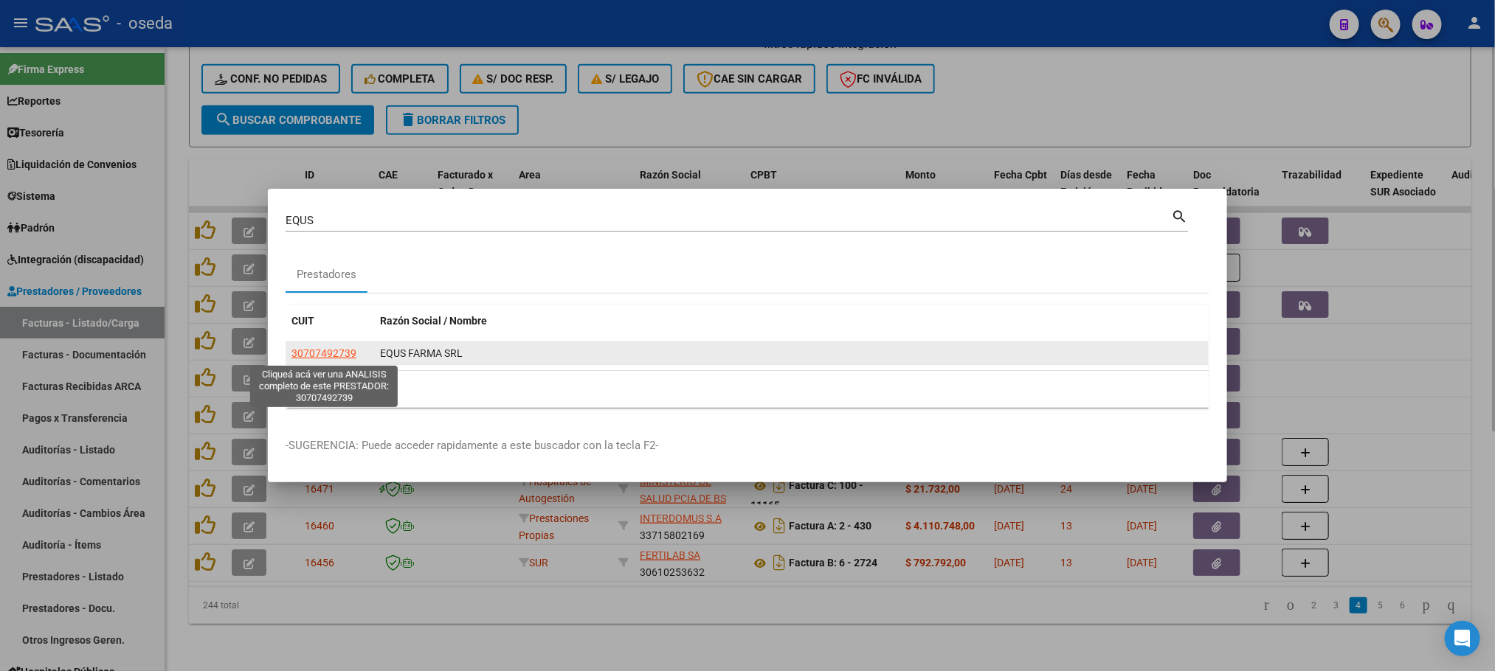
click at [317, 354] on span "30707492739" at bounding box center [323, 353] width 65 height 12
type textarea "30707492739"
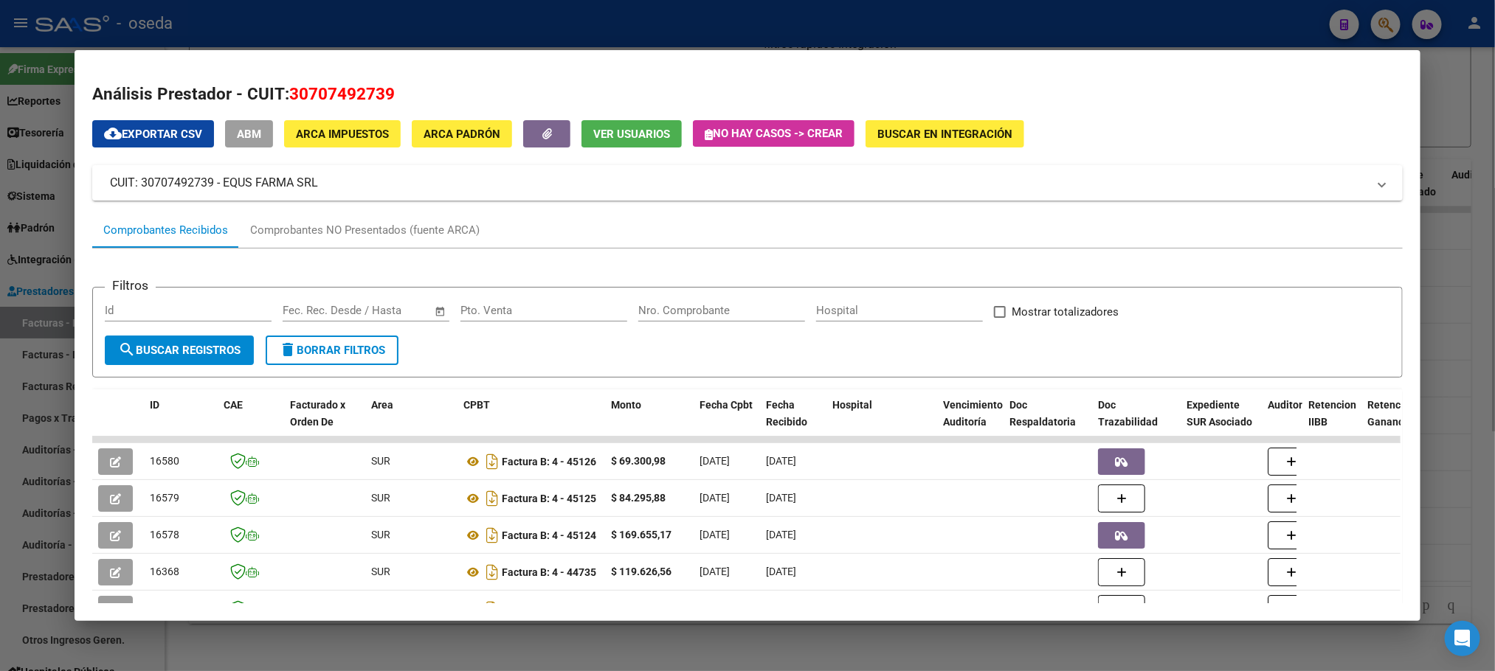
click at [666, 315] on input "Nro. Comprobante" at bounding box center [721, 310] width 167 height 13
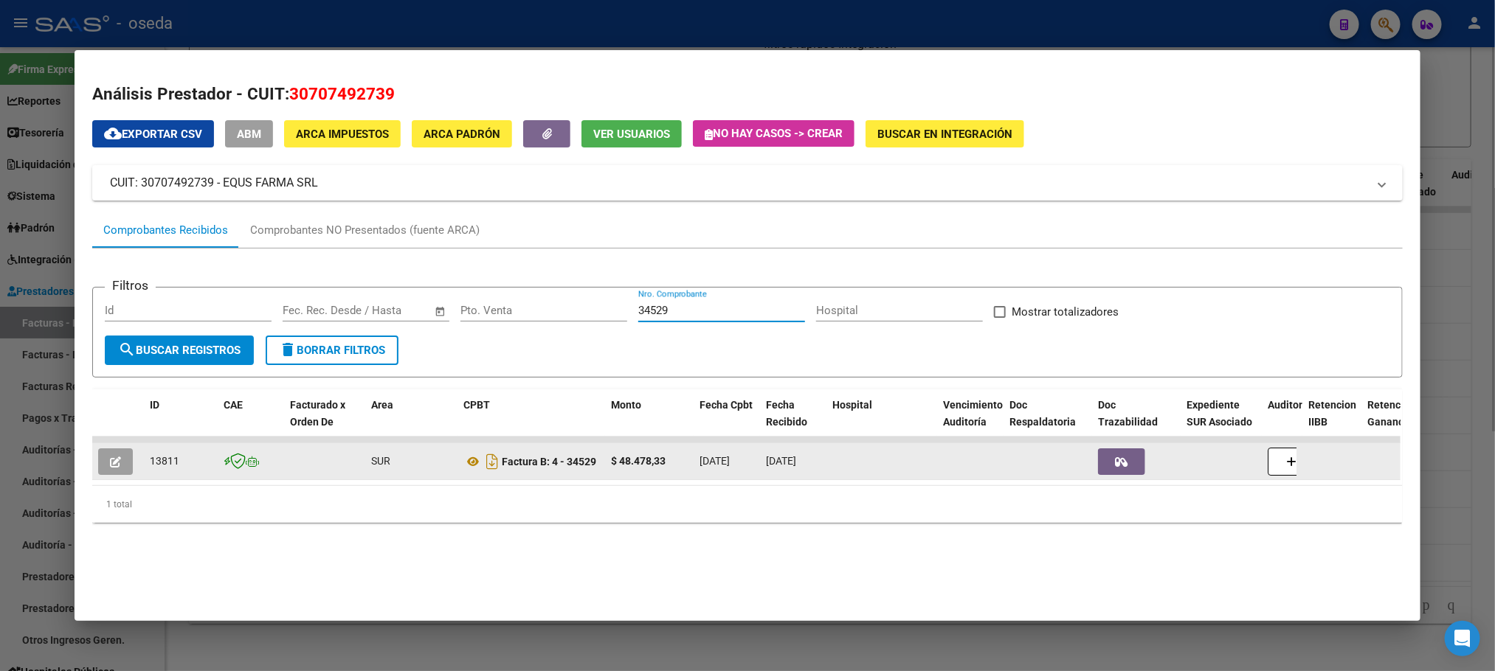
type input "34529"
click at [110, 465] on icon "button" at bounding box center [115, 462] width 11 height 11
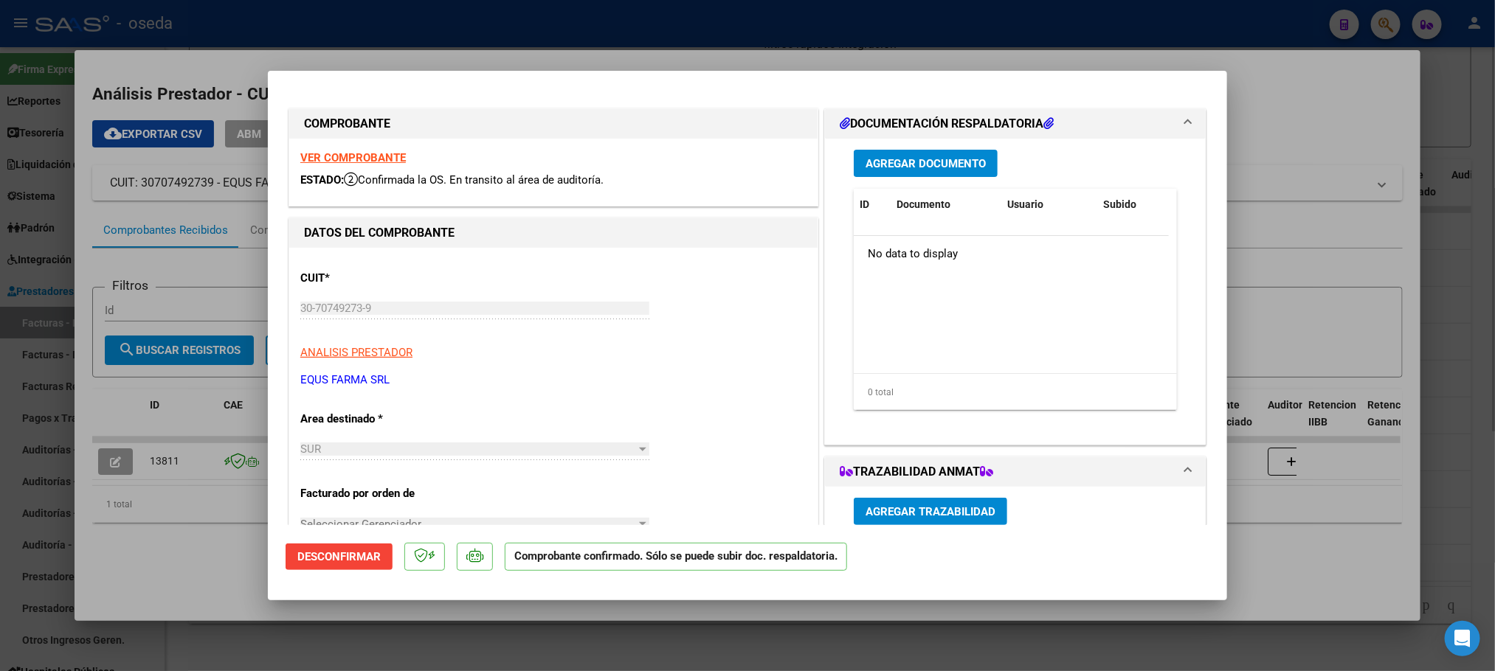
click at [386, 160] on strong "VER COMPROBANTE" at bounding box center [352, 157] width 105 height 13
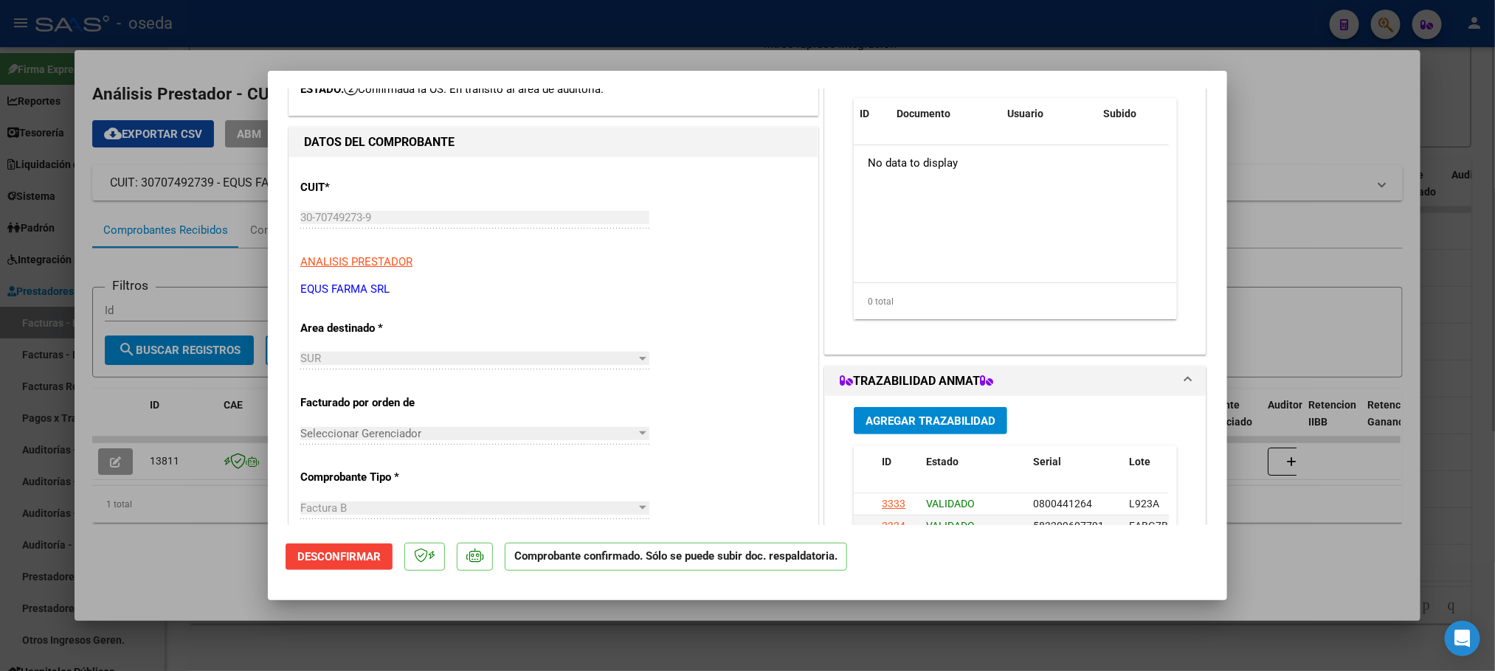
scroll to position [443, 0]
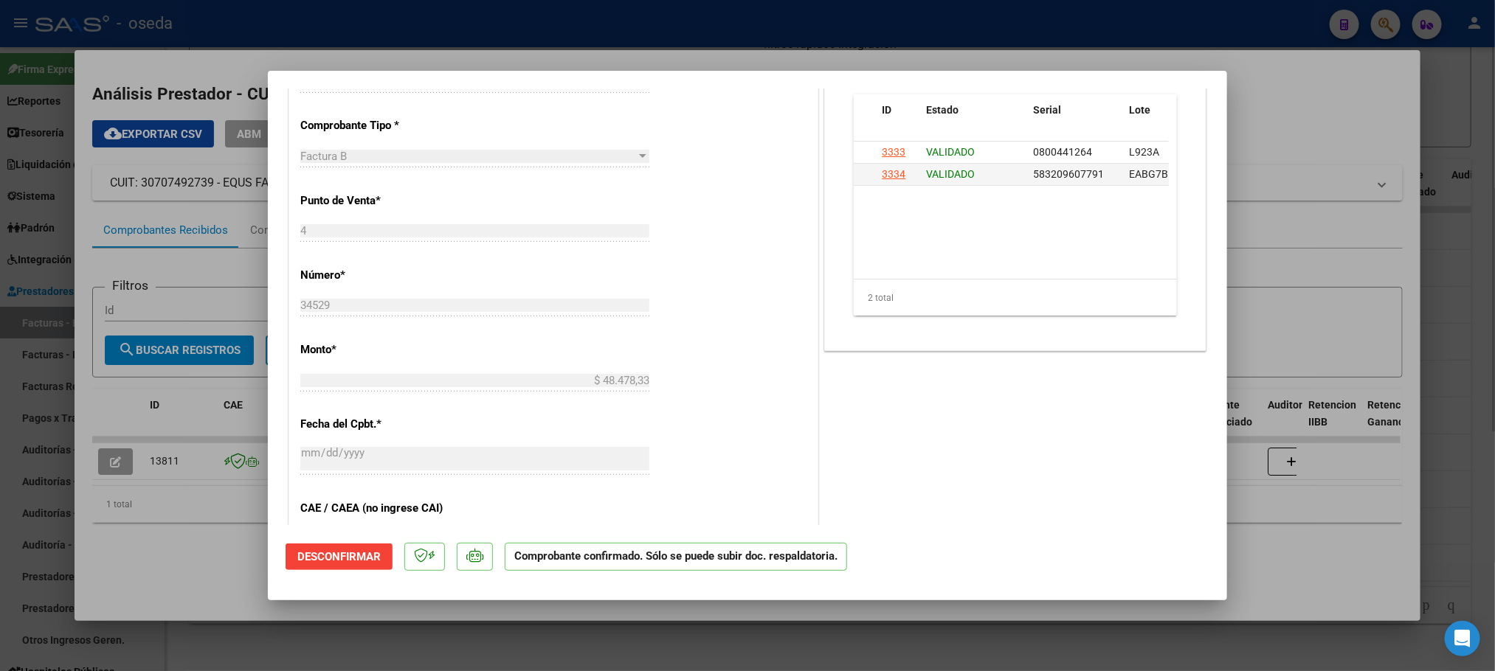
type input "$ 0,00"
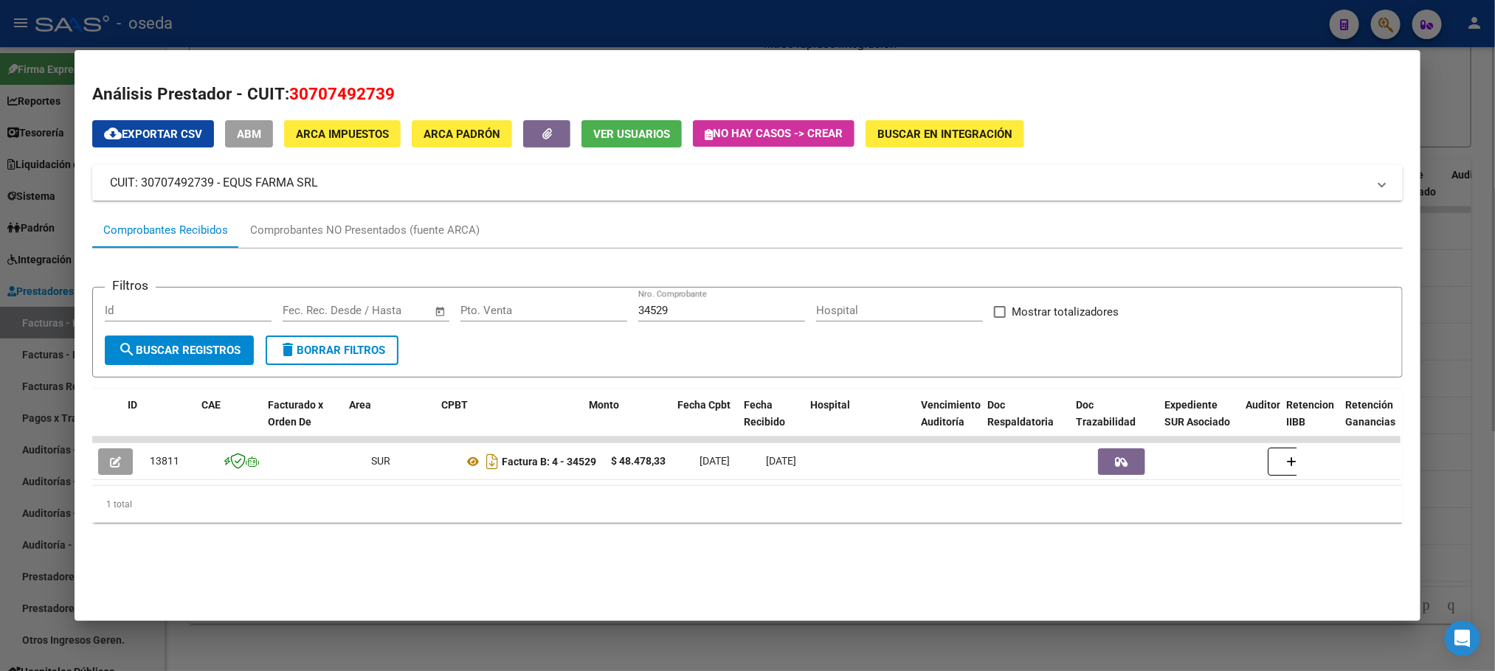
scroll to position [0, 213]
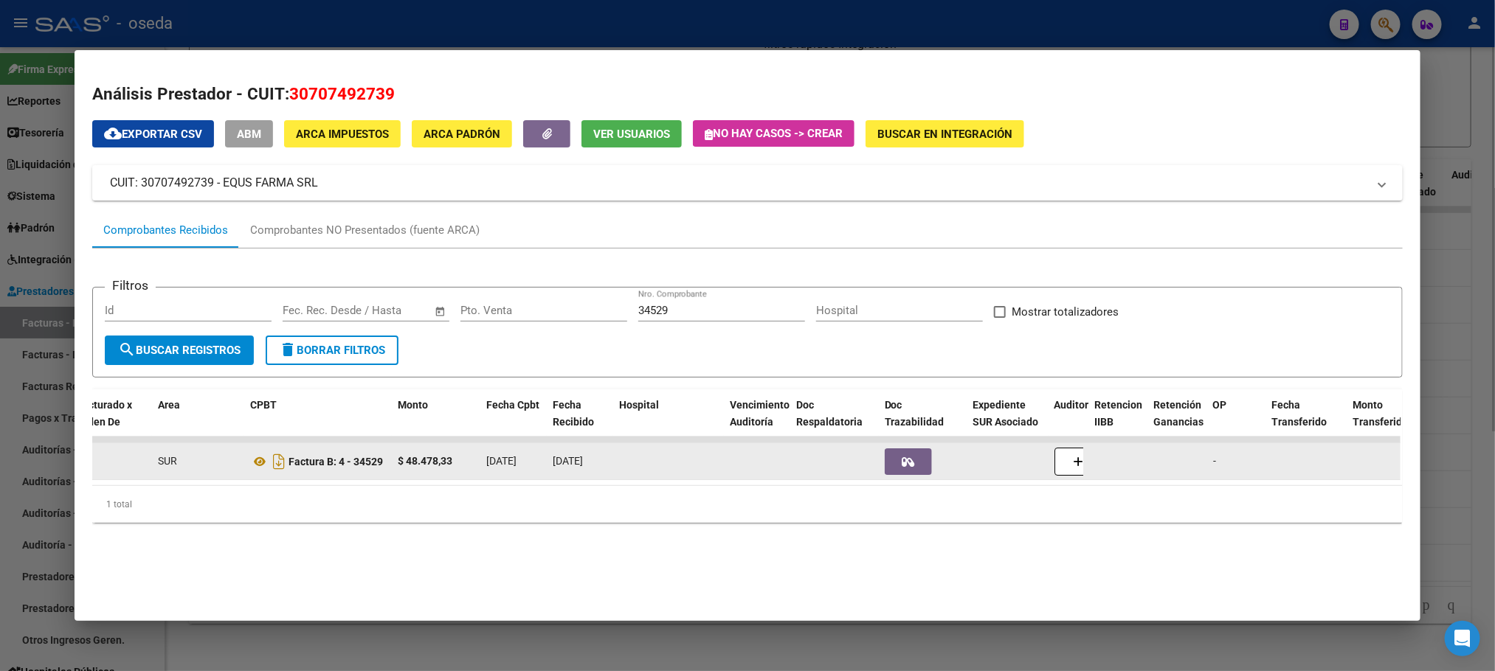
click at [921, 458] on button "button" at bounding box center [908, 462] width 47 height 27
click at [885, 465] on button "button" at bounding box center [908, 462] width 47 height 27
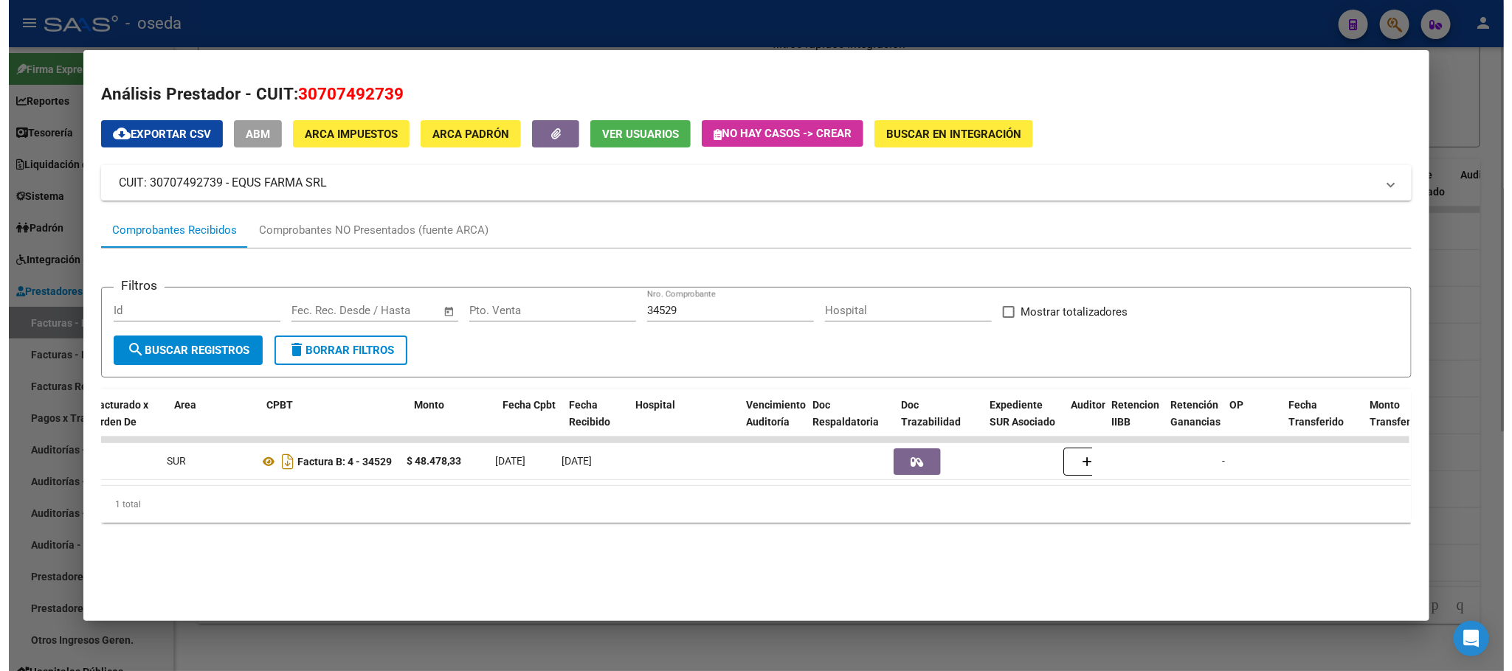
scroll to position [0, 0]
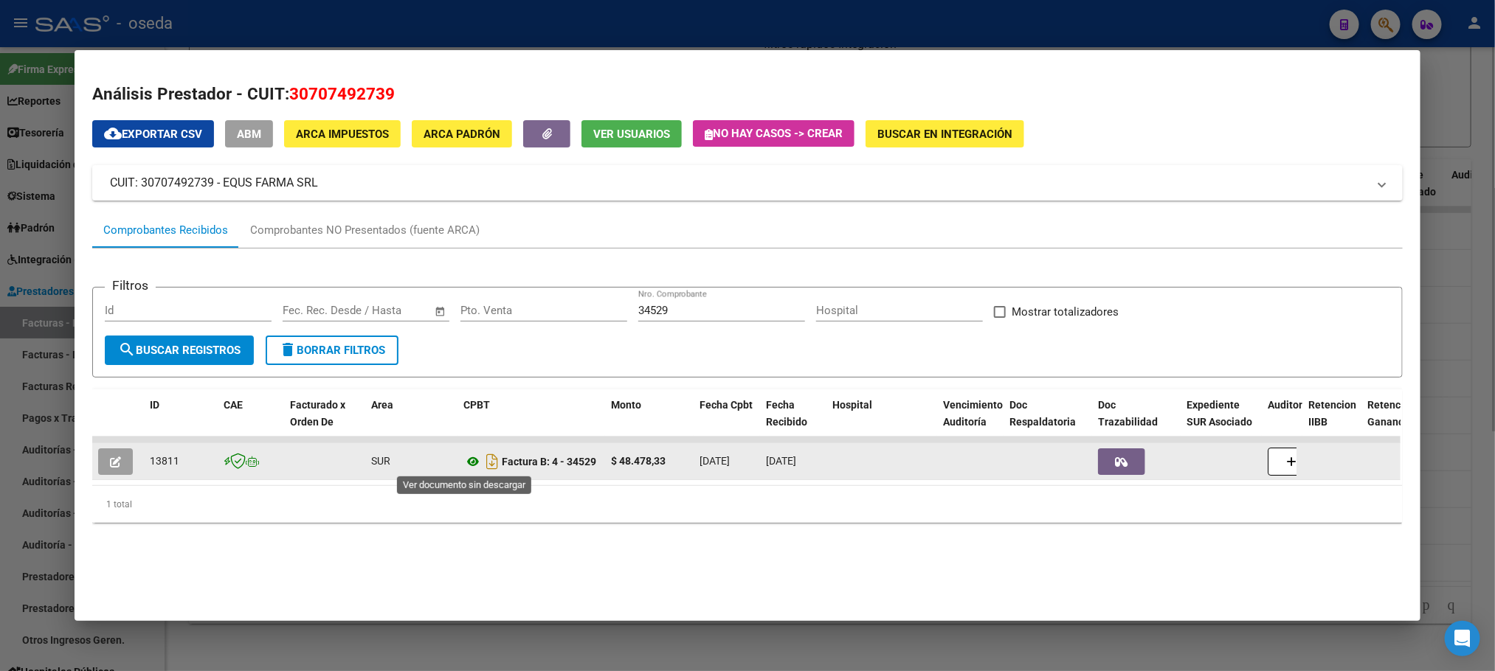
click at [465, 461] on icon at bounding box center [472, 462] width 19 height 18
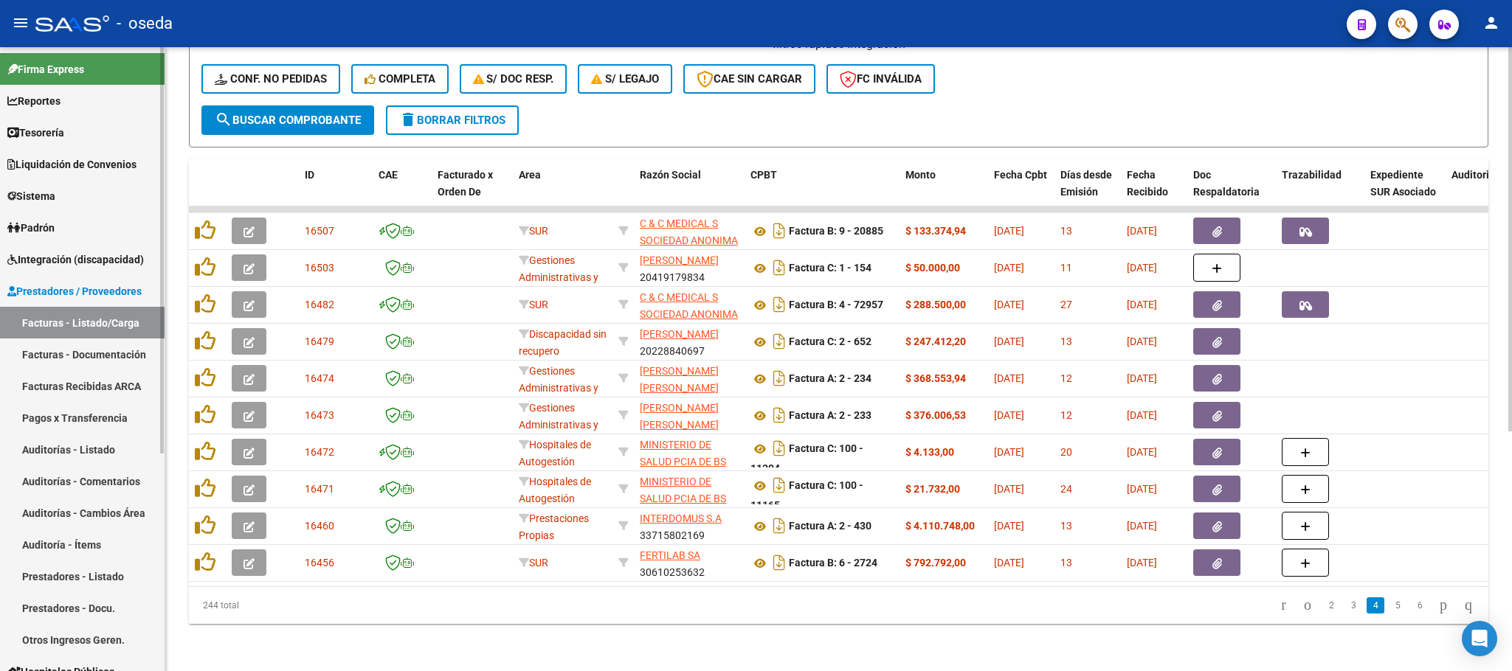
click at [80, 328] on link "Facturas - Listado/Carga" at bounding box center [82, 323] width 165 height 32
click at [74, 361] on link "Facturas - Documentación" at bounding box center [82, 355] width 165 height 32
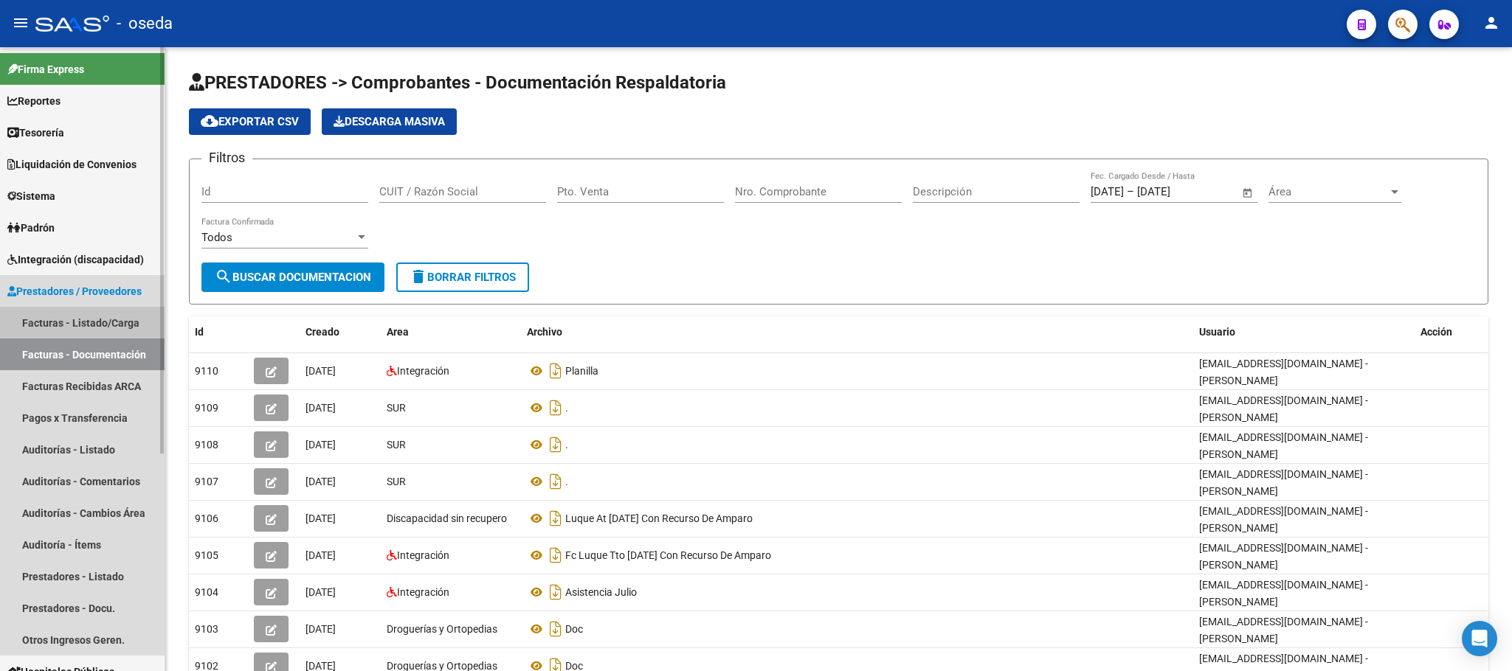
click at [118, 328] on link "Facturas - Listado/Carga" at bounding box center [82, 323] width 165 height 32
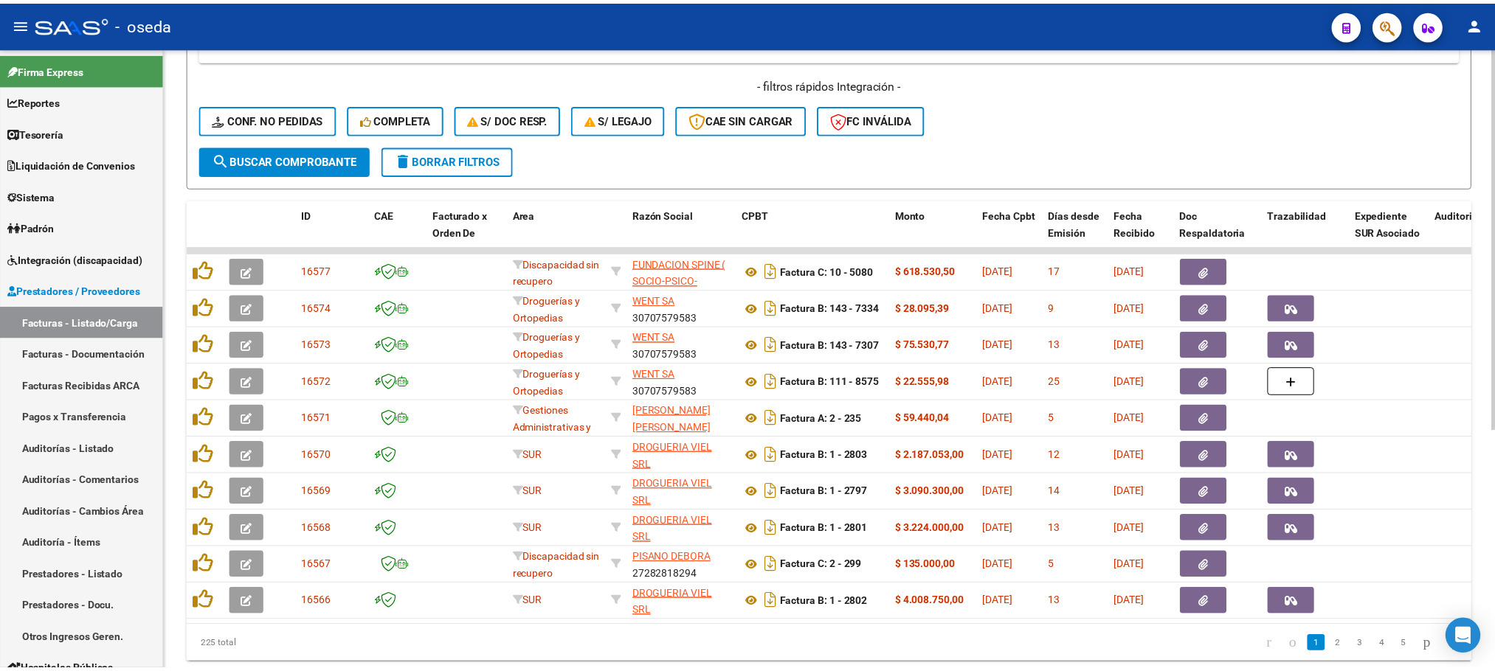
scroll to position [390, 0]
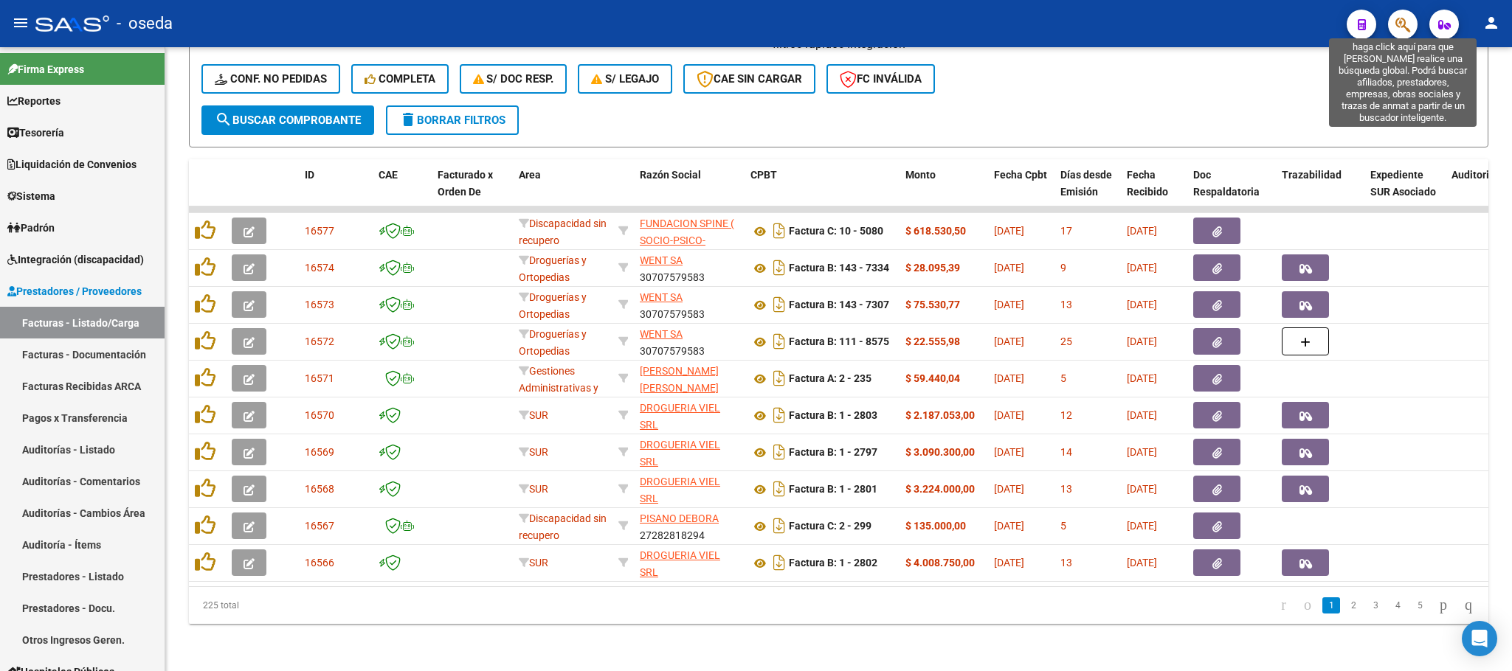
click at [1397, 24] on icon "button" at bounding box center [1402, 24] width 15 height 17
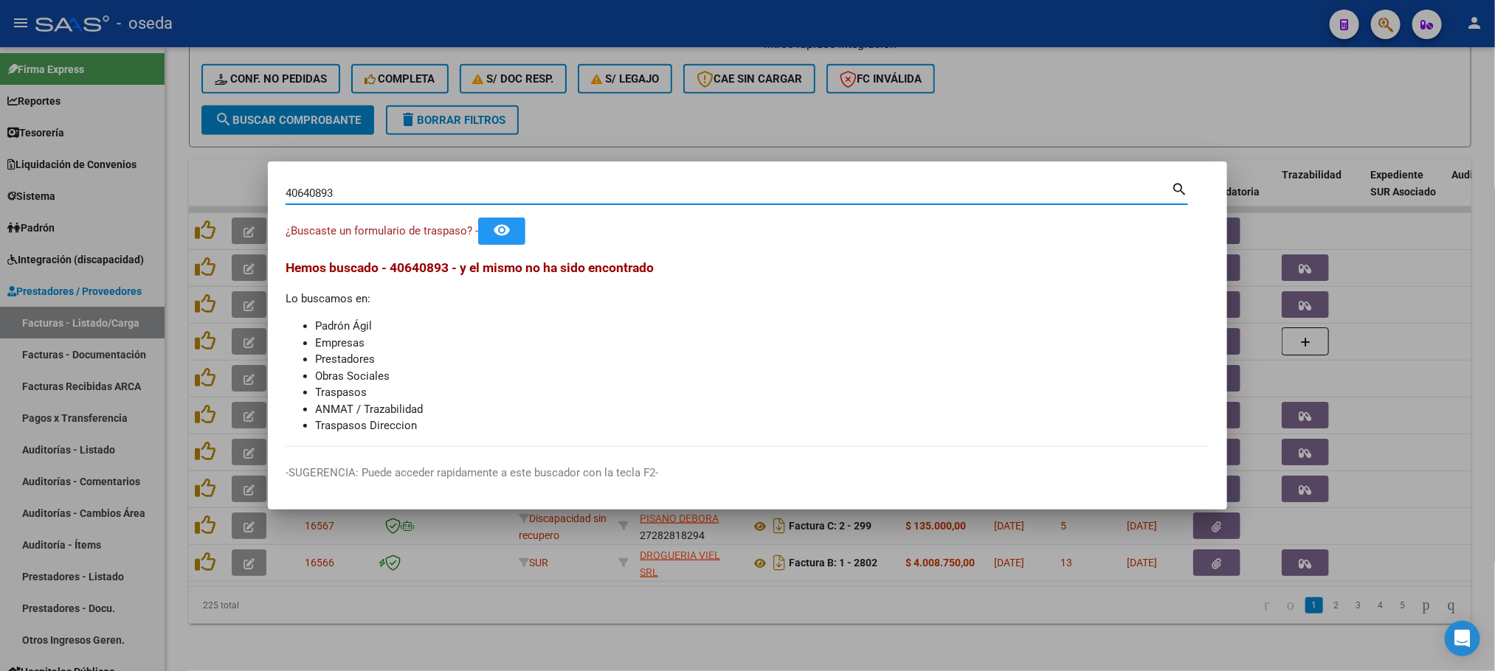
type input "40640893"
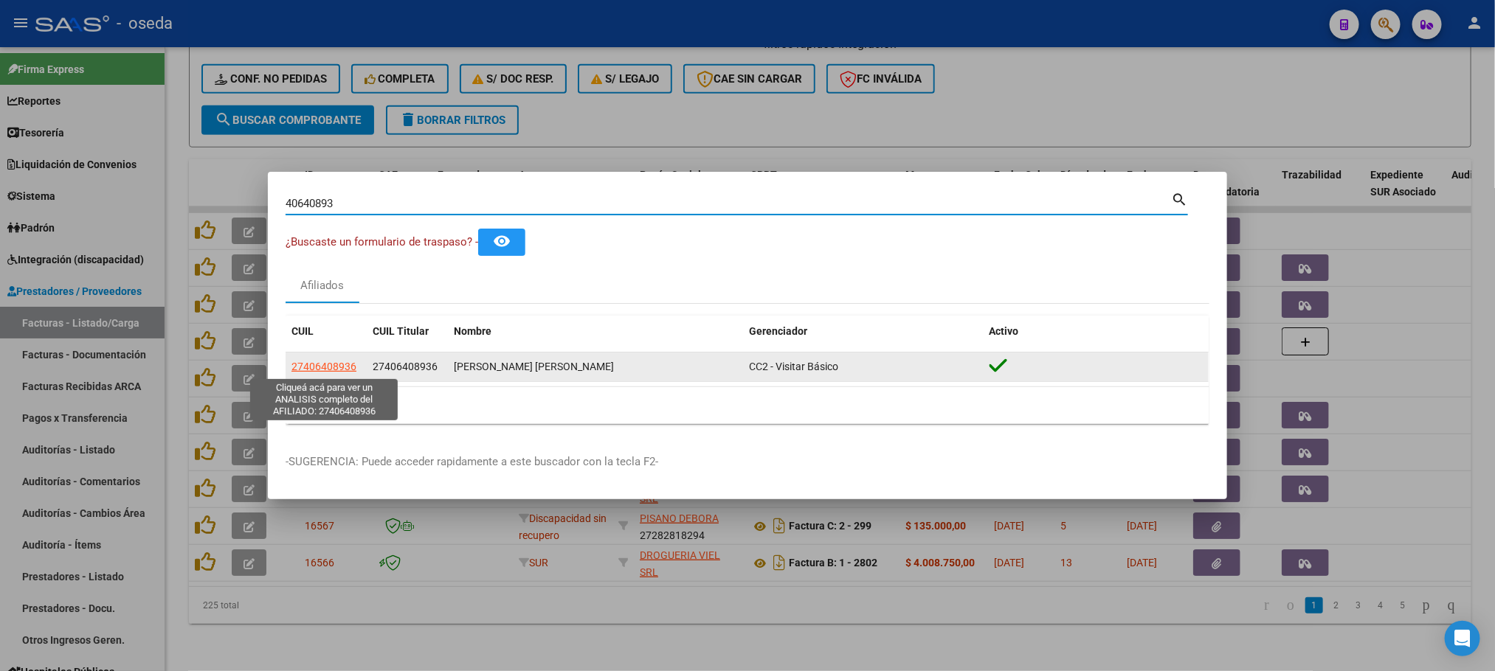
click at [302, 366] on span "27406408936" at bounding box center [323, 367] width 65 height 12
type textarea "27406408936"
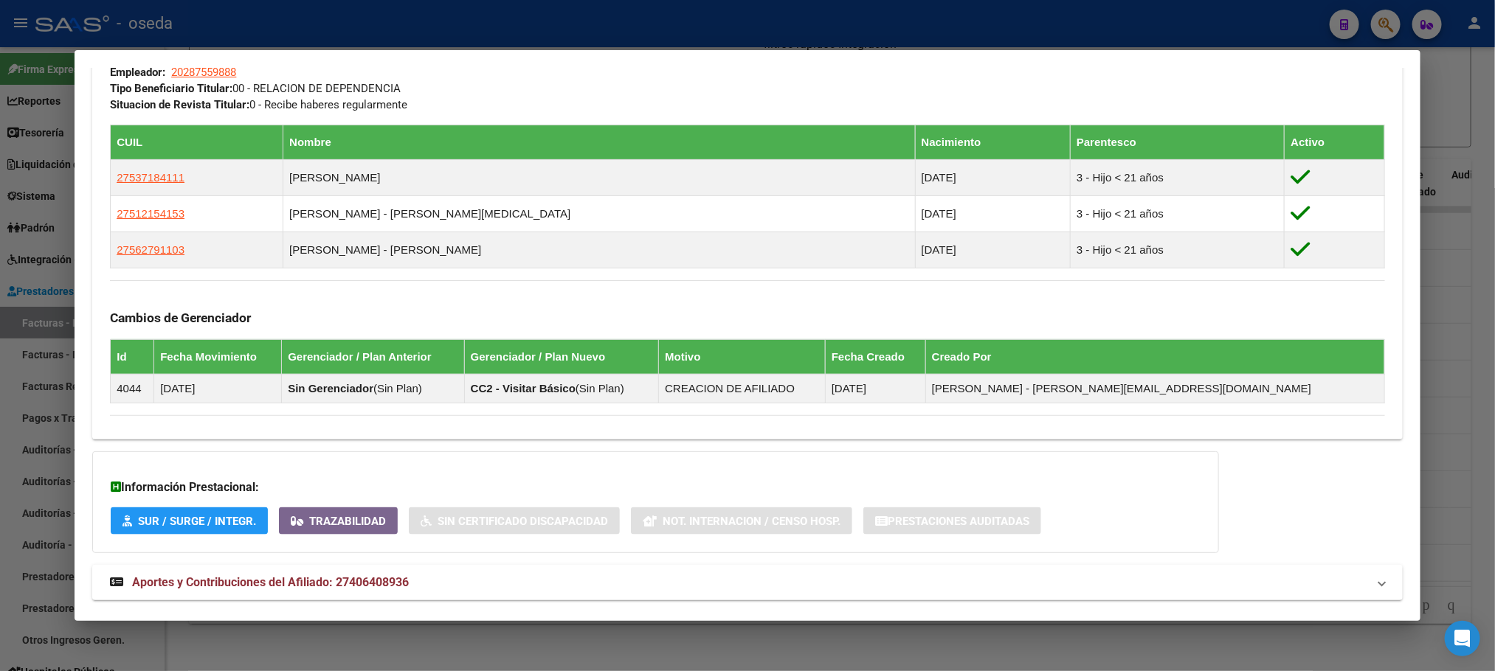
scroll to position [775, 0]
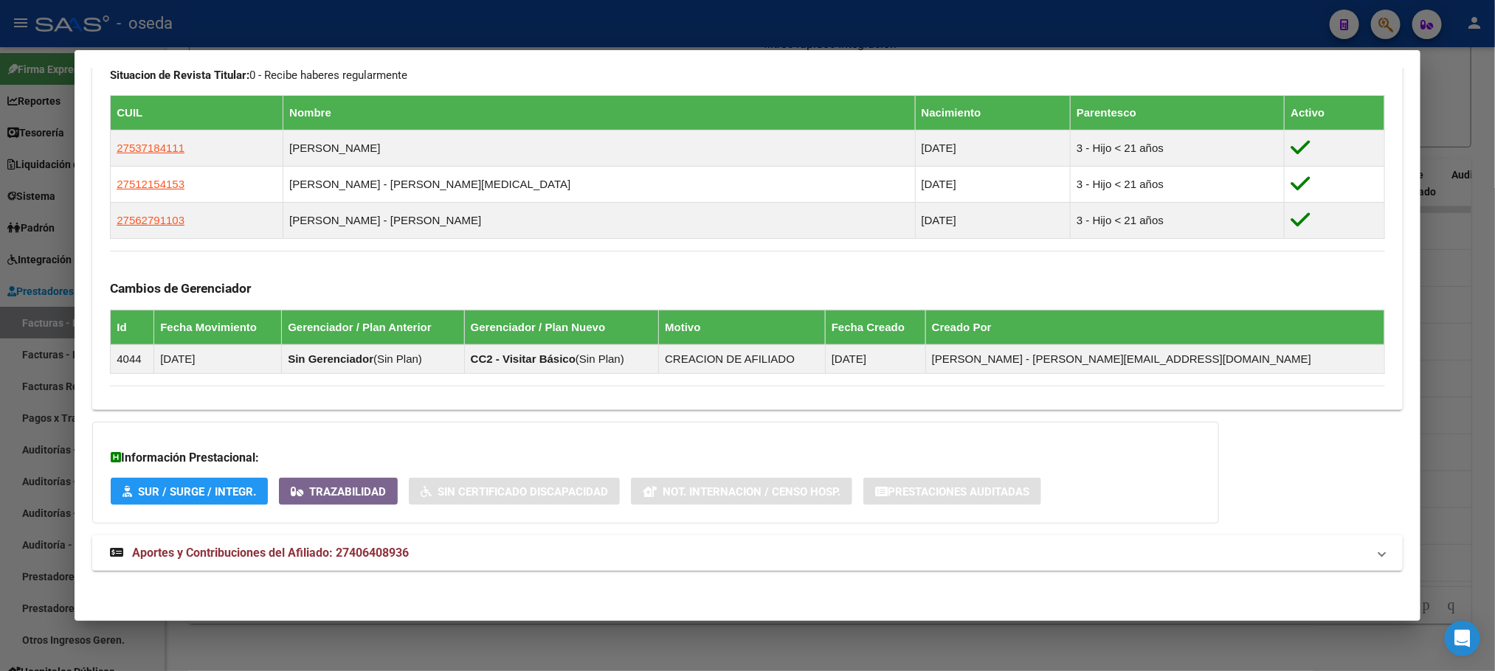
click at [232, 545] on strong "Aportes y Contribuciones del Afiliado: 27406408936" at bounding box center [259, 553] width 299 height 18
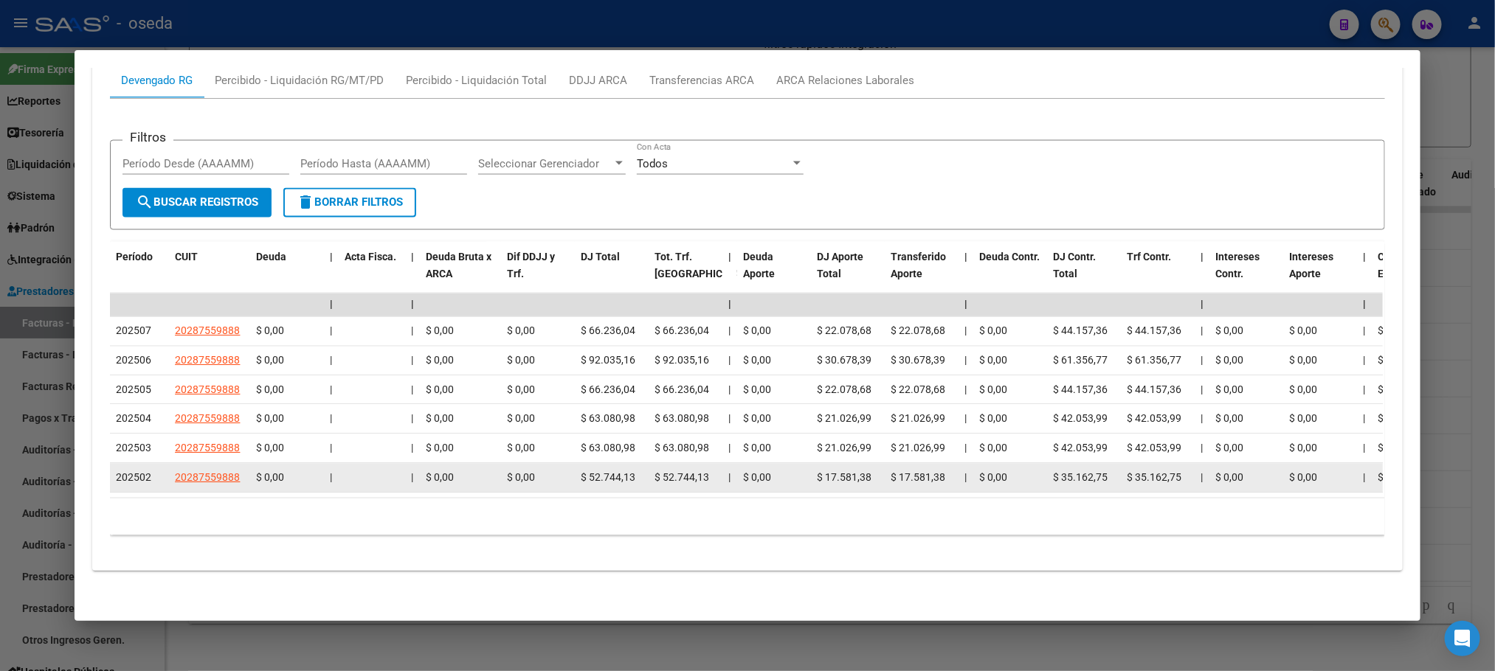
scroll to position [1388, 0]
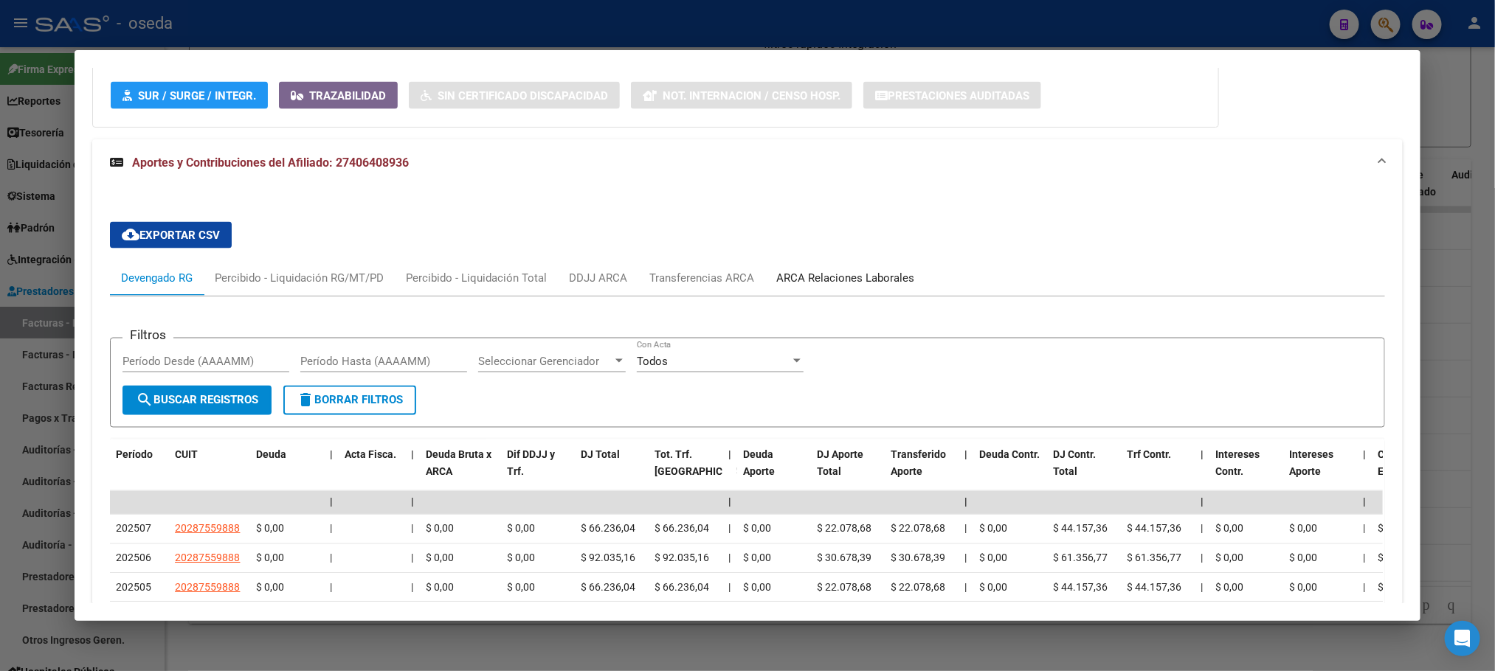
click at [809, 282] on div "ARCA Relaciones Laborales" at bounding box center [845, 278] width 138 height 16
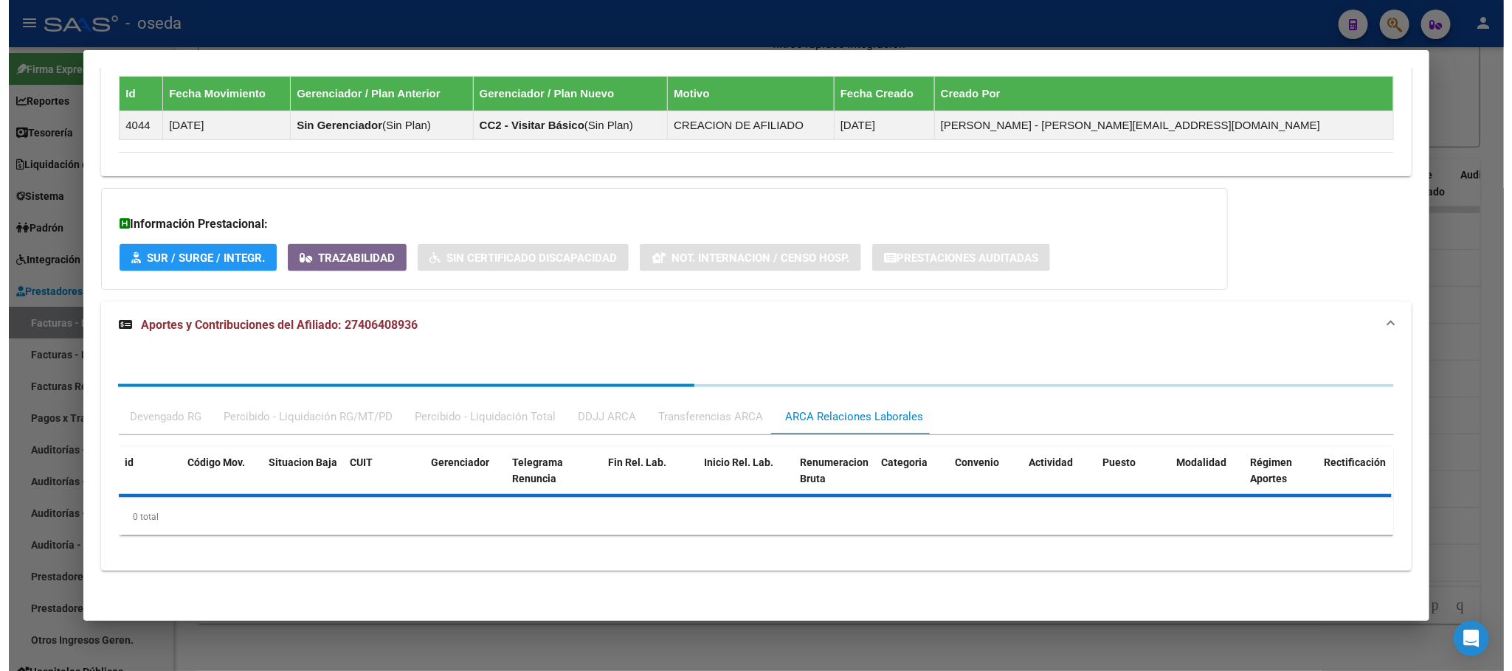
scroll to position [1090, 0]
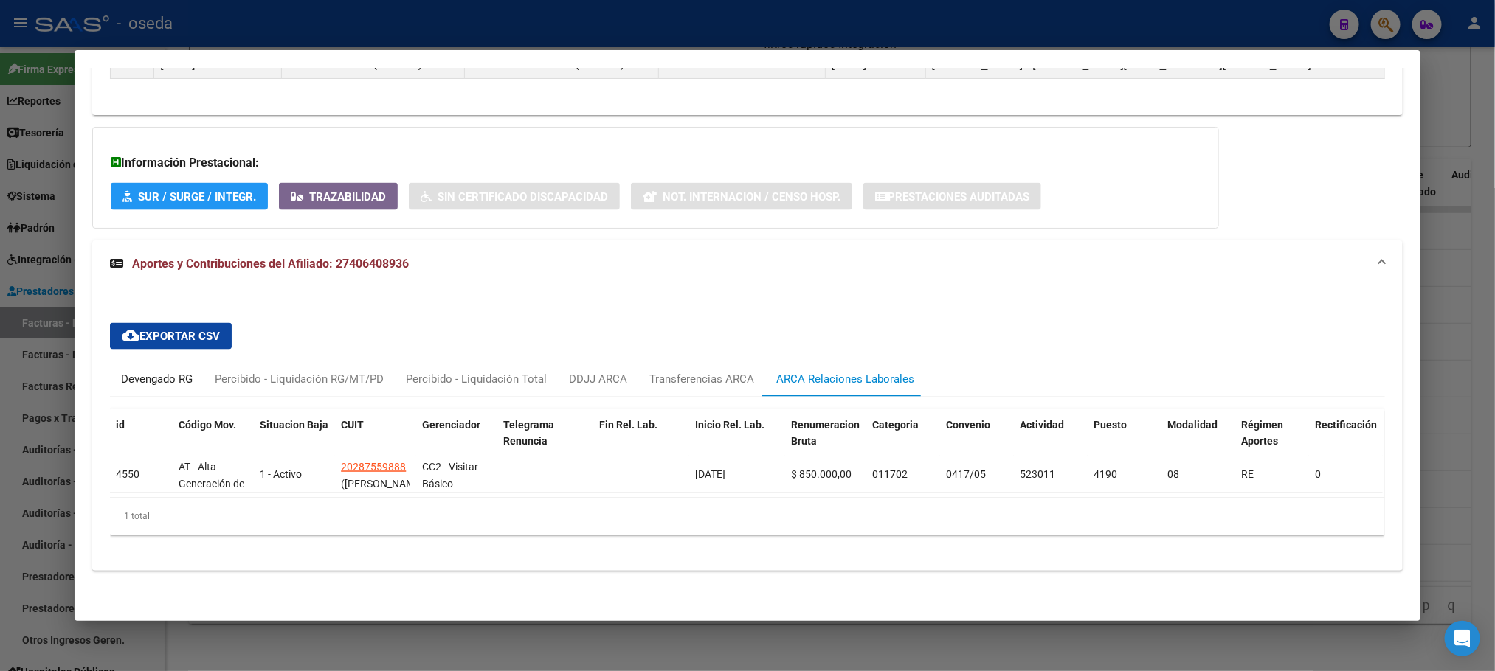
click at [147, 371] on div "Devengado RG" at bounding box center [157, 379] width 72 height 16
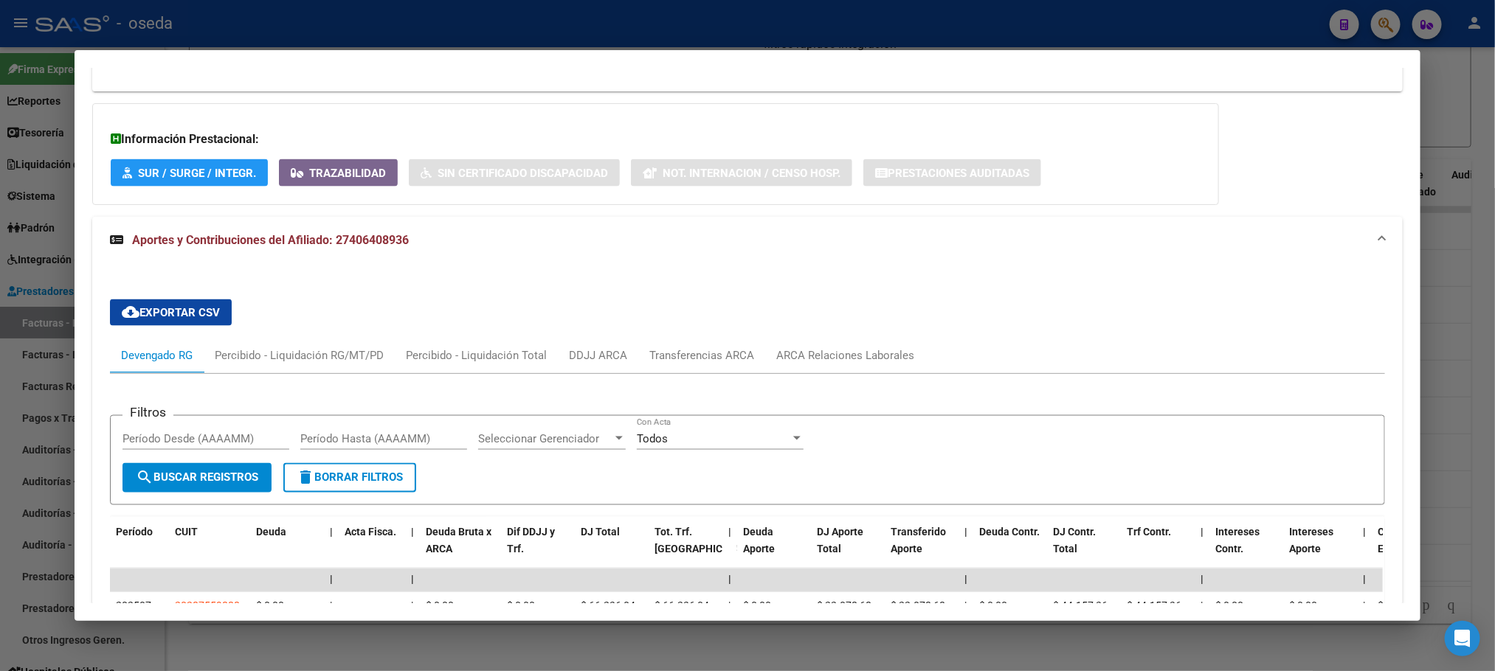
click at [707, 660] on div at bounding box center [747, 335] width 1495 height 671
